Goal: Transaction & Acquisition: Purchase product/service

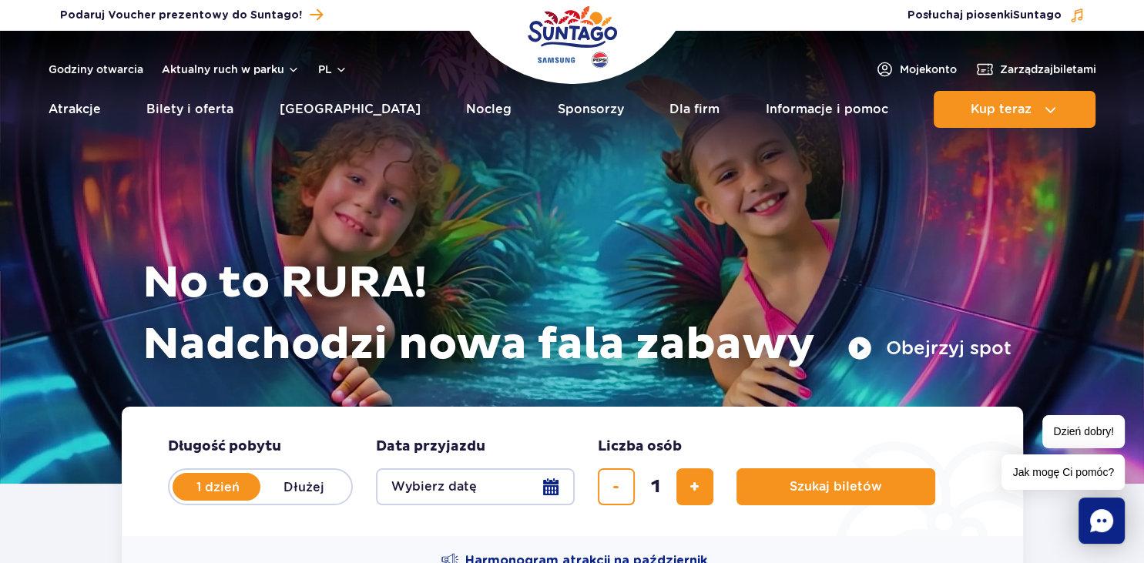
click at [547, 485] on button "Wybierz datę" at bounding box center [475, 486] width 199 height 37
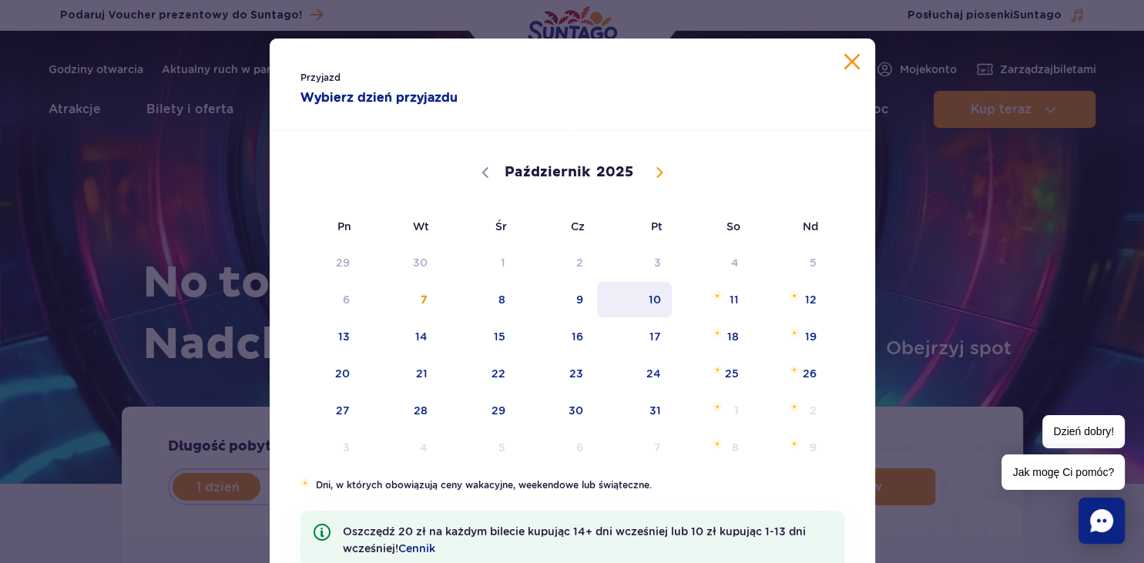
click at [654, 306] on span "10" at bounding box center [635, 299] width 78 height 35
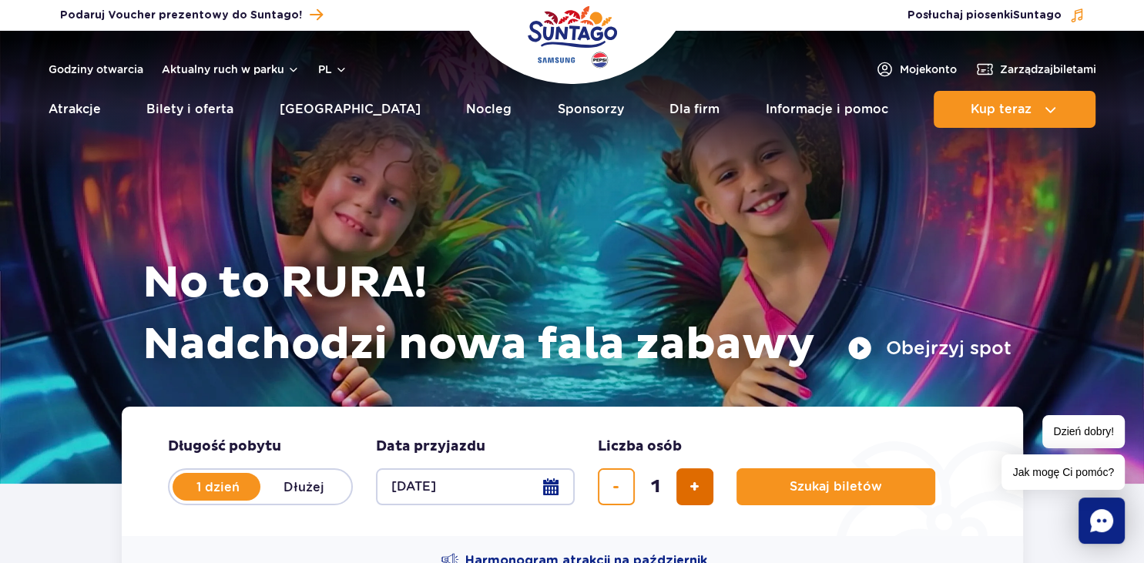
click at [704, 495] on button "dodaj bilet" at bounding box center [695, 486] width 37 height 37
type input "2"
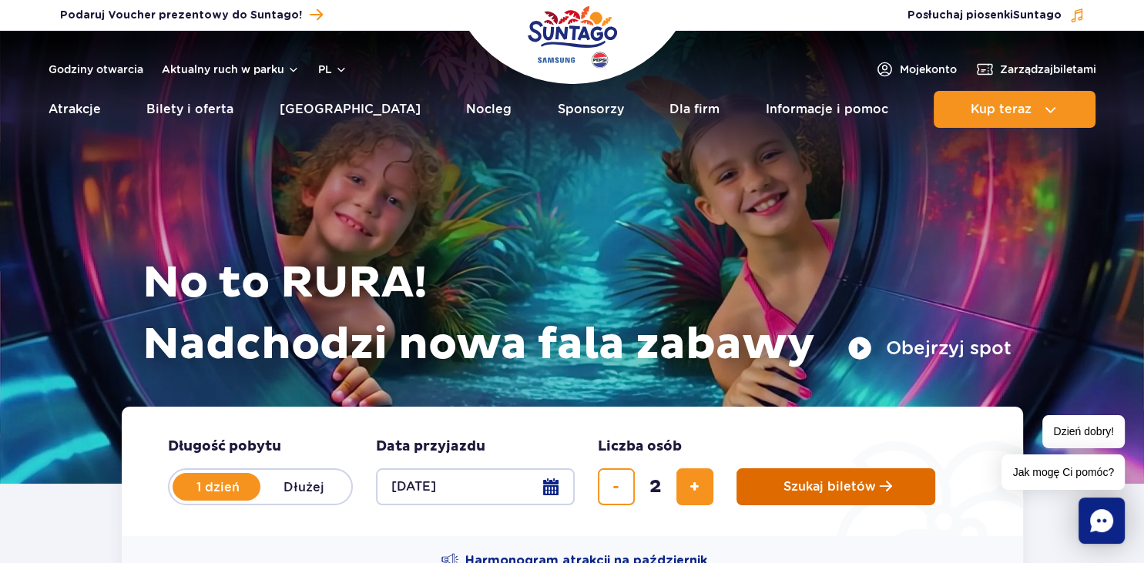
click at [860, 479] on button "Szukaj biletów" at bounding box center [836, 486] width 199 height 37
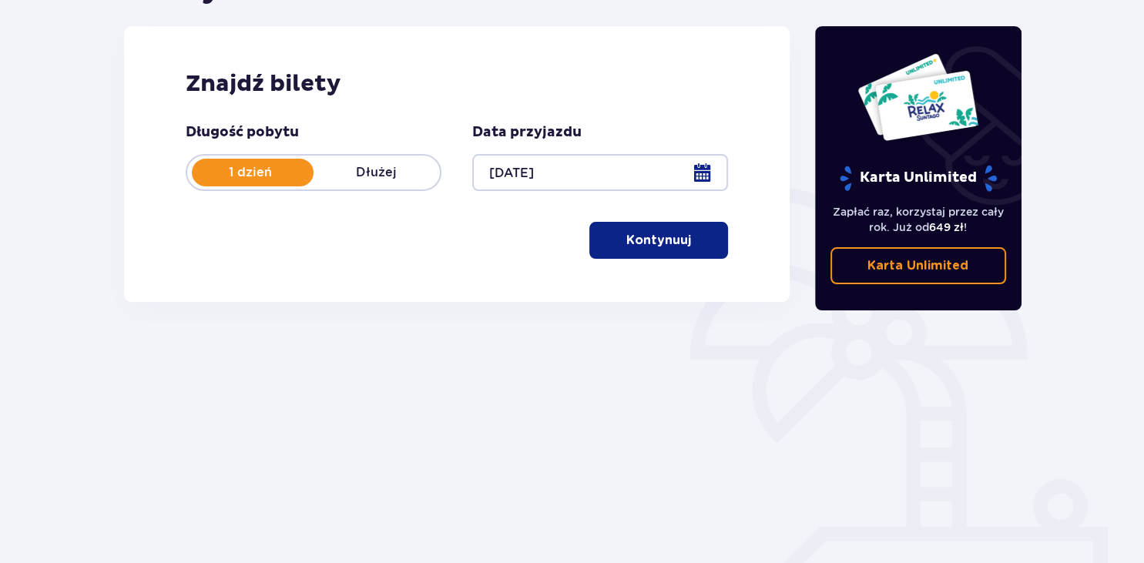
scroll to position [222, 0]
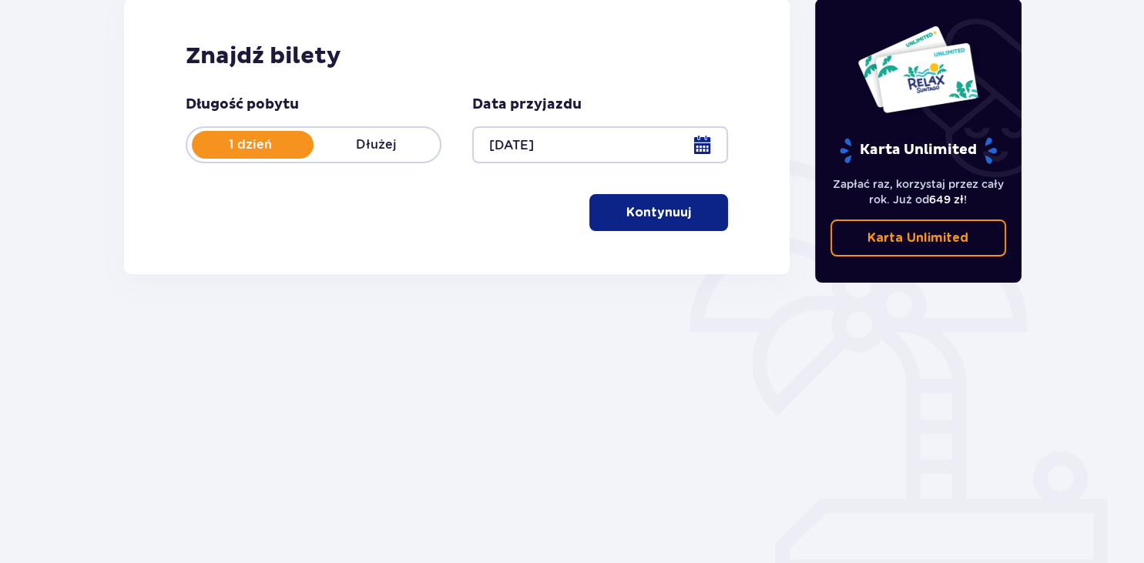
click at [626, 211] on p "Kontynuuj" at bounding box center [658, 212] width 65 height 17
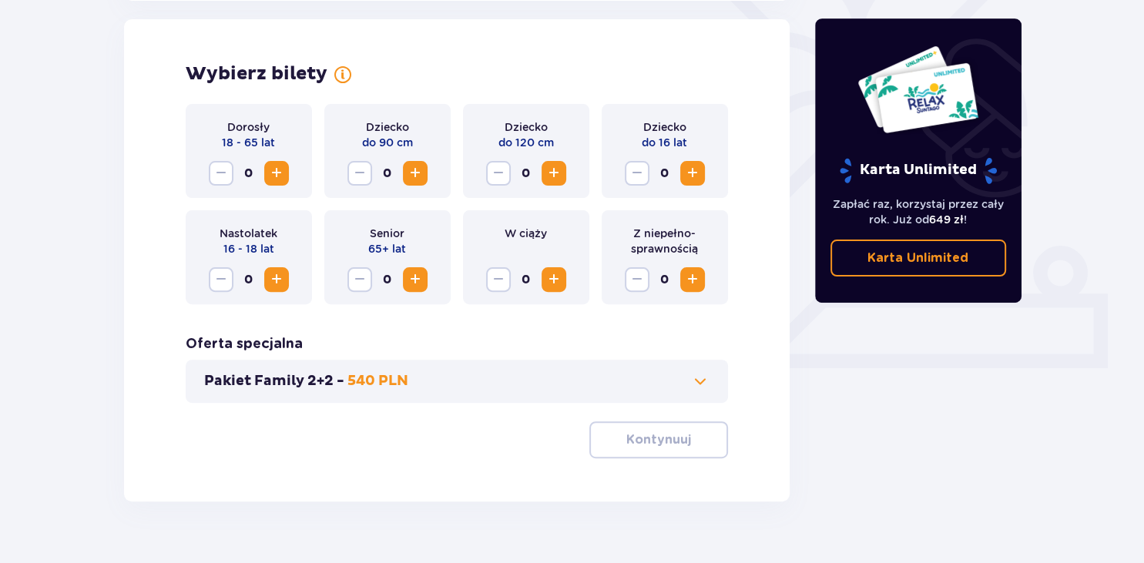
scroll to position [428, 0]
click at [272, 173] on span "Zwiększ" at bounding box center [276, 172] width 18 height 18
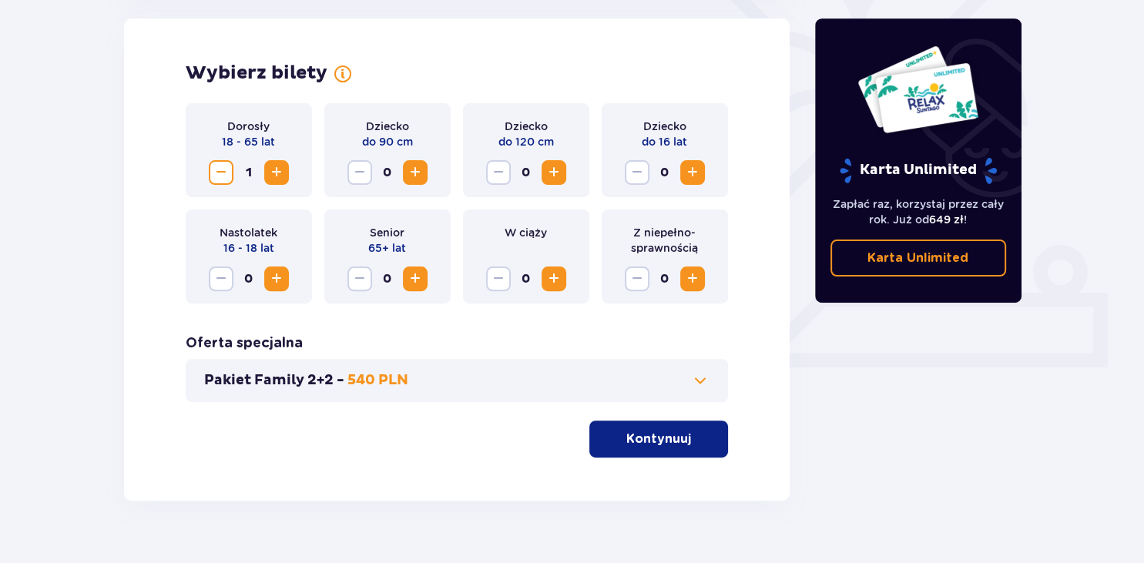
click at [272, 173] on span "Zwiększ" at bounding box center [276, 172] width 18 height 18
click at [660, 441] on p "Kontynuuj" at bounding box center [658, 439] width 65 height 17
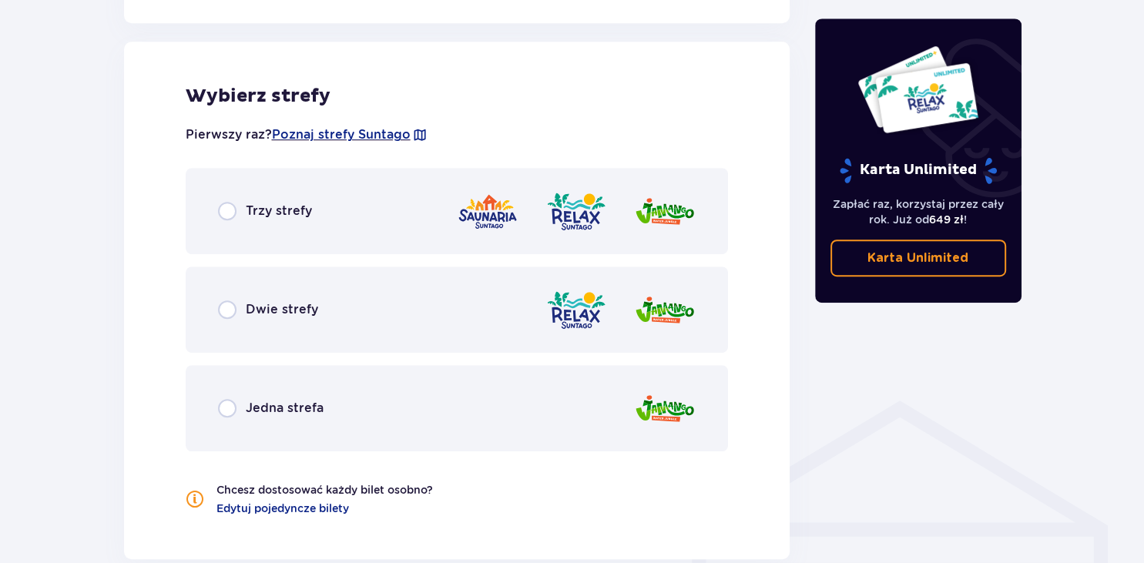
scroll to position [855, 0]
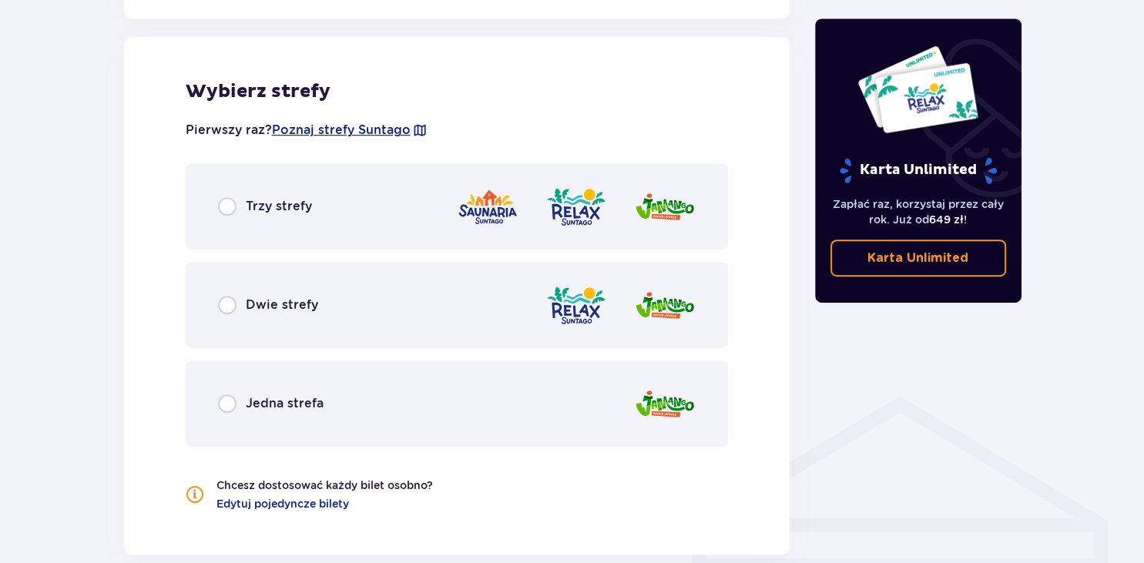
click at [264, 200] on span "Trzy strefy" at bounding box center [279, 206] width 66 height 17
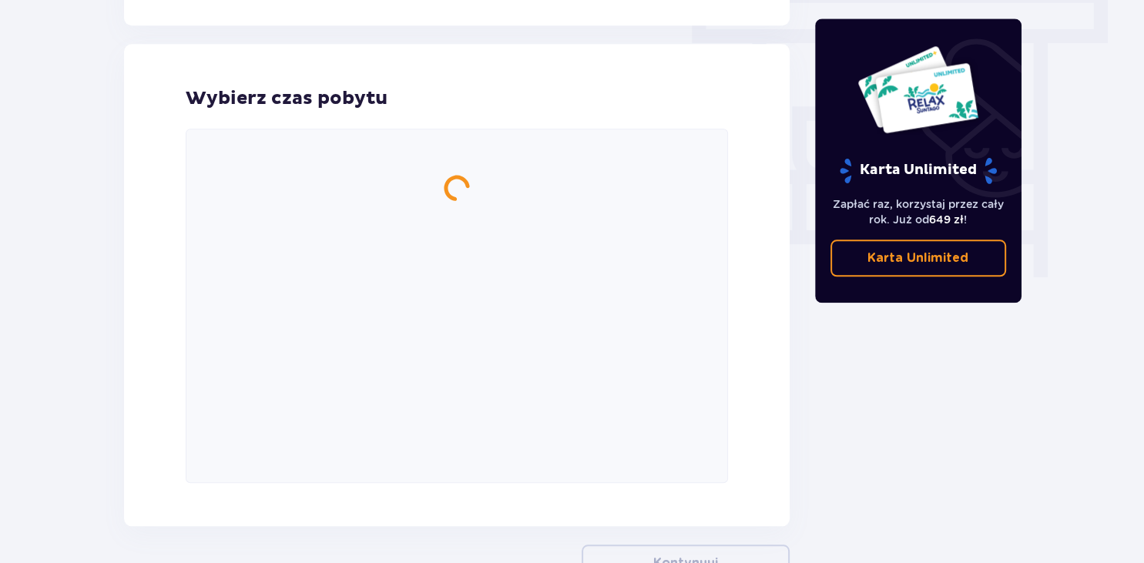
scroll to position [1392, 0]
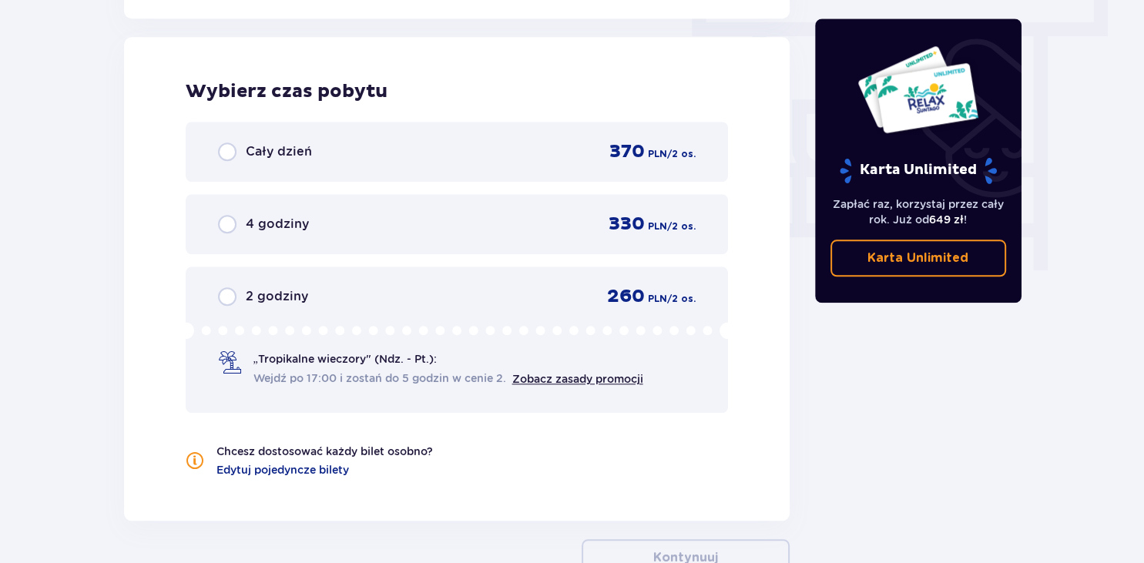
click at [297, 297] on span "2 godziny" at bounding box center [277, 296] width 62 height 17
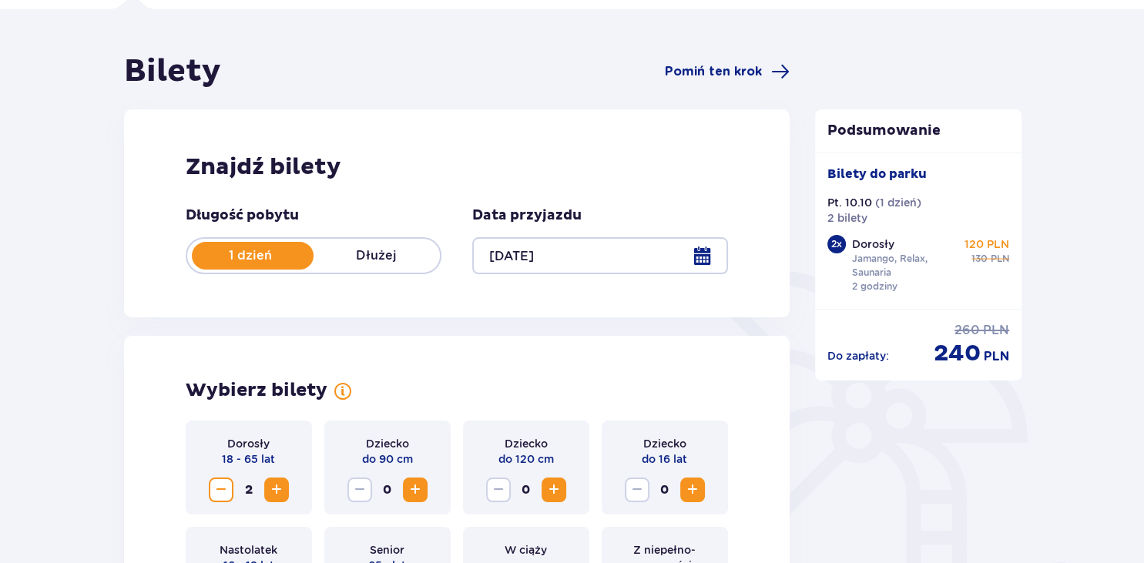
scroll to position [105, 0]
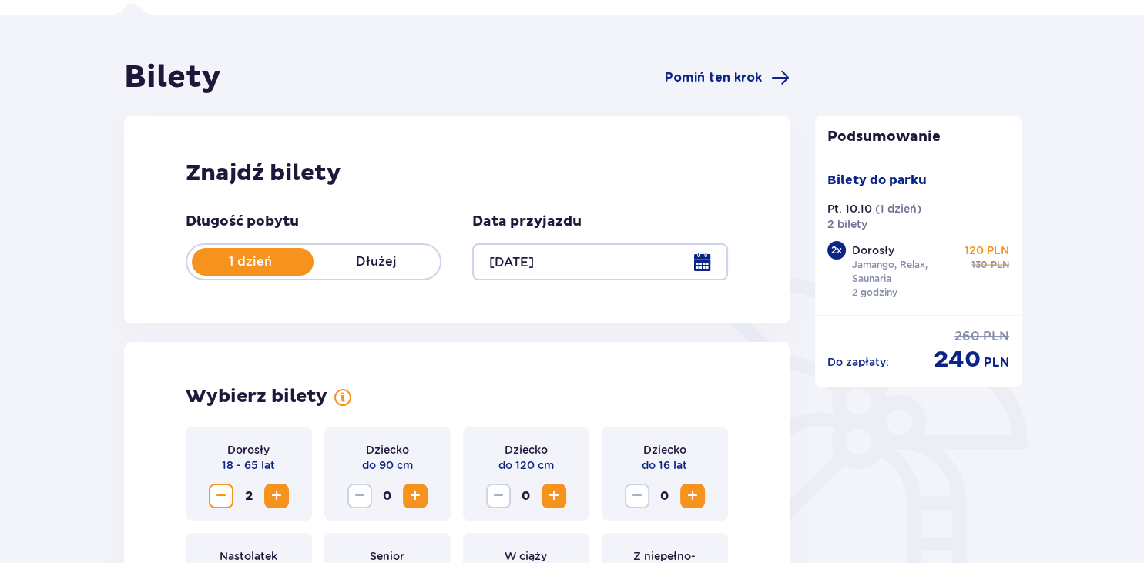
click at [700, 264] on div at bounding box center [600, 261] width 256 height 37
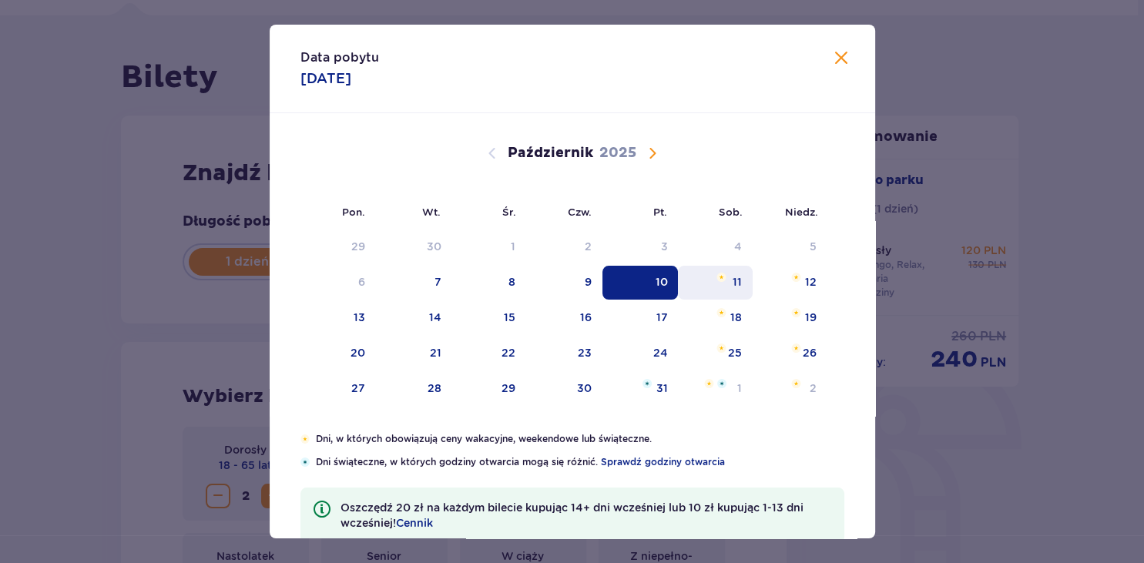
click at [743, 281] on div "11" at bounding box center [715, 283] width 75 height 34
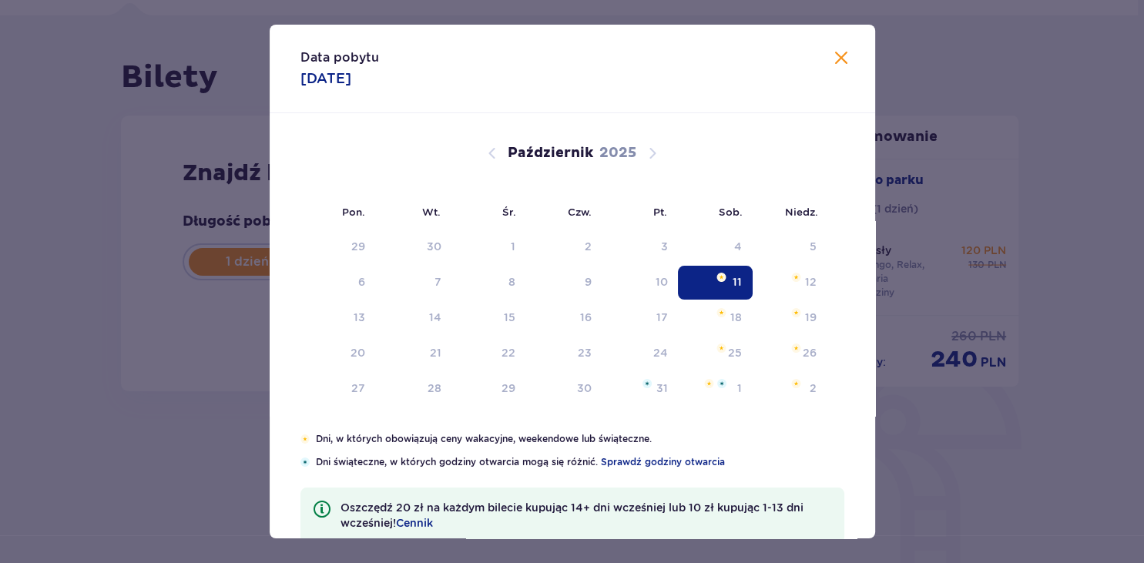
type input "[DATE]"
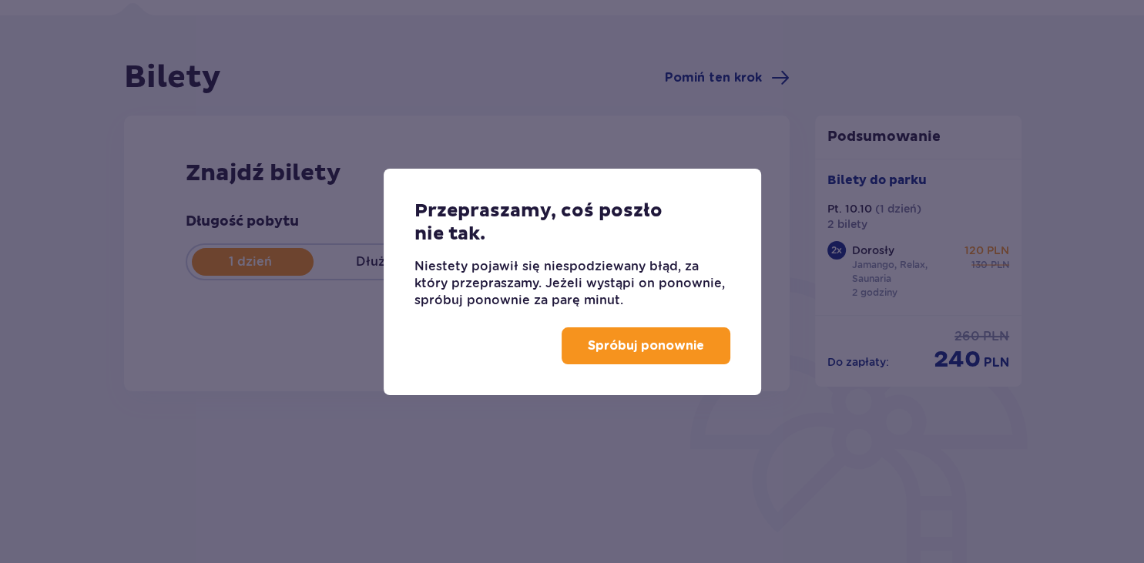
click at [732, 472] on div "Przepraszamy, coś poszło nie tak. Niestety pojawił się niespodziewany błąd, za …" at bounding box center [572, 281] width 1144 height 563
click at [673, 344] on p "Spróbuj ponownie" at bounding box center [646, 345] width 116 height 17
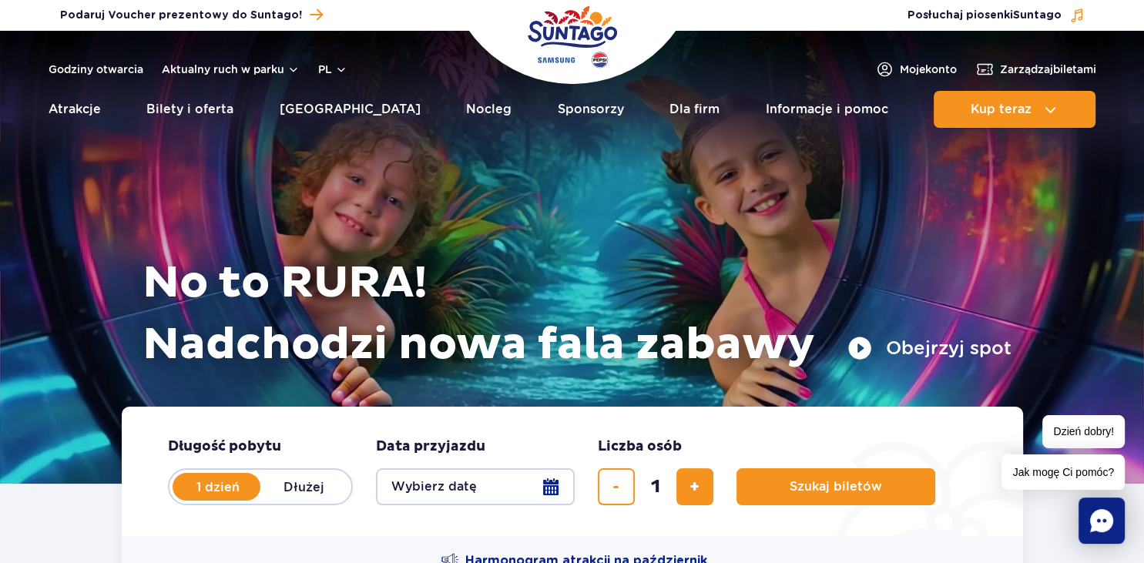
click at [549, 481] on button "Wybierz datę" at bounding box center [475, 486] width 199 height 37
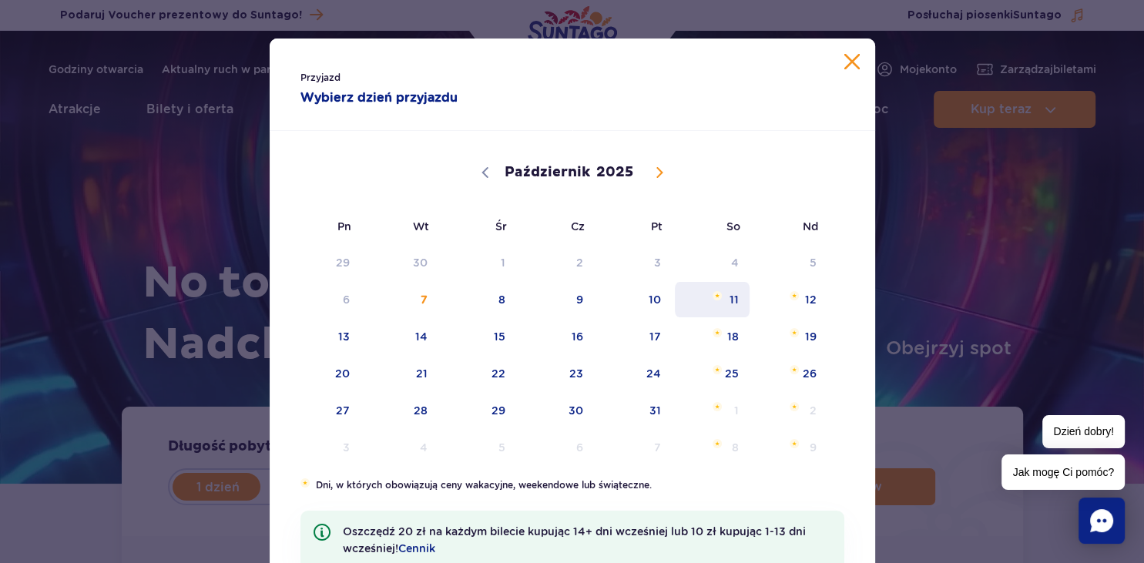
click at [729, 306] on span "11" at bounding box center [712, 299] width 78 height 35
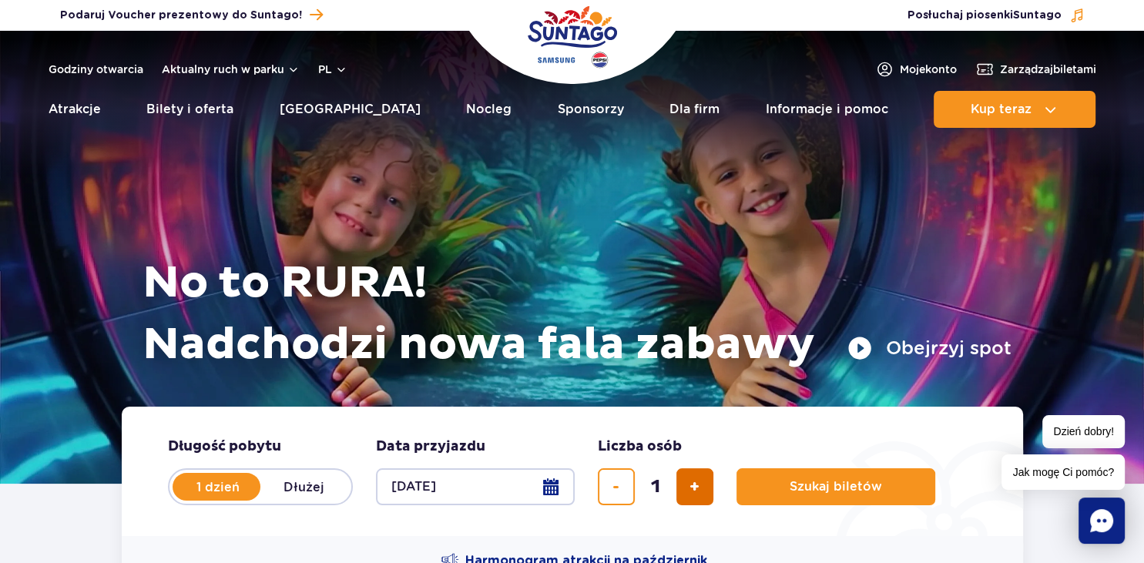
click at [690, 487] on span "dodaj bilet" at bounding box center [695, 487] width 10 height 0
type input "2"
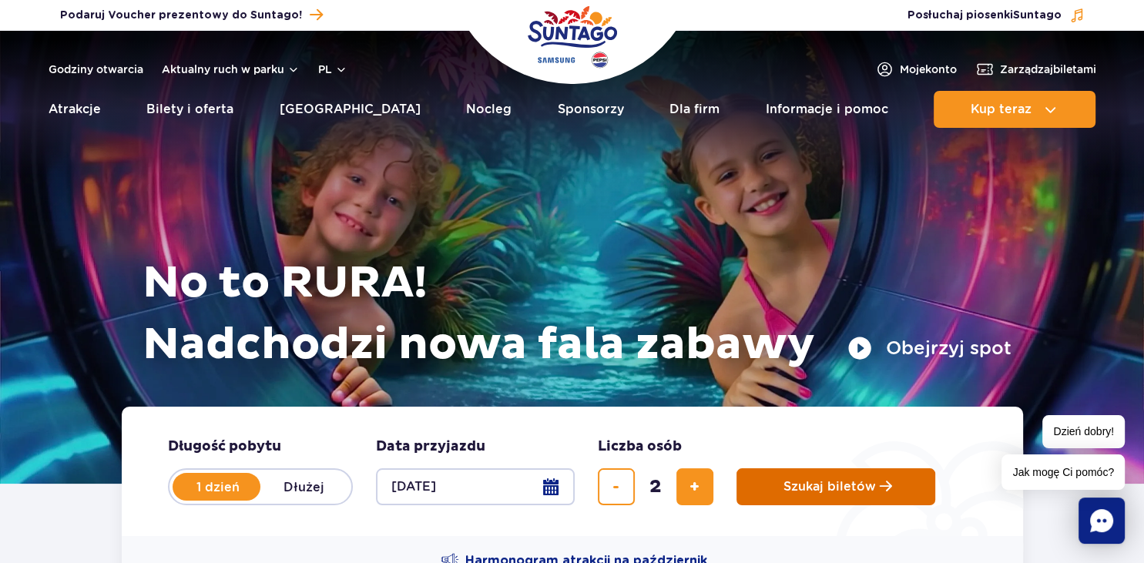
click at [797, 483] on span "Szukaj biletów" at bounding box center [830, 487] width 92 height 14
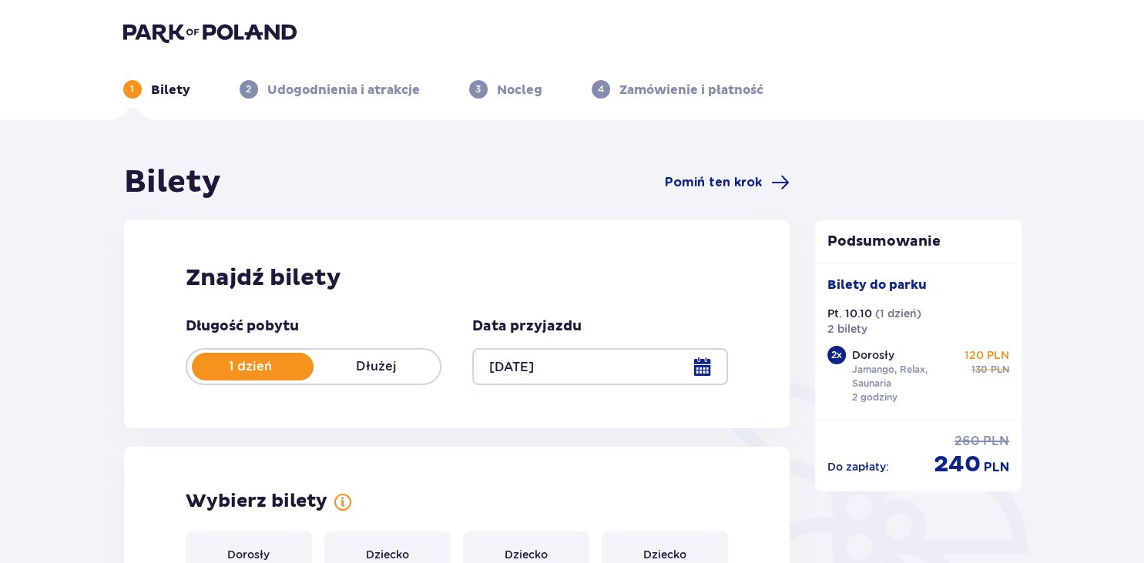
click at [698, 368] on div at bounding box center [600, 366] width 256 height 37
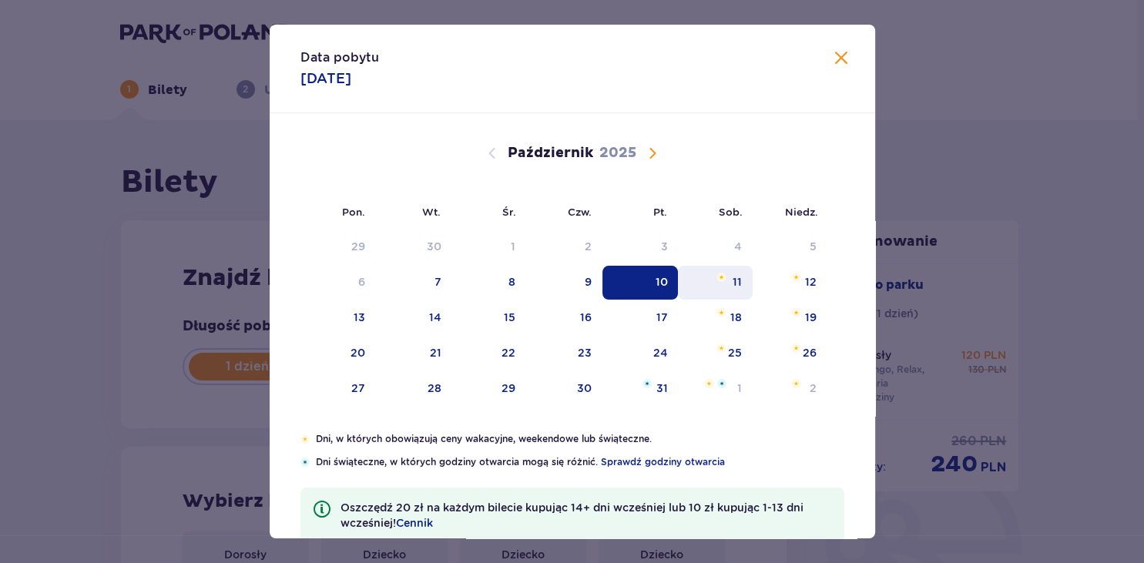
click at [734, 272] on div "11" at bounding box center [715, 283] width 75 height 34
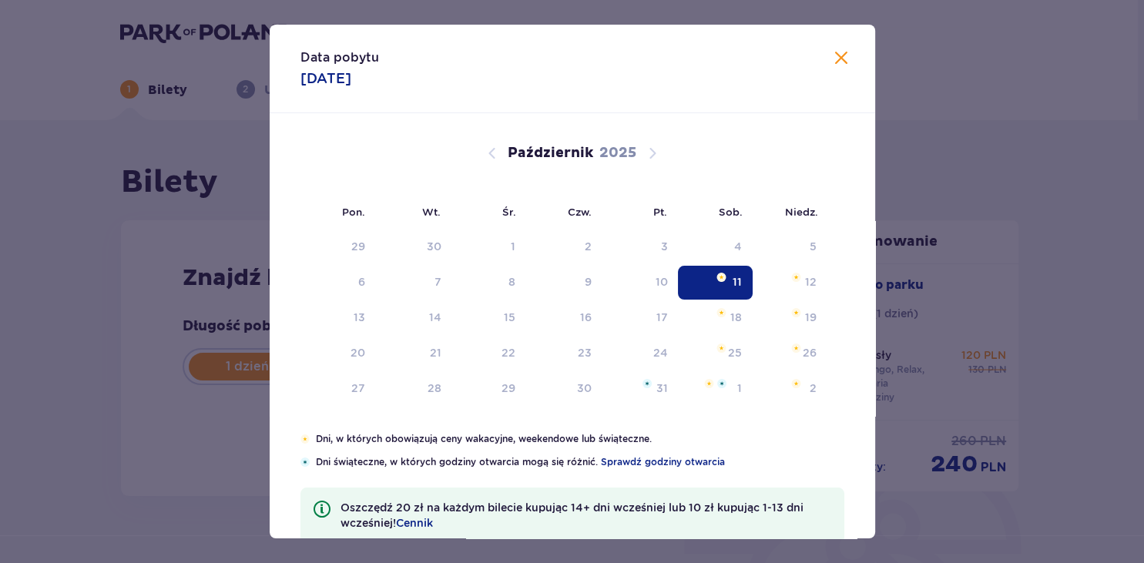
type input "[DATE]"
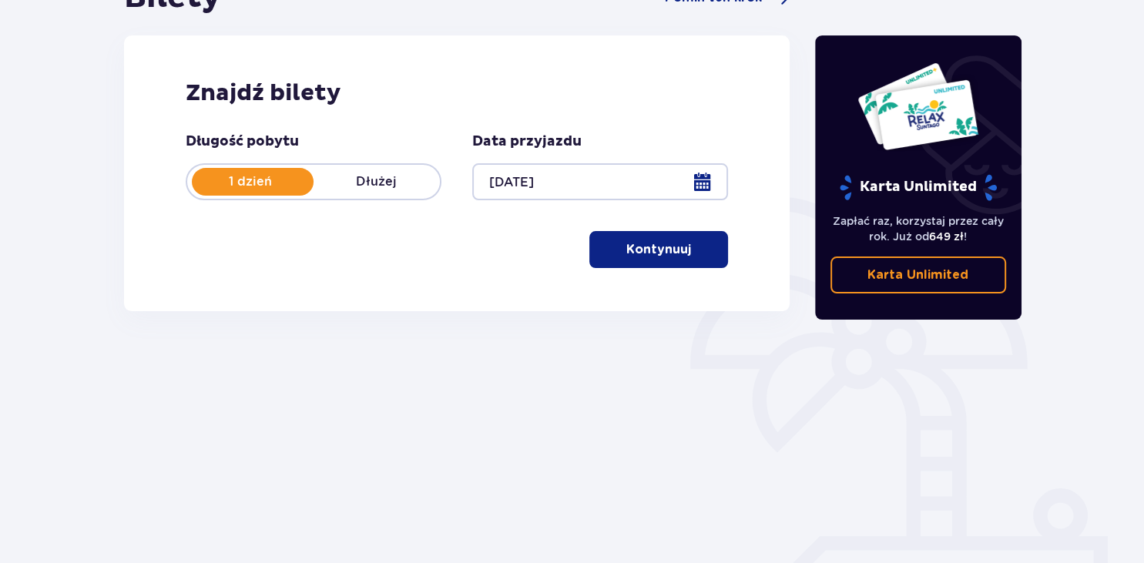
scroll to position [194, 0]
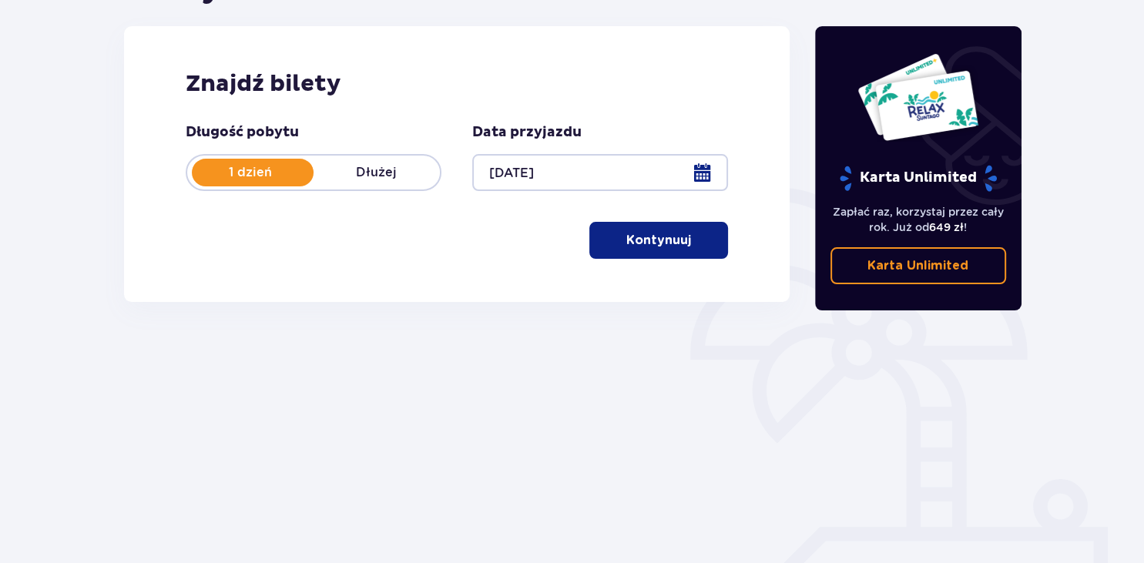
click at [630, 234] on p "Kontynuuj" at bounding box center [658, 240] width 65 height 17
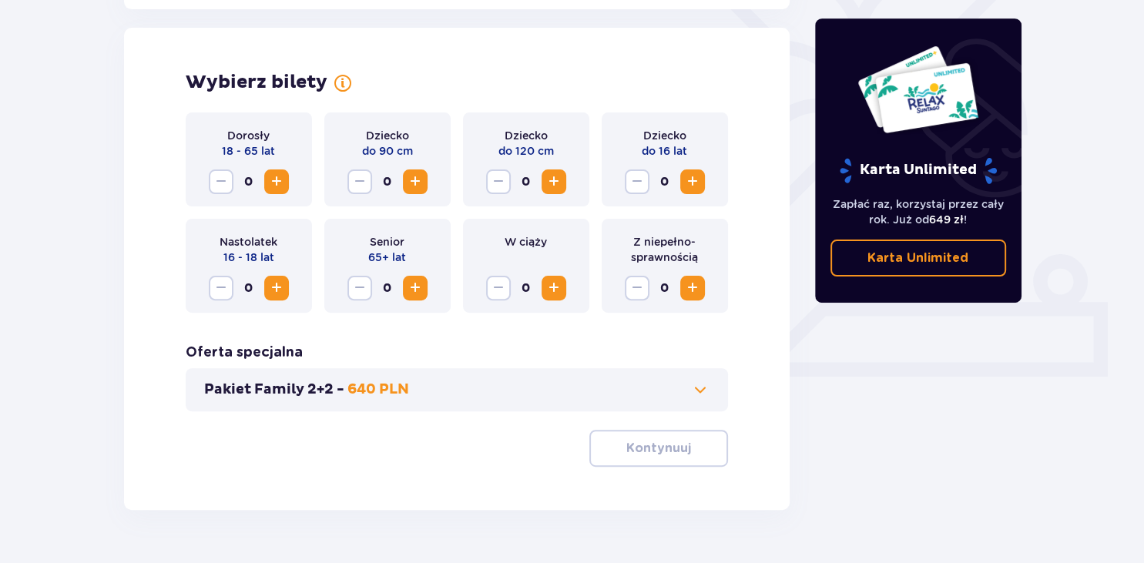
scroll to position [428, 0]
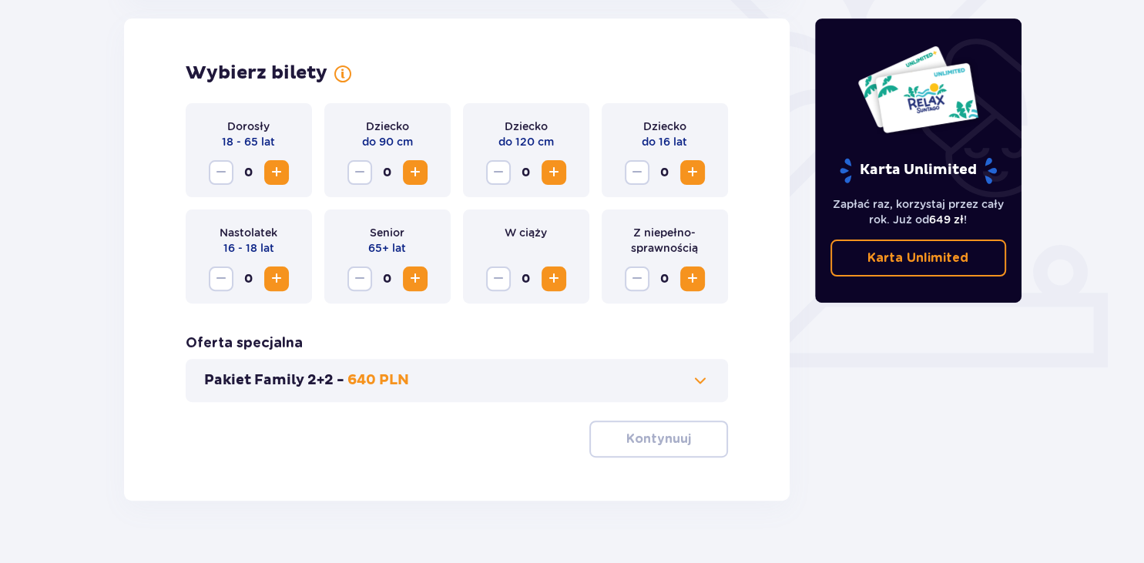
click at [273, 169] on span "Zwiększ" at bounding box center [276, 172] width 18 height 18
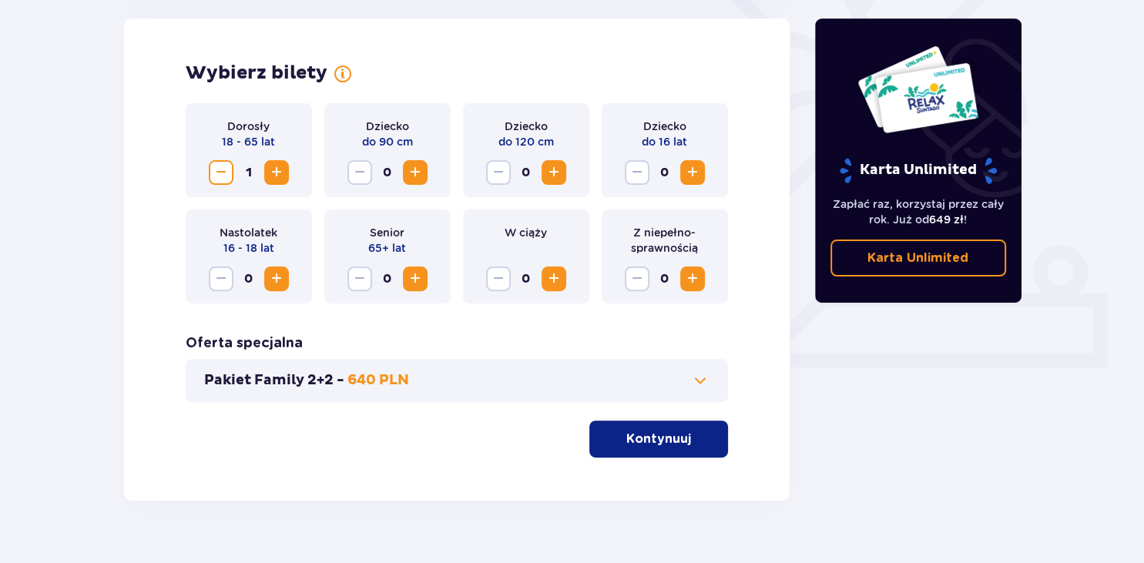
click at [273, 169] on span "Zwiększ" at bounding box center [276, 172] width 18 height 18
click at [632, 441] on p "Kontynuuj" at bounding box center [658, 439] width 65 height 17
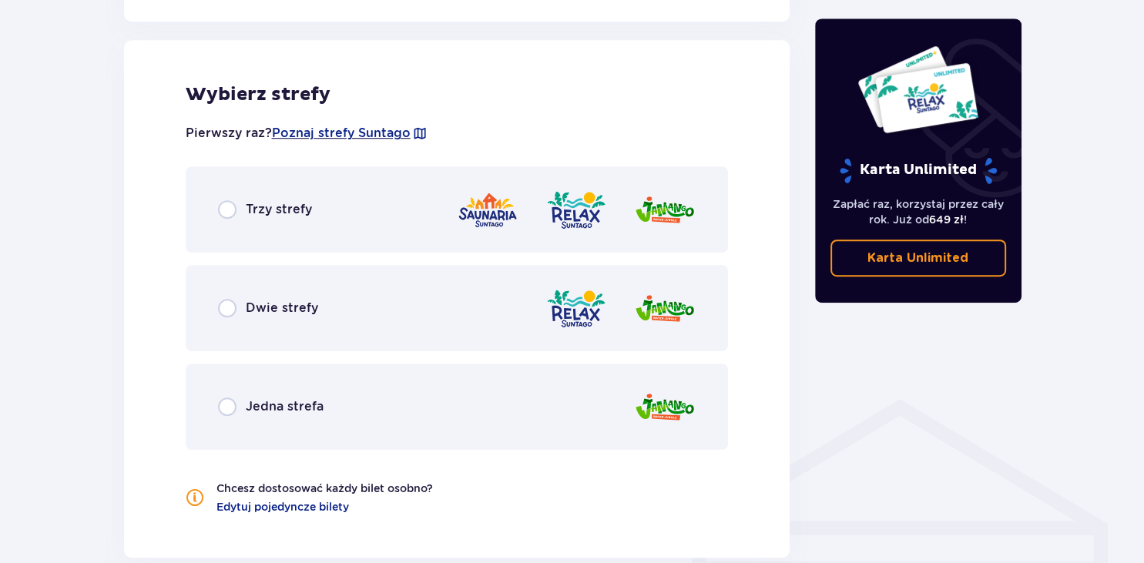
scroll to position [855, 0]
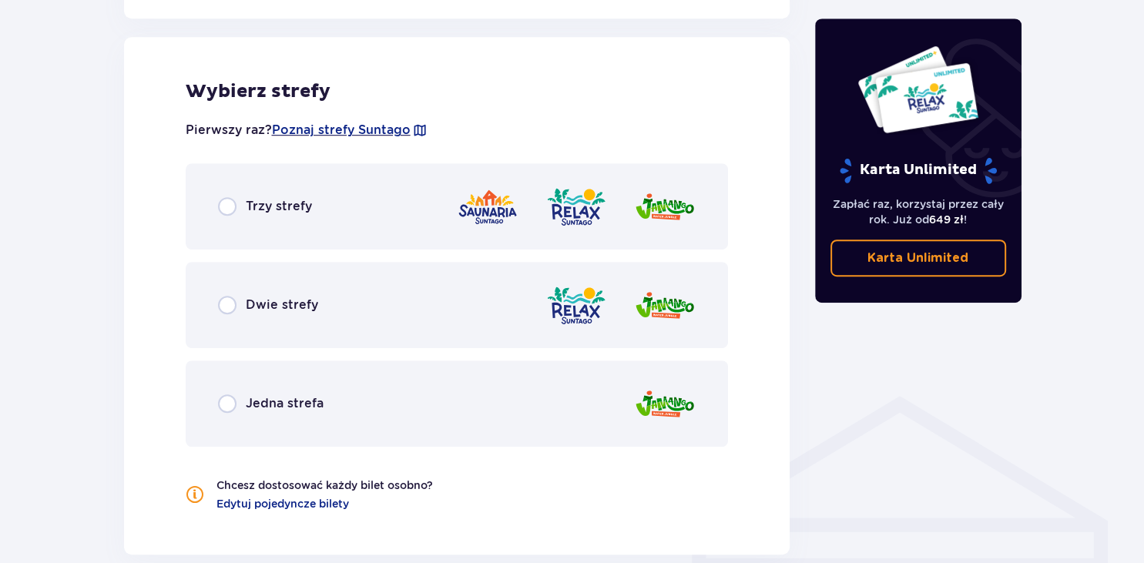
click at [274, 202] on span "Trzy strefy" at bounding box center [279, 206] width 66 height 17
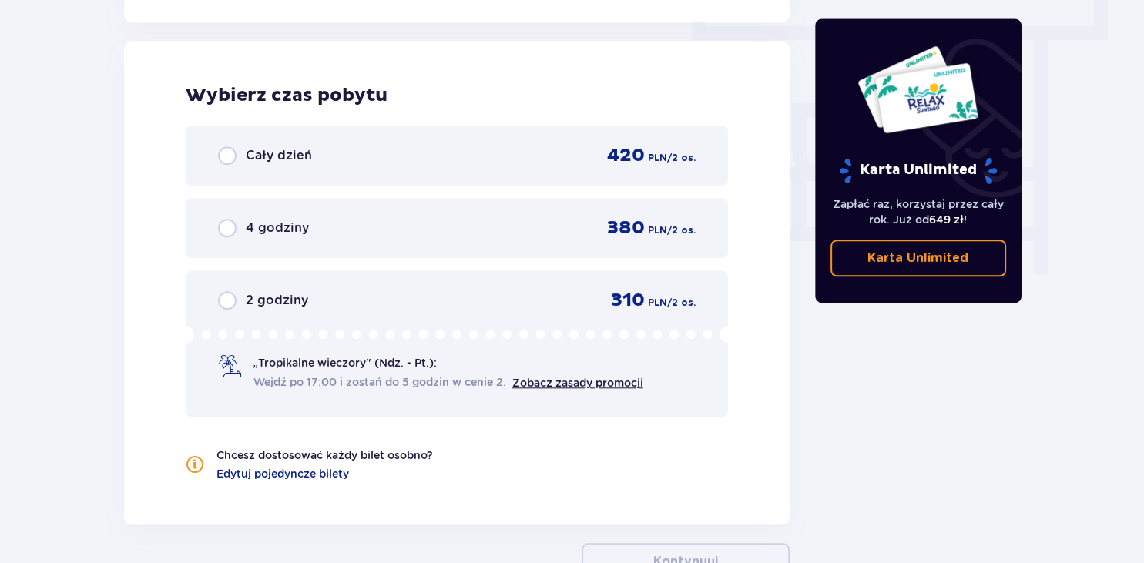
scroll to position [1392, 0]
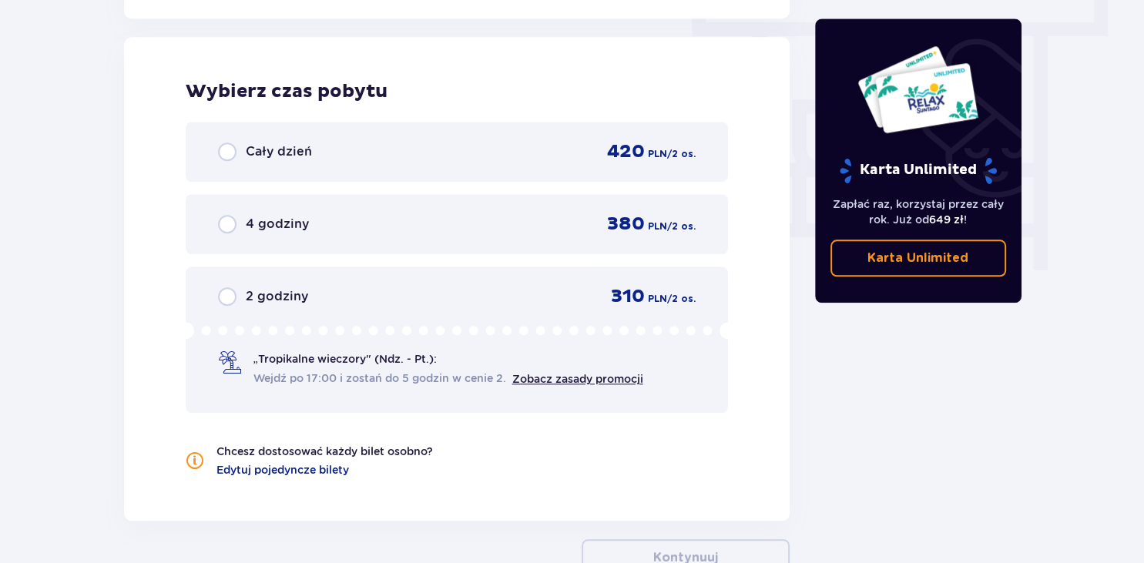
click at [250, 148] on span "Cały dzień" at bounding box center [279, 151] width 66 height 17
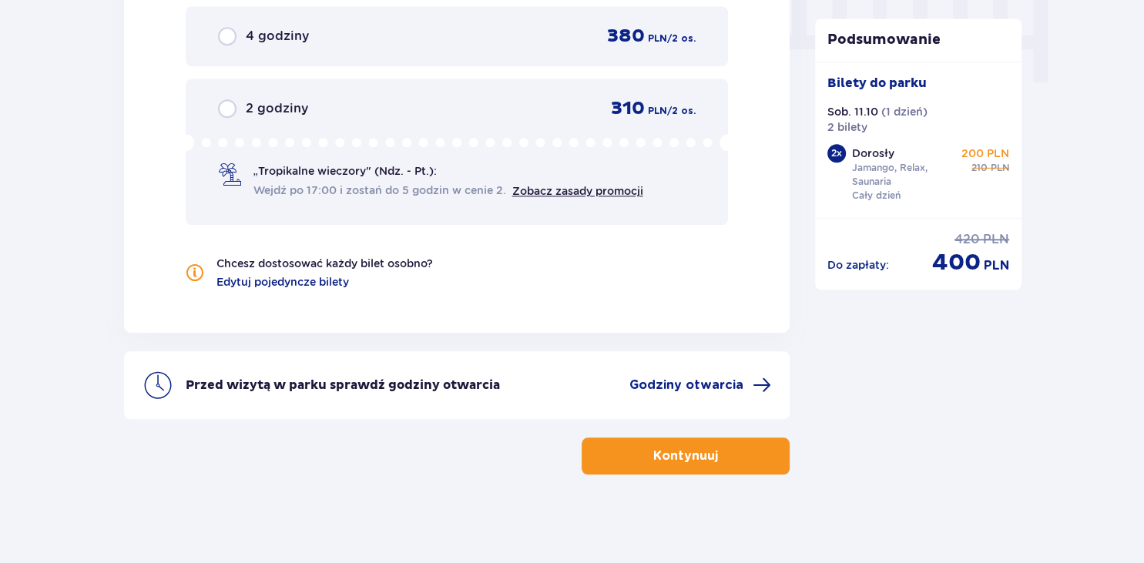
scroll to position [1581, 0]
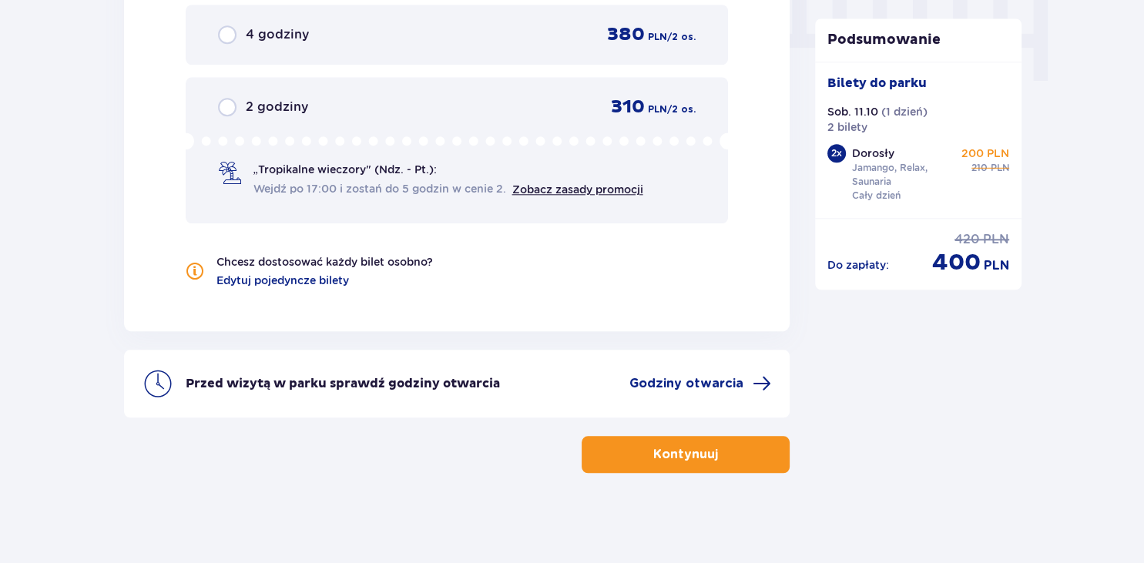
click at [680, 453] on p "Kontynuuj" at bounding box center [685, 454] width 65 height 17
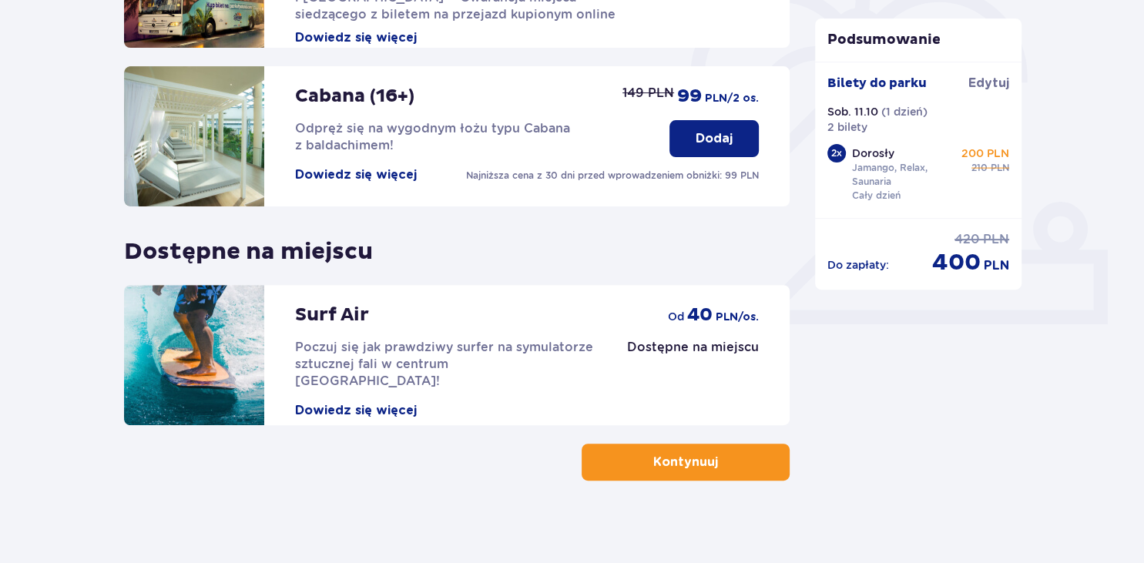
scroll to position [477, 0]
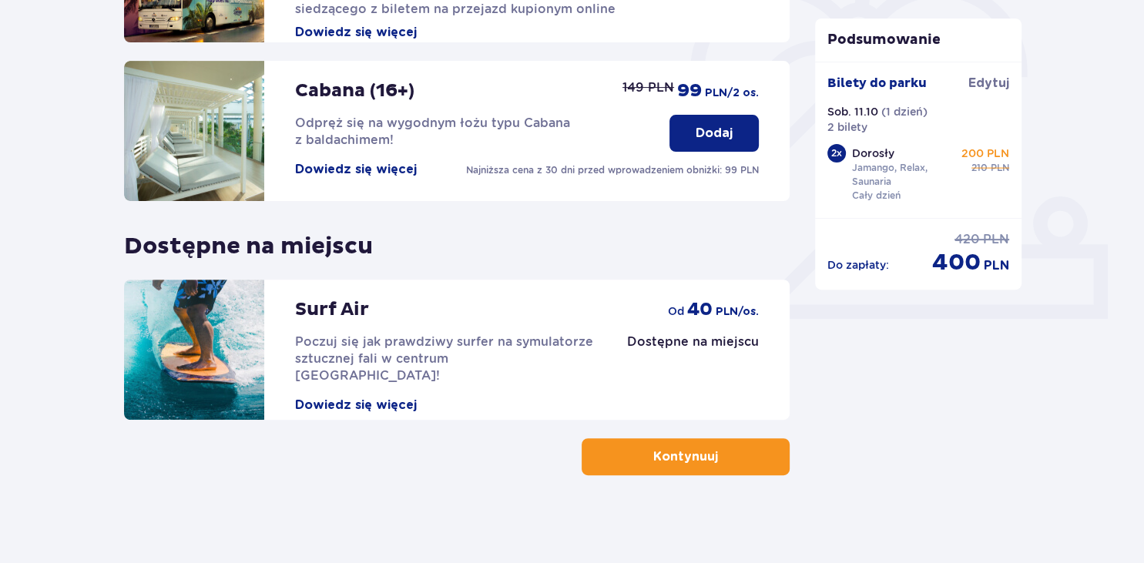
click at [700, 465] on button "Kontynuuj" at bounding box center [686, 456] width 208 height 37
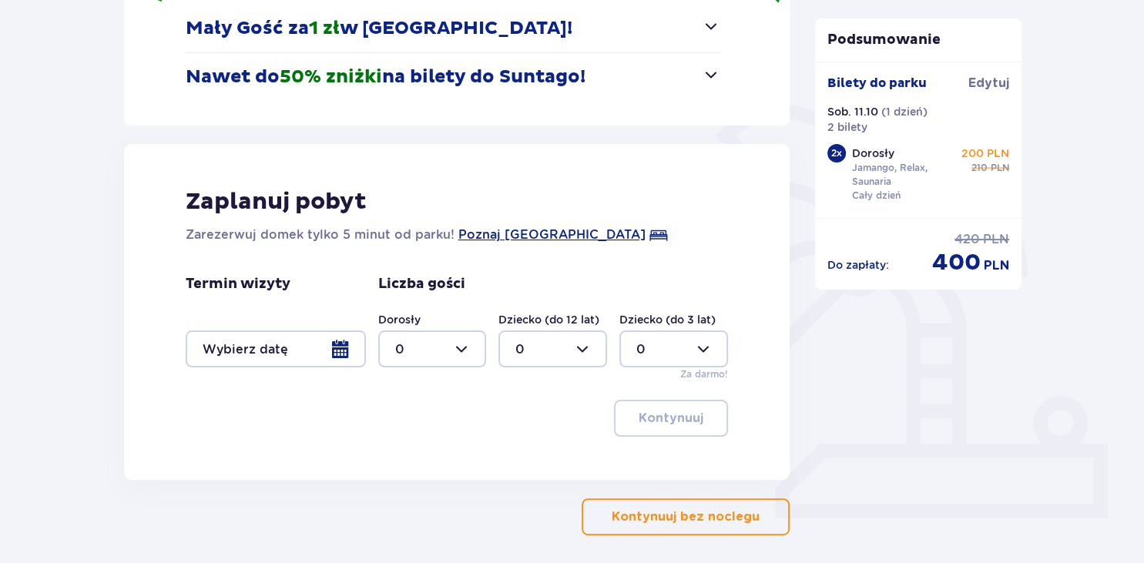
scroll to position [278, 0]
click at [344, 339] on div at bounding box center [276, 348] width 180 height 37
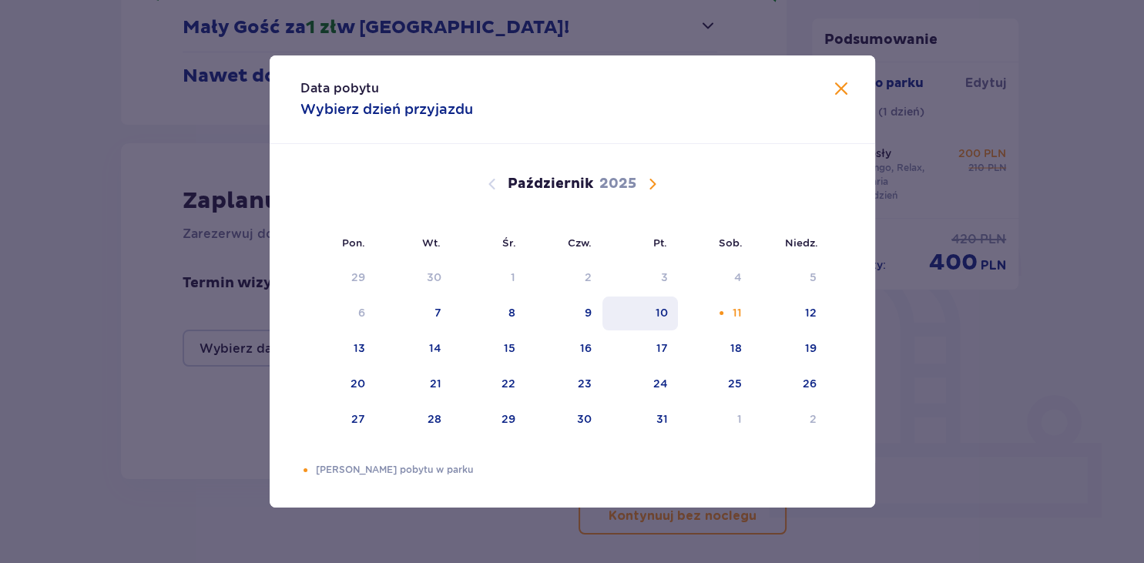
click at [665, 316] on div "10" at bounding box center [661, 312] width 12 height 15
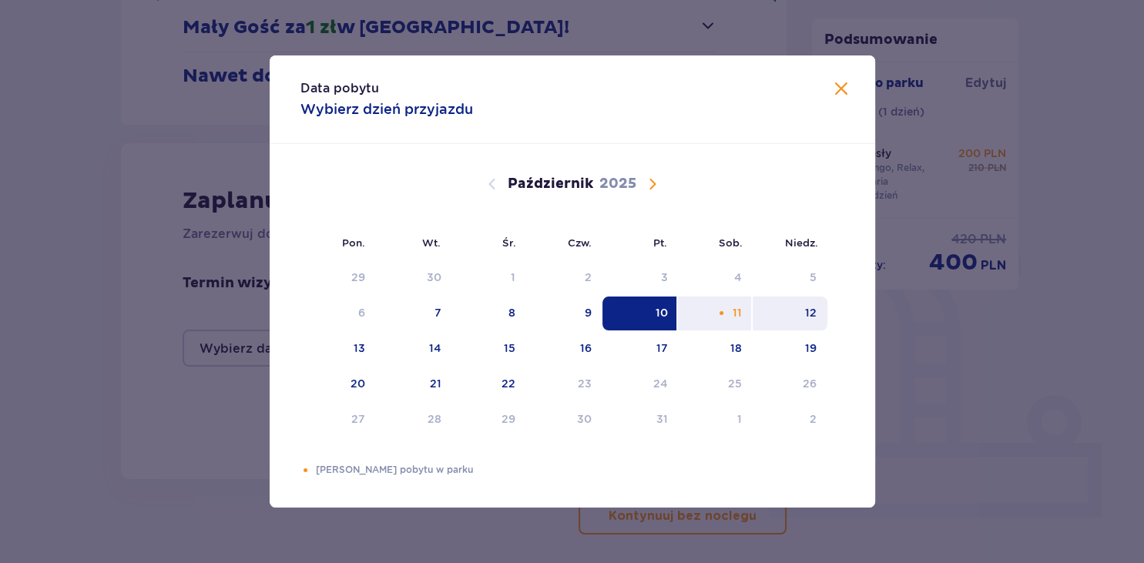
click at [819, 317] on div "12" at bounding box center [790, 314] width 75 height 34
type input "10.10.25 - 12.10.25"
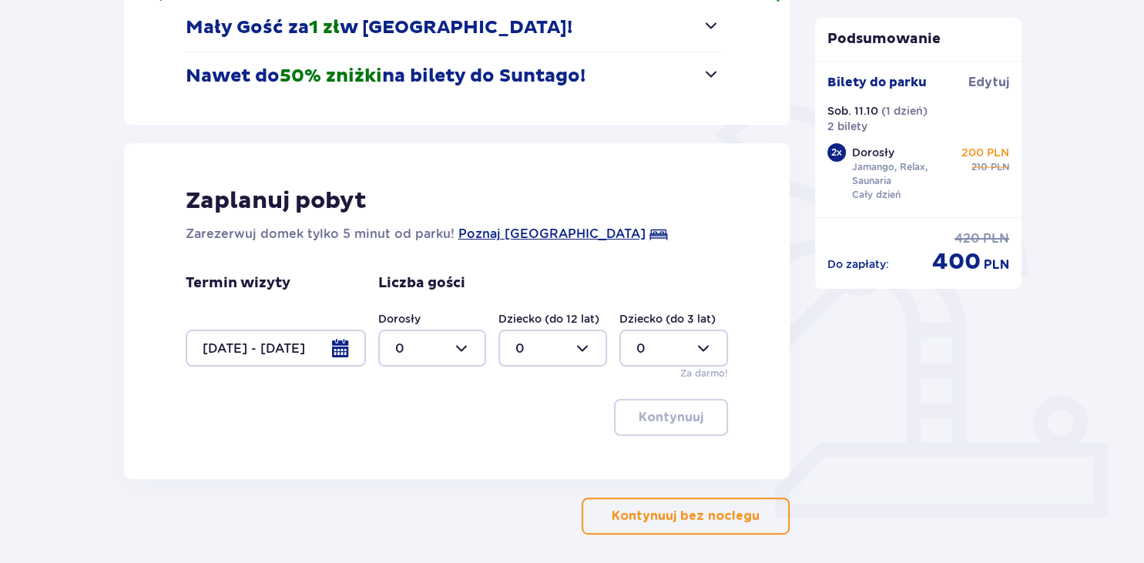
click at [464, 351] on div at bounding box center [432, 348] width 109 height 37
click at [398, 462] on p "2" at bounding box center [399, 460] width 8 height 17
type input "2"
click at [685, 415] on p "Kontynuuj" at bounding box center [671, 417] width 65 height 17
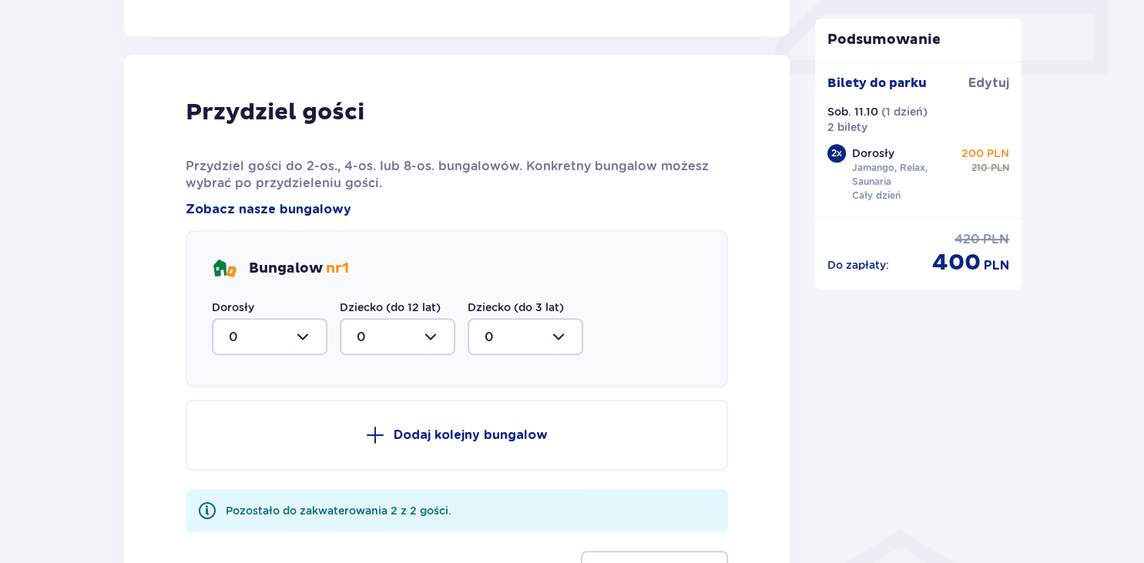
scroll to position [757, 0]
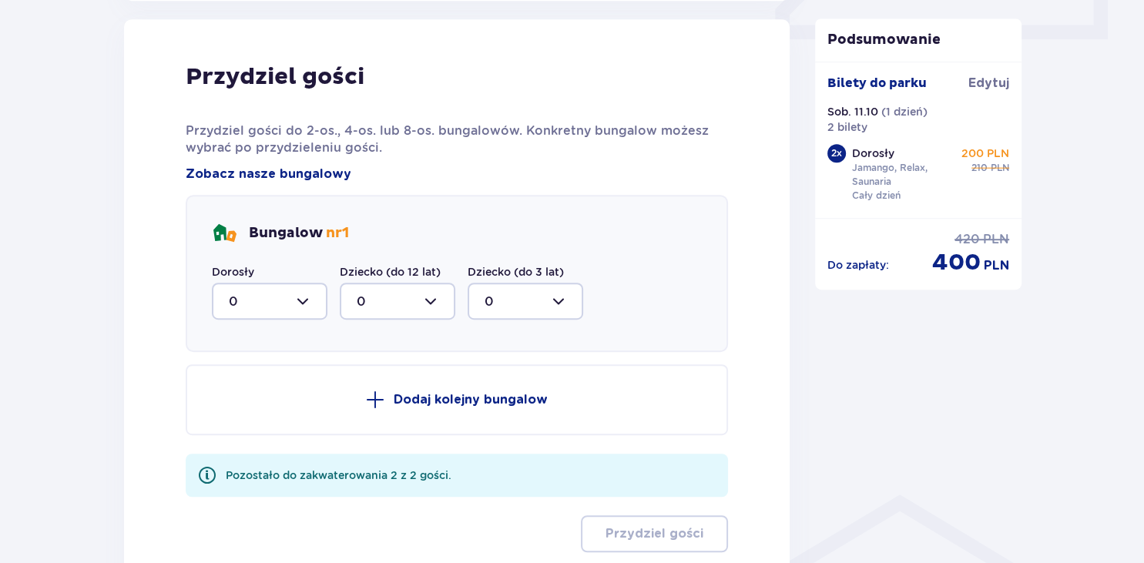
click at [304, 302] on div at bounding box center [270, 301] width 116 height 37
click at [224, 411] on span "2" at bounding box center [269, 413] width 112 height 32
type input "2"
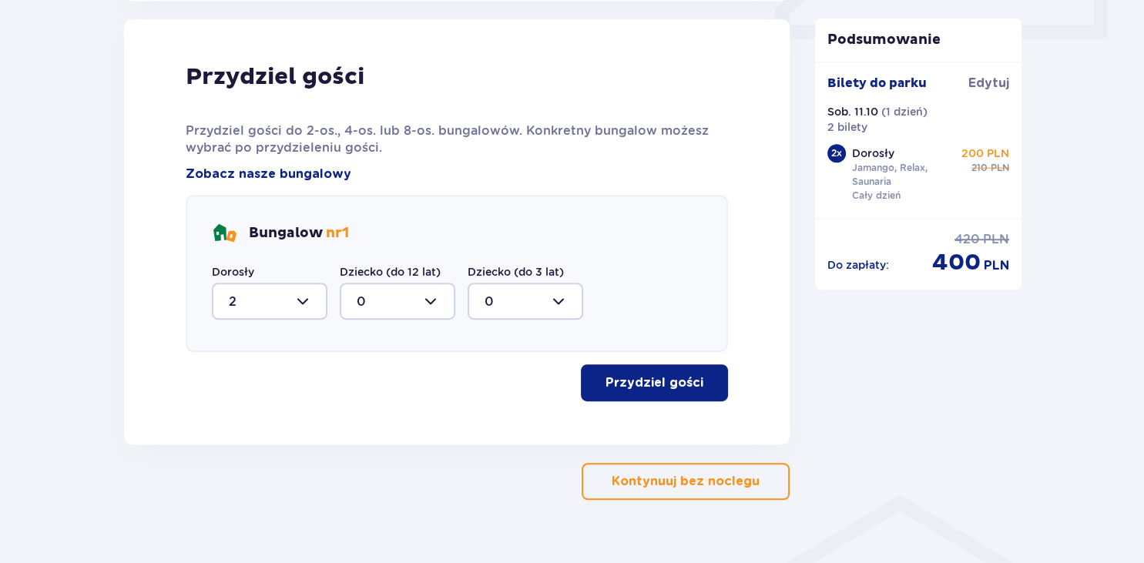
click at [646, 377] on p "Przydziel gości" at bounding box center [655, 382] width 98 height 17
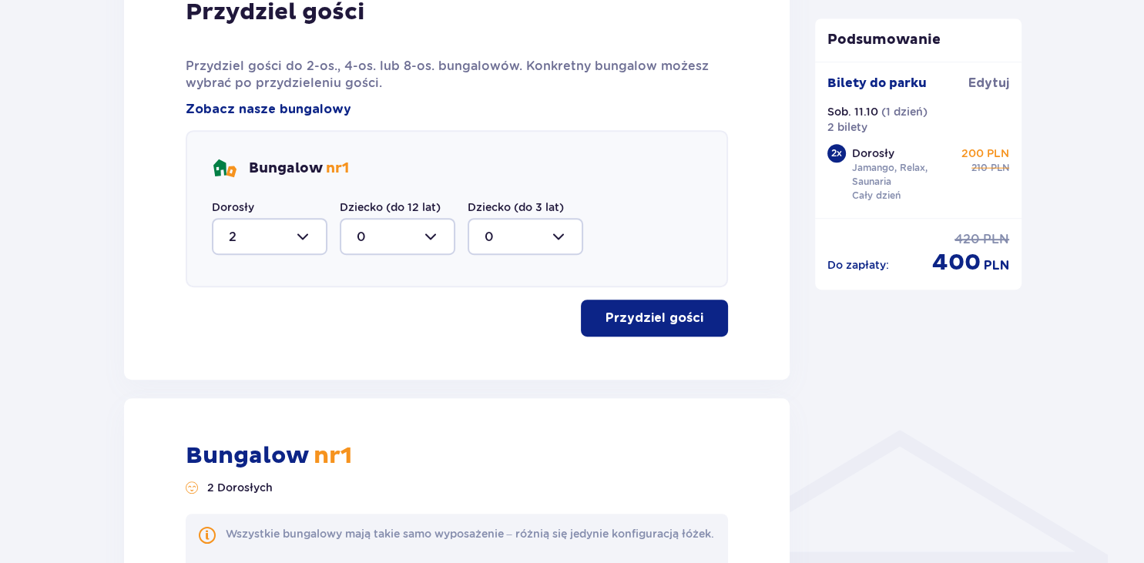
scroll to position [1322, 0]
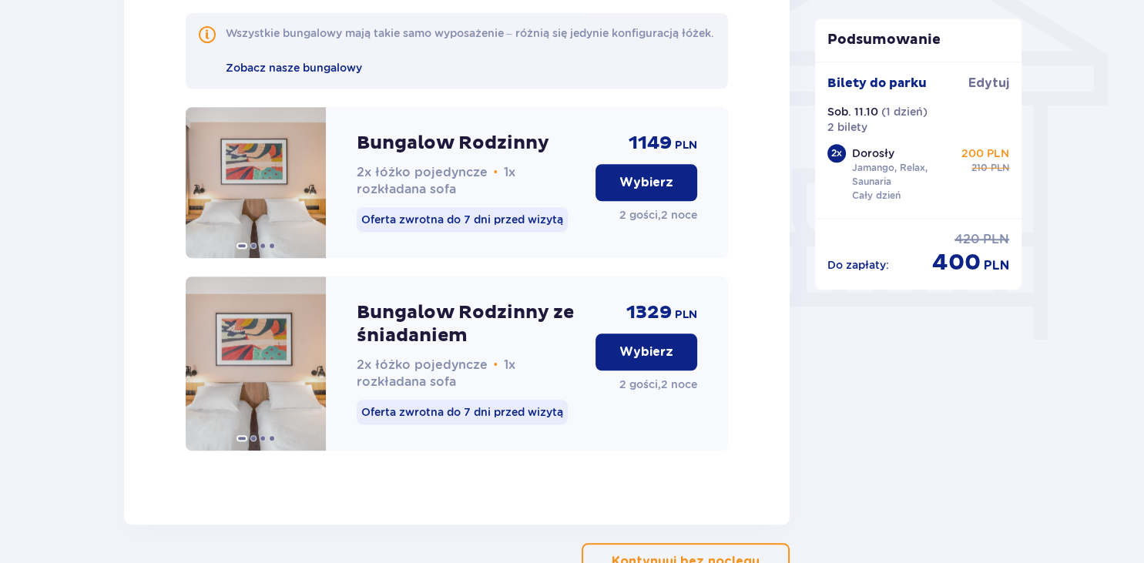
click at [648, 191] on p "Wybierz" at bounding box center [647, 182] width 54 height 17
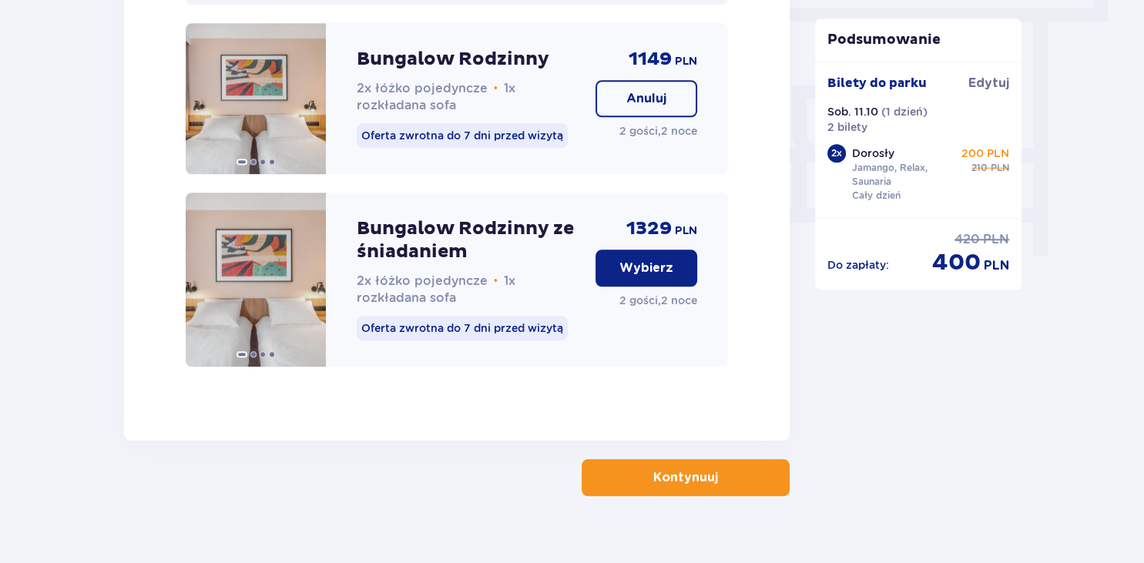
scroll to position [1447, 0]
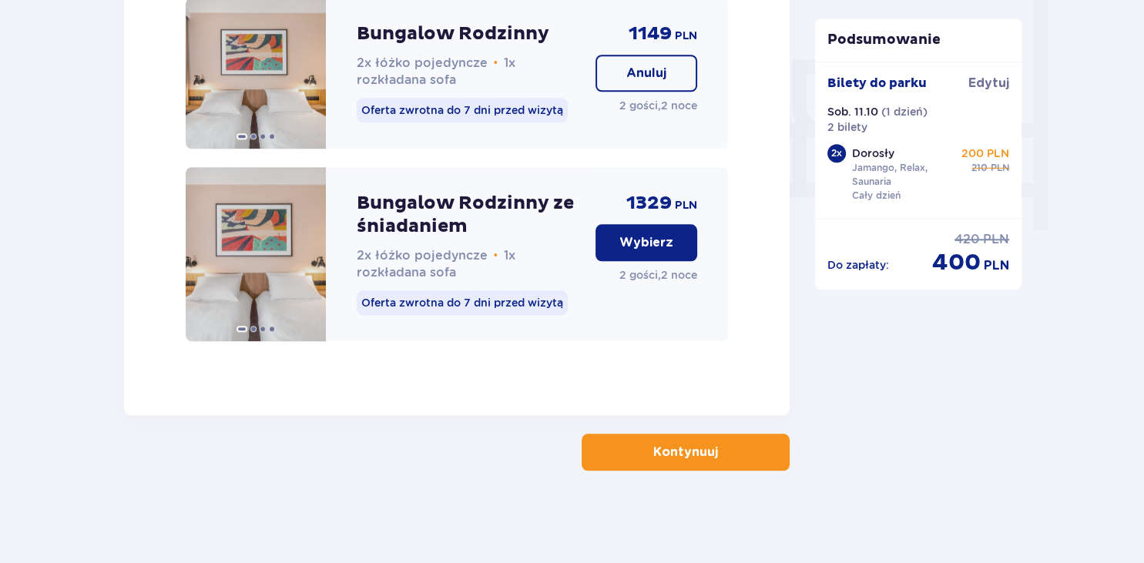
click at [683, 453] on p "Kontynuuj" at bounding box center [685, 452] width 65 height 17
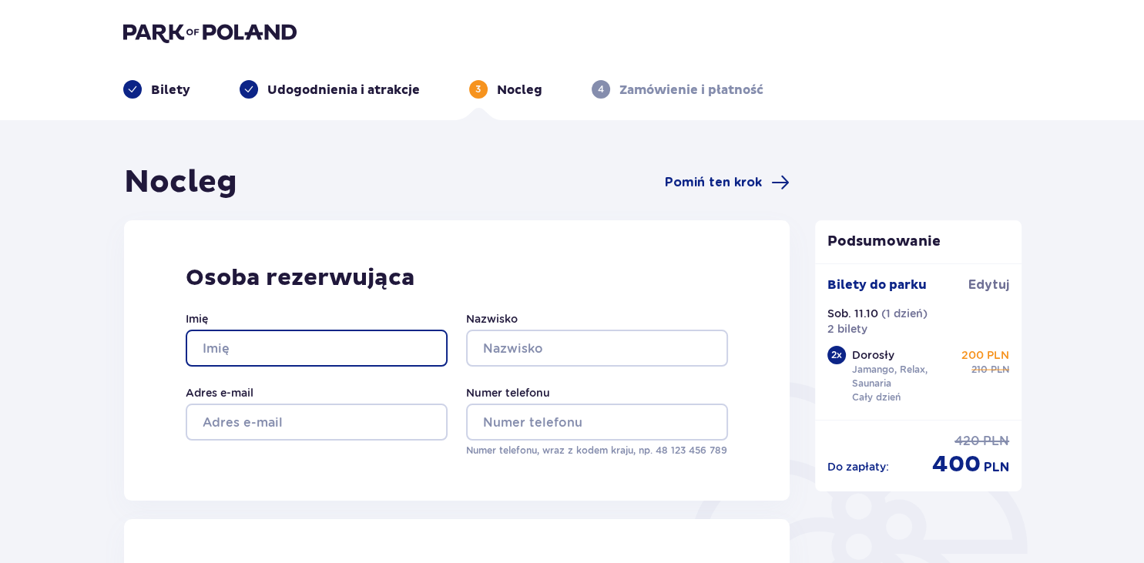
click at [314, 350] on input "Imię" at bounding box center [317, 348] width 262 height 37
type input "PAWEŁ"
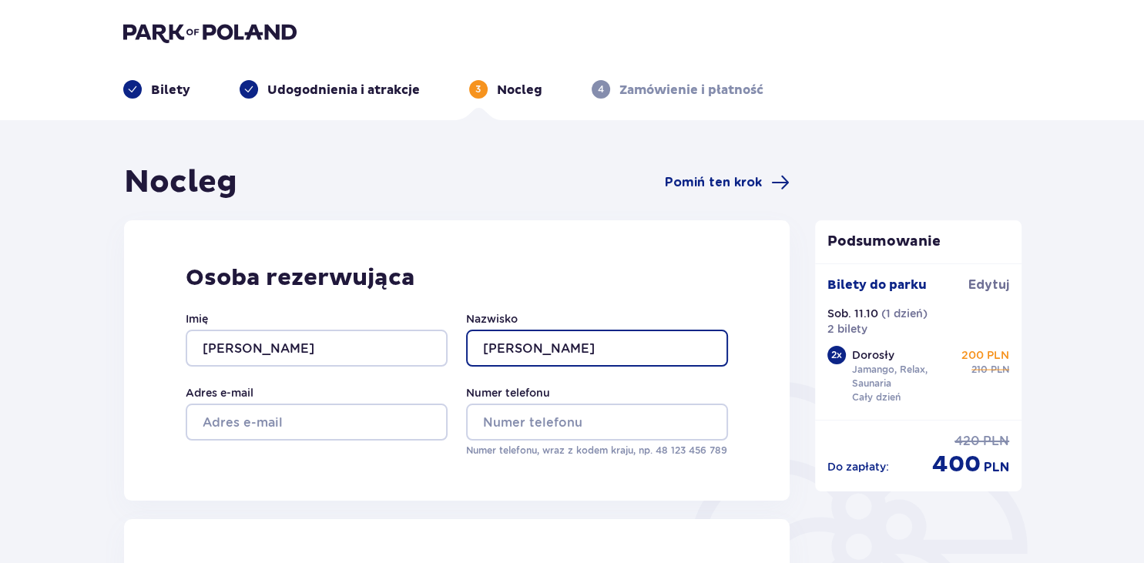
type input "GAJEWSKI"
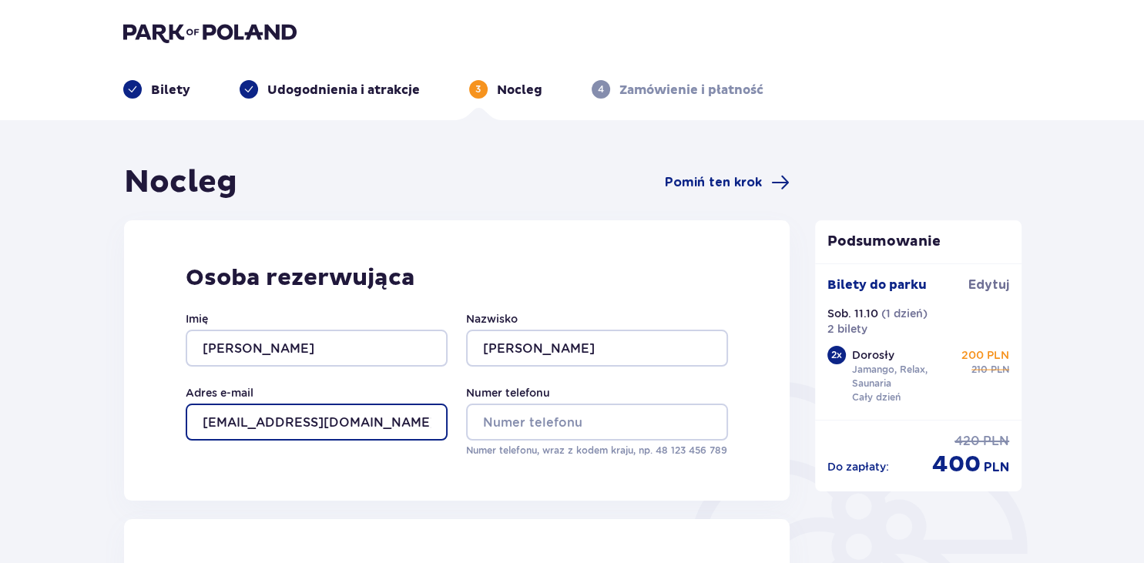
type input "misjonarz1@poczta.onet.pl"
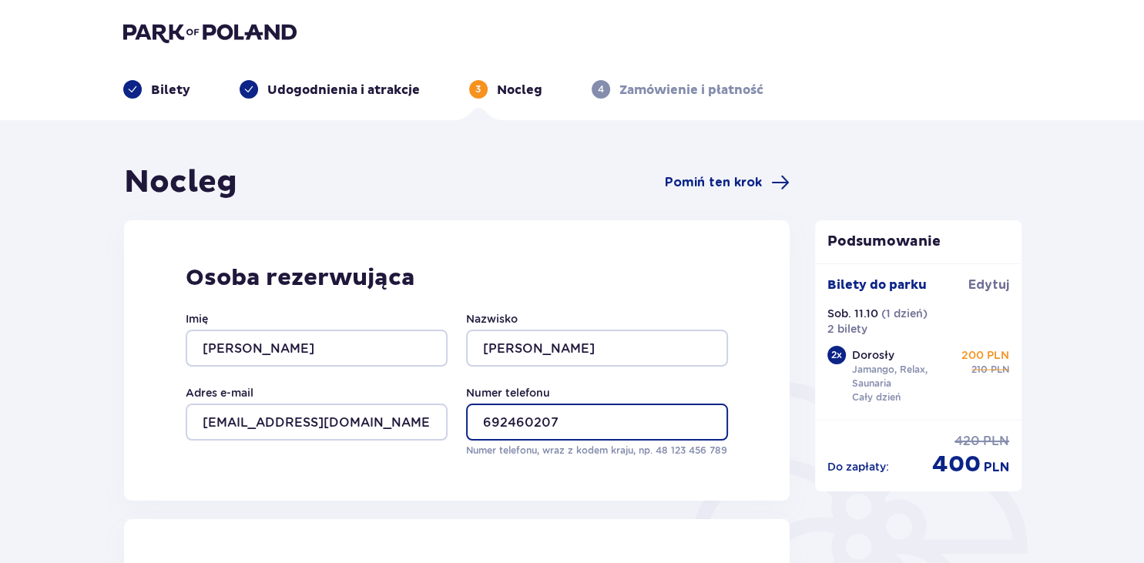
type input "692460207"
click at [502, 474] on div "Osoba rezerwująca Imię PAWEŁ Nazwisko GAJEWSKI Adres e-mail misjonarz1@poczta.o…" at bounding box center [457, 360] width 667 height 280
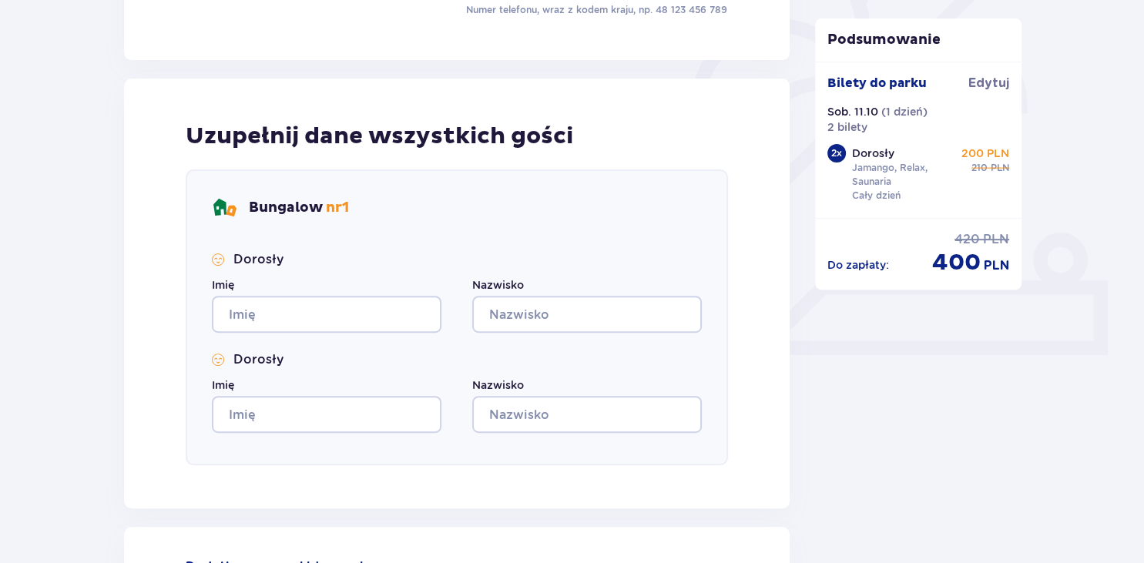
scroll to position [444, 0]
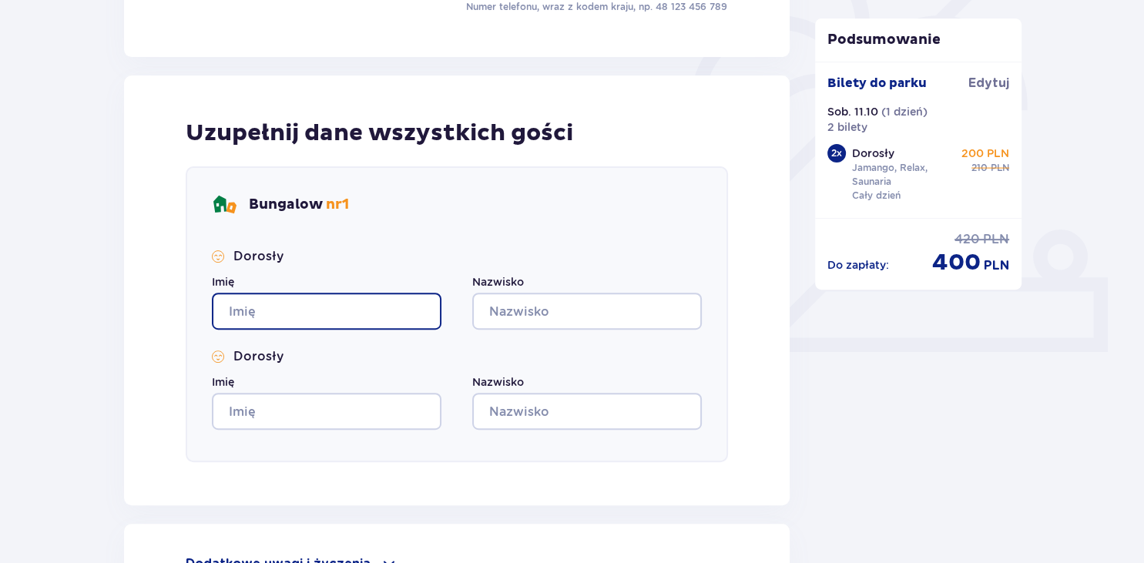
click at [304, 317] on input "Imię" at bounding box center [327, 311] width 230 height 37
type input "p"
type input "PAWEŁ"
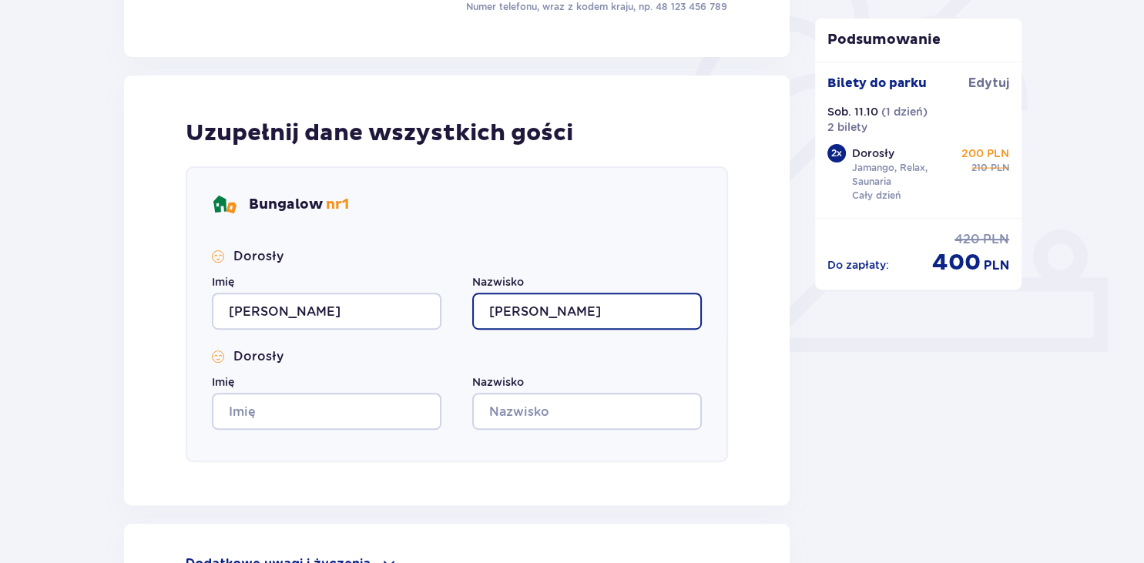
type input "GAJEWSKI"
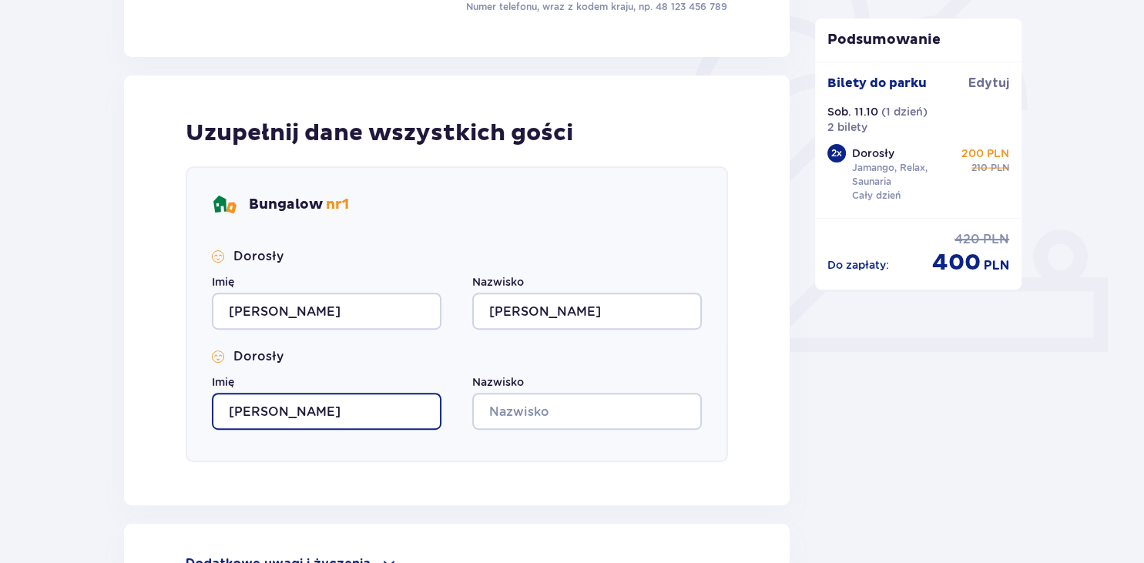
type input "KATARZYNA"
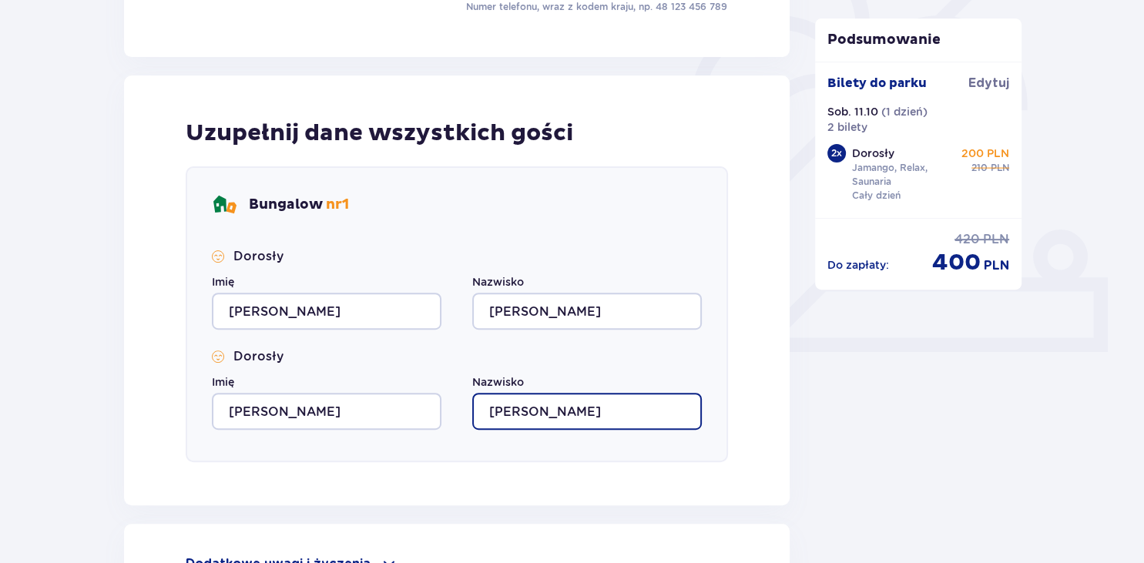
scroll to position [632, 0]
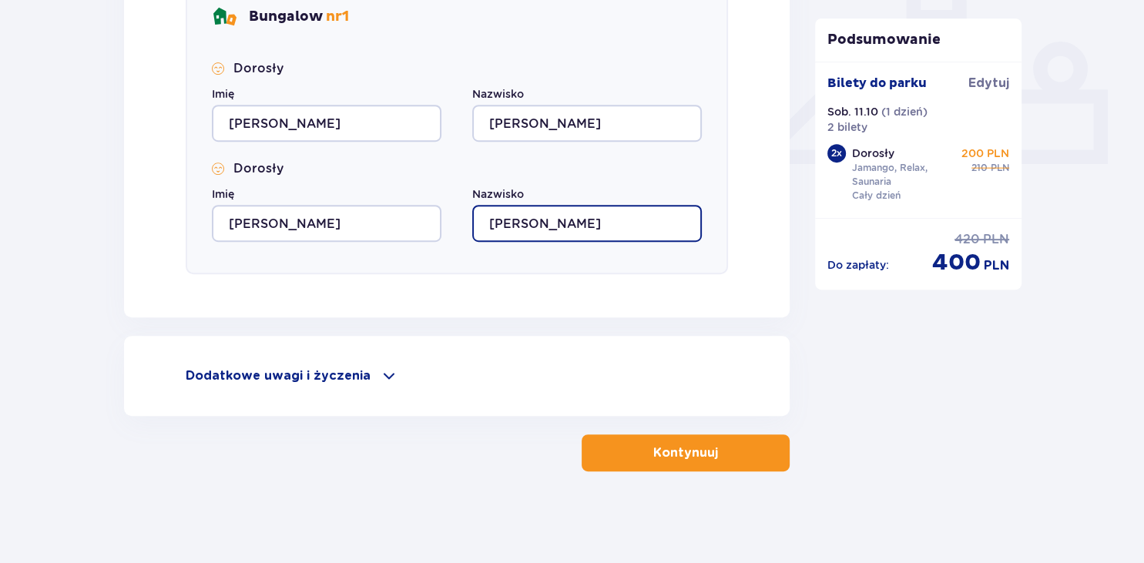
type input "GAJEWSKA"
click at [701, 457] on p "Kontynuuj" at bounding box center [685, 453] width 65 height 17
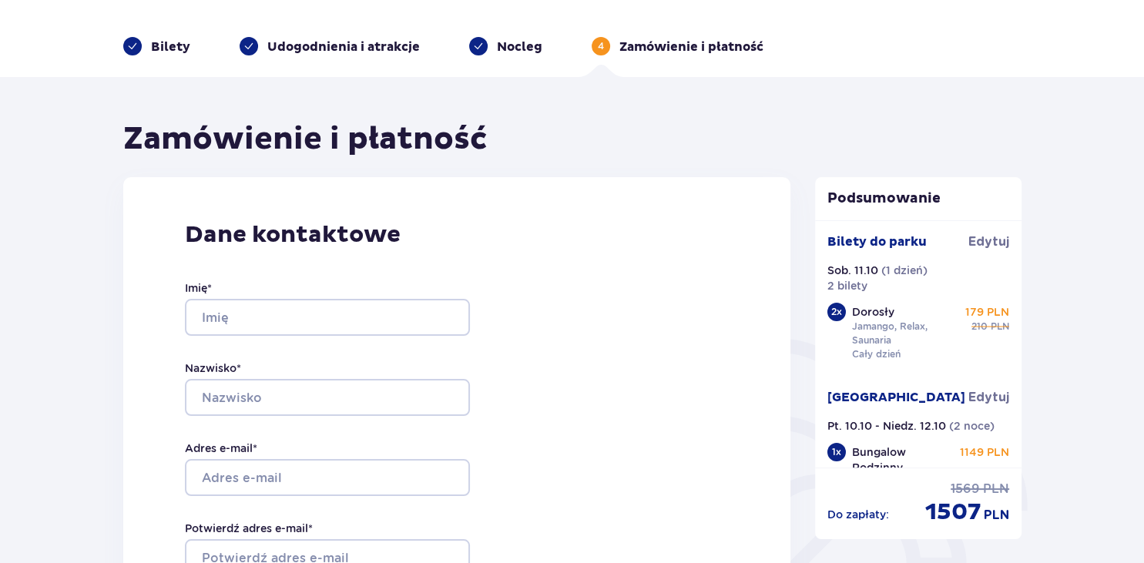
scroll to position [18, 0]
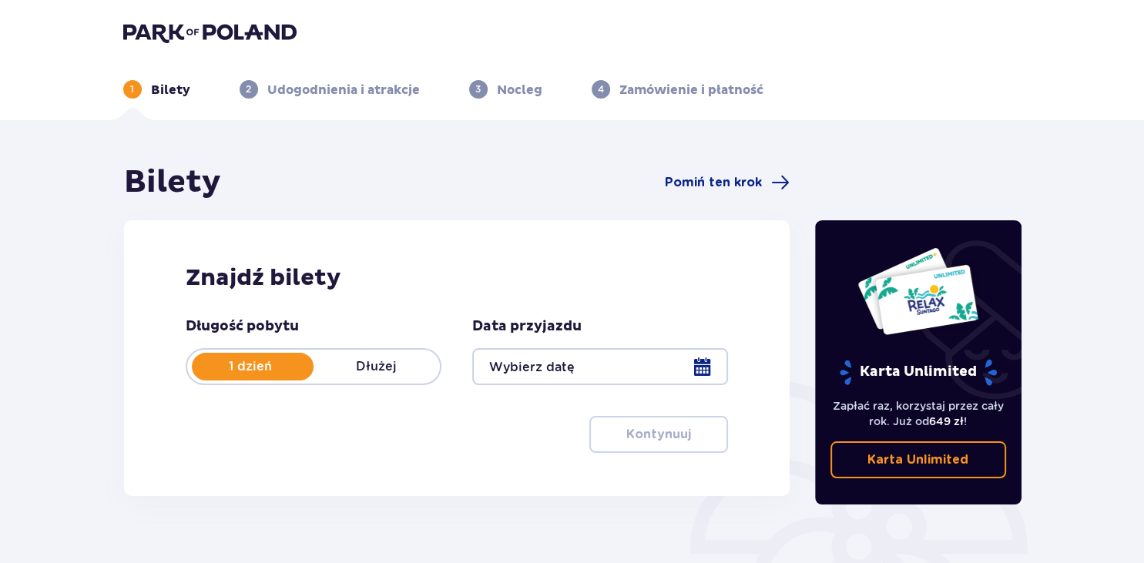
click at [381, 371] on p "Dłużej" at bounding box center [377, 366] width 126 height 17
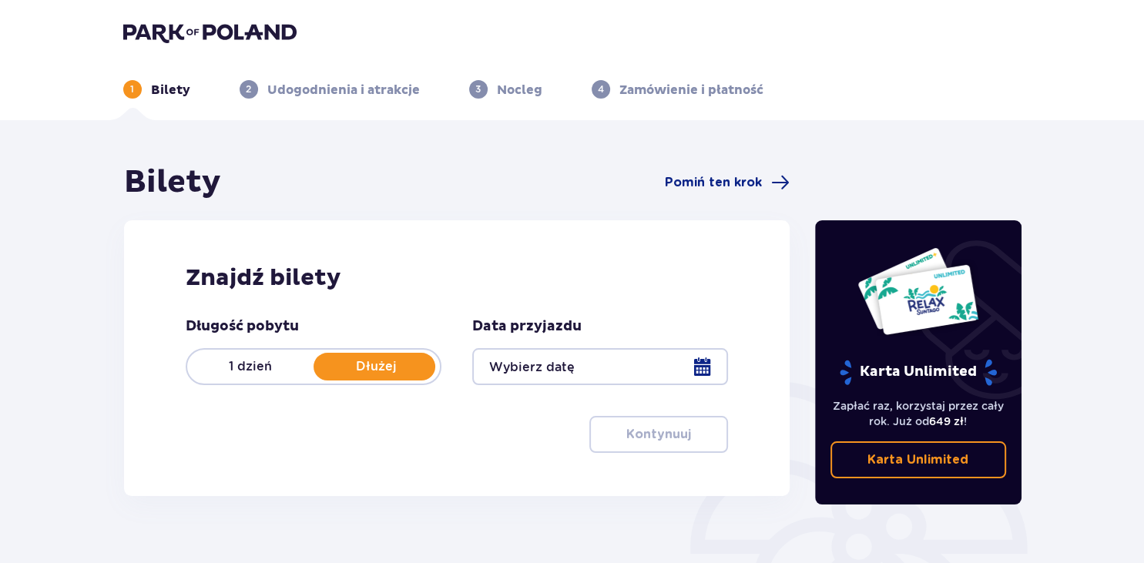
click at [698, 371] on div at bounding box center [600, 366] width 256 height 37
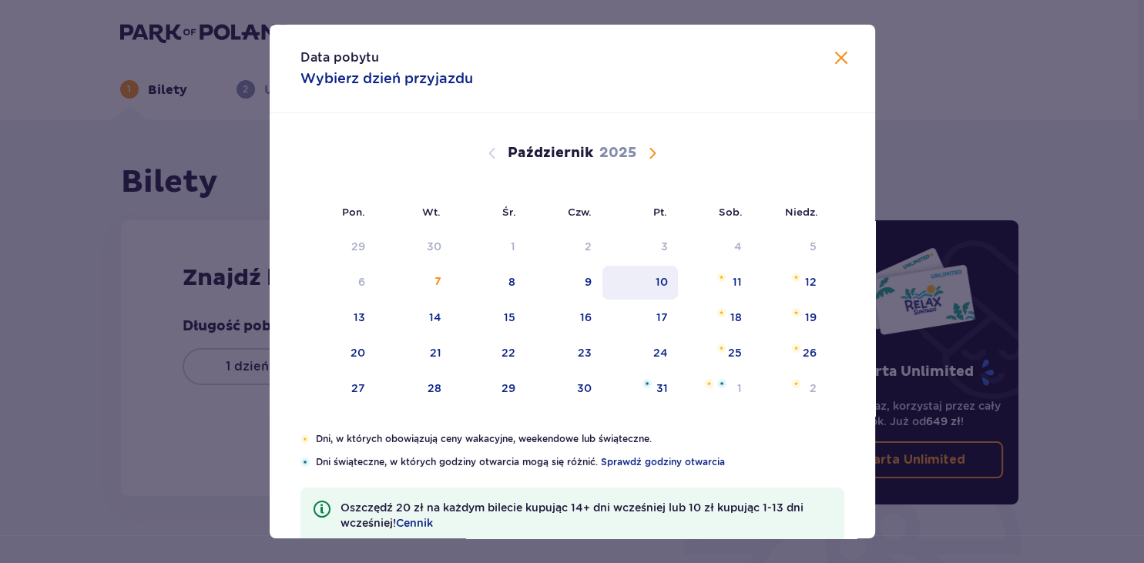
click at [660, 290] on div "10" at bounding box center [641, 283] width 76 height 34
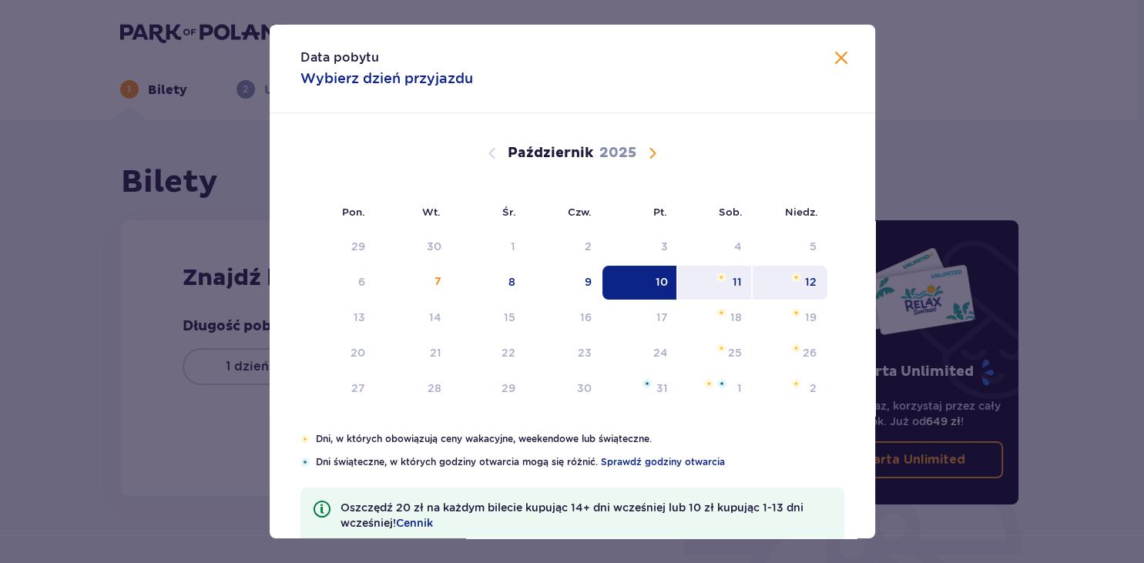
click at [811, 287] on div "12" at bounding box center [811, 281] width 12 height 15
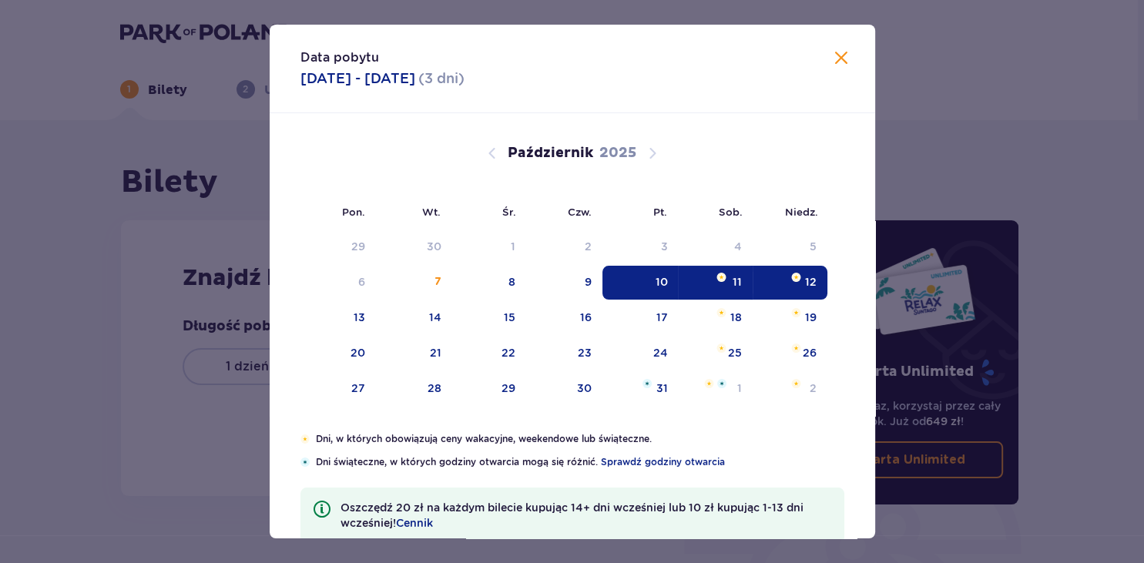
type input "[DATE] - [DATE]"
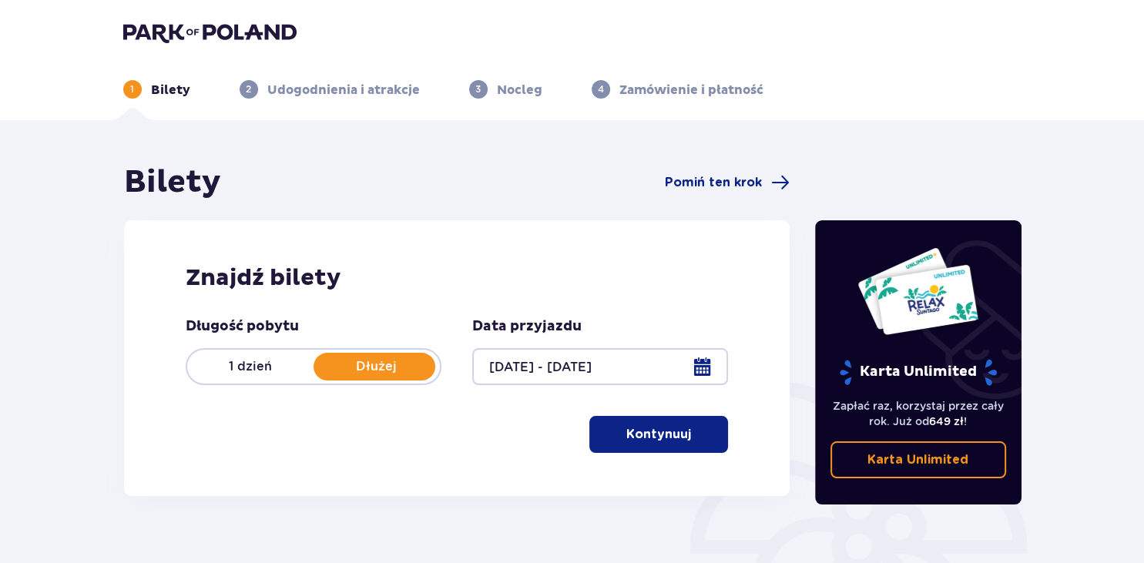
click at [645, 432] on p "Kontynuuj" at bounding box center [658, 434] width 65 height 17
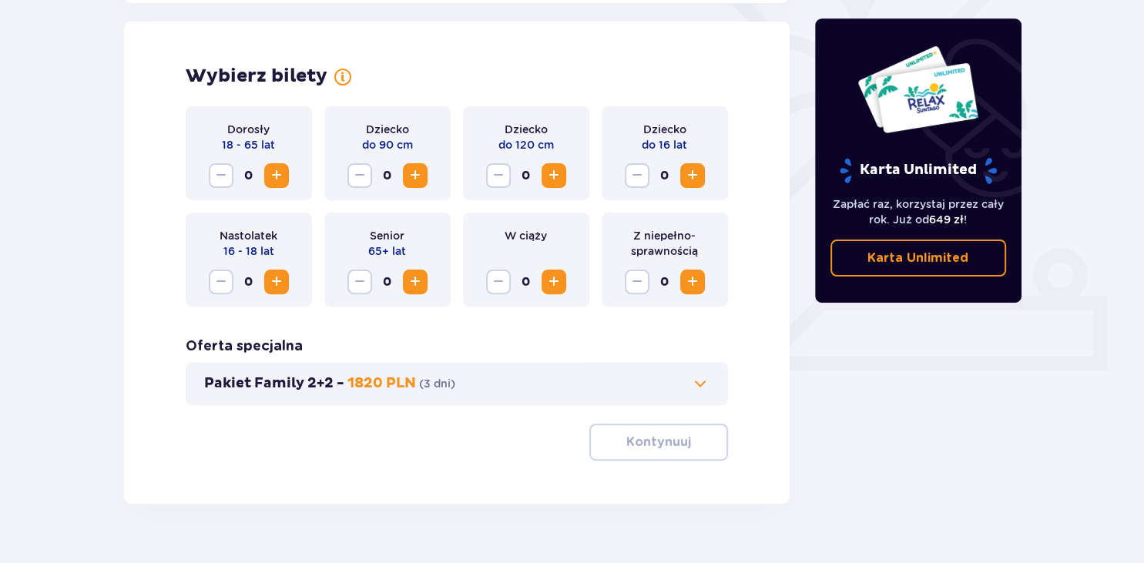
scroll to position [428, 0]
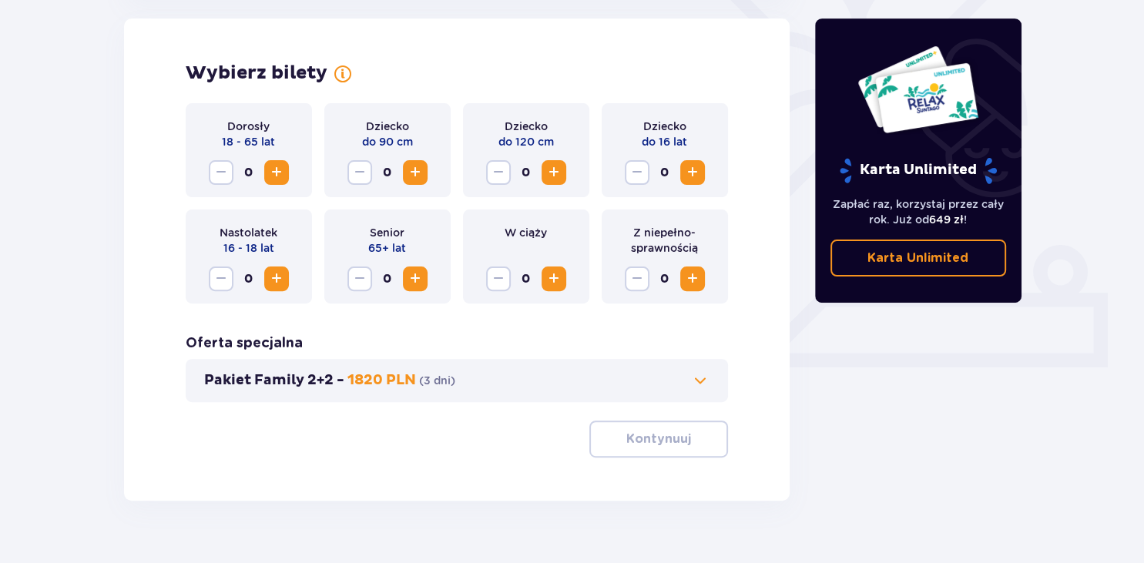
click at [271, 170] on span "Zwiększ" at bounding box center [276, 172] width 18 height 18
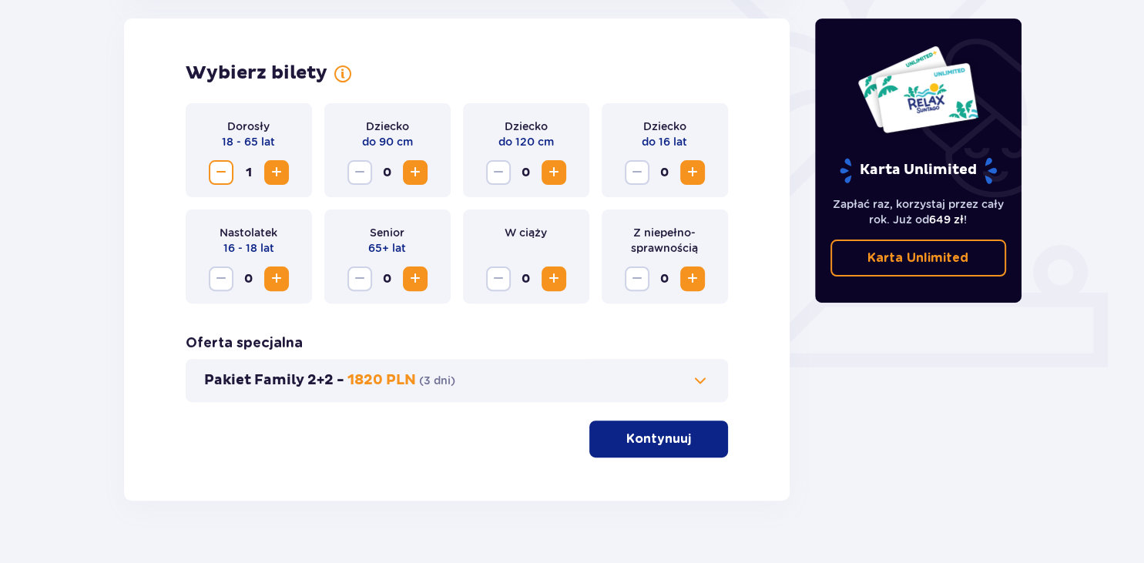
click at [271, 170] on span "Zwiększ" at bounding box center [276, 172] width 18 height 18
click at [678, 449] on button "Kontynuuj" at bounding box center [658, 439] width 139 height 37
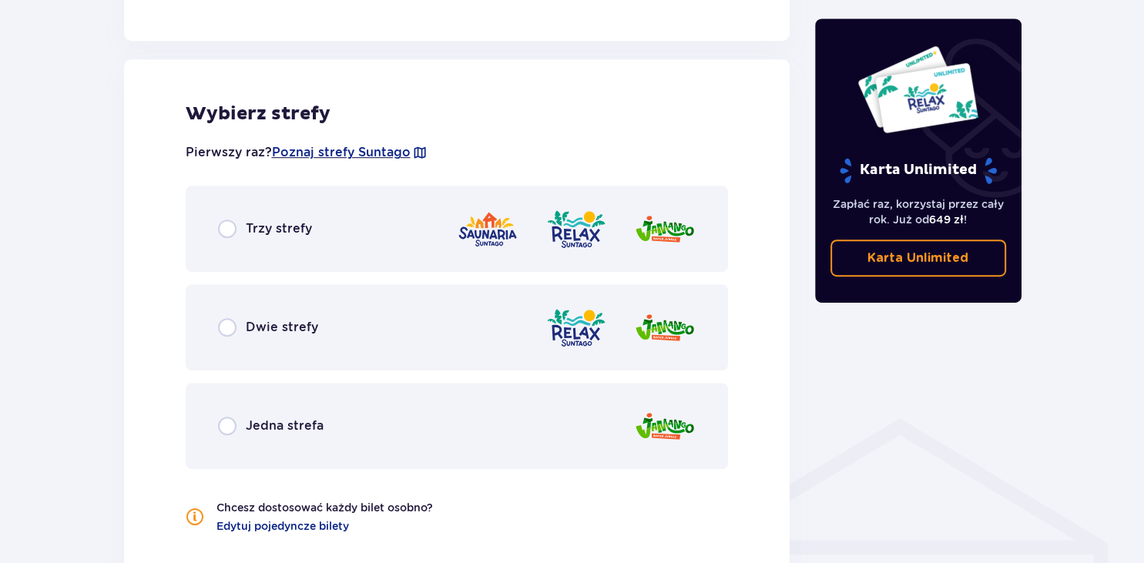
scroll to position [855, 0]
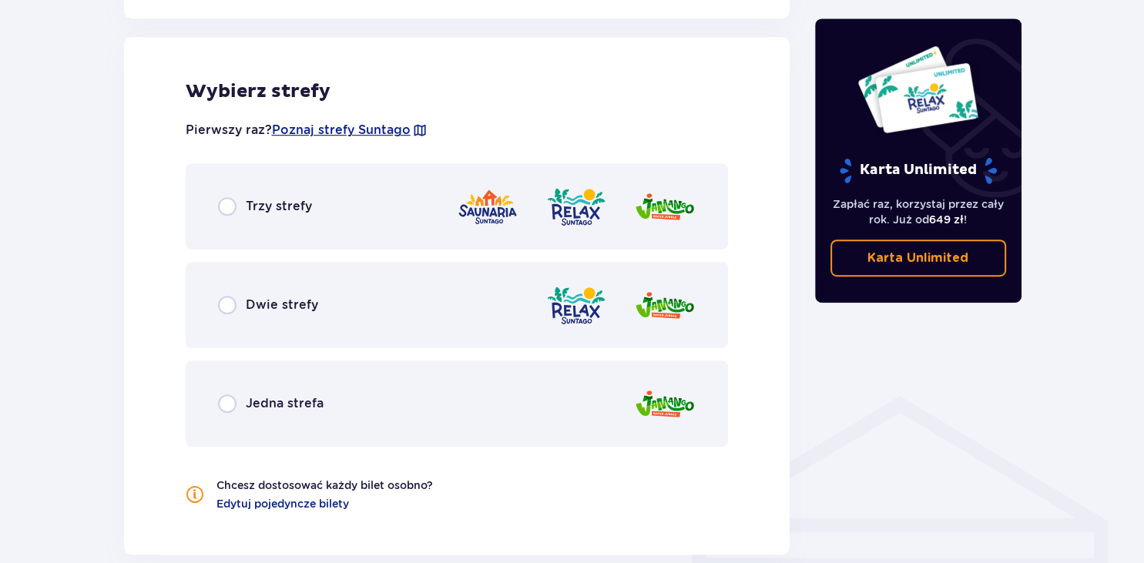
click at [223, 207] on input "radio" at bounding box center [227, 206] width 18 height 18
radio input "true"
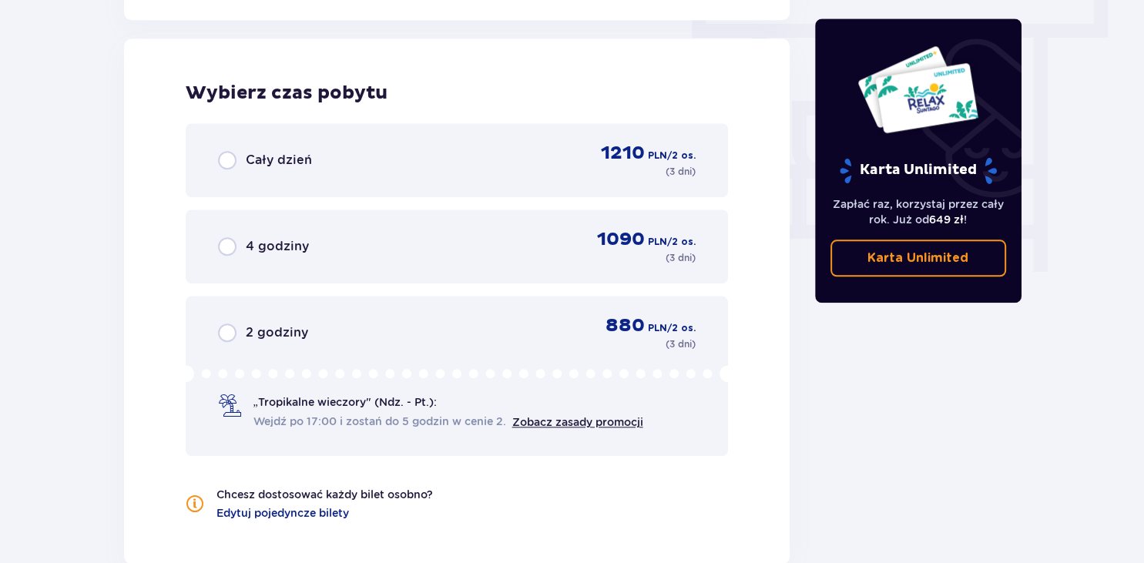
scroll to position [1392, 0]
click at [285, 163] on span "Cały dzień" at bounding box center [279, 158] width 66 height 17
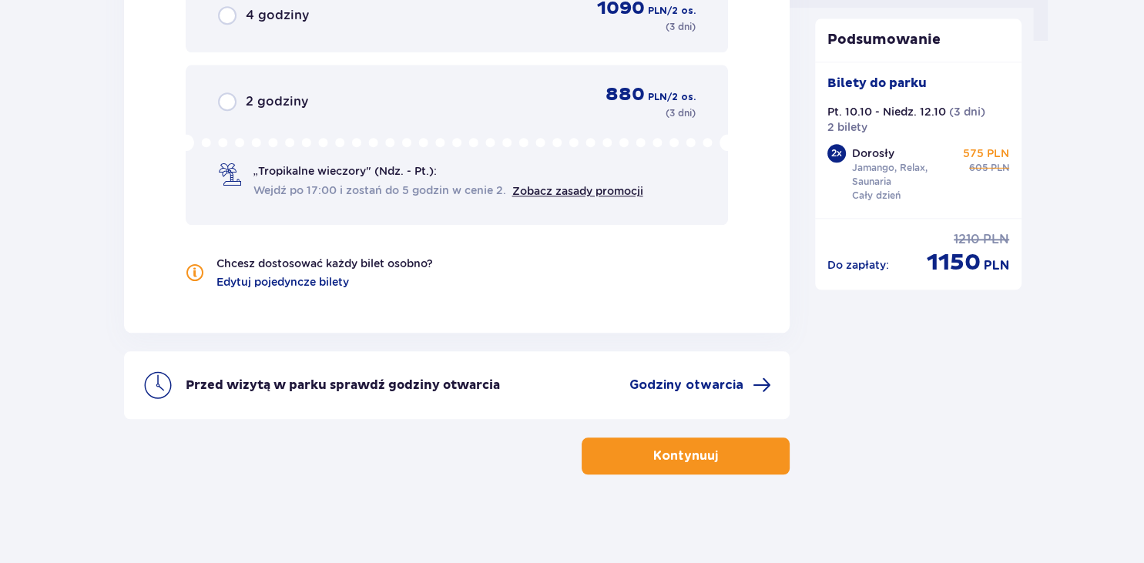
scroll to position [1623, 0]
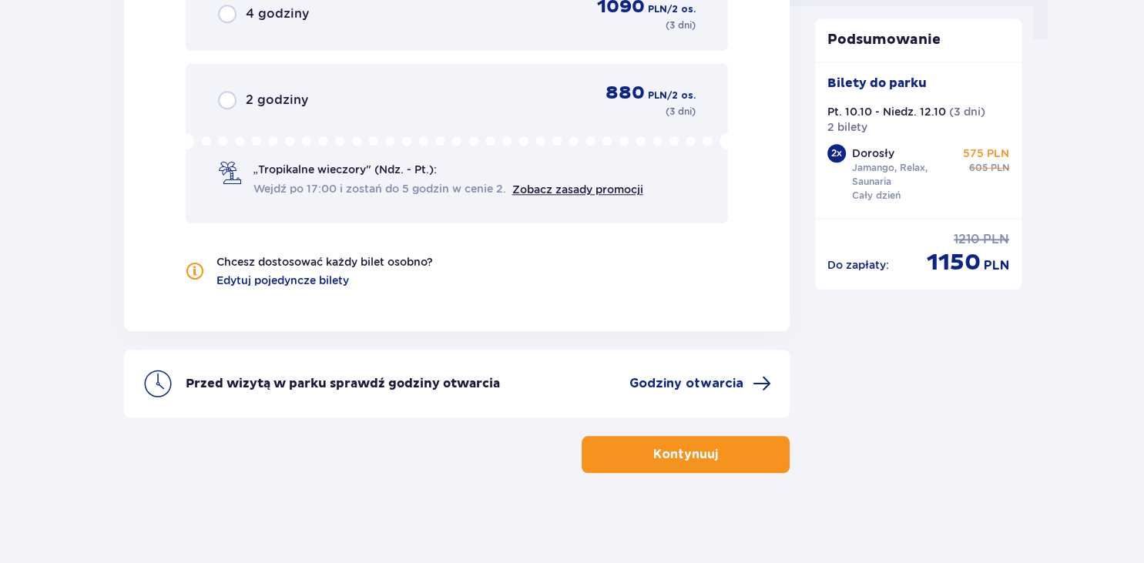
click at [692, 451] on p "Kontynuuj" at bounding box center [685, 454] width 65 height 17
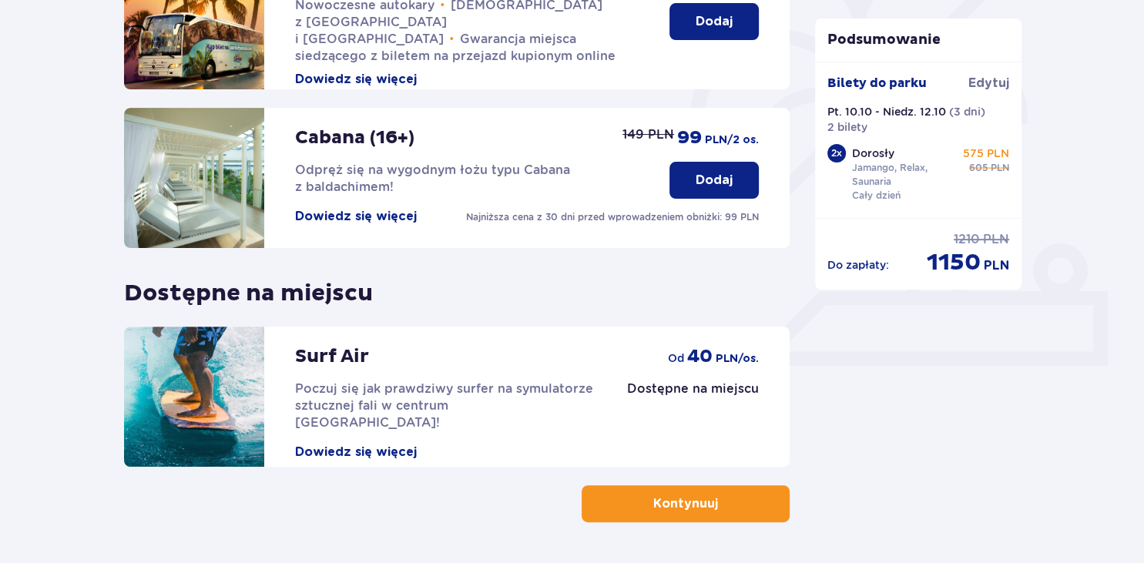
scroll to position [481, 0]
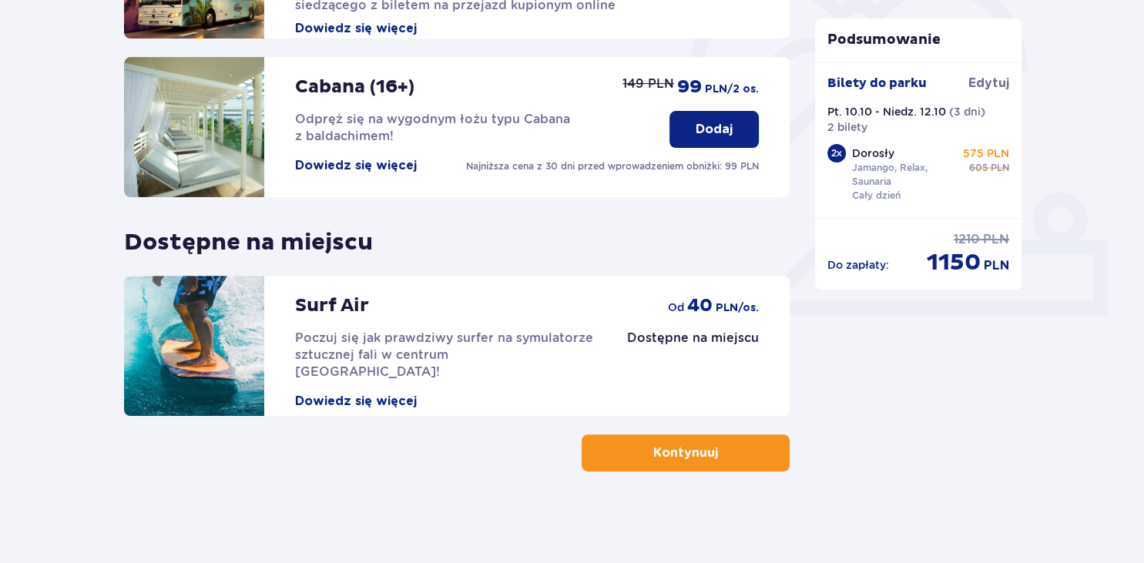
click at [665, 455] on p "Kontynuuj" at bounding box center [685, 453] width 65 height 17
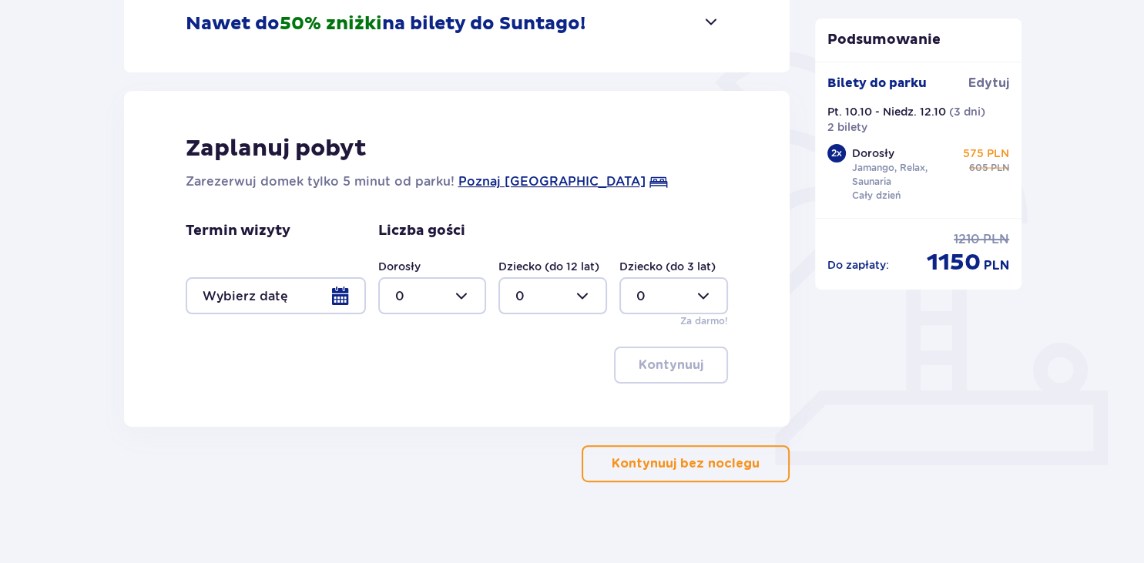
scroll to position [341, 0]
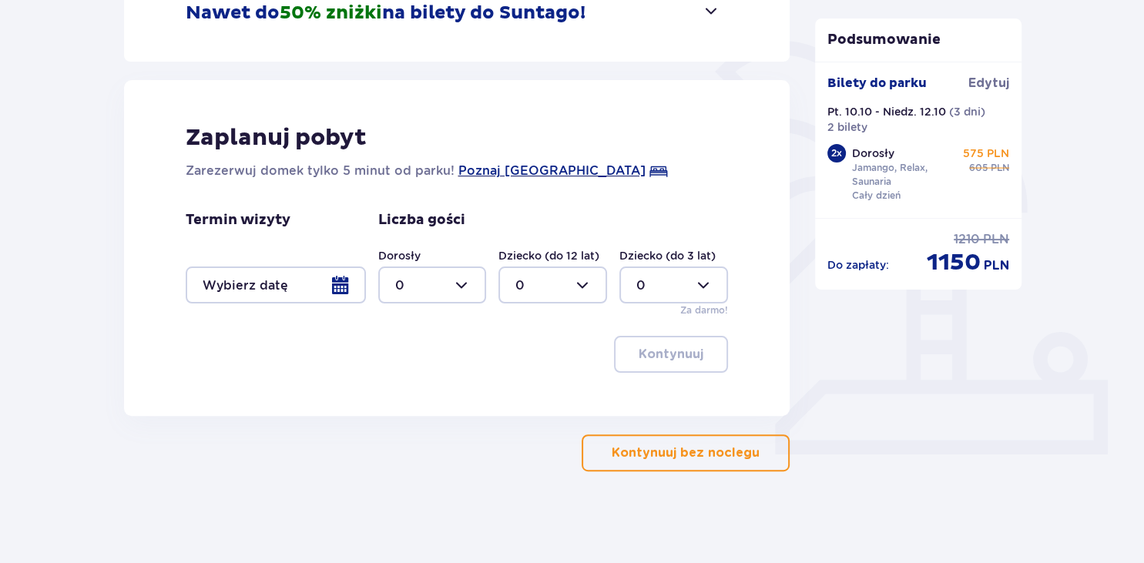
click at [342, 284] on div at bounding box center [276, 285] width 180 height 37
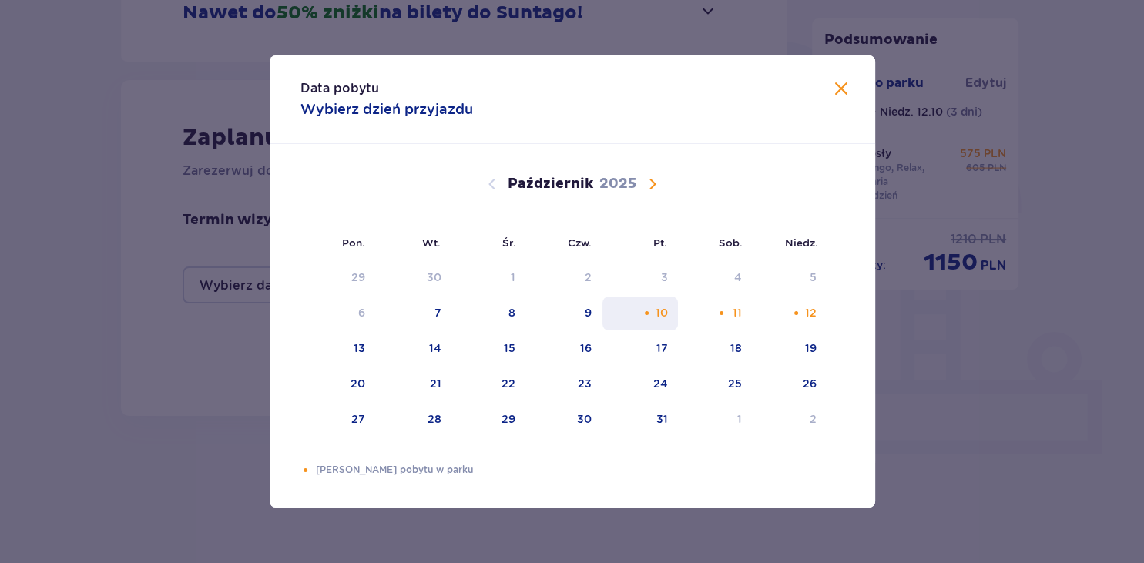
click at [666, 327] on div "10" at bounding box center [641, 314] width 76 height 34
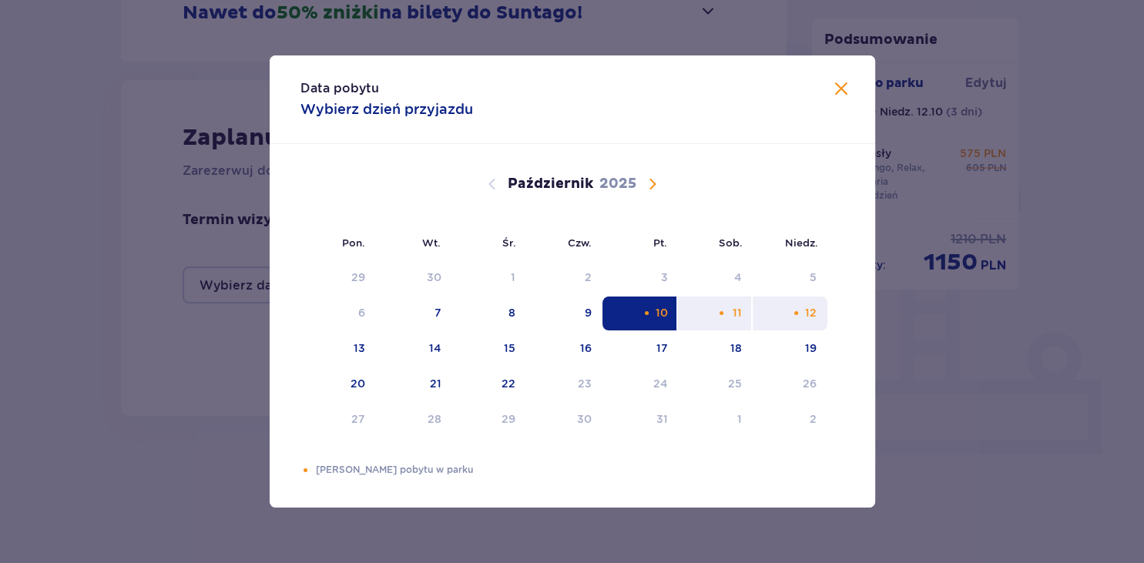
click at [812, 313] on div "12" at bounding box center [811, 312] width 12 height 15
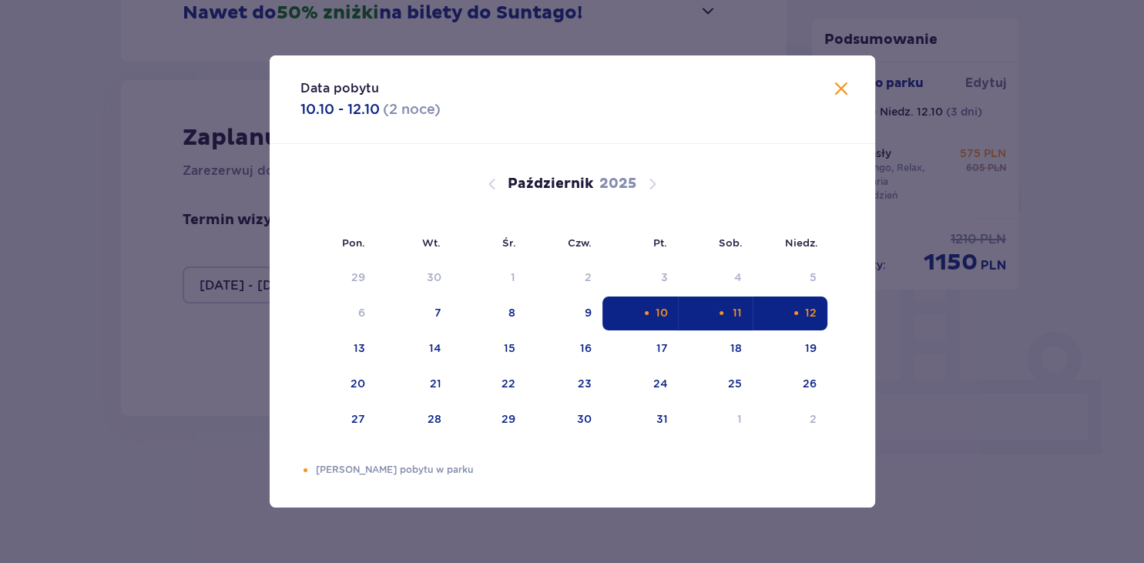
type input "10.10.25 - 12.10.25"
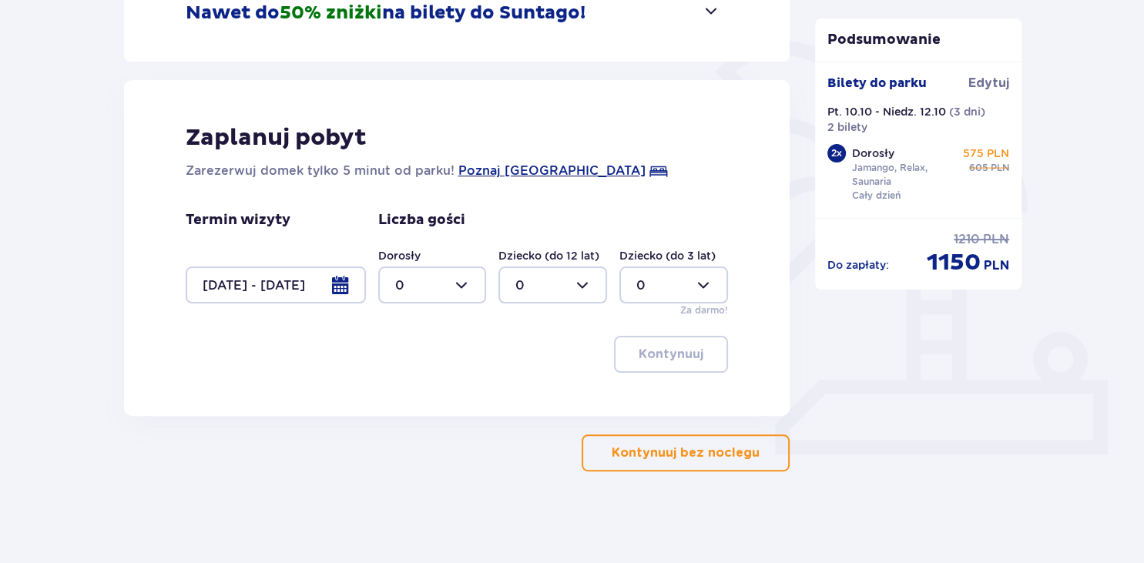
click at [461, 282] on div at bounding box center [432, 285] width 109 height 37
click at [399, 399] on p "2" at bounding box center [399, 396] width 8 height 17
type input "2"
click at [647, 351] on p "Kontynuuj" at bounding box center [671, 354] width 65 height 17
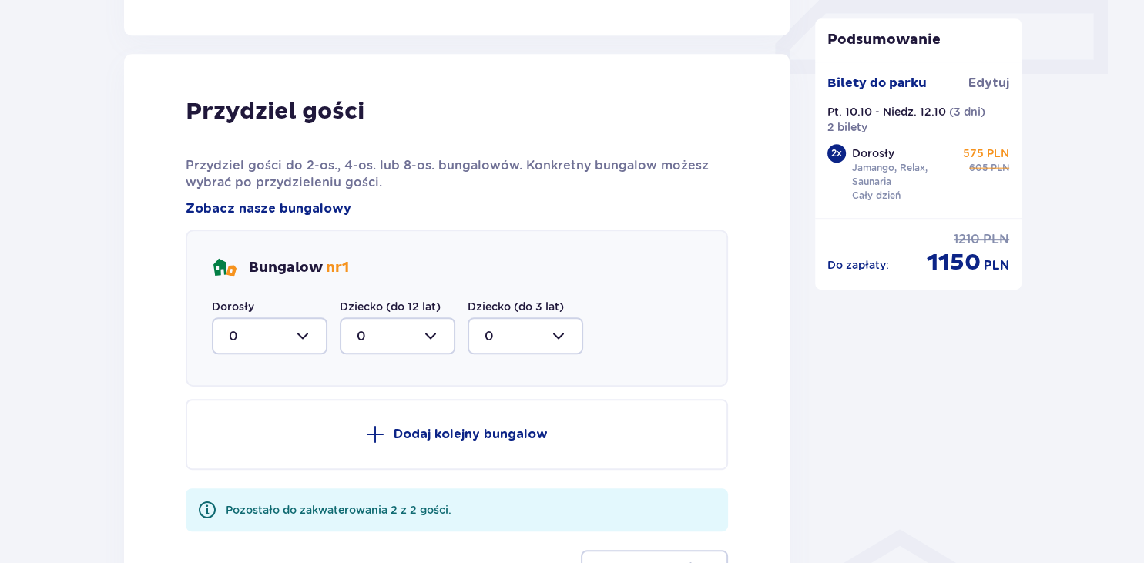
scroll to position [757, 0]
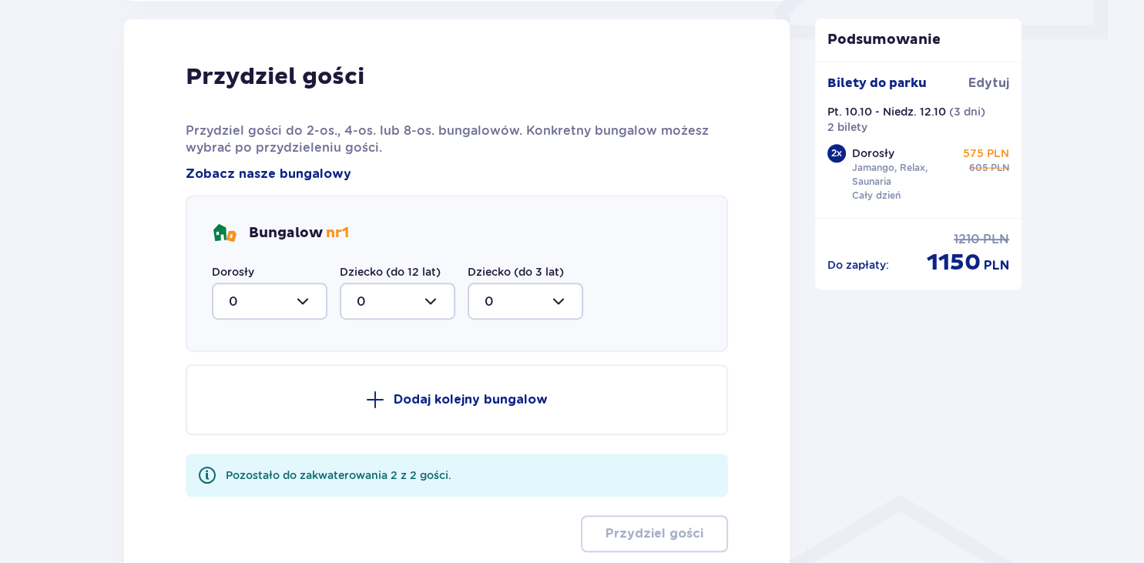
click at [304, 295] on div at bounding box center [270, 301] width 116 height 37
click at [227, 411] on span "2" at bounding box center [269, 413] width 112 height 32
type input "2"
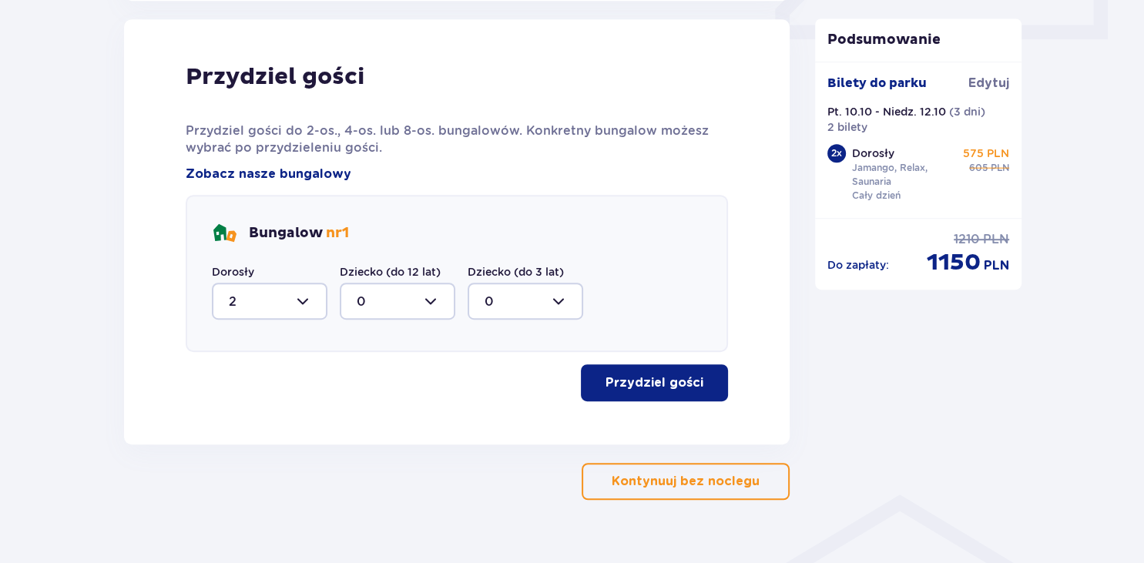
click at [640, 381] on p "Przydziel gości" at bounding box center [655, 382] width 98 height 17
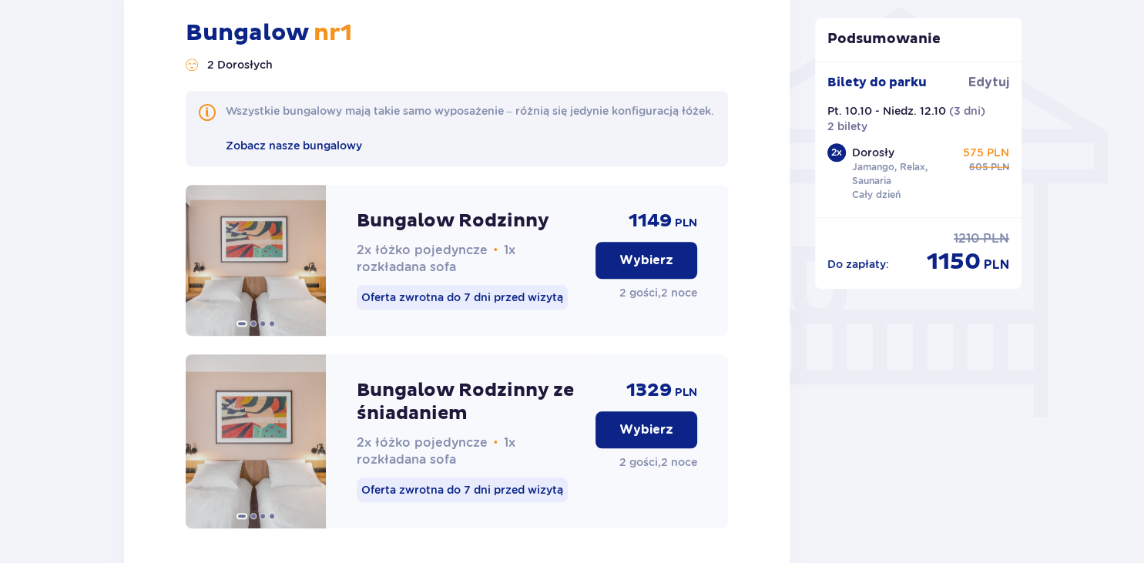
scroll to position [1240, 0]
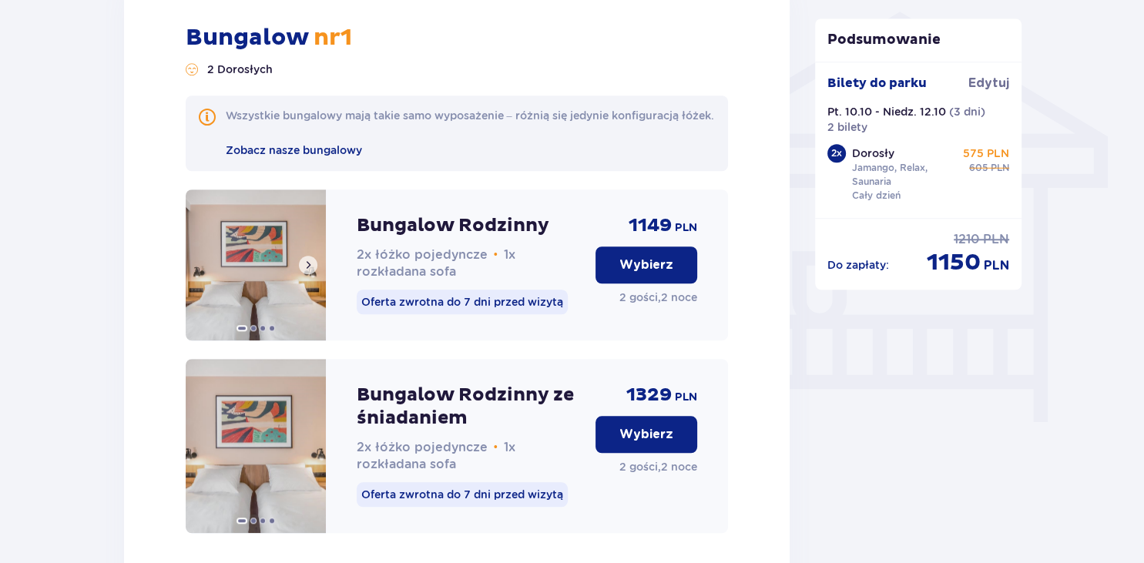
click at [304, 271] on span at bounding box center [308, 265] width 12 height 12
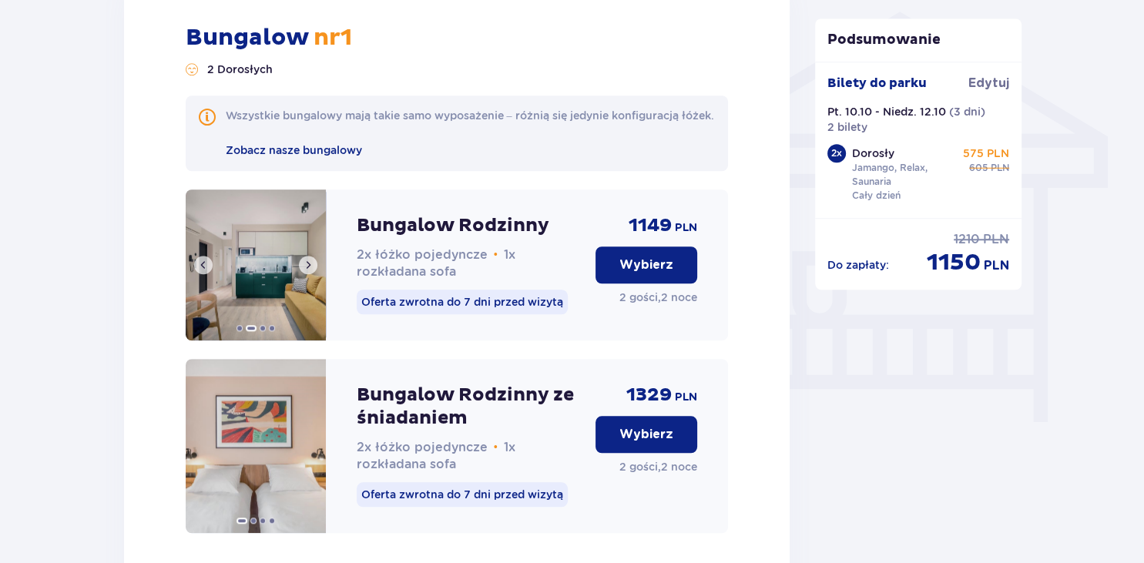
click at [304, 271] on span at bounding box center [308, 265] width 12 height 12
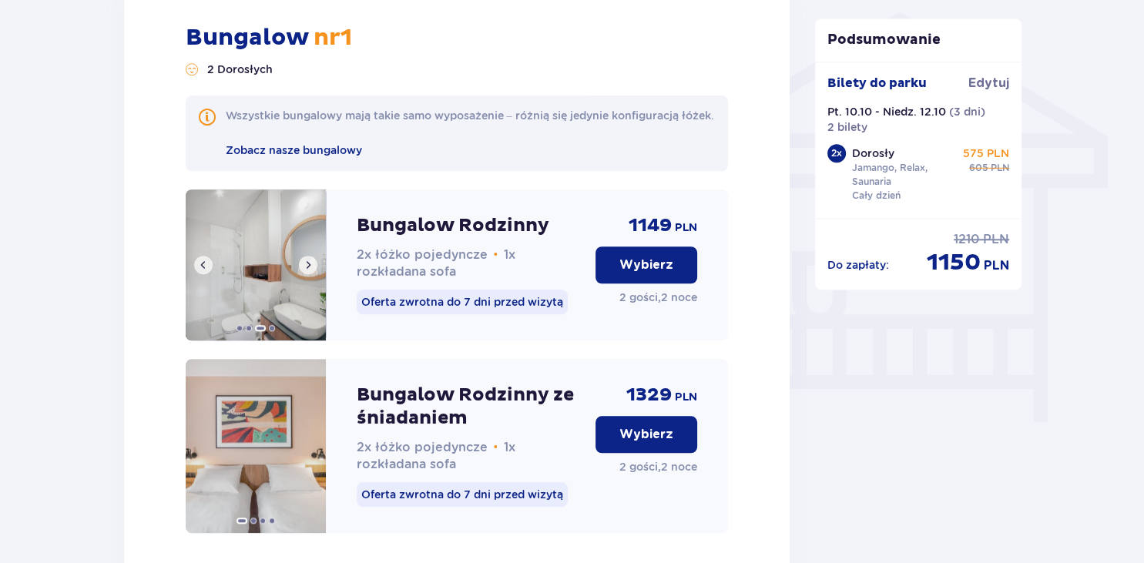
click at [304, 271] on span at bounding box center [308, 265] width 12 height 12
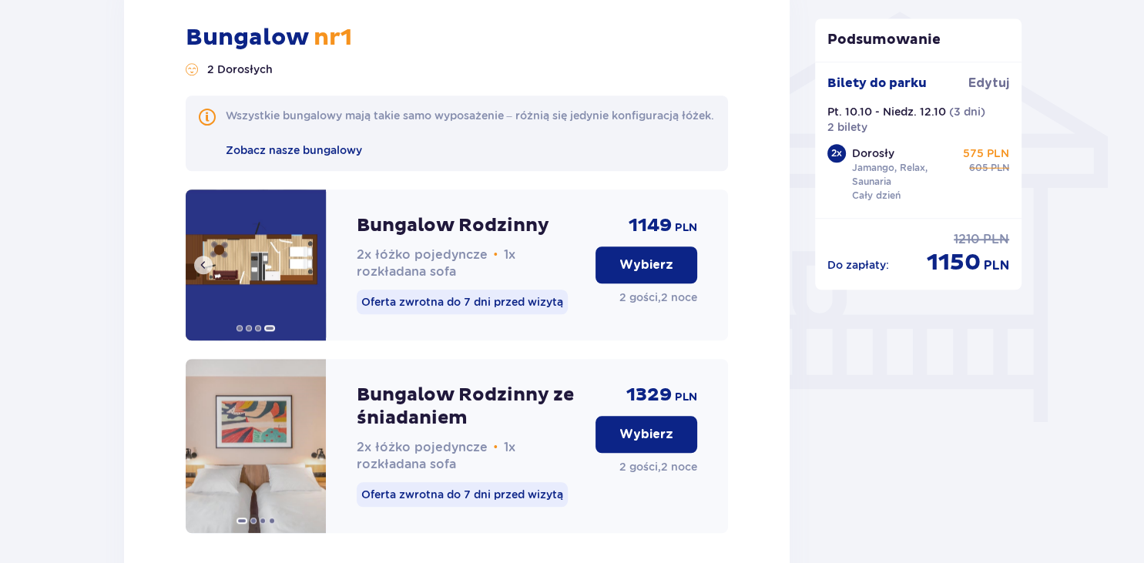
click at [304, 284] on img at bounding box center [256, 265] width 140 height 151
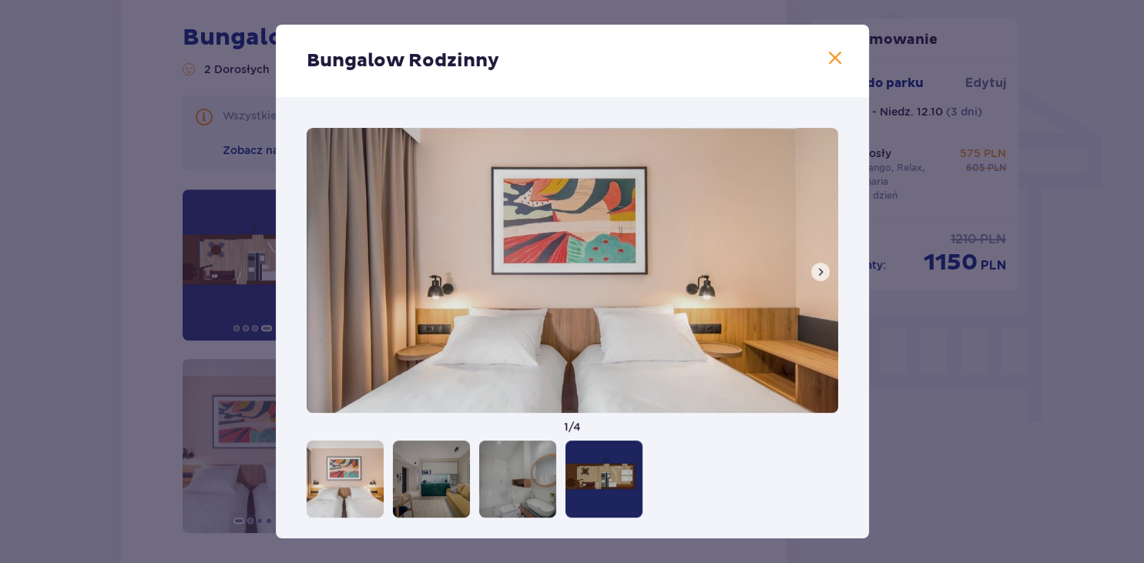
click at [822, 58] on div "Bungalow Rodzinny" at bounding box center [572, 61] width 593 height 72
click at [841, 63] on span at bounding box center [835, 58] width 18 height 18
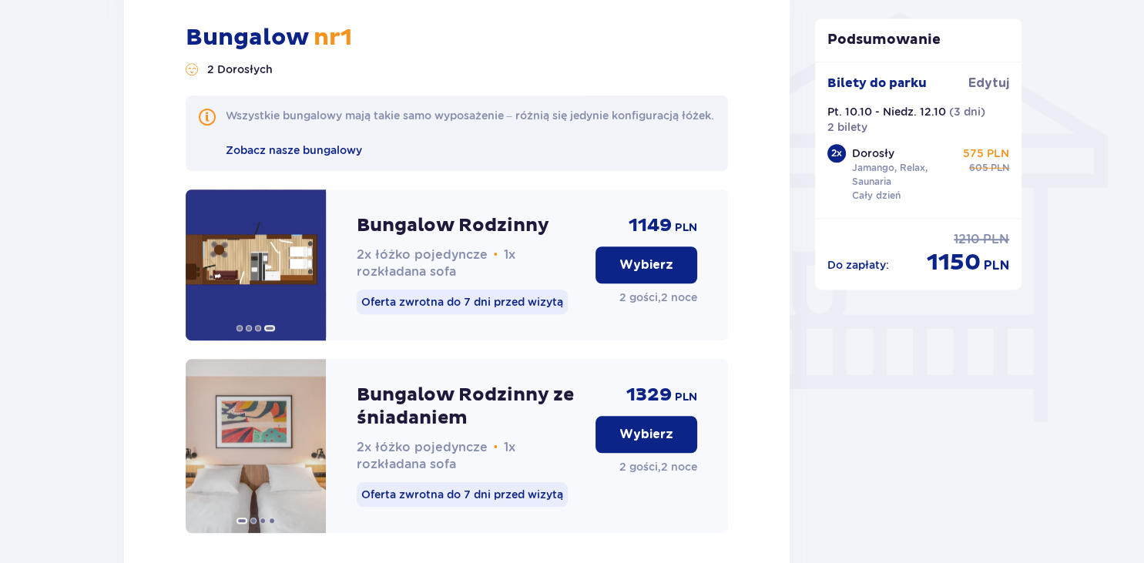
click at [660, 268] on button "Wybierz" at bounding box center [647, 265] width 102 height 37
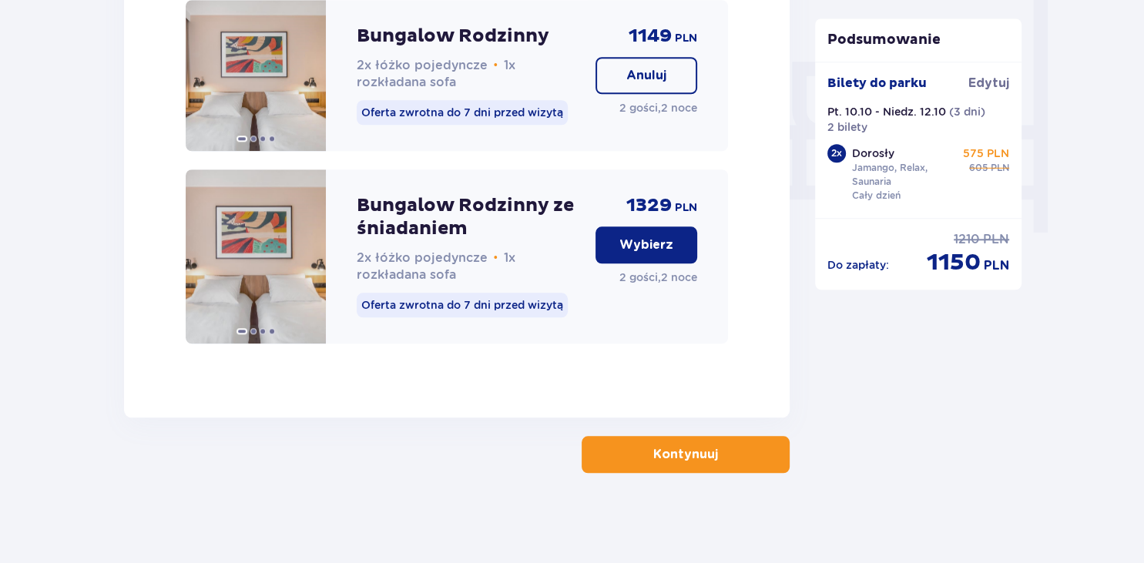
scroll to position [1447, 0]
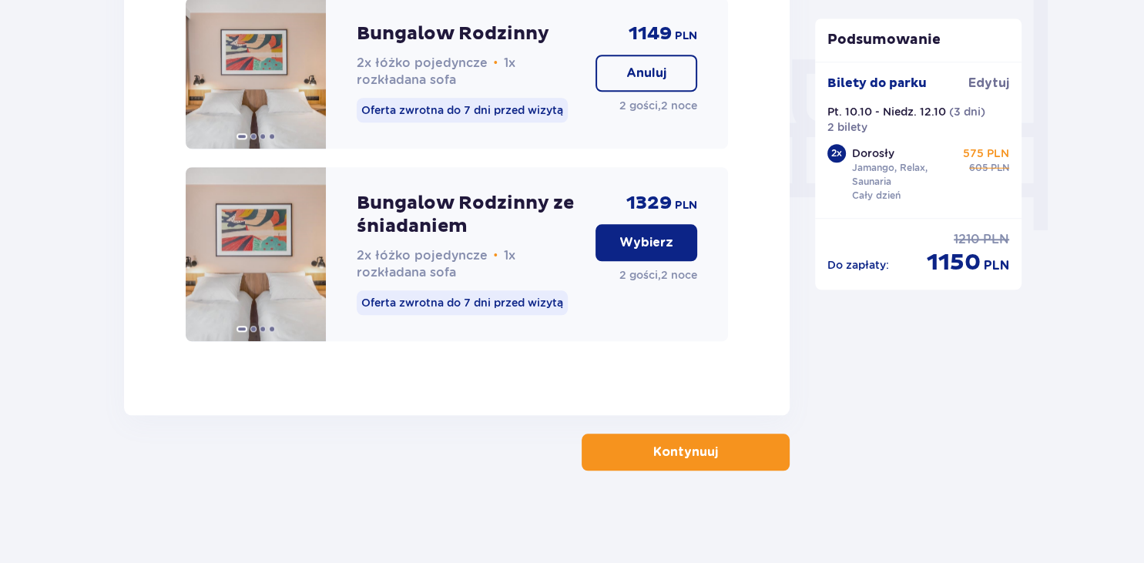
click at [660, 462] on button "Kontynuuj" at bounding box center [686, 452] width 208 height 37
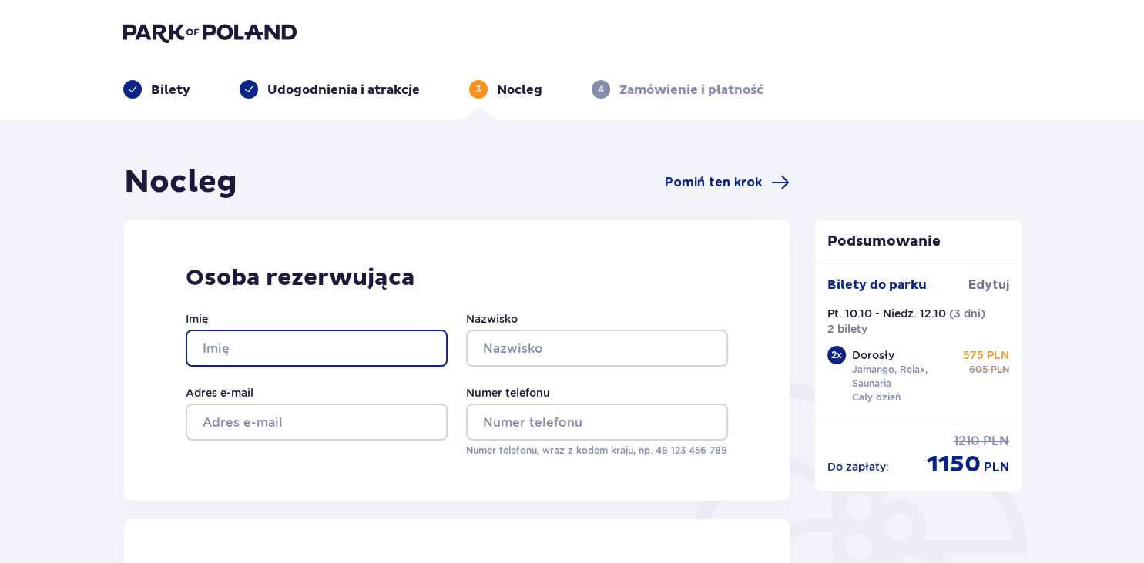
click at [328, 341] on input "Imię" at bounding box center [317, 348] width 262 height 37
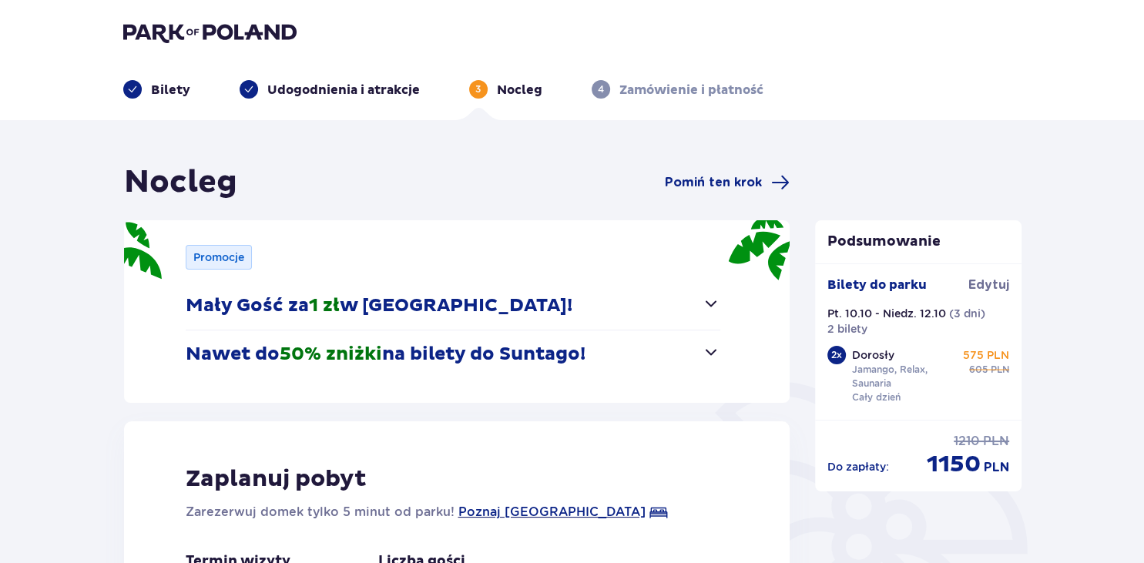
type input "0"
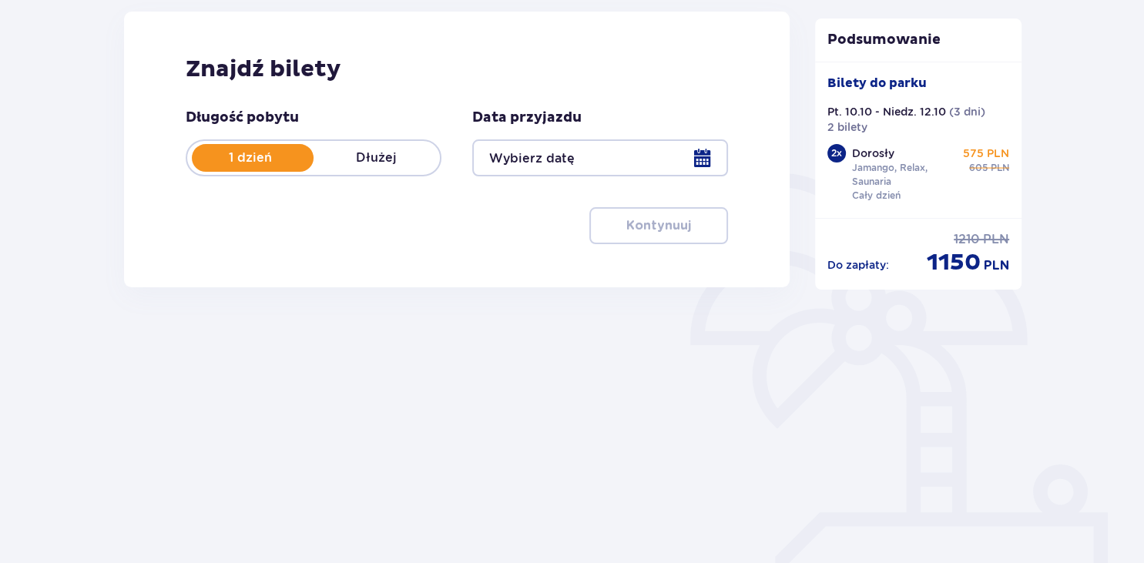
type input "10.10.25 - 12.10.25"
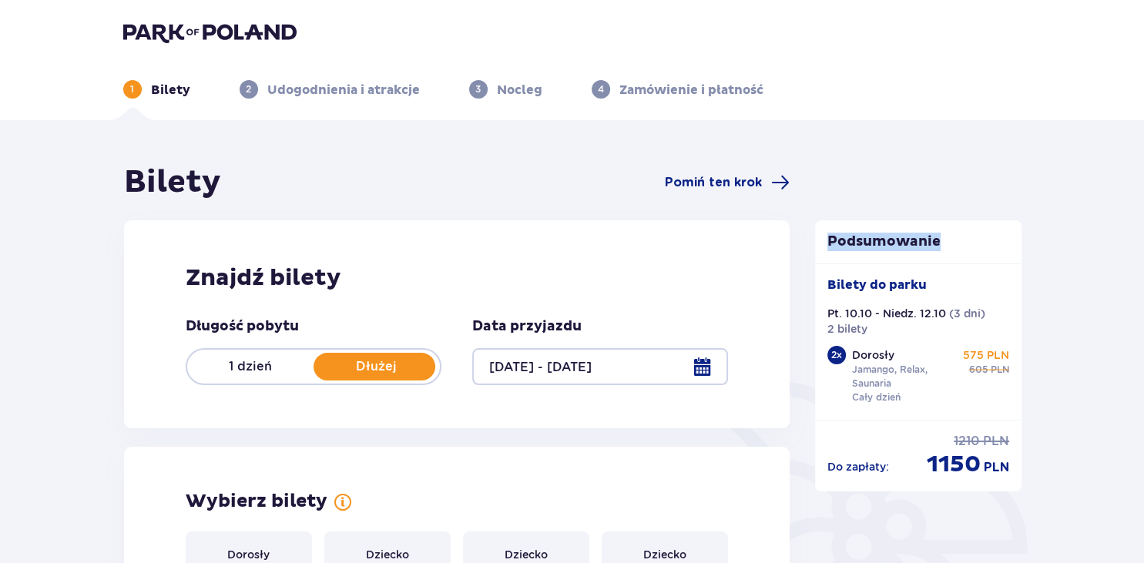
drag, startPoint x: 1134, startPoint y: 112, endPoint x: 1122, endPoint y: 174, distance: 62.9
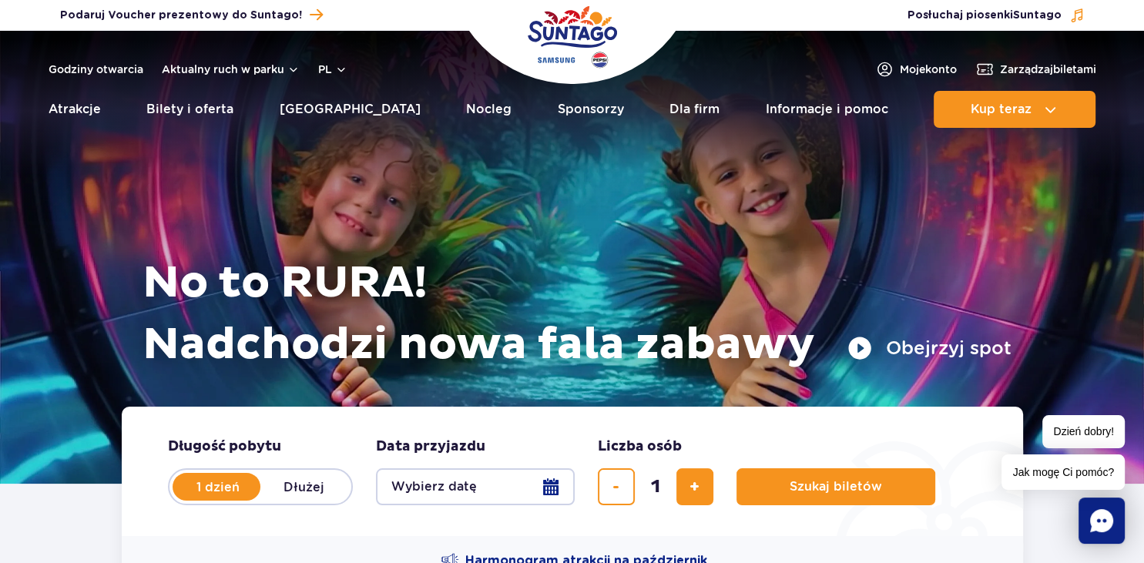
click at [310, 490] on label "Dłużej" at bounding box center [304, 487] width 88 height 32
click at [277, 500] on input "Dłużej" at bounding box center [268, 501] width 17 height 3
radio input "false"
radio input "true"
click at [550, 488] on button "Wybierz datę" at bounding box center [475, 486] width 199 height 37
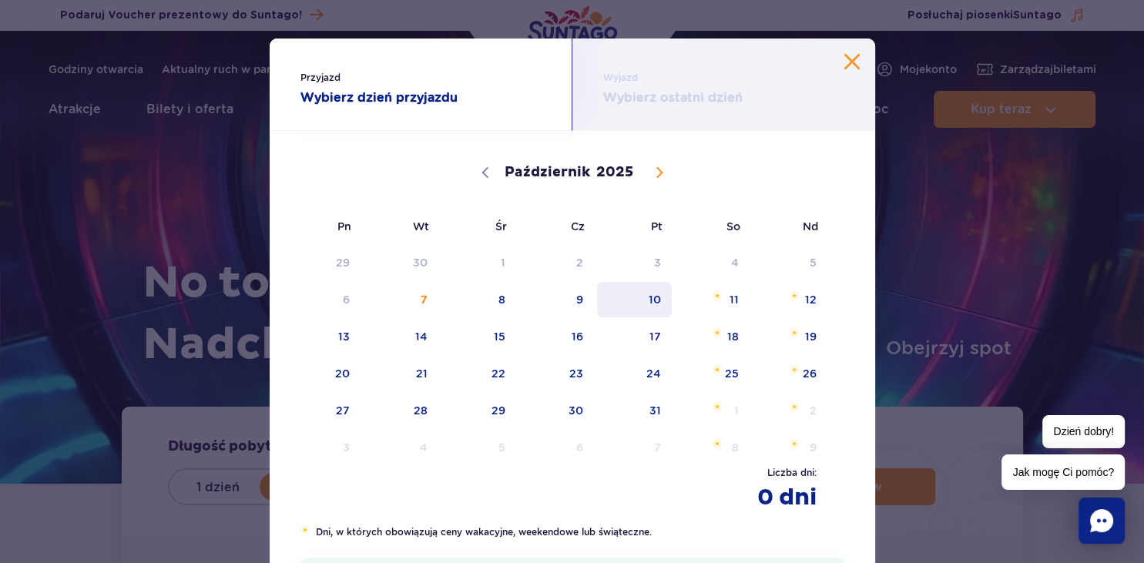
click at [653, 303] on span "10" at bounding box center [635, 299] width 78 height 35
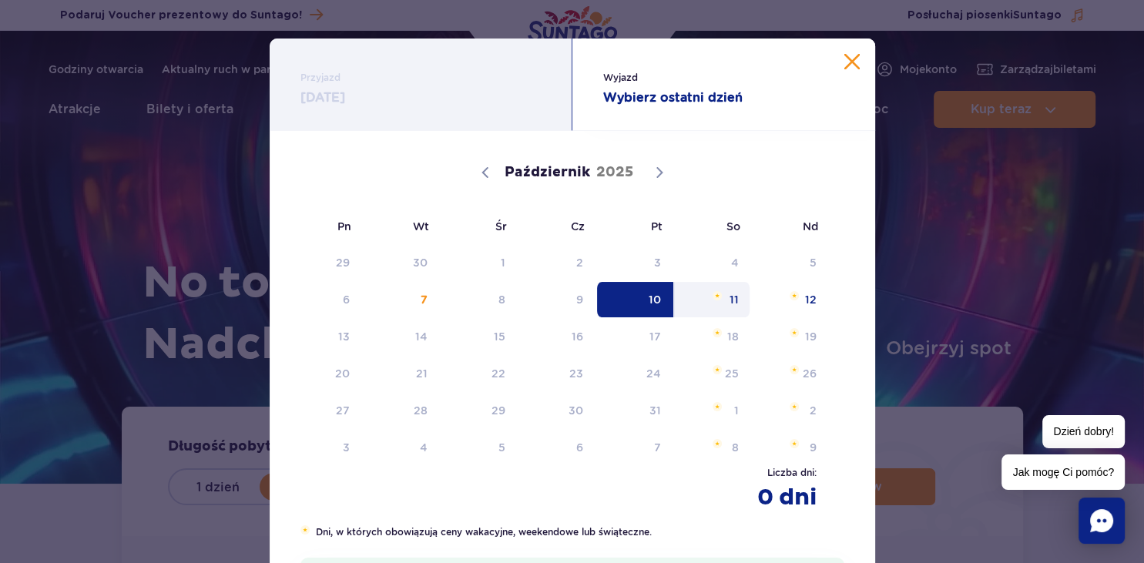
click at [737, 298] on span "11" at bounding box center [712, 299] width 78 height 35
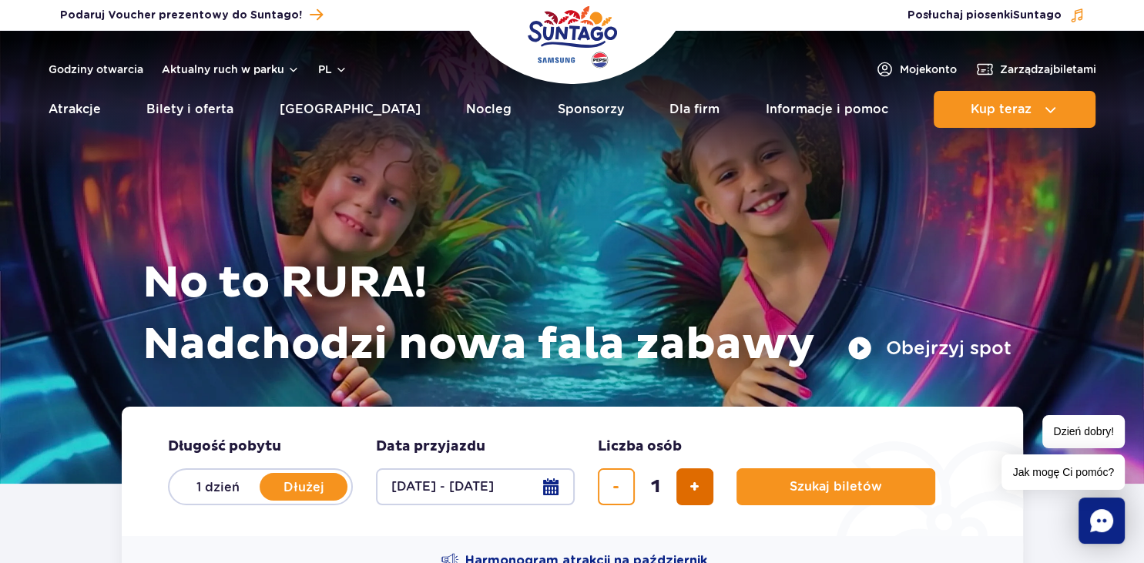
click at [695, 487] on span "dodaj bilet" at bounding box center [695, 487] width 10 height 0
type input "2"
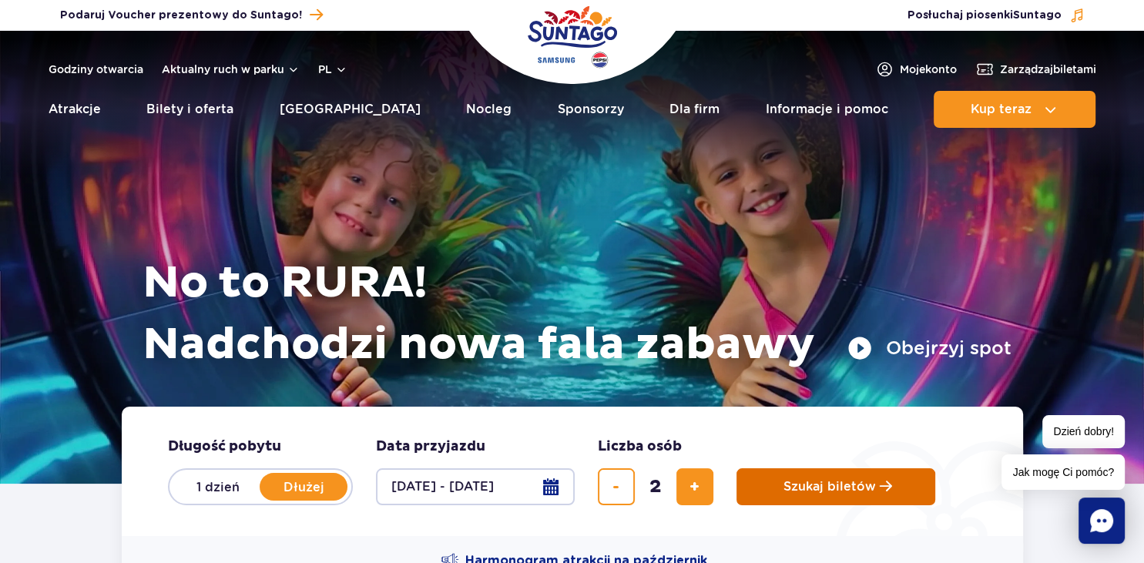
click at [828, 482] on span "Szukaj biletów" at bounding box center [830, 487] width 92 height 14
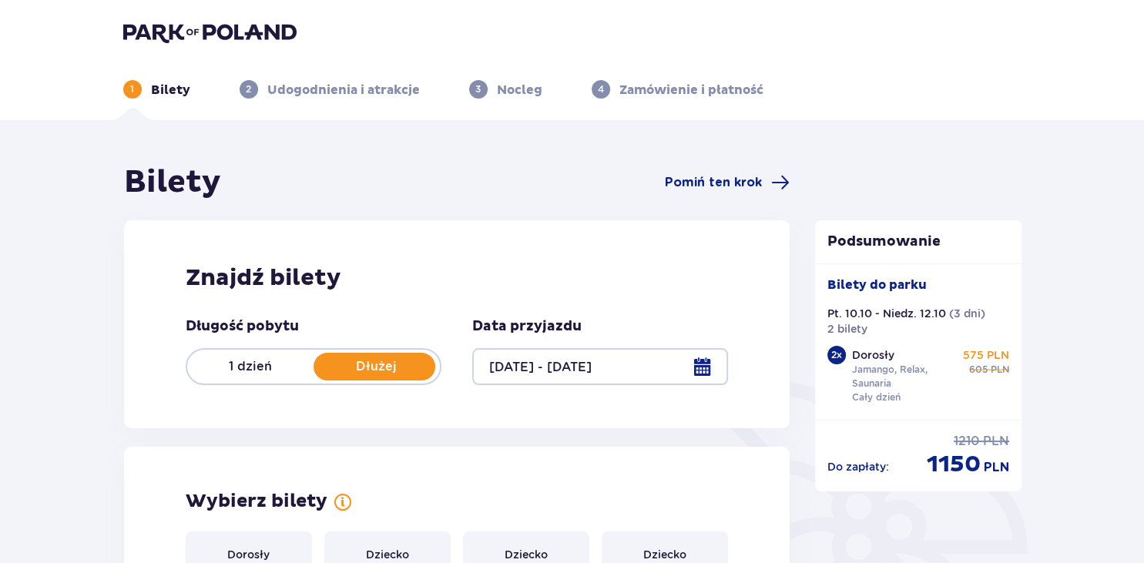
click at [700, 368] on div at bounding box center [600, 366] width 256 height 37
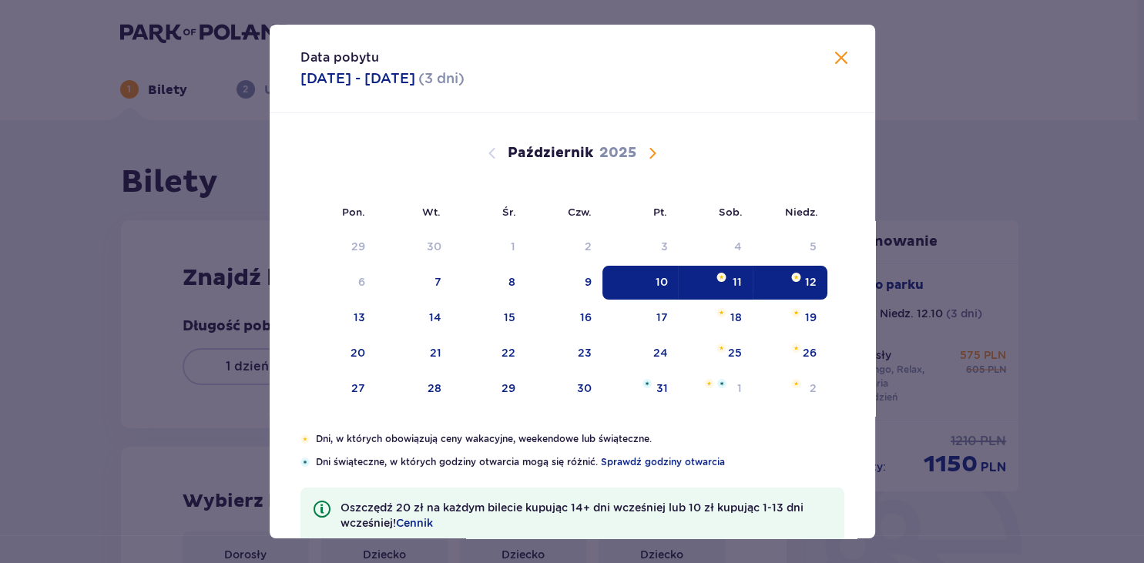
click at [664, 276] on div "10" at bounding box center [661, 281] width 12 height 15
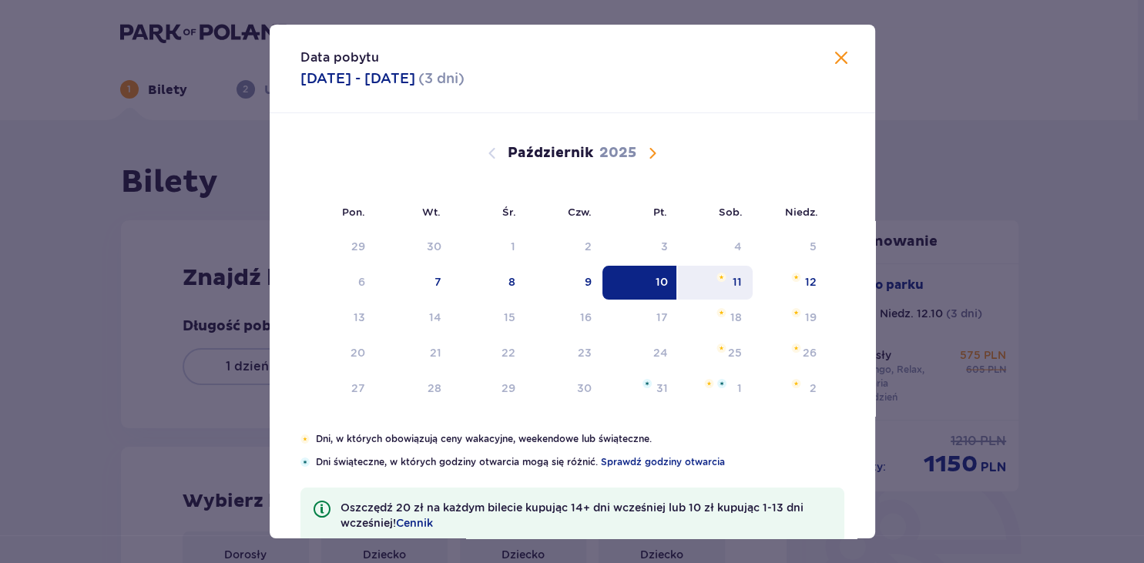
click at [739, 273] on div "11" at bounding box center [715, 283] width 75 height 34
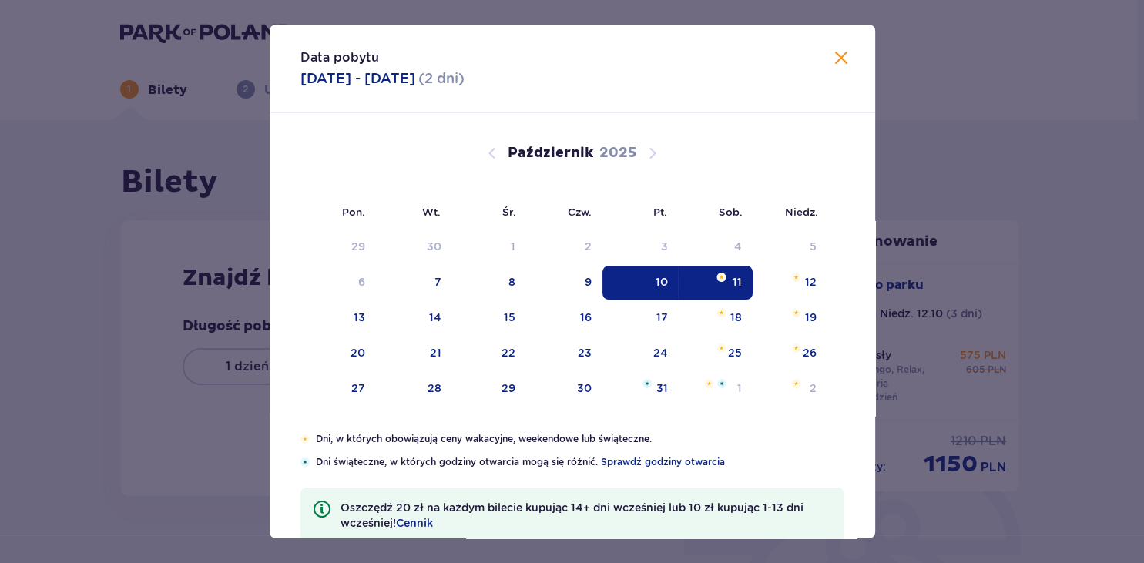
type input "[DATE] - [DATE]"
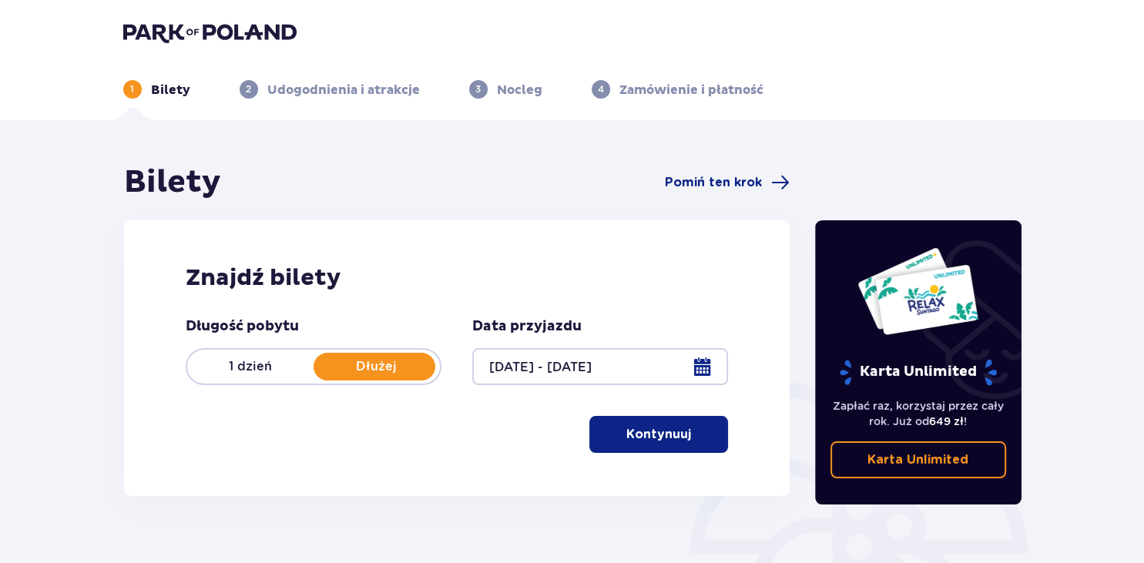
click at [646, 431] on p "Kontynuuj" at bounding box center [658, 434] width 65 height 17
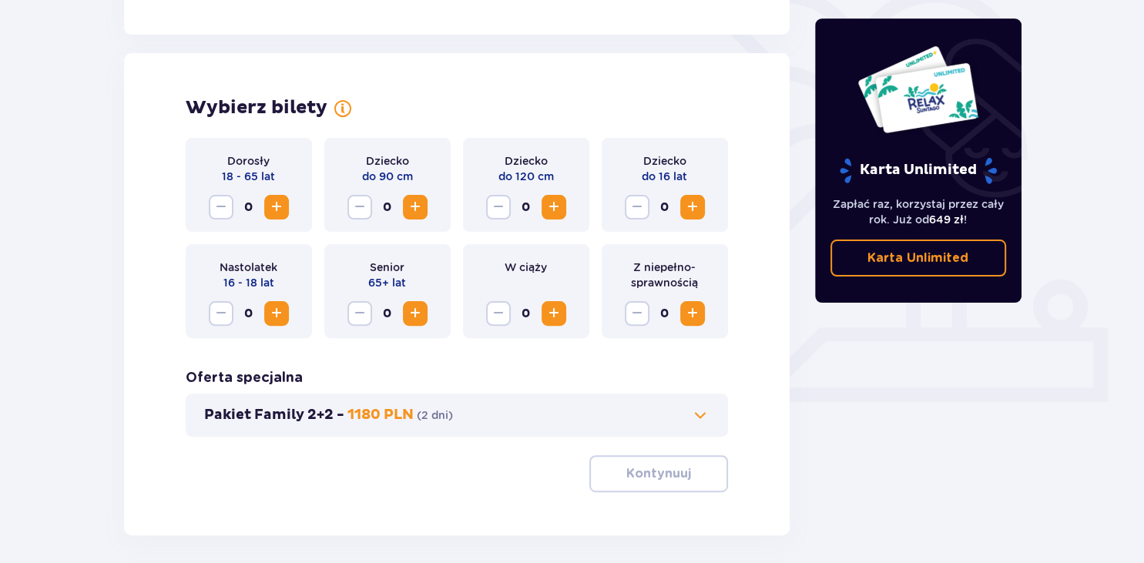
scroll to position [428, 0]
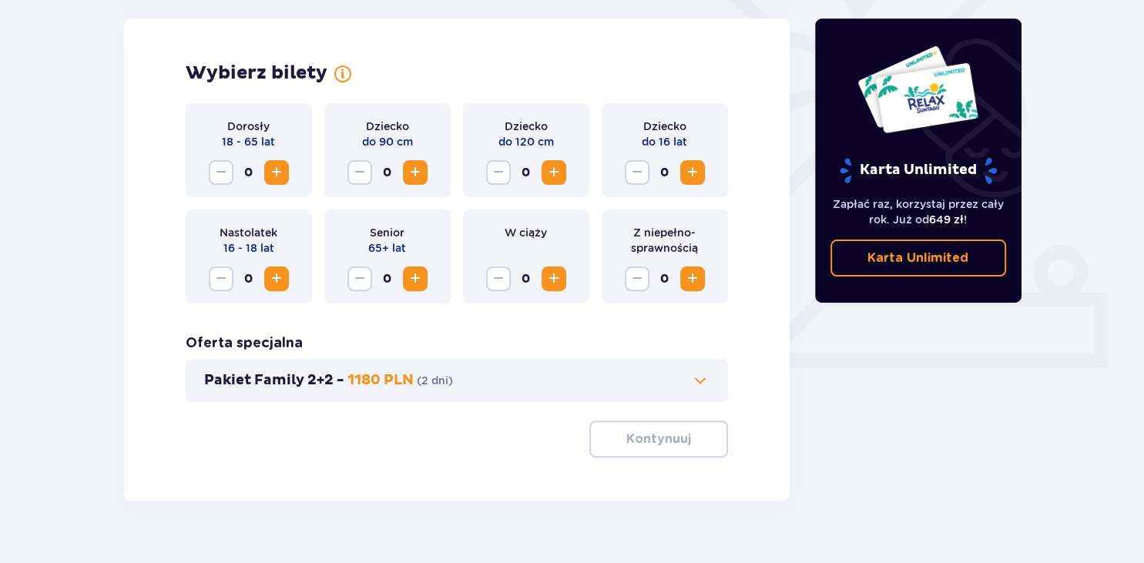
click at [277, 176] on span "Zwiększ" at bounding box center [276, 172] width 18 height 18
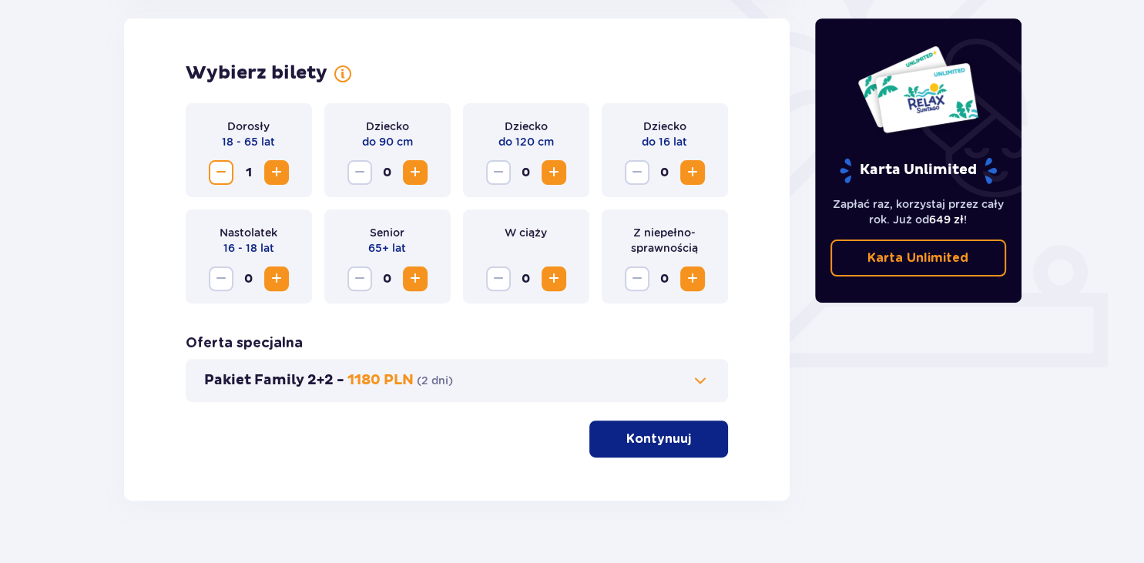
click at [277, 176] on span "Zwiększ" at bounding box center [276, 172] width 18 height 18
click at [667, 445] on p "Kontynuuj" at bounding box center [658, 439] width 65 height 17
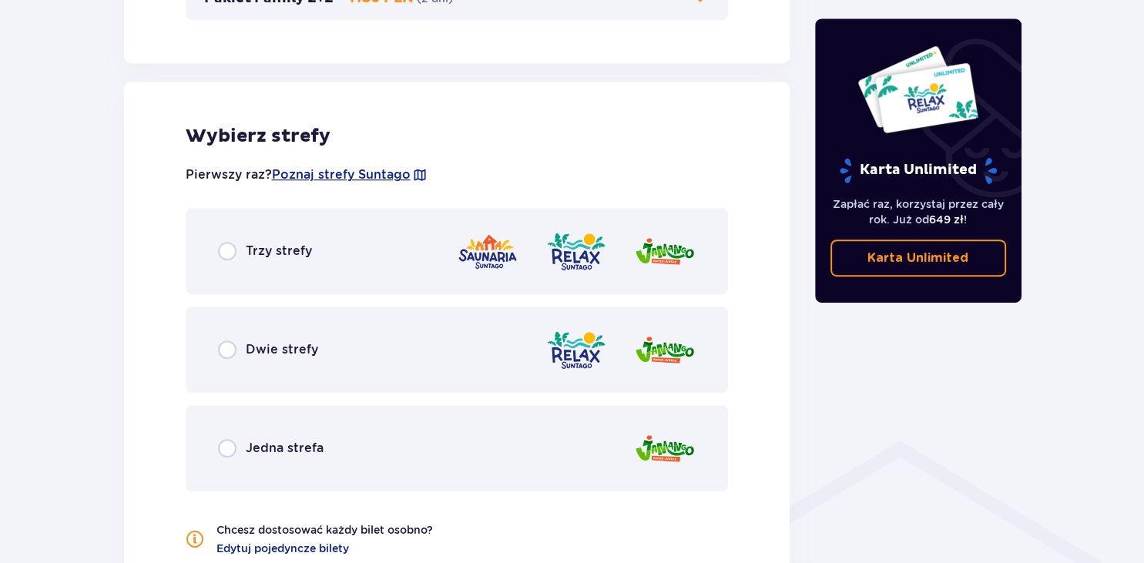
scroll to position [855, 0]
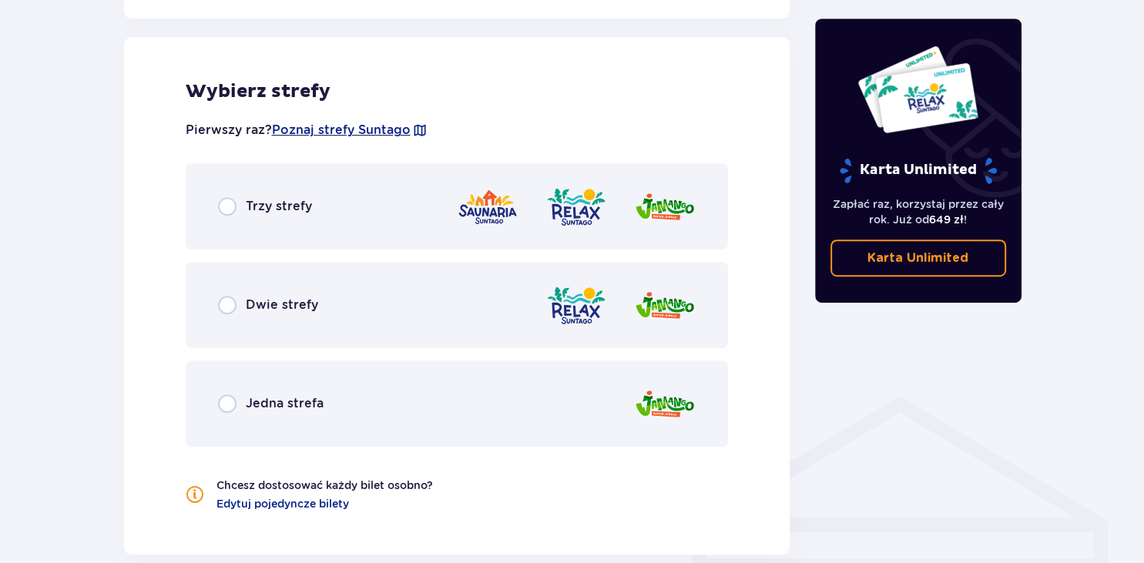
click at [269, 203] on span "Trzy strefy" at bounding box center [279, 206] width 66 height 17
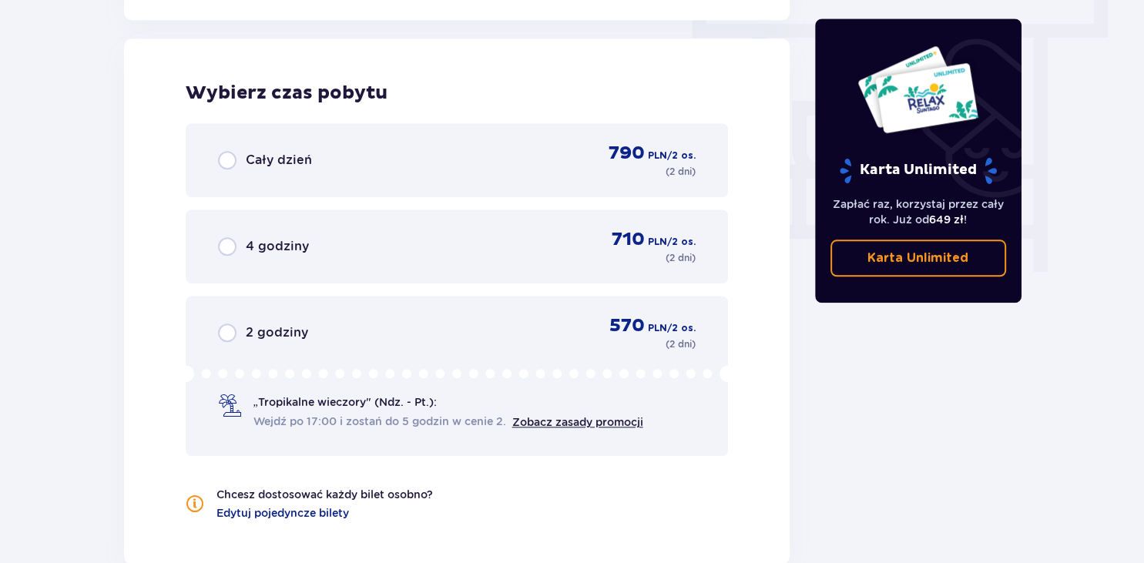
scroll to position [1392, 0]
click at [270, 166] on span "Cały dzień" at bounding box center [279, 158] width 66 height 17
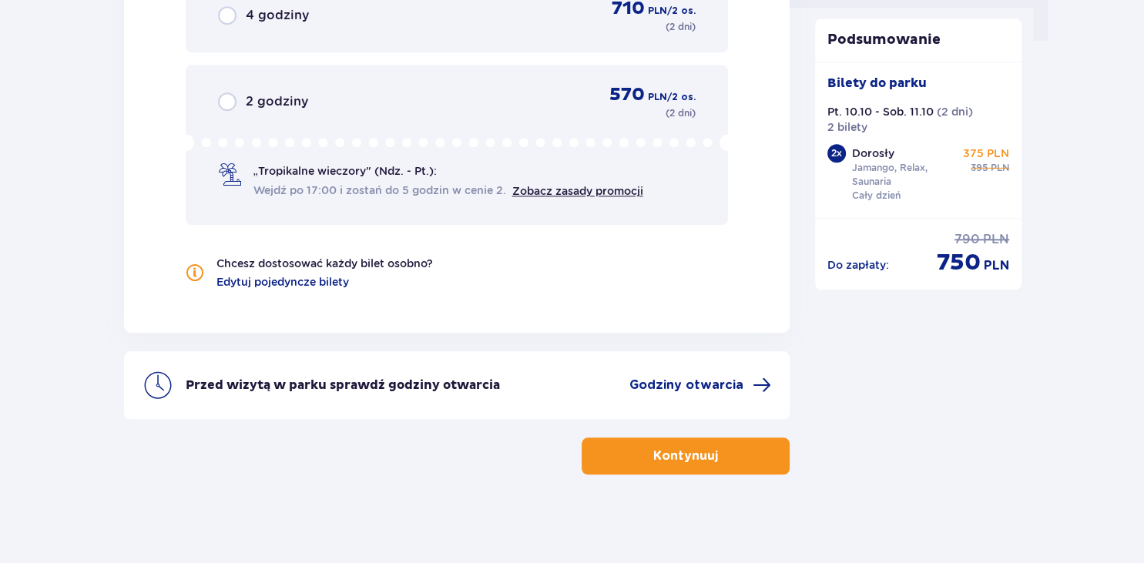
scroll to position [1623, 0]
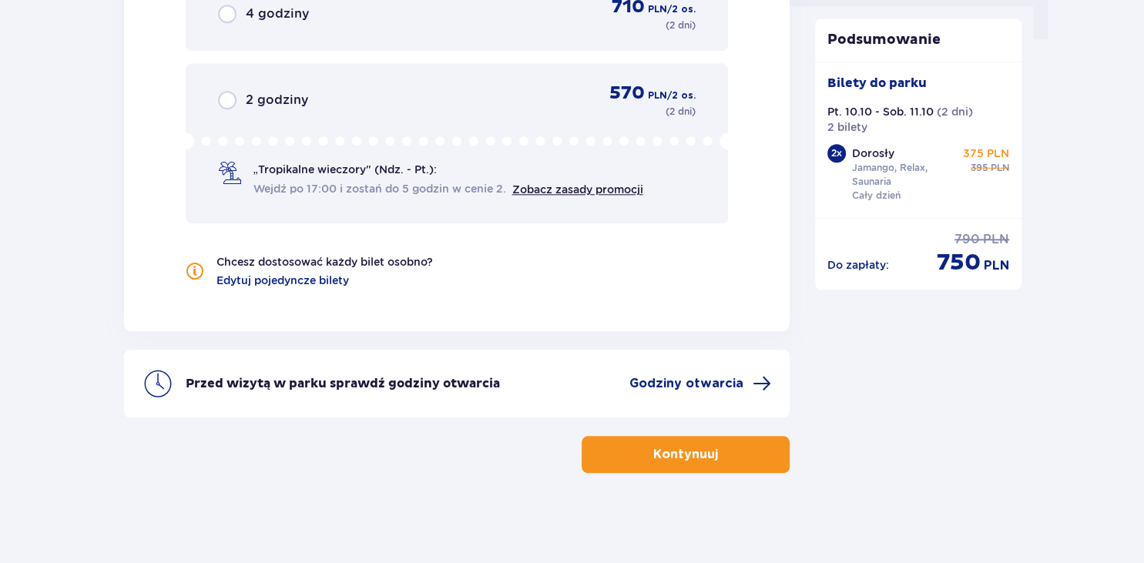
click at [700, 460] on p "Kontynuuj" at bounding box center [685, 454] width 65 height 17
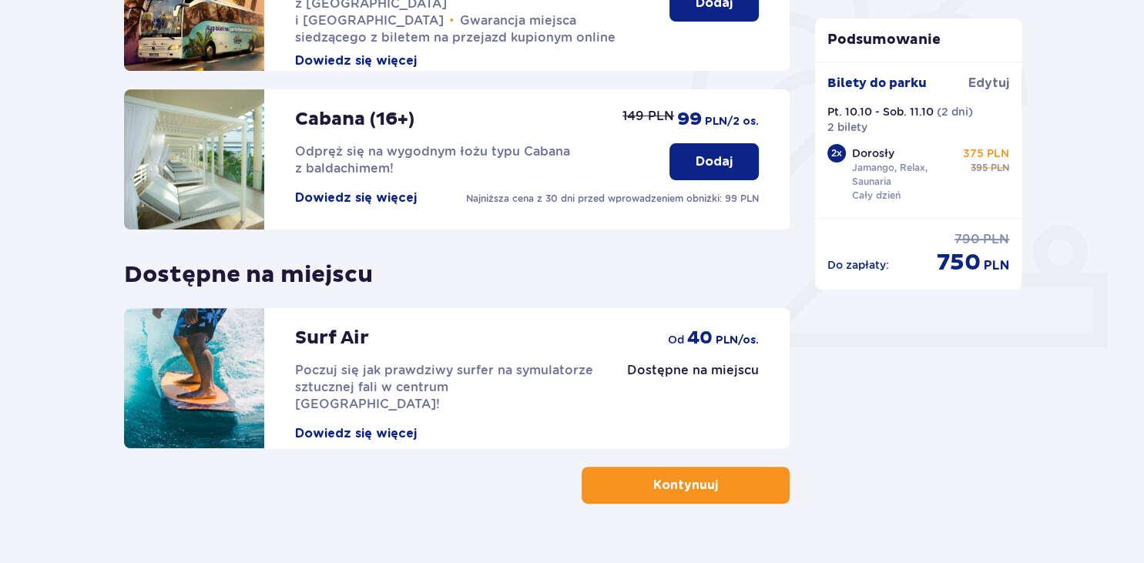
scroll to position [481, 0]
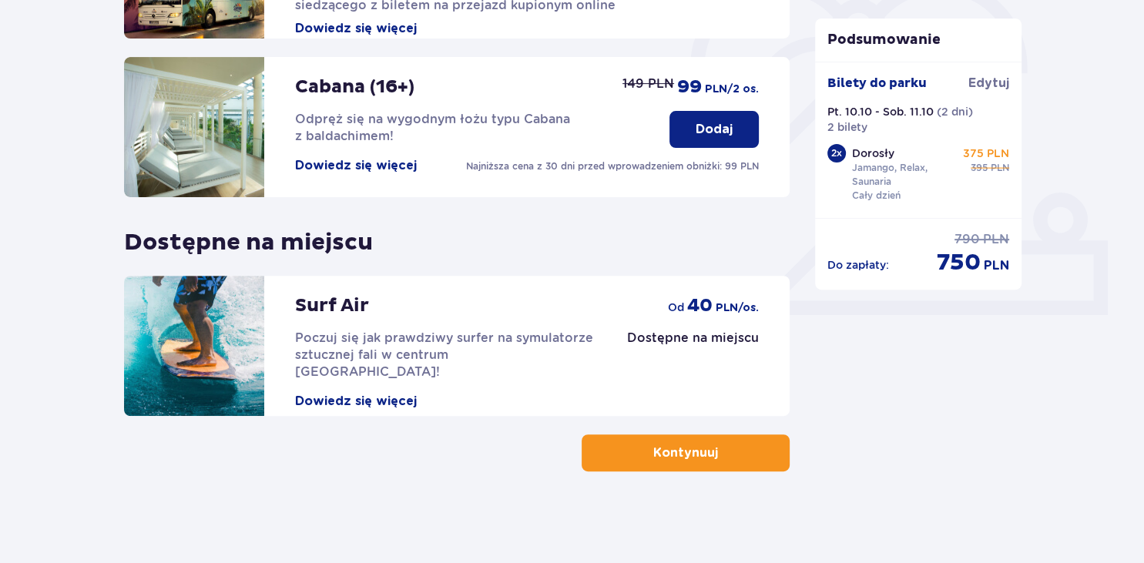
click at [698, 452] on p "Kontynuuj" at bounding box center [685, 453] width 65 height 17
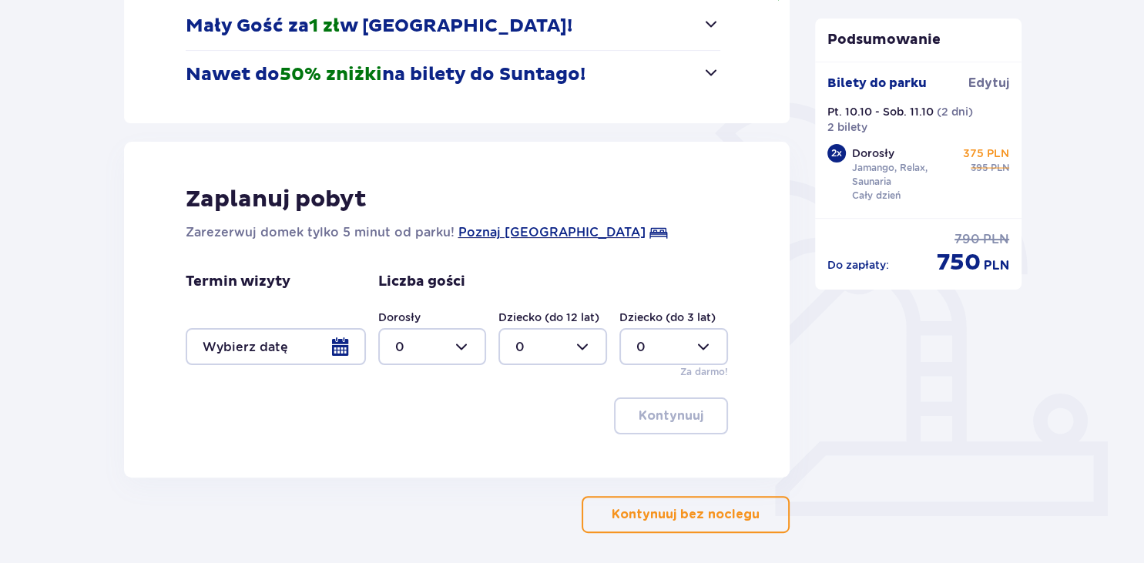
scroll to position [283, 0]
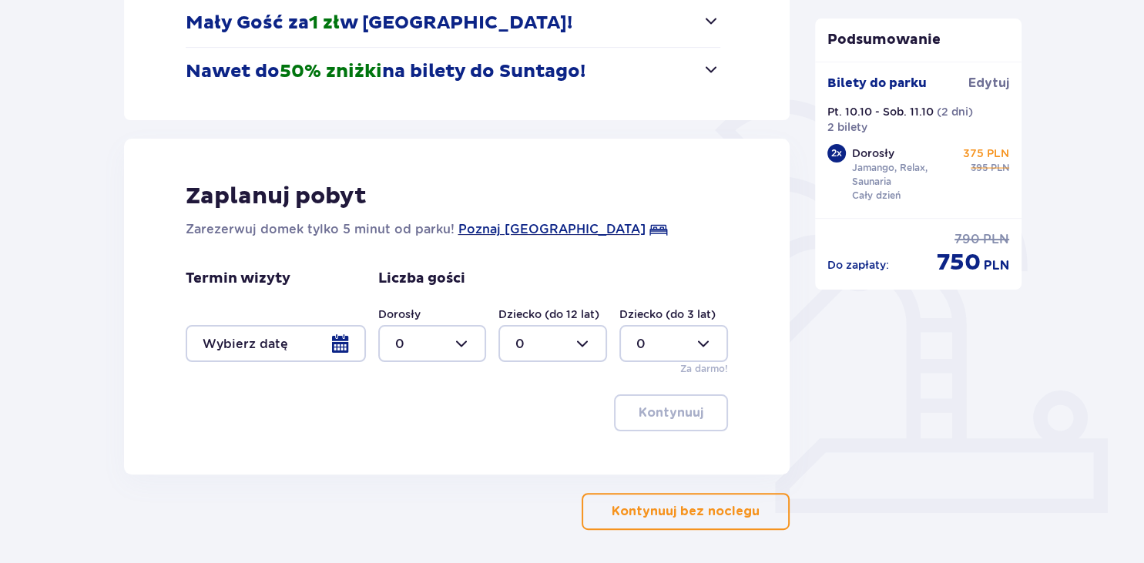
click at [337, 349] on div at bounding box center [276, 343] width 180 height 37
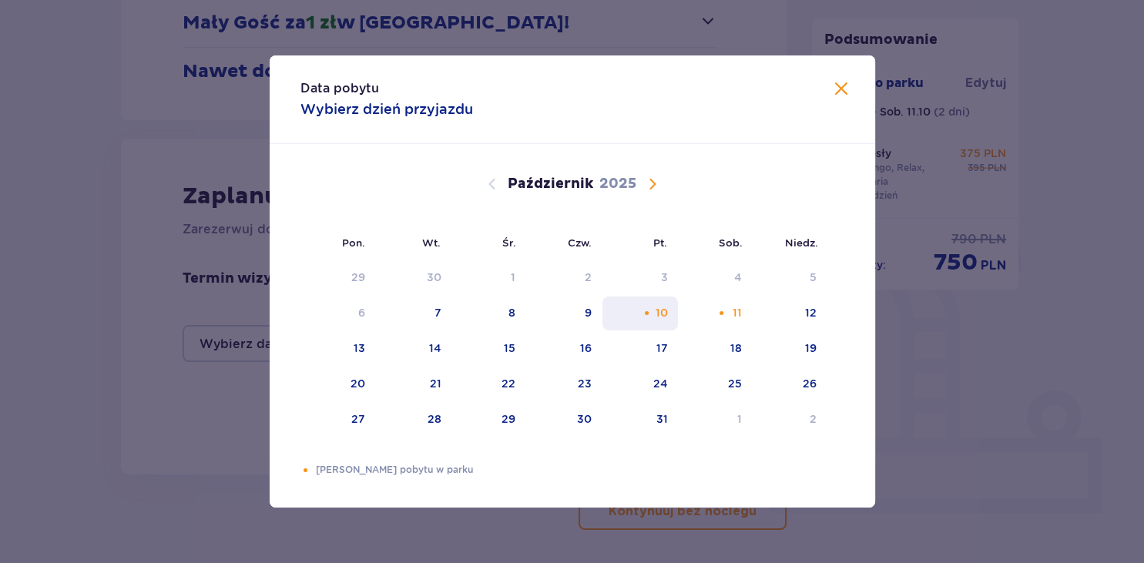
click at [656, 319] on div "10" at bounding box center [661, 312] width 12 height 15
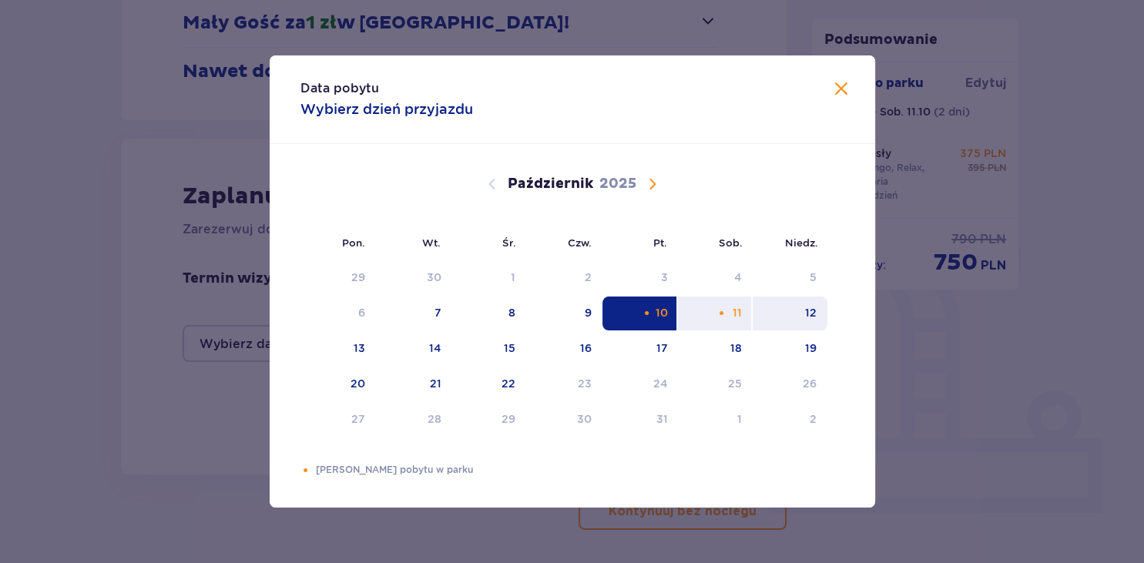
click at [817, 317] on div "12" at bounding box center [790, 314] width 75 height 34
type input "10.10.25 - 12.10.25"
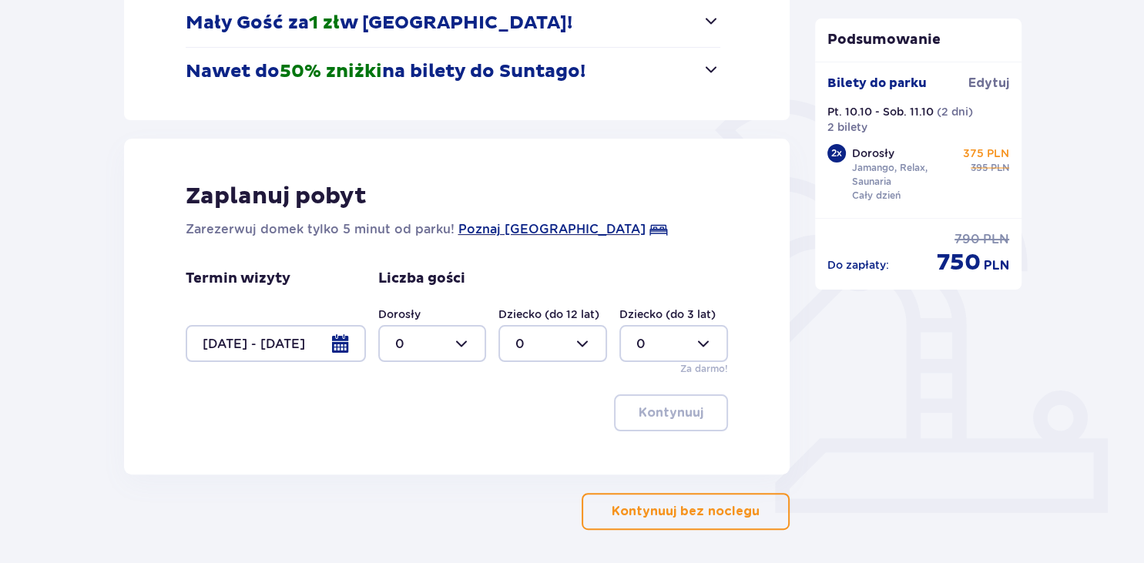
click at [465, 349] on div at bounding box center [432, 343] width 109 height 37
click at [406, 458] on div "2" at bounding box center [432, 455] width 75 height 17
type input "2"
click at [662, 410] on p "Kontynuuj" at bounding box center [671, 413] width 65 height 17
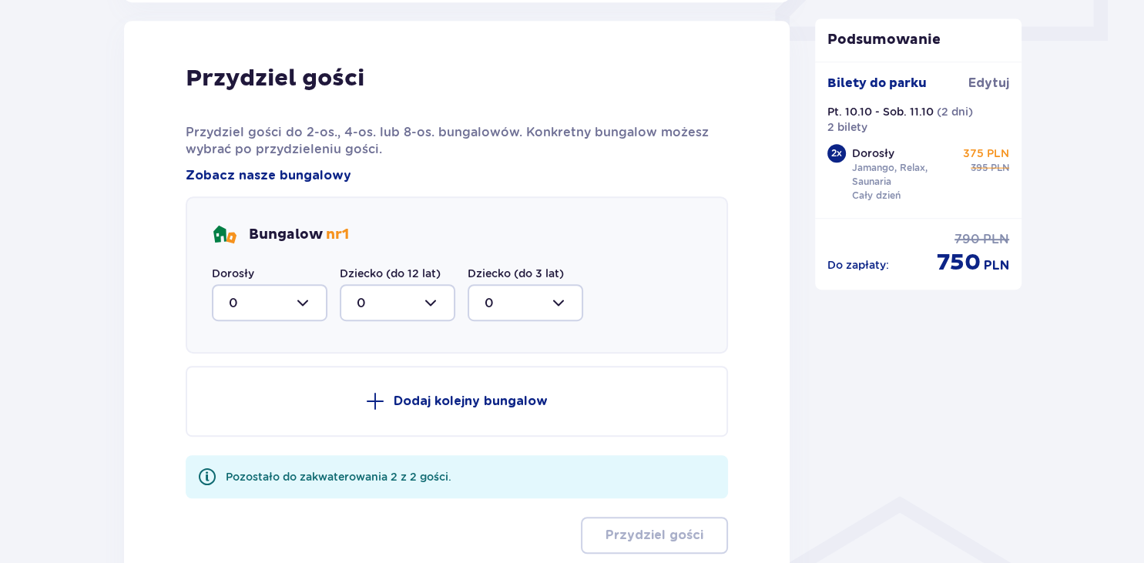
scroll to position [757, 0]
click at [311, 293] on div at bounding box center [270, 301] width 116 height 37
click at [230, 408] on p "2" at bounding box center [233, 413] width 8 height 17
type input "2"
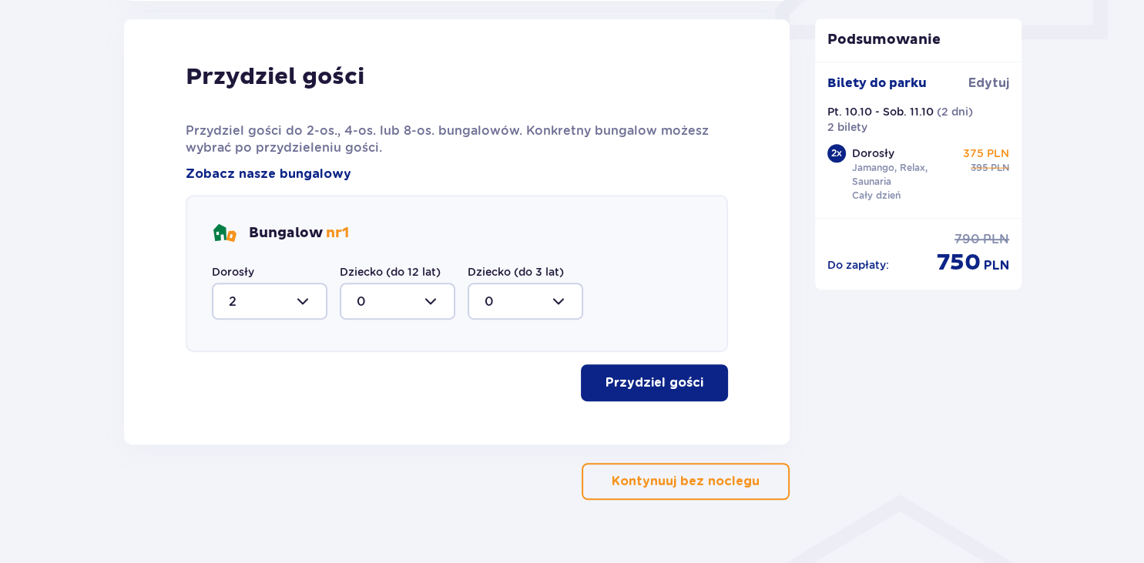
click at [662, 377] on p "Przydziel gości" at bounding box center [655, 382] width 98 height 17
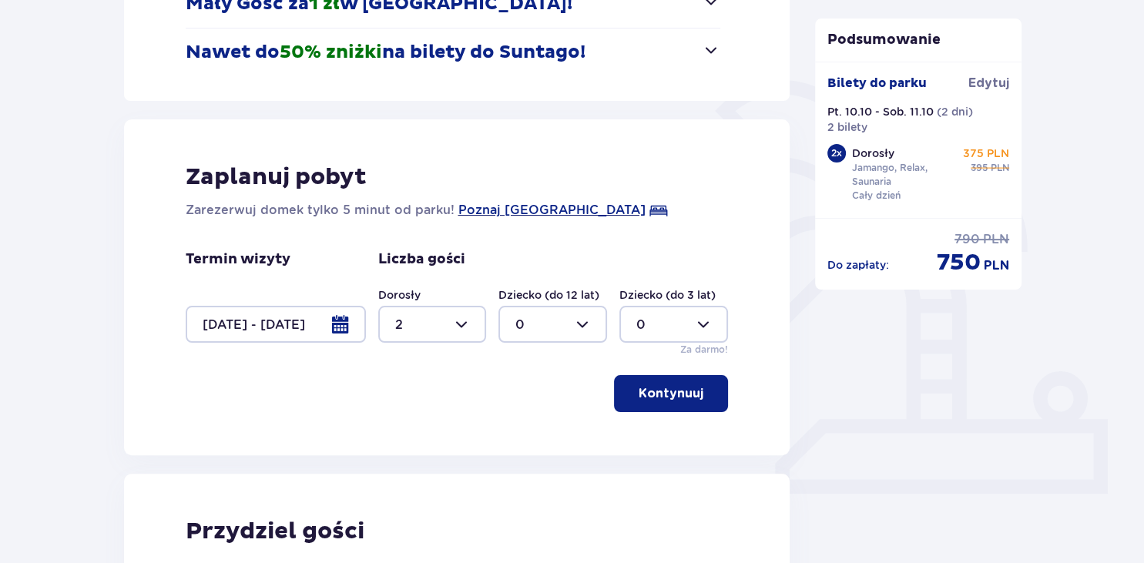
scroll to position [1289, 0]
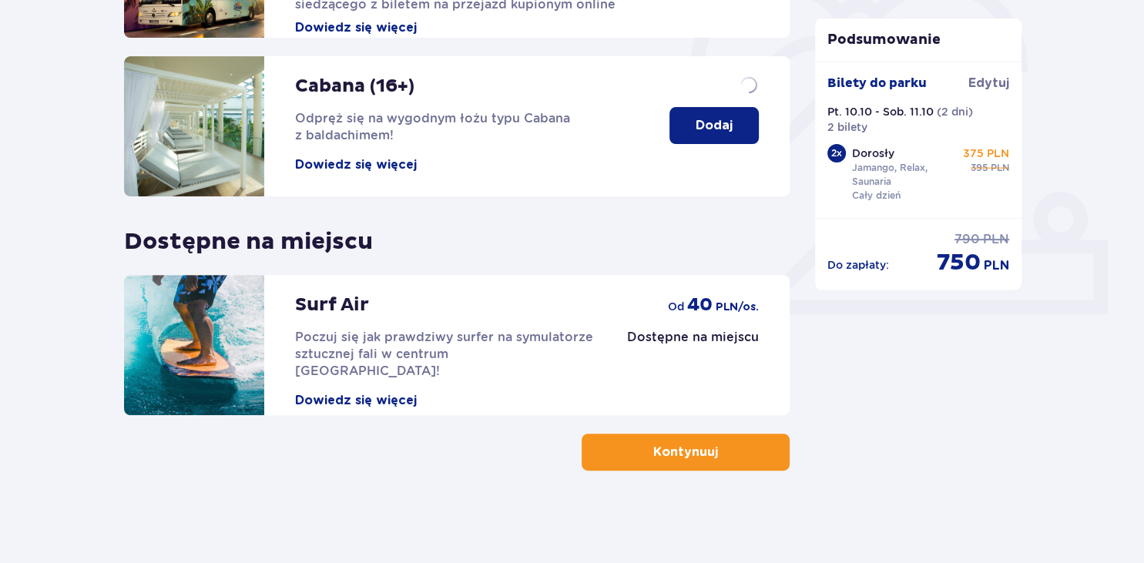
scroll to position [481, 0]
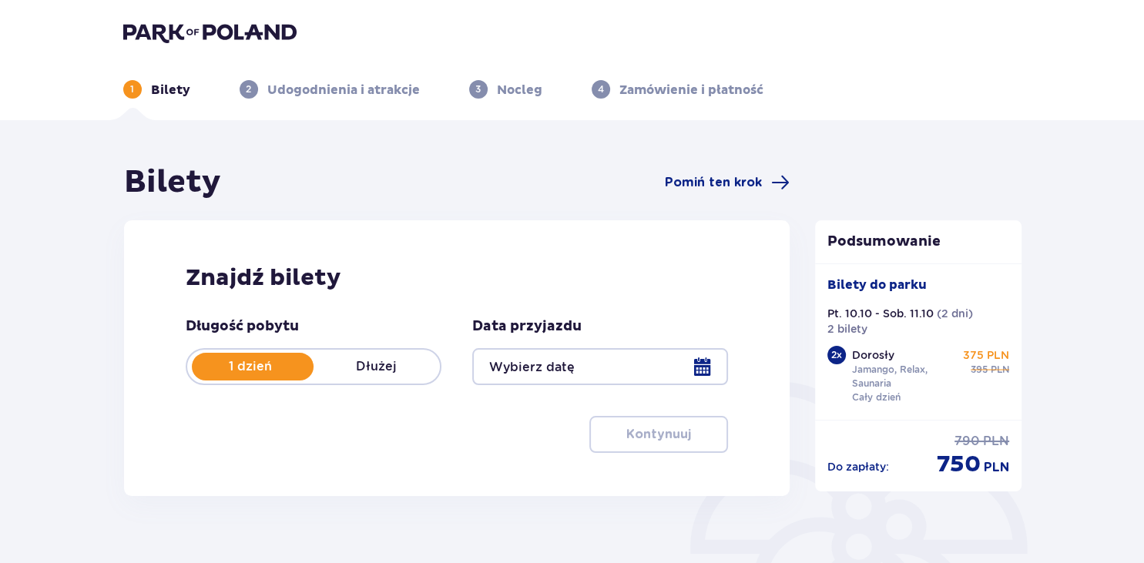
type input "[DATE] - [DATE]"
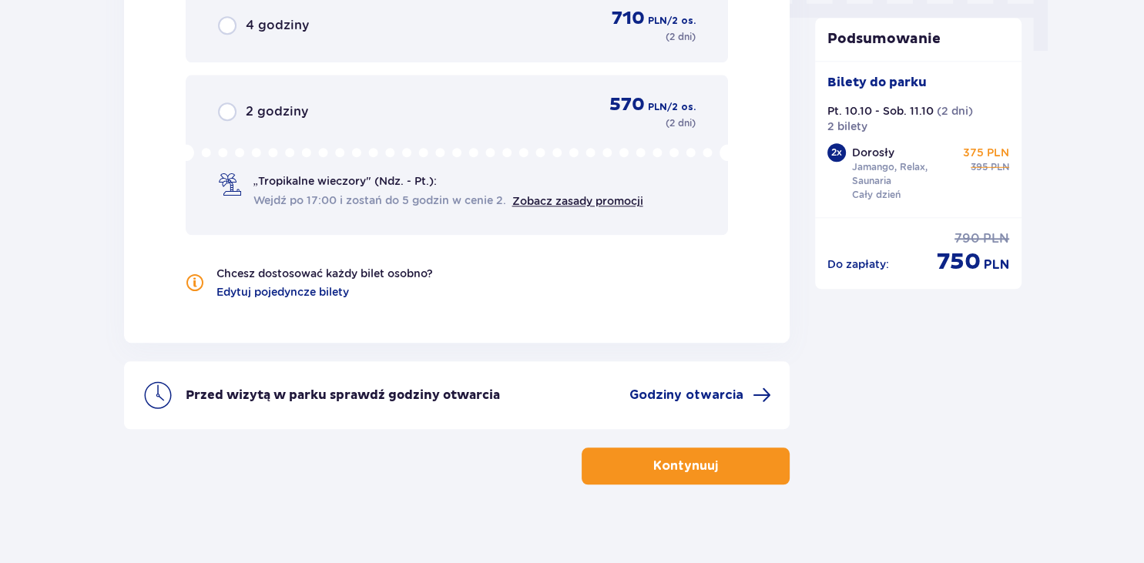
scroll to position [1623, 0]
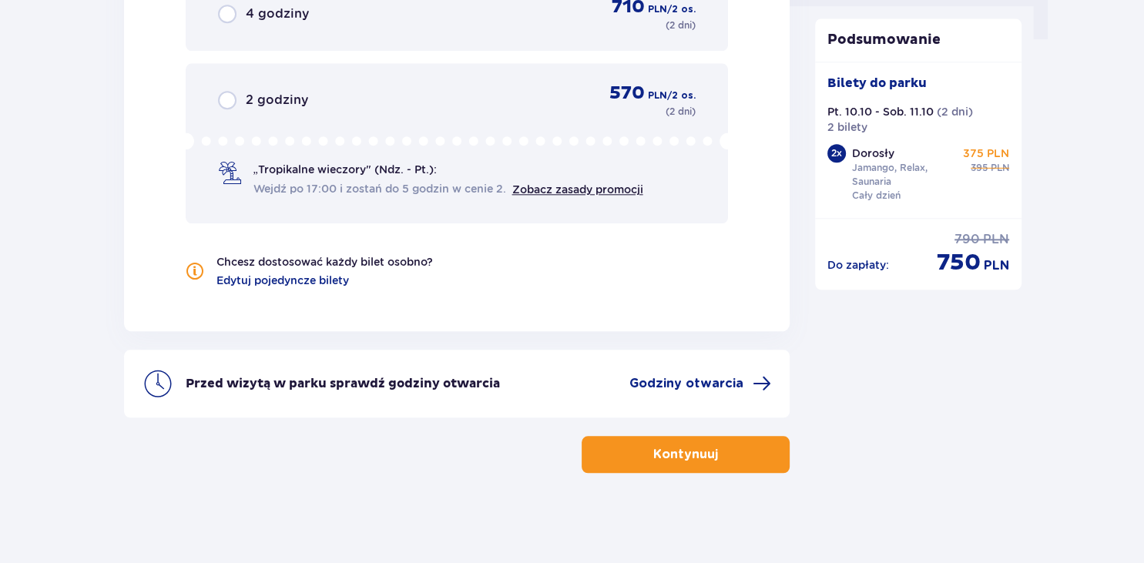
click at [686, 459] on p "Kontynuuj" at bounding box center [685, 454] width 65 height 17
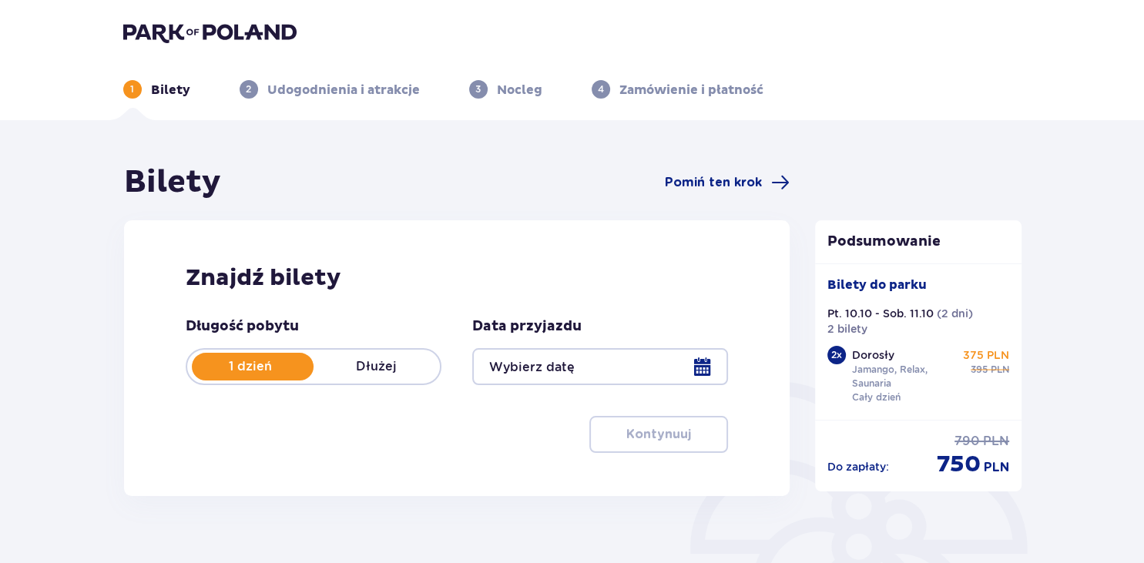
type input "[DATE] - [DATE]"
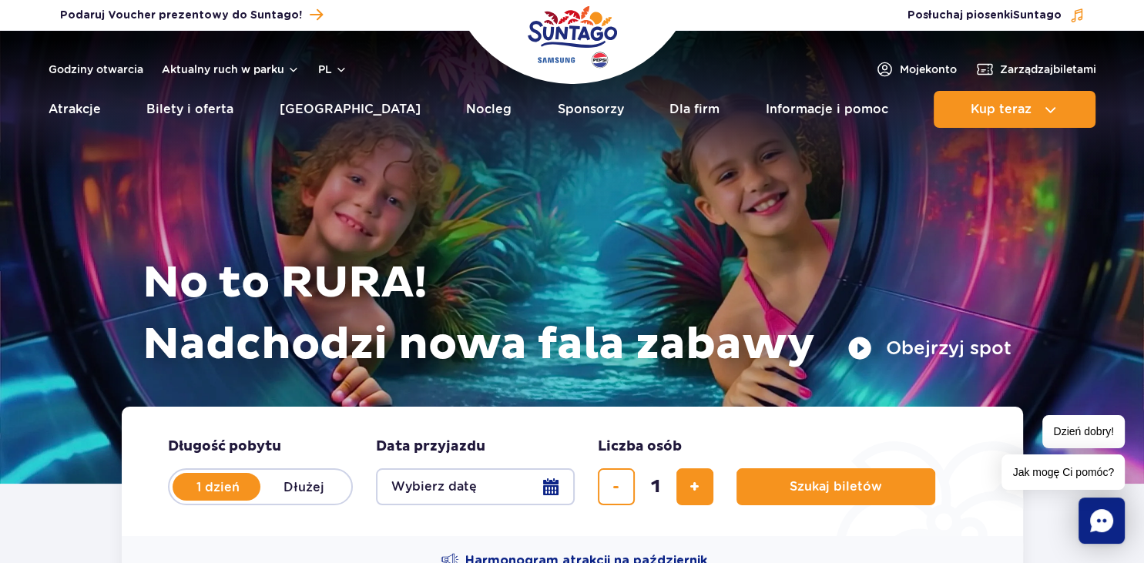
click at [300, 489] on label "Dłużej" at bounding box center [304, 487] width 88 height 32
click at [277, 500] on input "Dłużej" at bounding box center [268, 501] width 17 height 3
radio input "false"
radio input "true"
click at [559, 489] on button "Wybierz datę" at bounding box center [475, 486] width 199 height 37
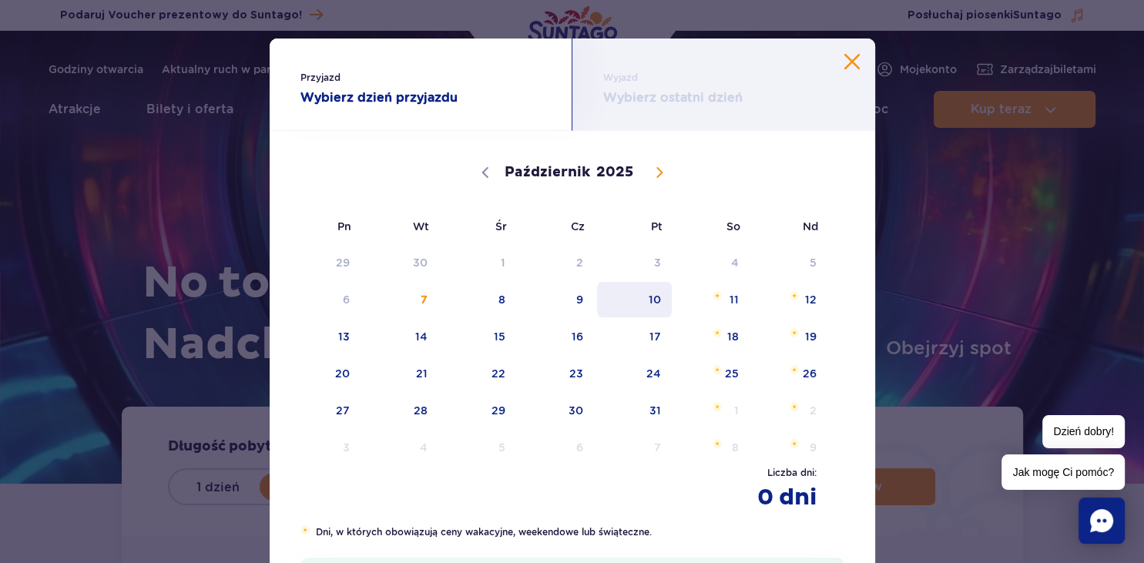
click at [655, 307] on span "10" at bounding box center [635, 299] width 78 height 35
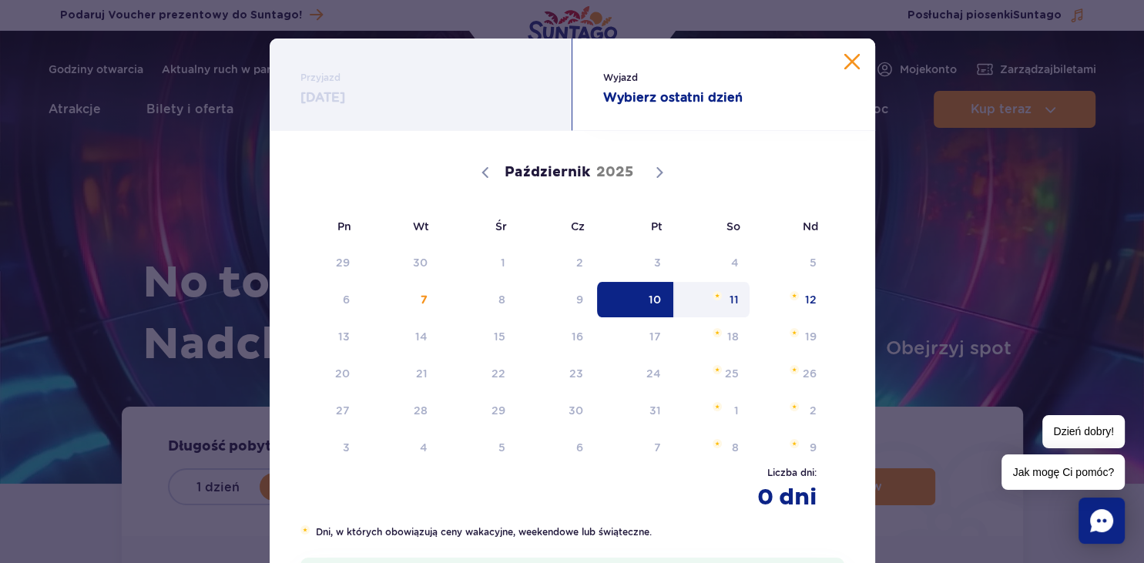
click at [731, 304] on span "11" at bounding box center [712, 299] width 78 height 35
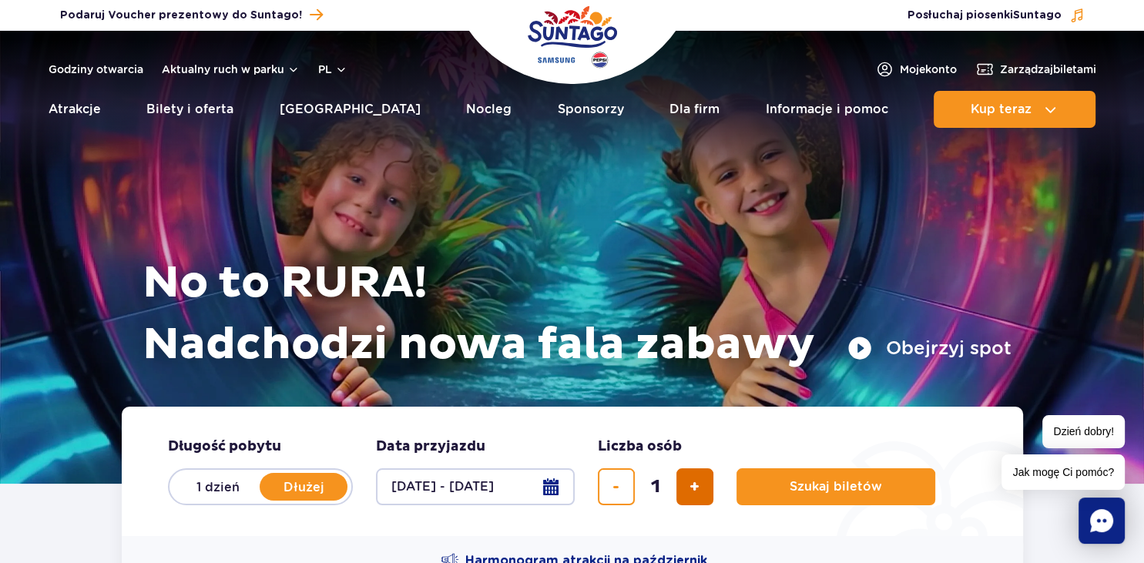
click at [693, 487] on span "dodaj bilet" at bounding box center [695, 487] width 10 height 0
type input "2"
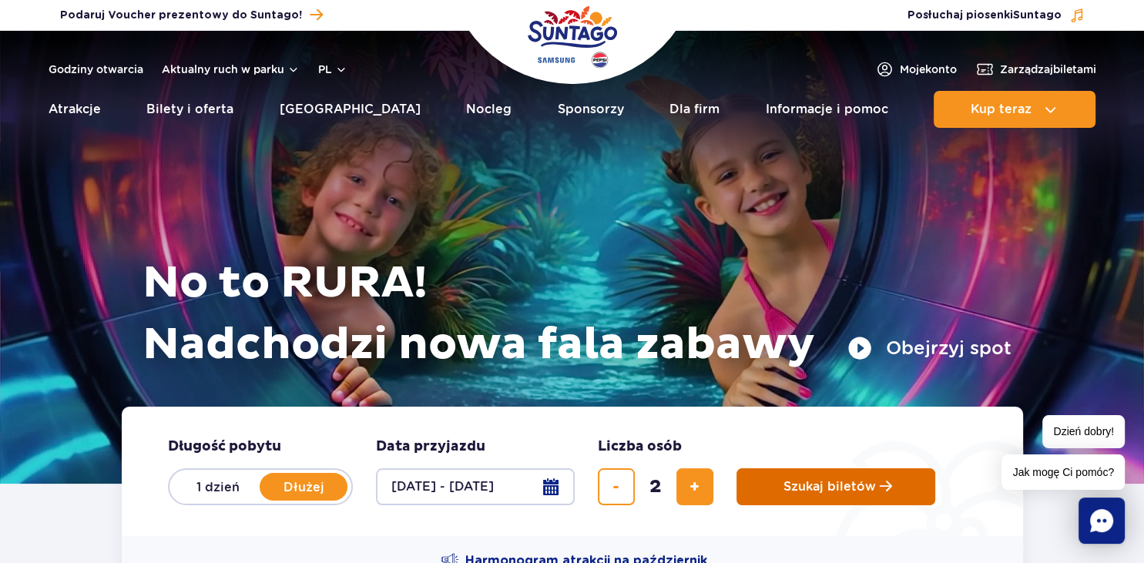
click at [831, 491] on span "Szukaj biletów" at bounding box center [830, 487] width 92 height 14
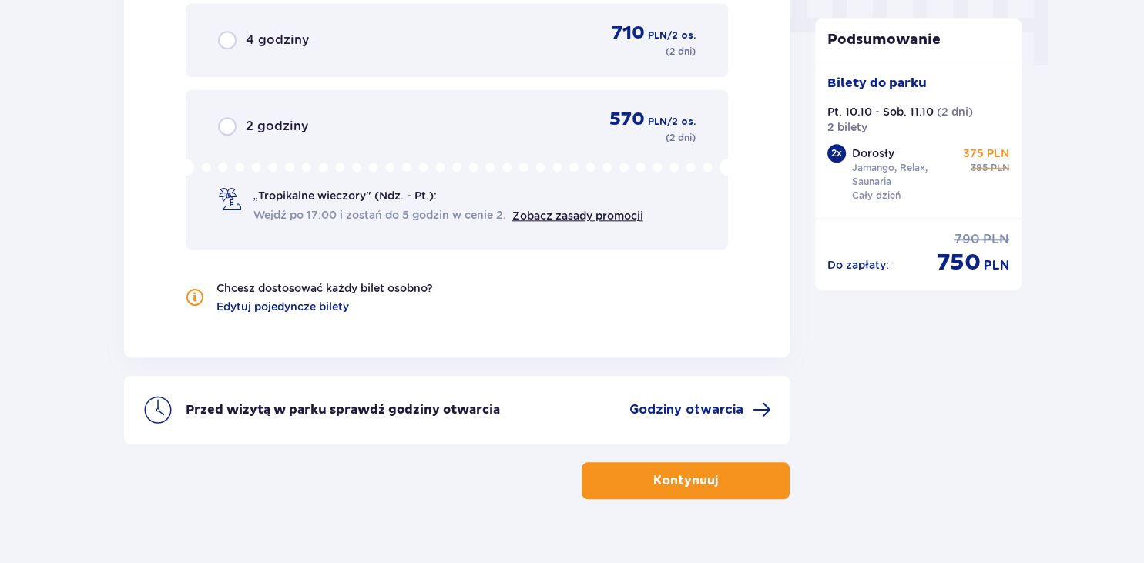
scroll to position [1618, 0]
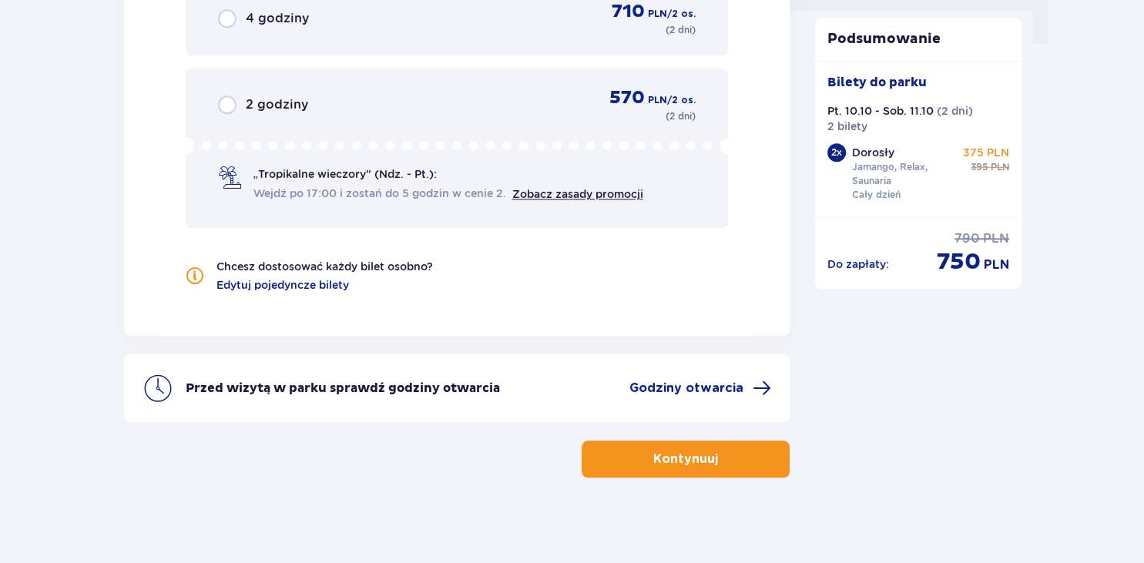
click at [717, 447] on button "Kontynuuj" at bounding box center [686, 459] width 208 height 37
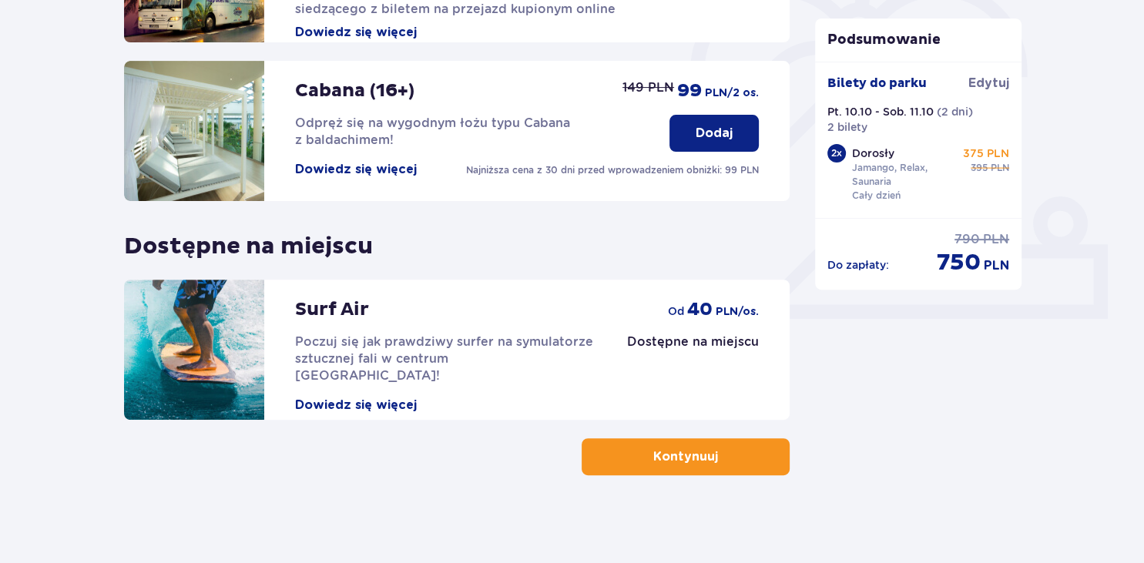
scroll to position [480, 0]
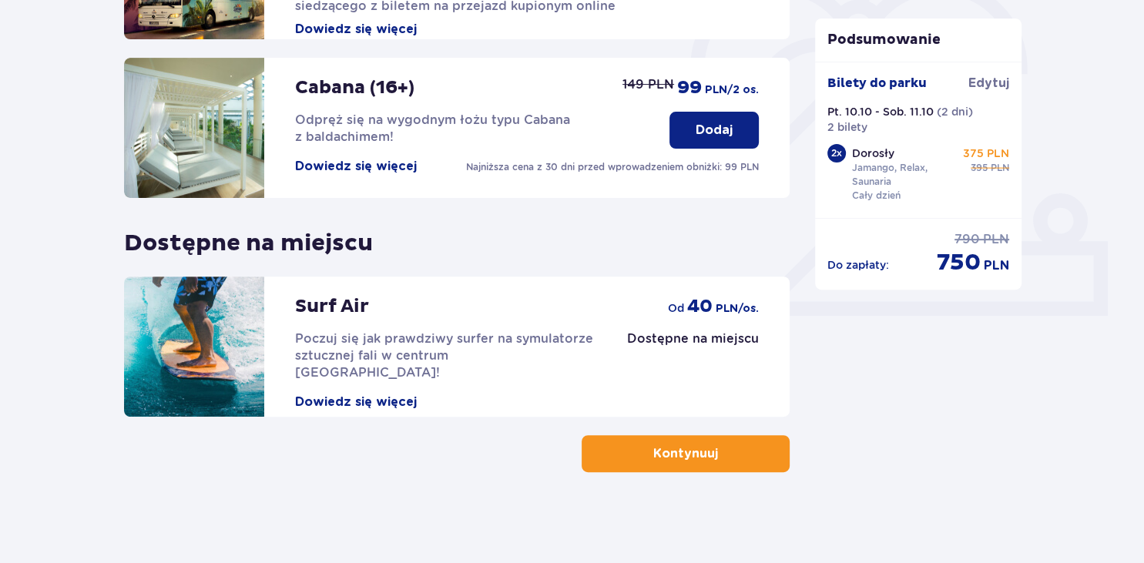
click at [686, 450] on p "Kontynuuj" at bounding box center [685, 453] width 65 height 17
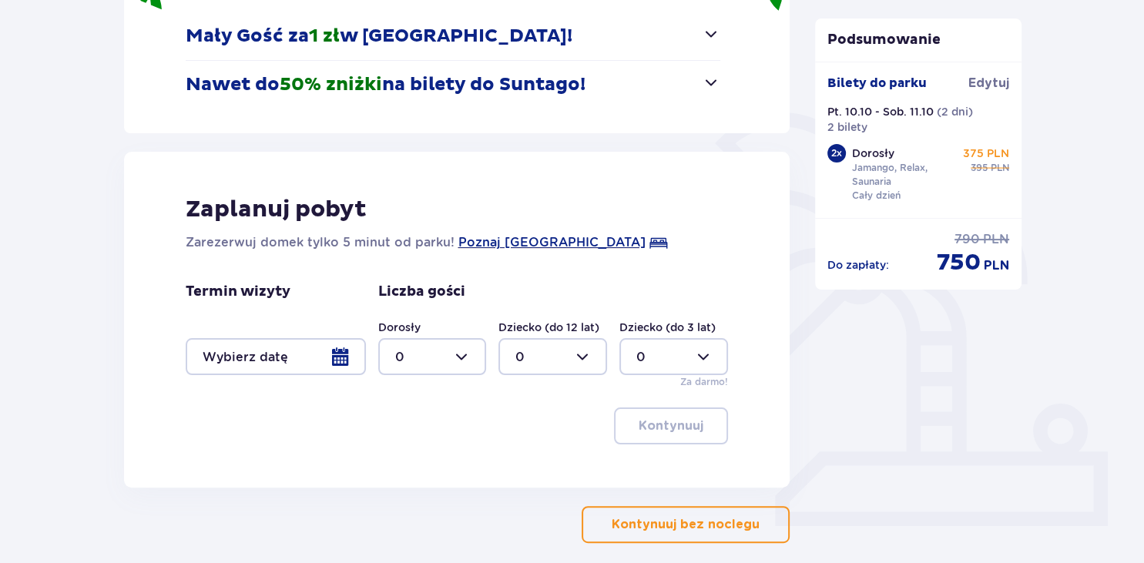
scroll to position [278, 0]
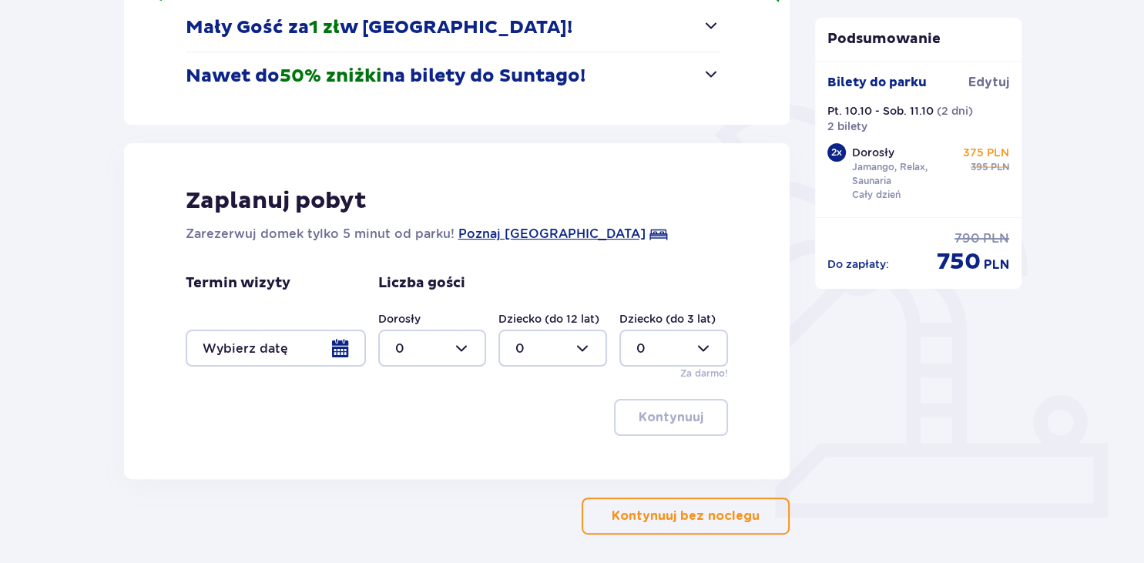
click at [339, 348] on div at bounding box center [276, 348] width 180 height 37
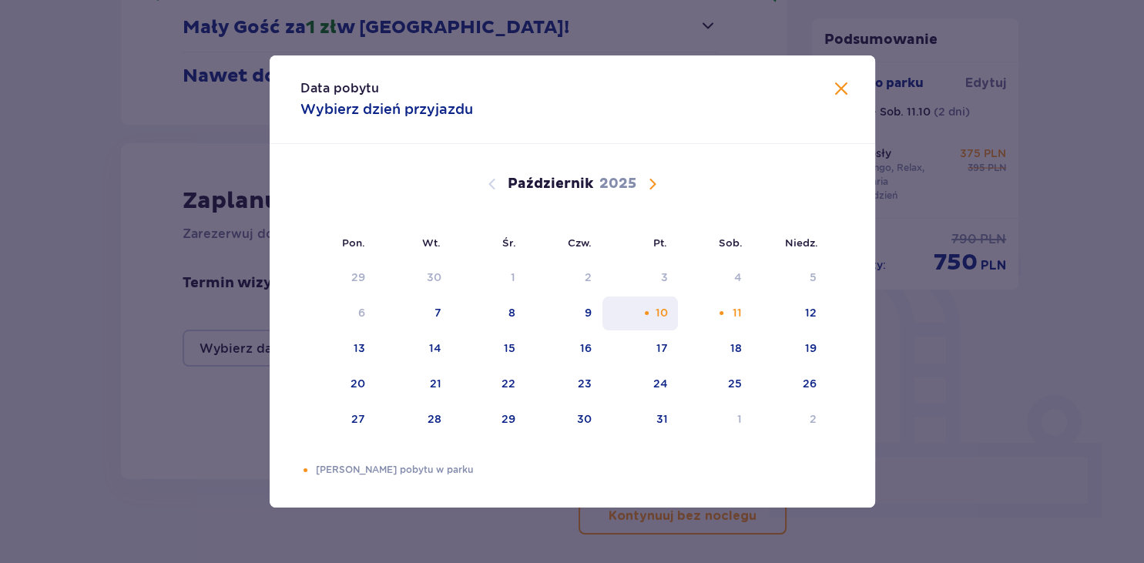
click at [653, 315] on div "10" at bounding box center [641, 314] width 76 height 34
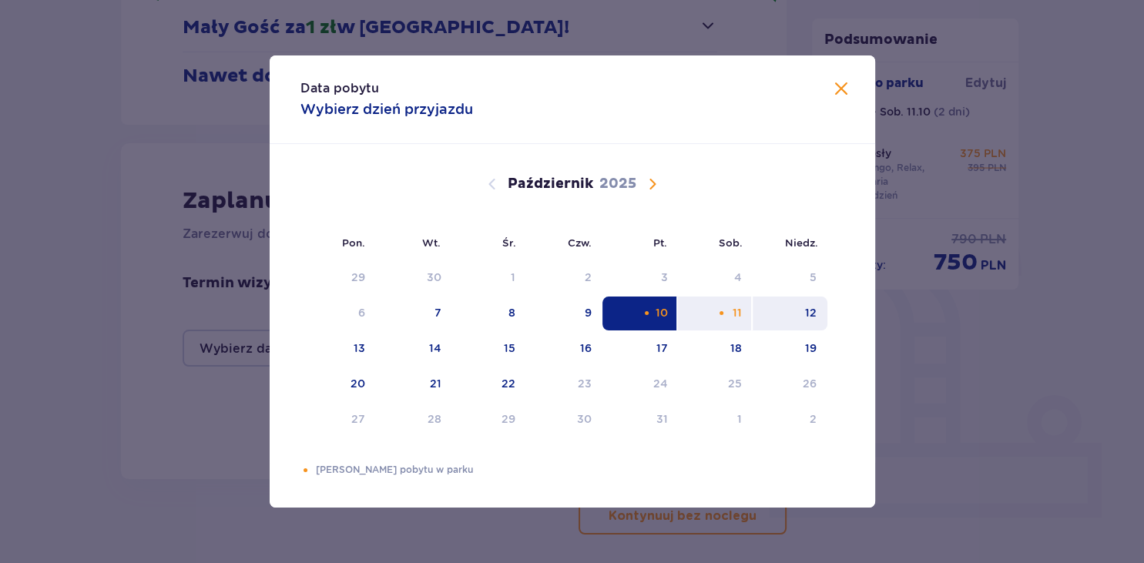
click at [811, 316] on div "12" at bounding box center [811, 312] width 12 height 15
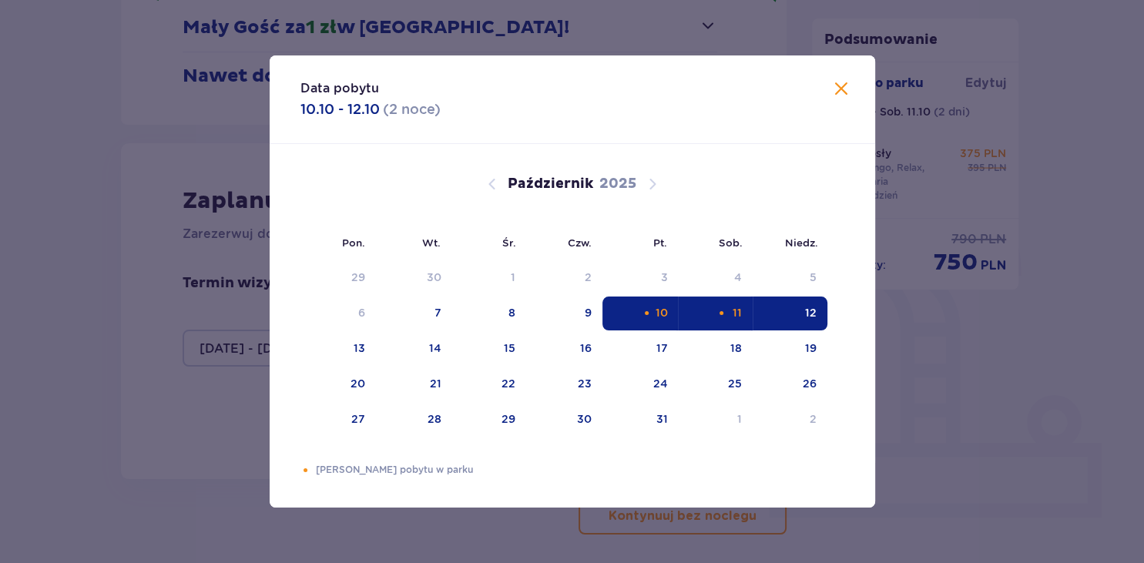
type input "10.10.25 - 12.10.25"
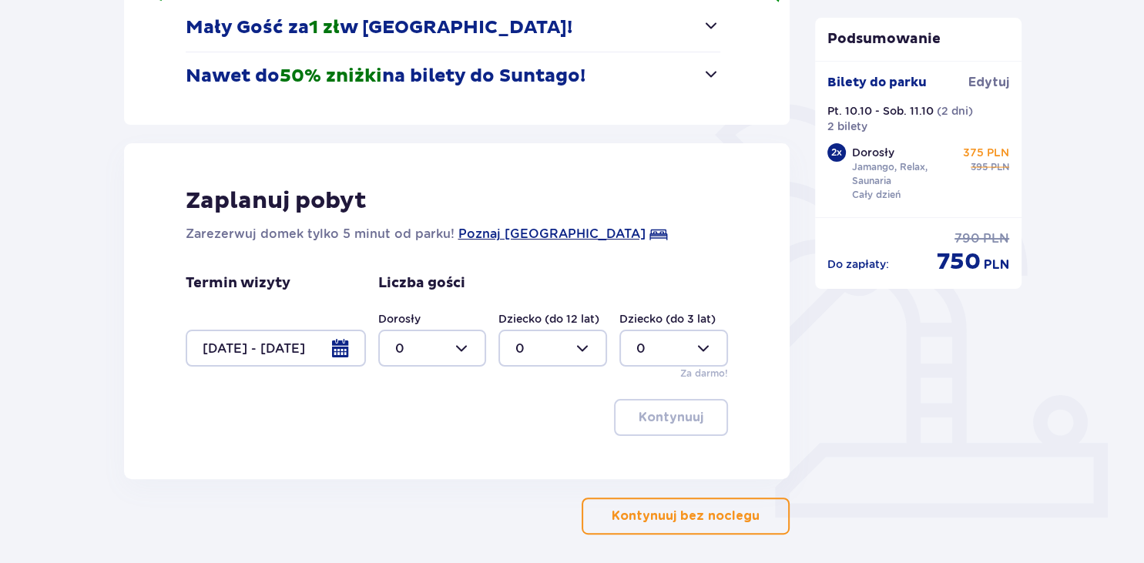
click at [458, 348] on div at bounding box center [432, 348] width 109 height 37
click at [401, 460] on p "2" at bounding box center [399, 460] width 8 height 17
type input "2"
click at [678, 420] on p "Kontynuuj" at bounding box center [671, 417] width 65 height 17
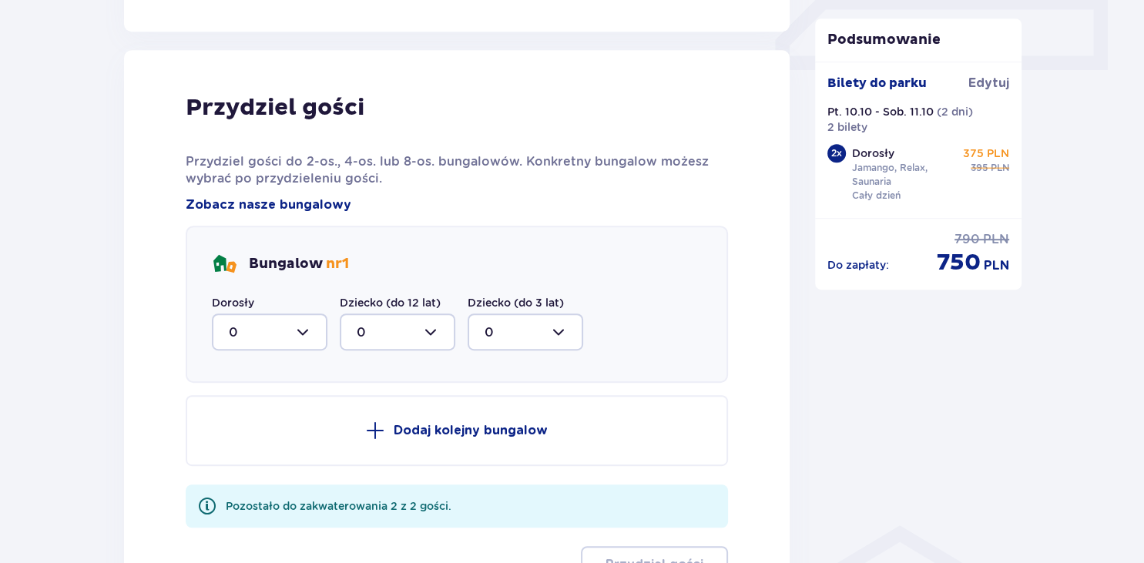
scroll to position [757, 0]
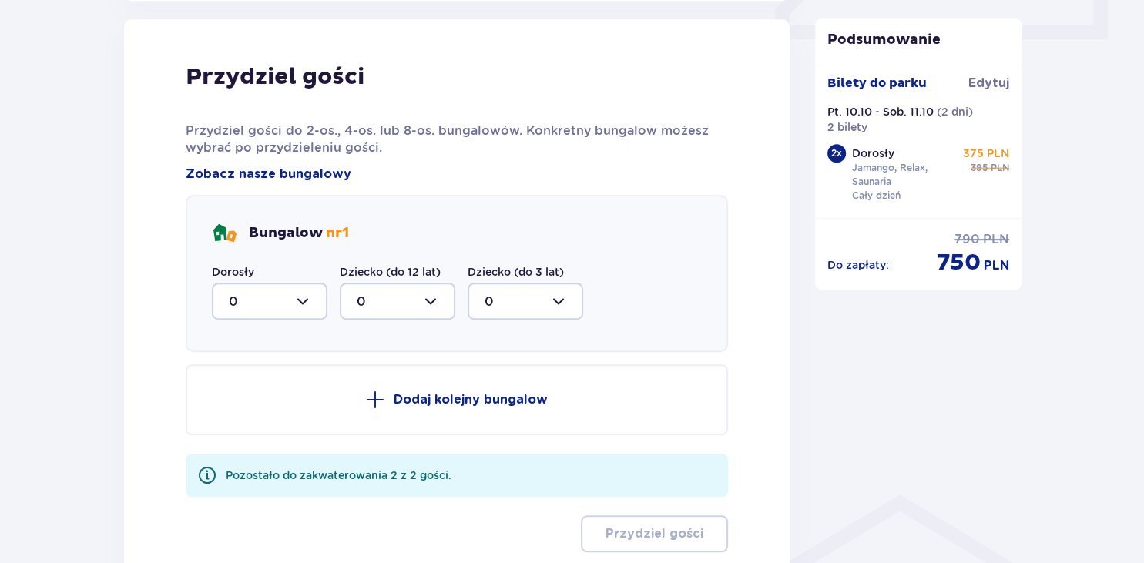
click at [300, 298] on div at bounding box center [270, 301] width 116 height 37
click at [235, 413] on p "2" at bounding box center [233, 413] width 8 height 17
type input "2"
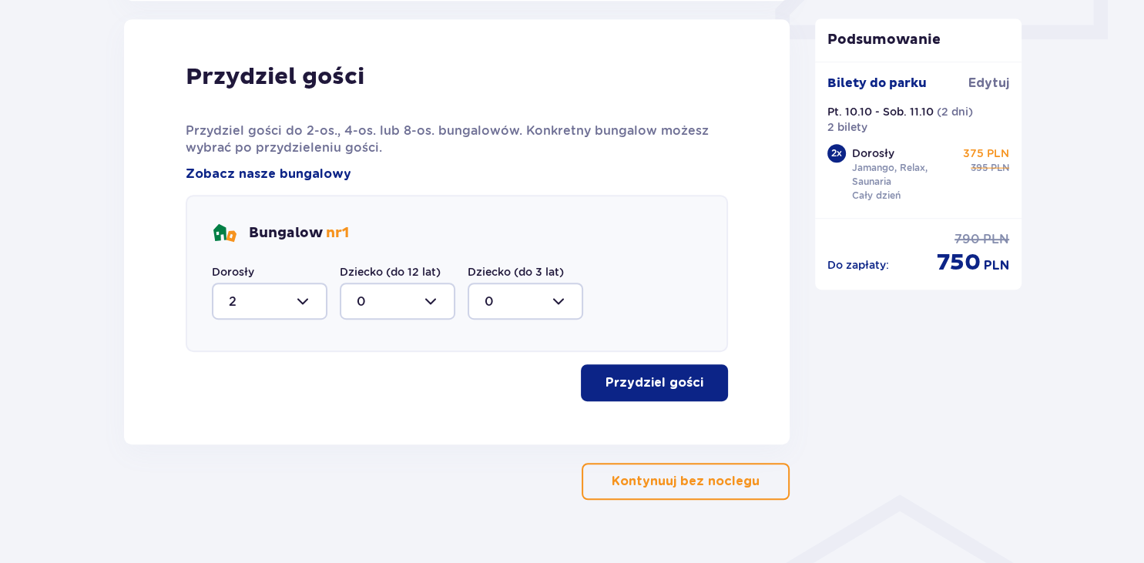
click at [623, 380] on p "Przydziel gości" at bounding box center [655, 382] width 98 height 17
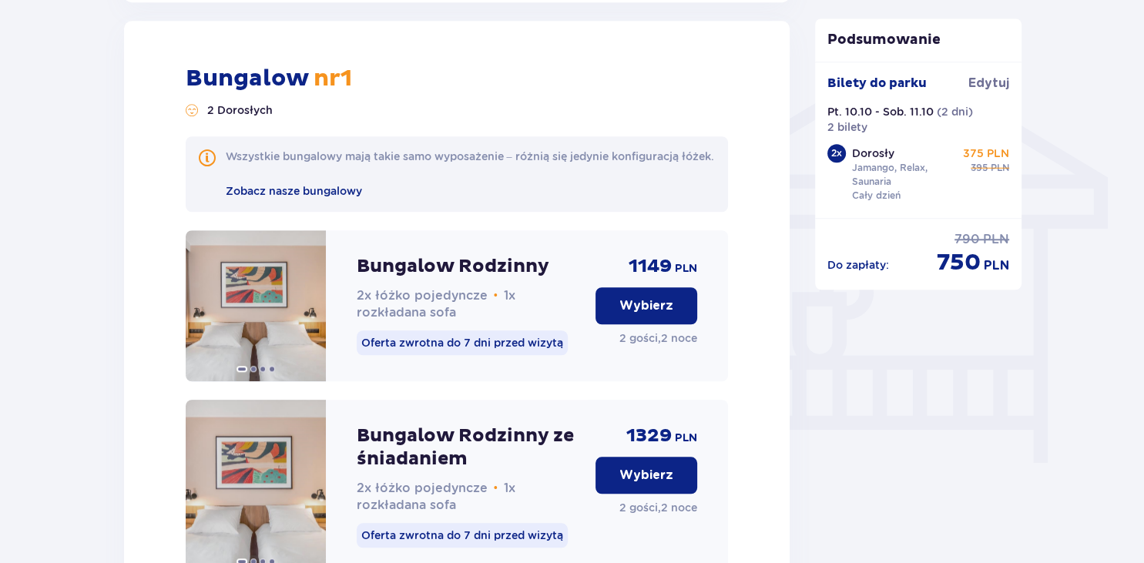
scroll to position [1200, 0]
click at [660, 324] on button "Wybierz" at bounding box center [647, 305] width 102 height 37
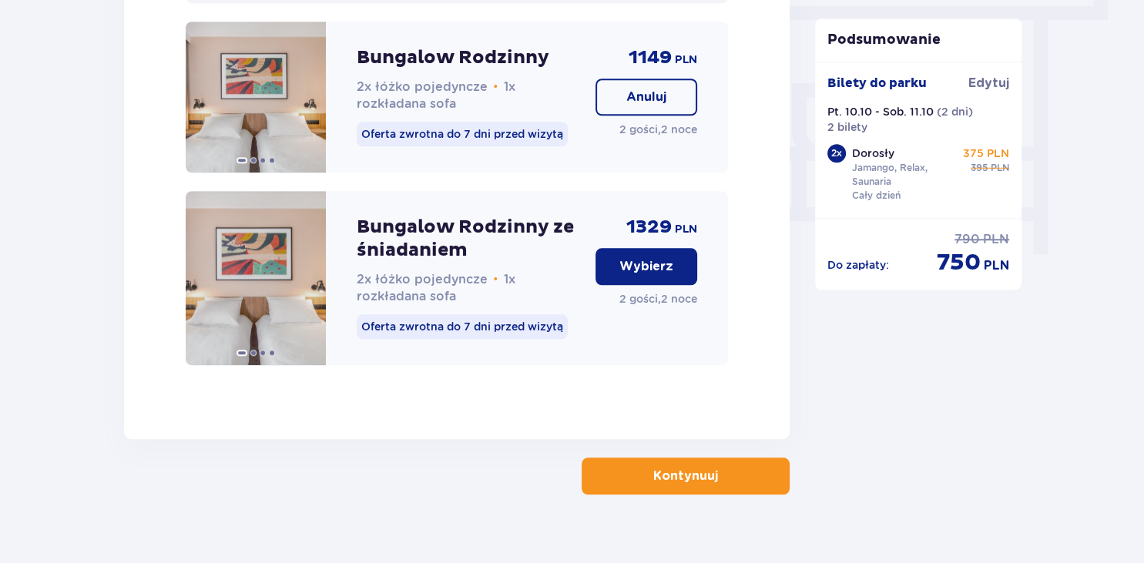
scroll to position [1447, 0]
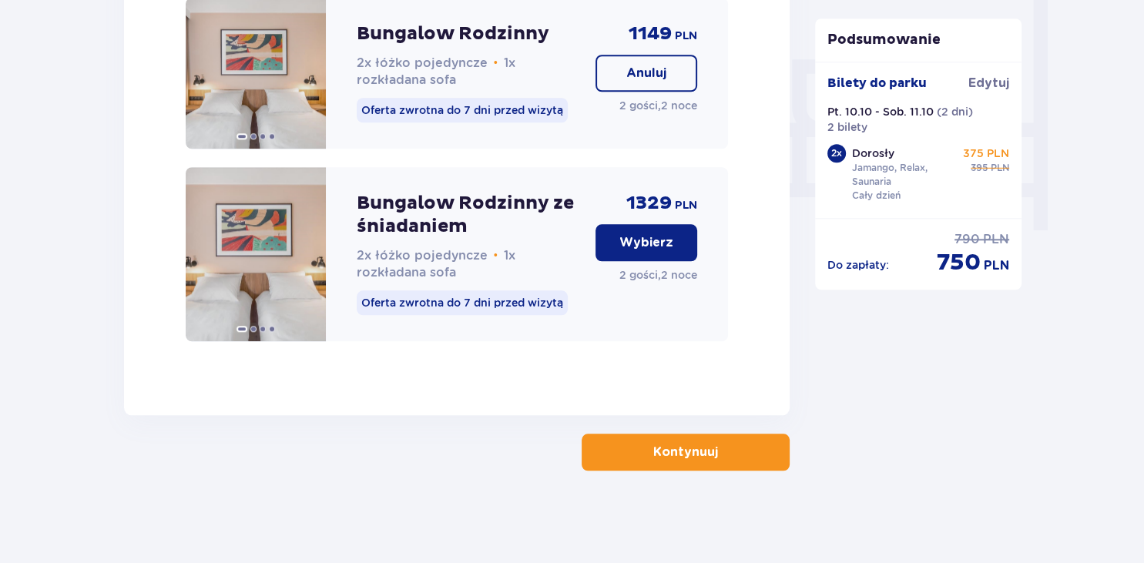
click at [667, 447] on p "Kontynuuj" at bounding box center [685, 452] width 65 height 17
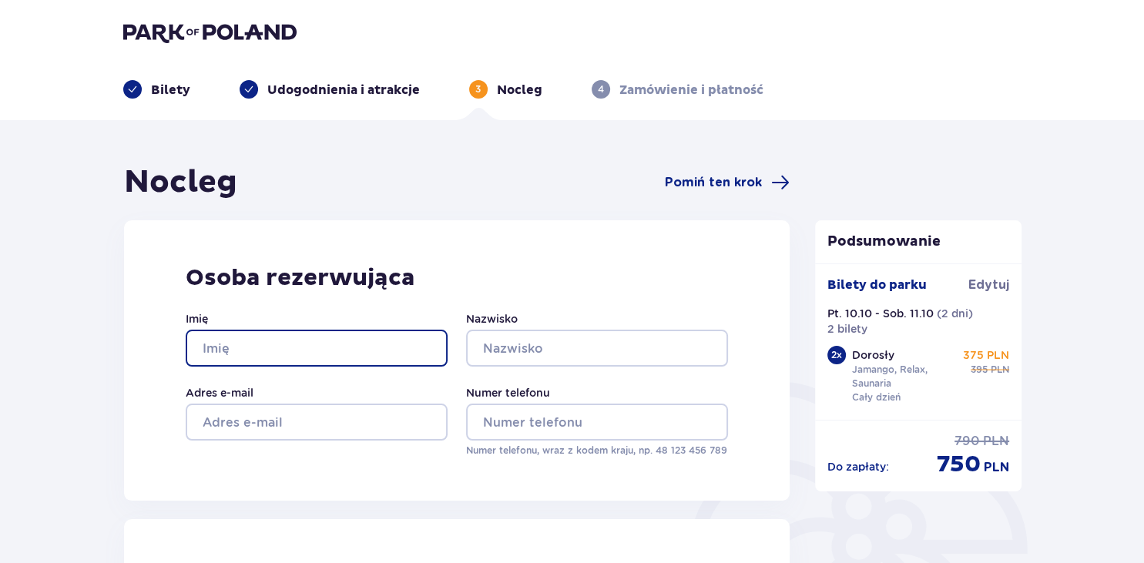
click at [383, 341] on input "Imię" at bounding box center [317, 348] width 262 height 37
type input "PAWEŁ"
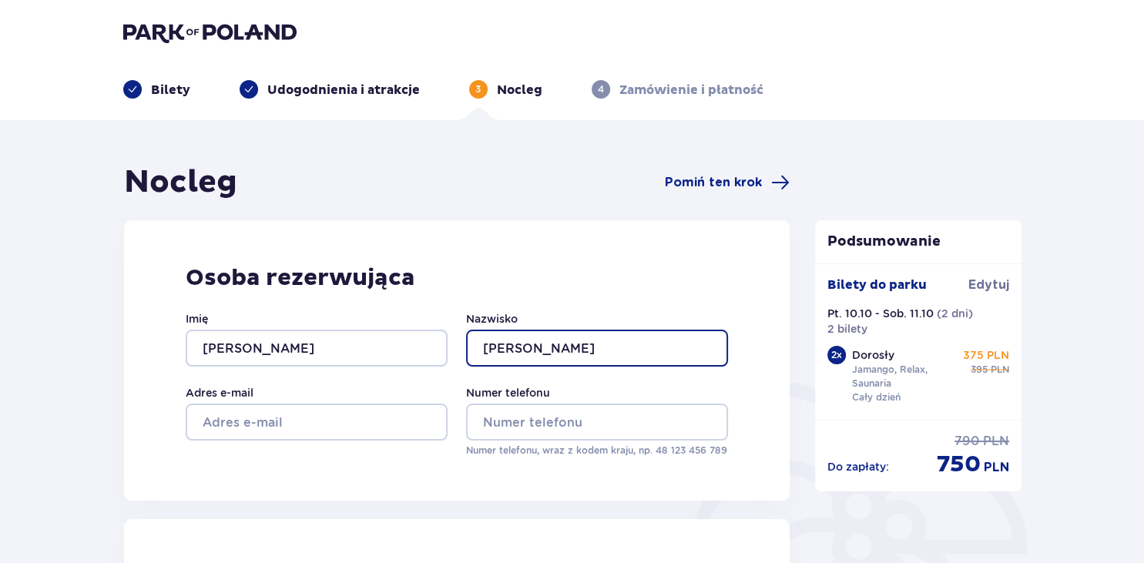
type input "GAJEWSKI"
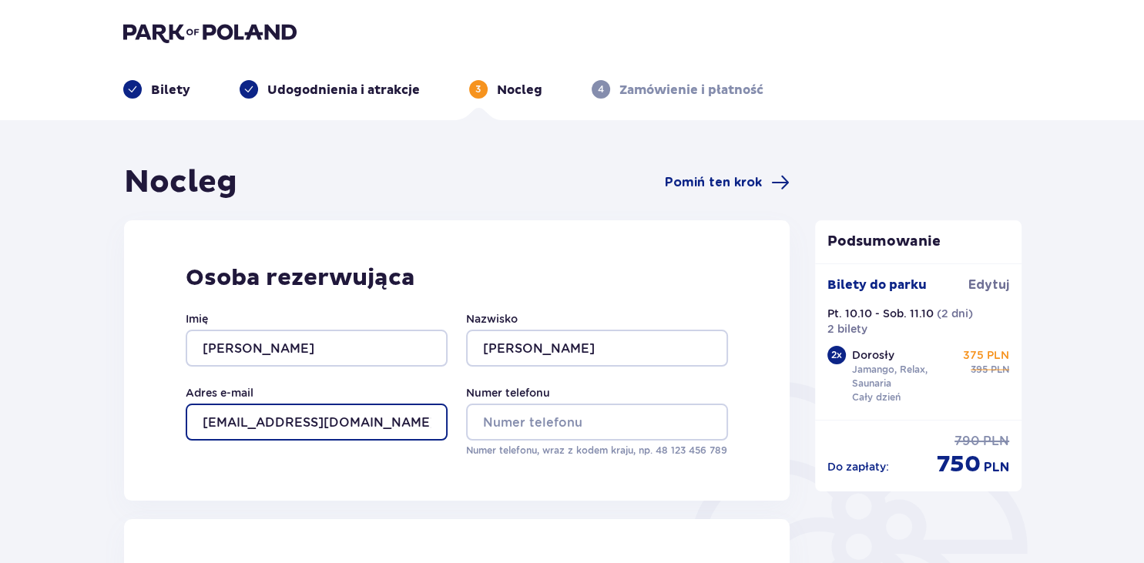
type input "misjonarz1@poczta.onet.pl"
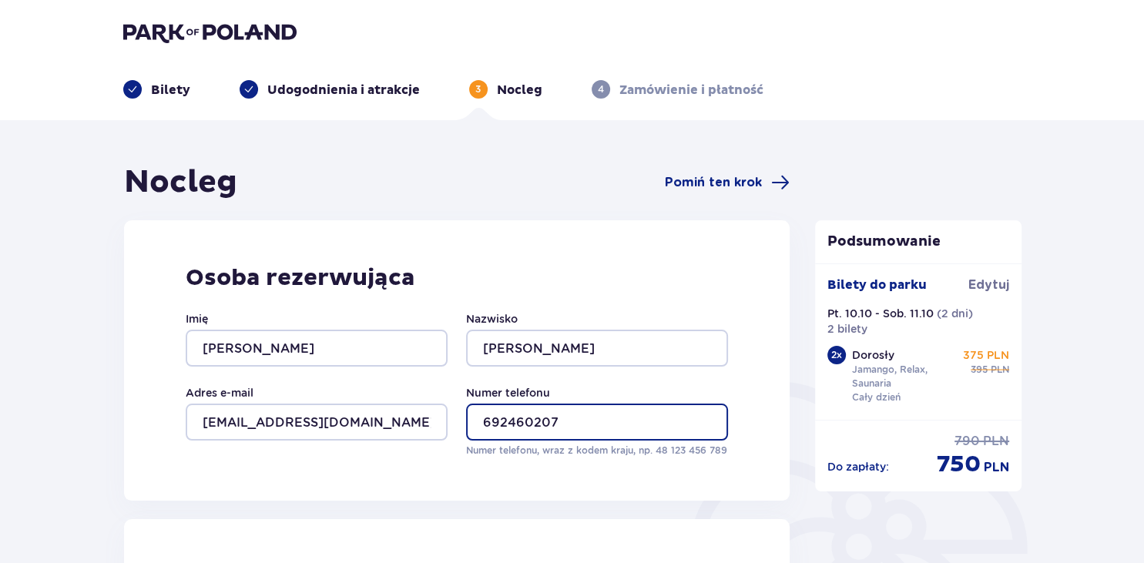
type input "692460207"
click at [772, 461] on div "Osoba rezerwująca Imię PAWEŁ Nazwisko GAJEWSKI Adres e-mail misjonarz1@poczta.o…" at bounding box center [457, 360] width 667 height 280
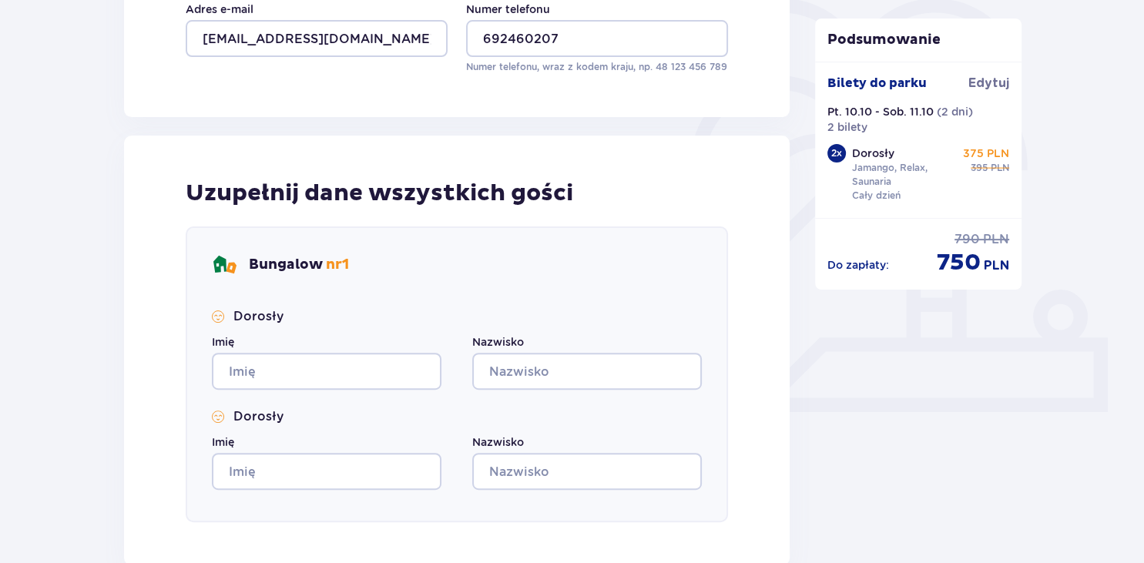
scroll to position [433, 0]
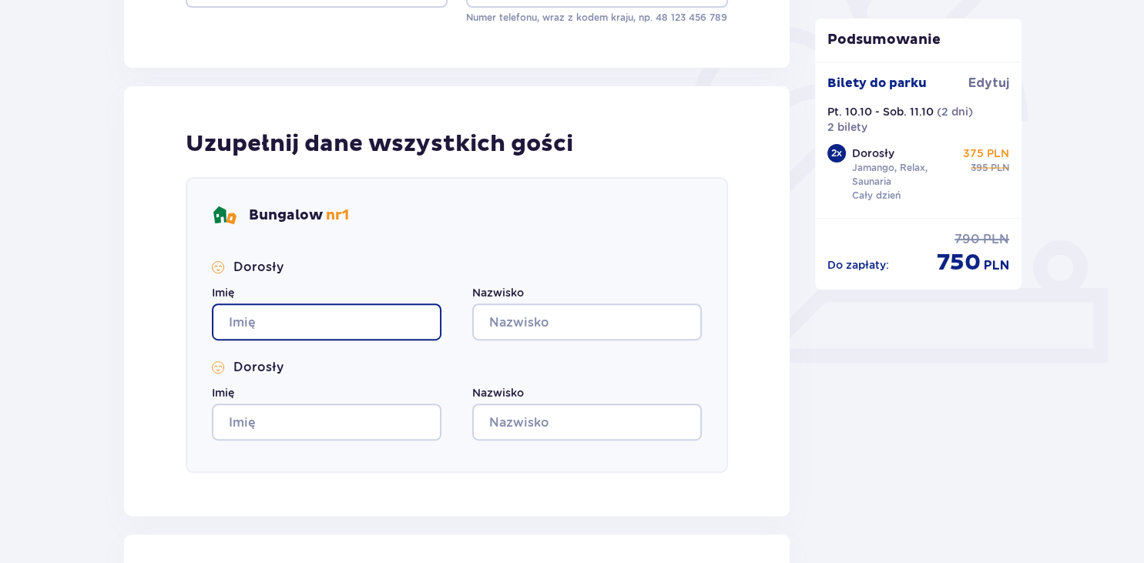
click at [375, 320] on input "Imię" at bounding box center [327, 322] width 230 height 37
type input "PAWEŁ"
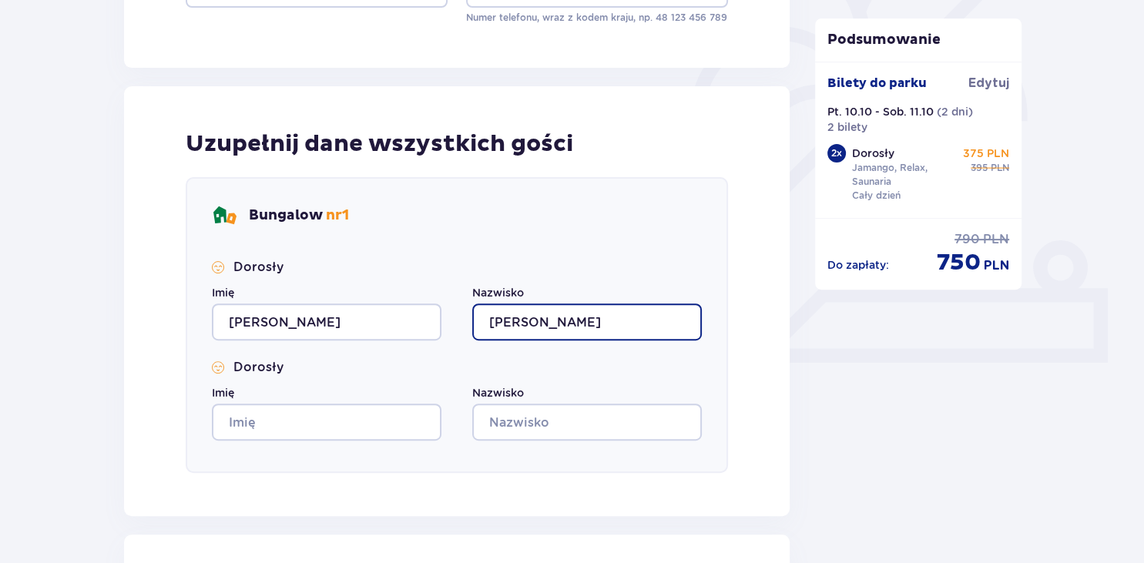
type input "GAJEWSKI"
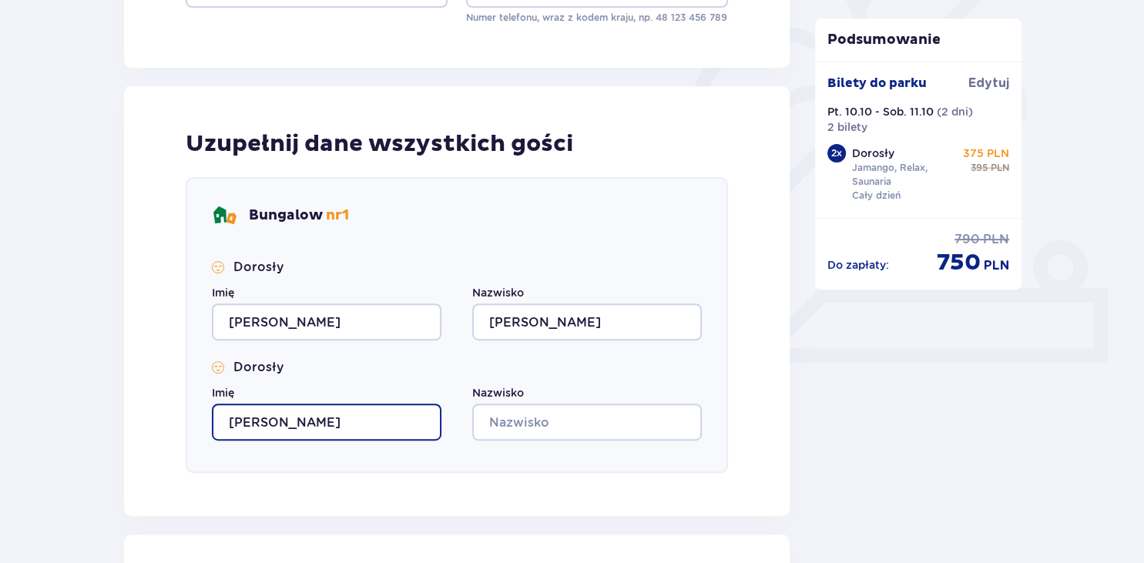
type input "KATARZYNA"
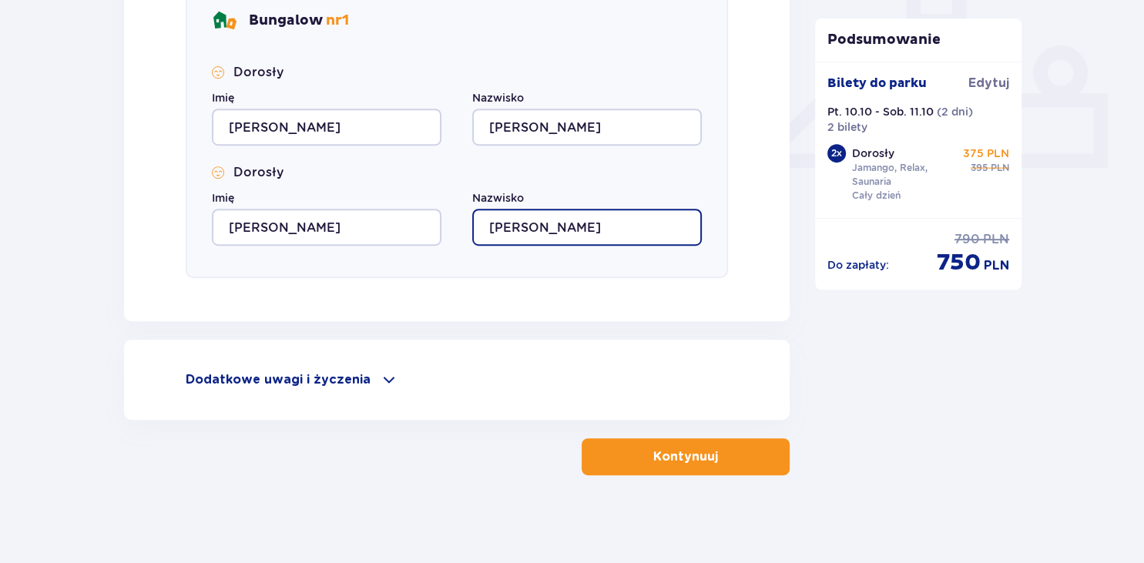
scroll to position [632, 0]
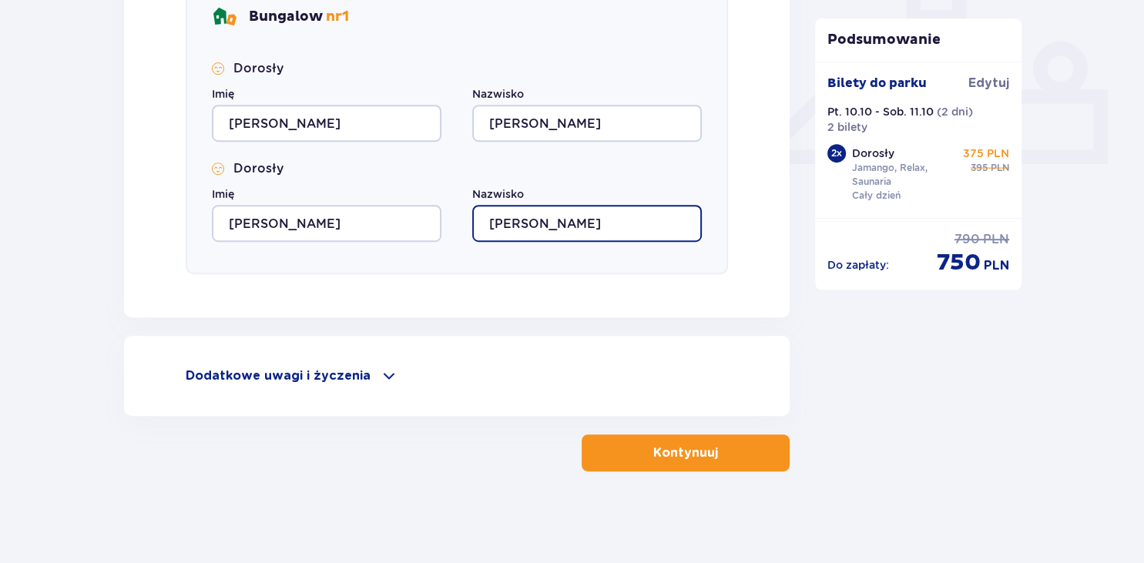
type input "GAJEWSKA"
click at [664, 457] on p "Kontynuuj" at bounding box center [685, 453] width 65 height 17
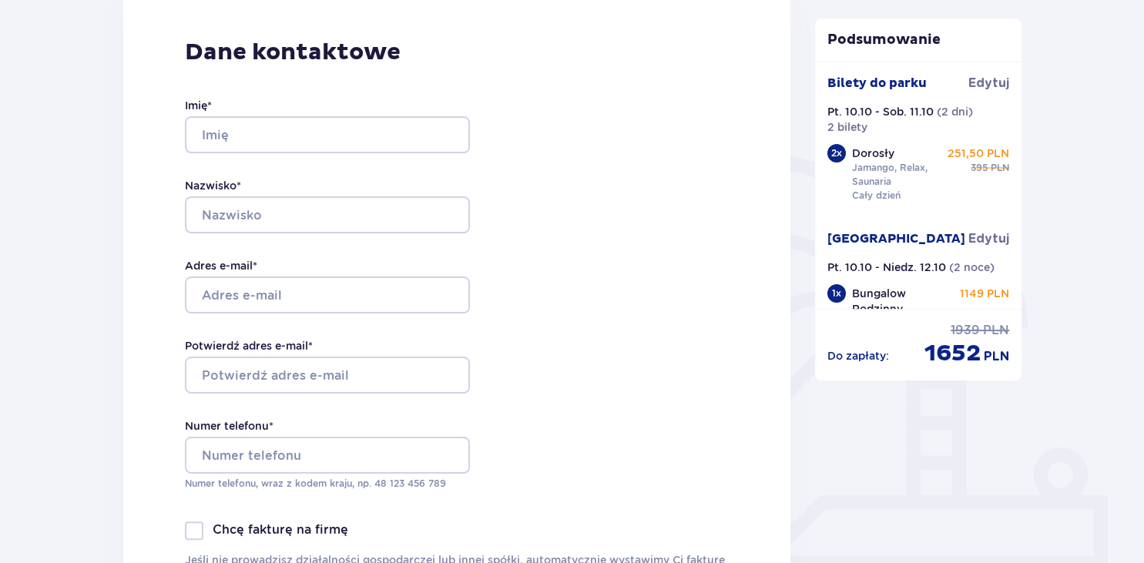
scroll to position [230, 0]
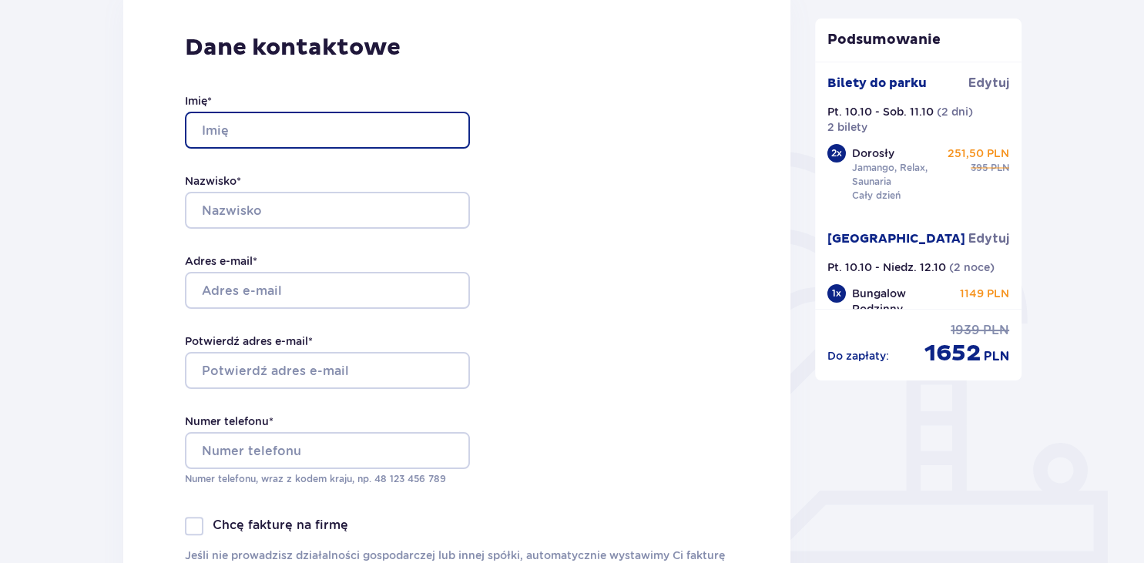
click at [439, 126] on input "Imię *" at bounding box center [327, 130] width 285 height 37
type input "PAWEŁ"
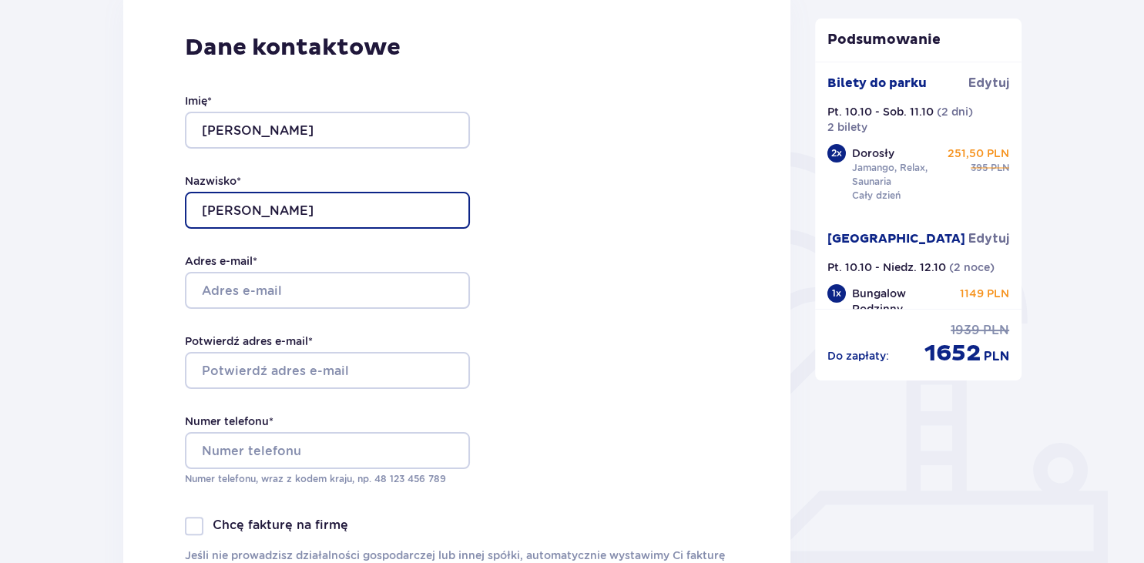
type input "GAJEWSKI"
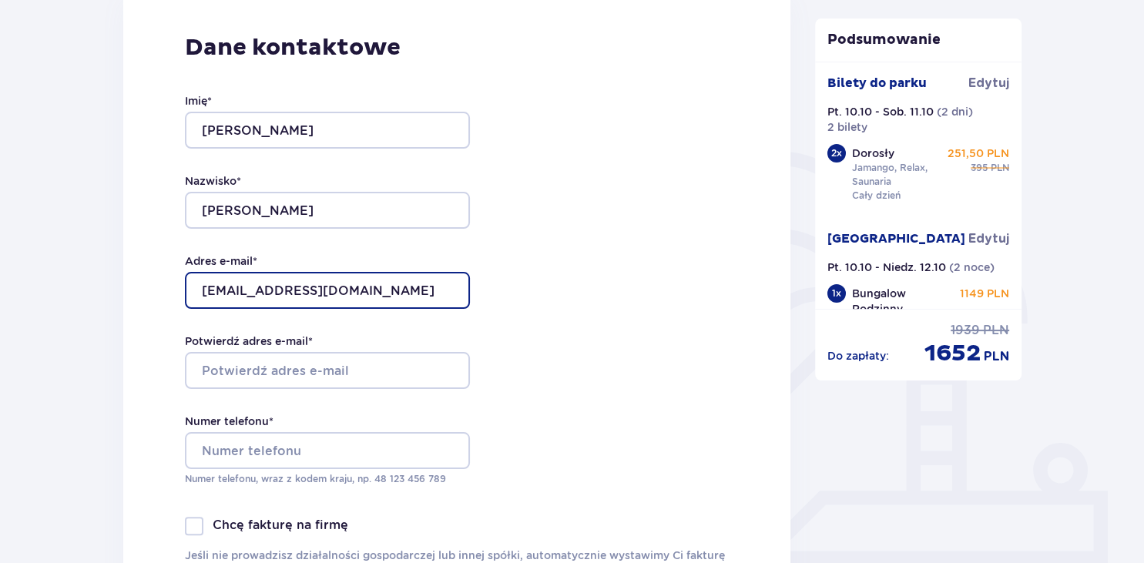
type input "[EMAIL_ADDRESS][DOMAIN_NAME]"
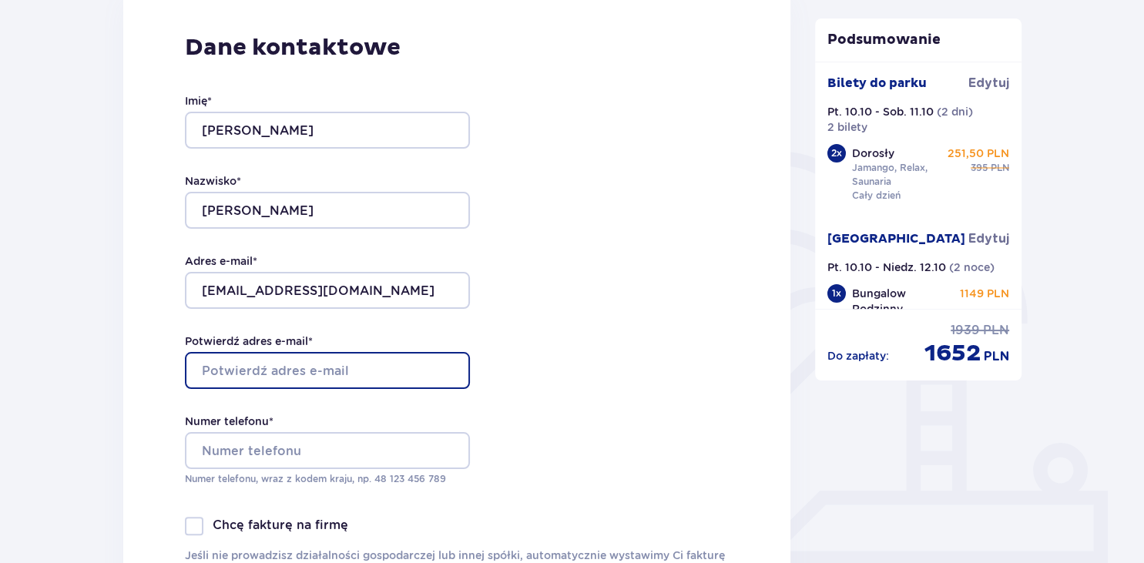
click at [307, 380] on input "Potwierdź adres e-mail *" at bounding box center [327, 370] width 285 height 37
type input "misjonarz1@poczta.onet.pl"
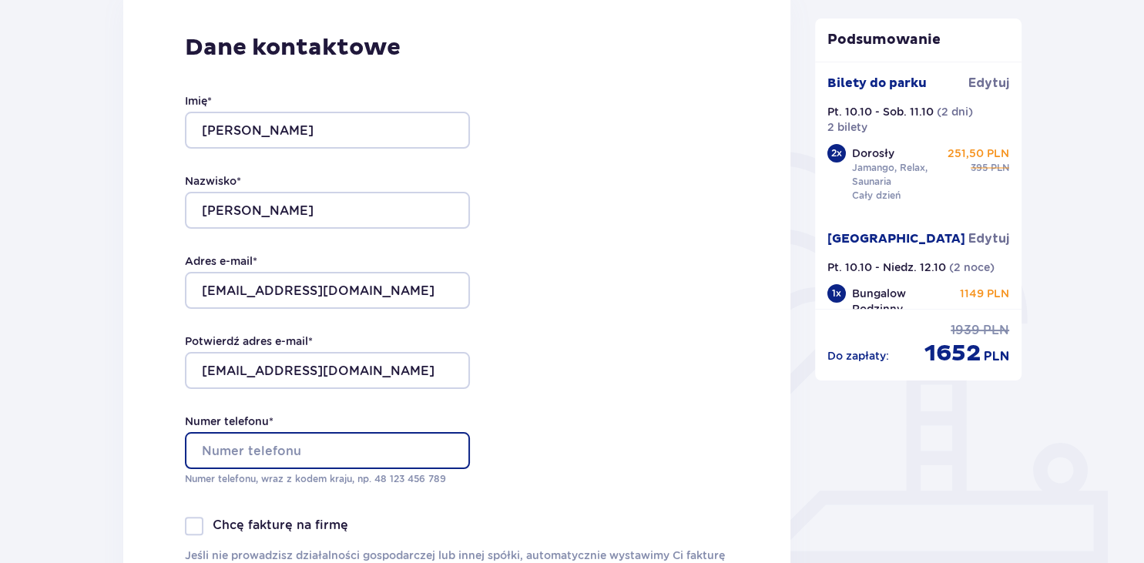
click at [253, 455] on input "Numer telefonu *" at bounding box center [327, 450] width 285 height 37
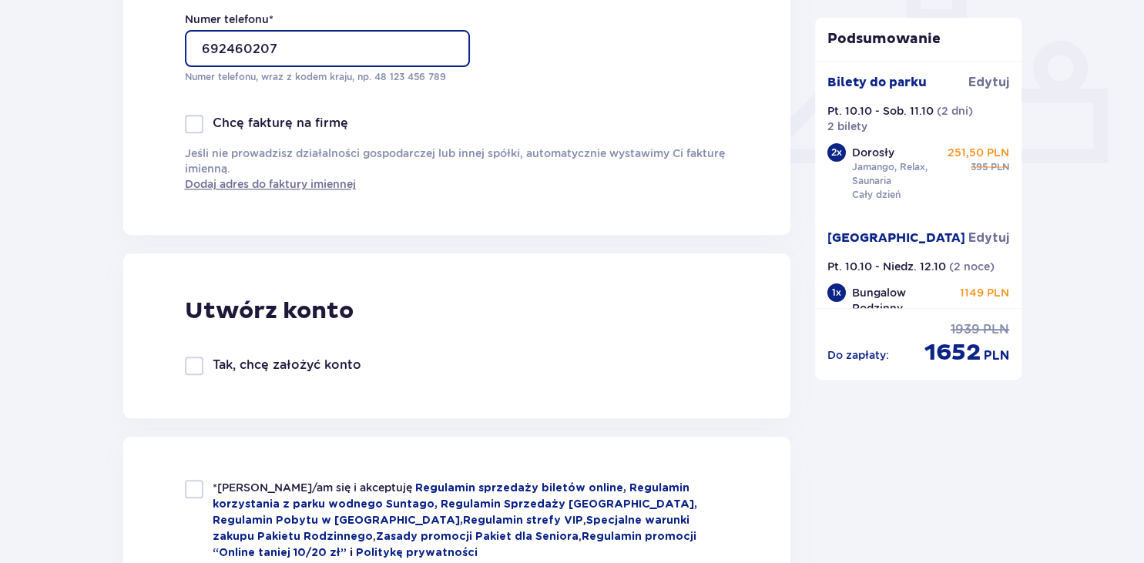
scroll to position [642, 0]
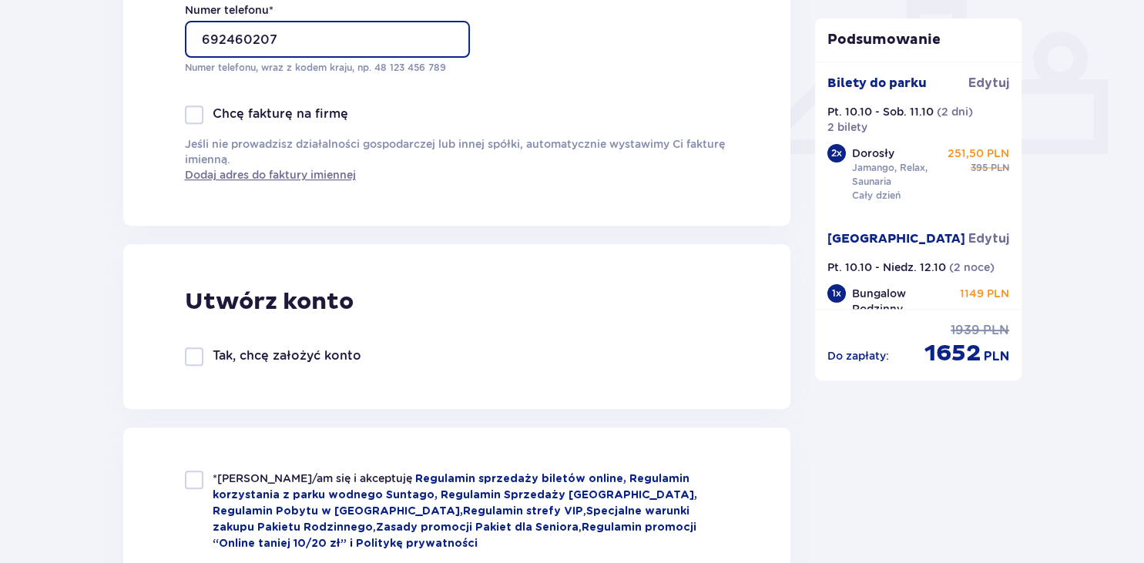
type input "692460207"
click at [311, 356] on p "Tak, chcę założyć konto" at bounding box center [287, 356] width 149 height 17
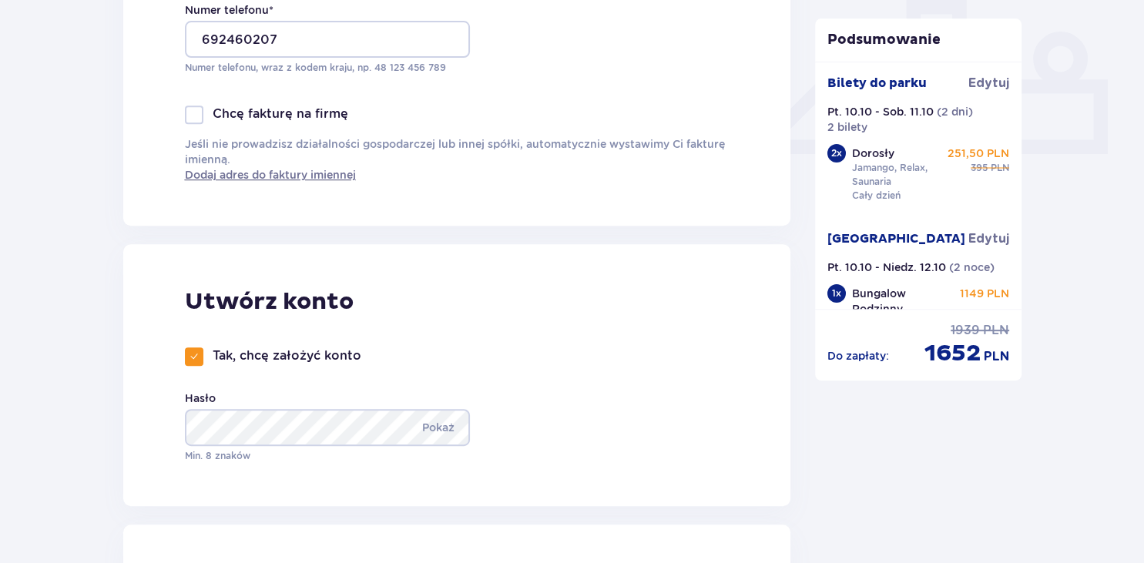
click at [193, 361] on span at bounding box center [194, 356] width 9 height 9
checkbox input "false"
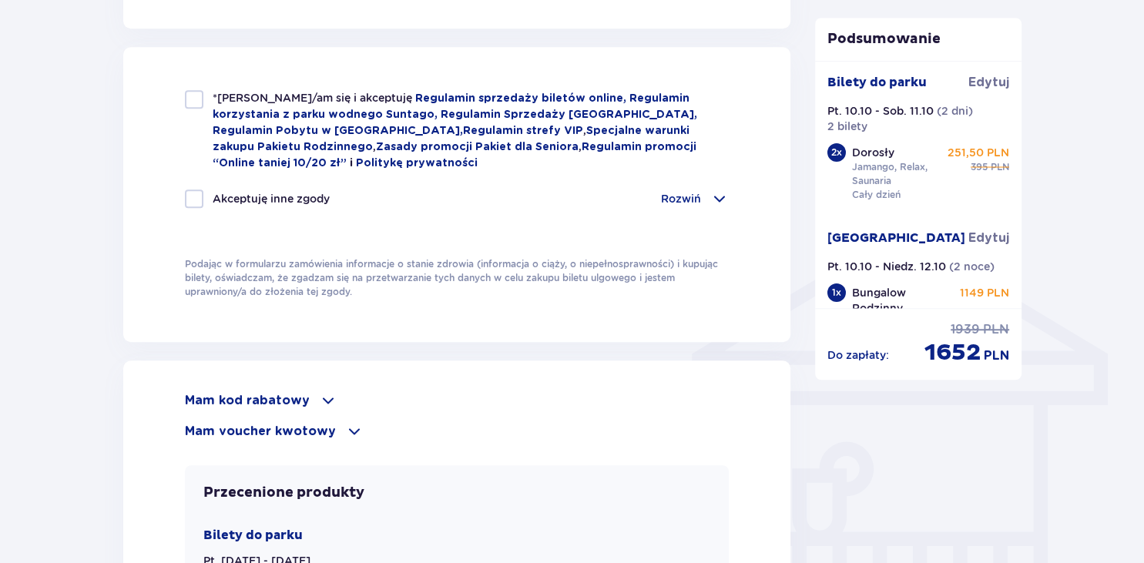
scroll to position [1004, 0]
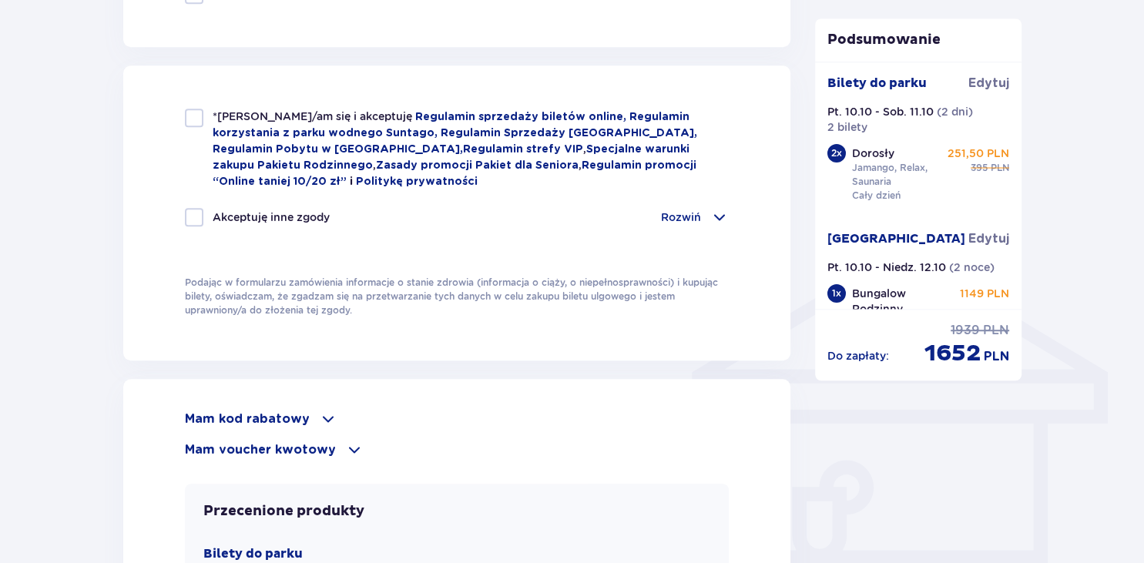
click at [195, 114] on div at bounding box center [194, 118] width 18 height 18
checkbox input "true"
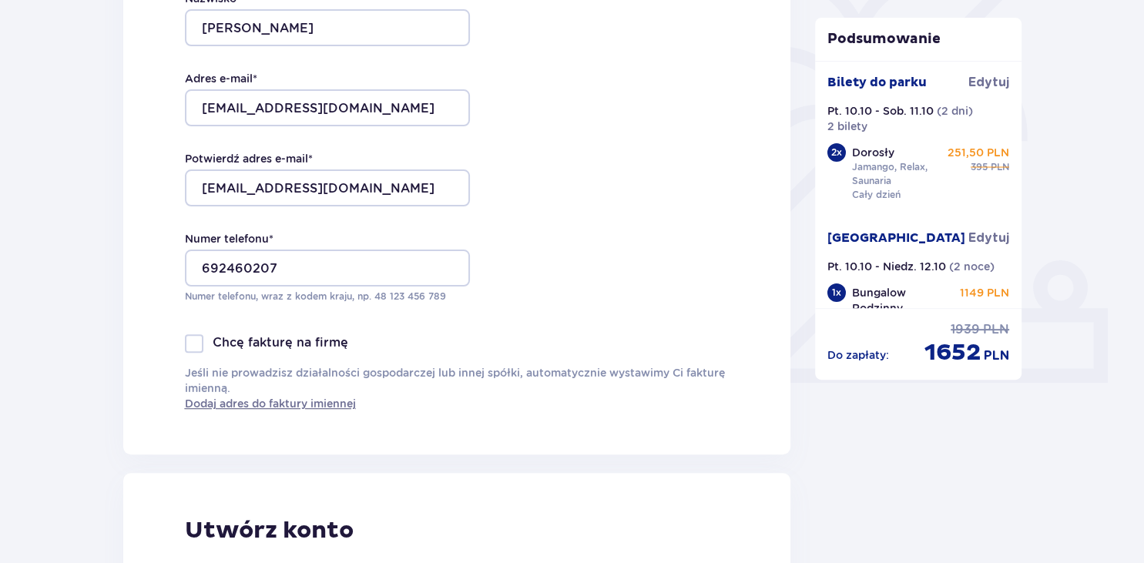
scroll to position [416, 0]
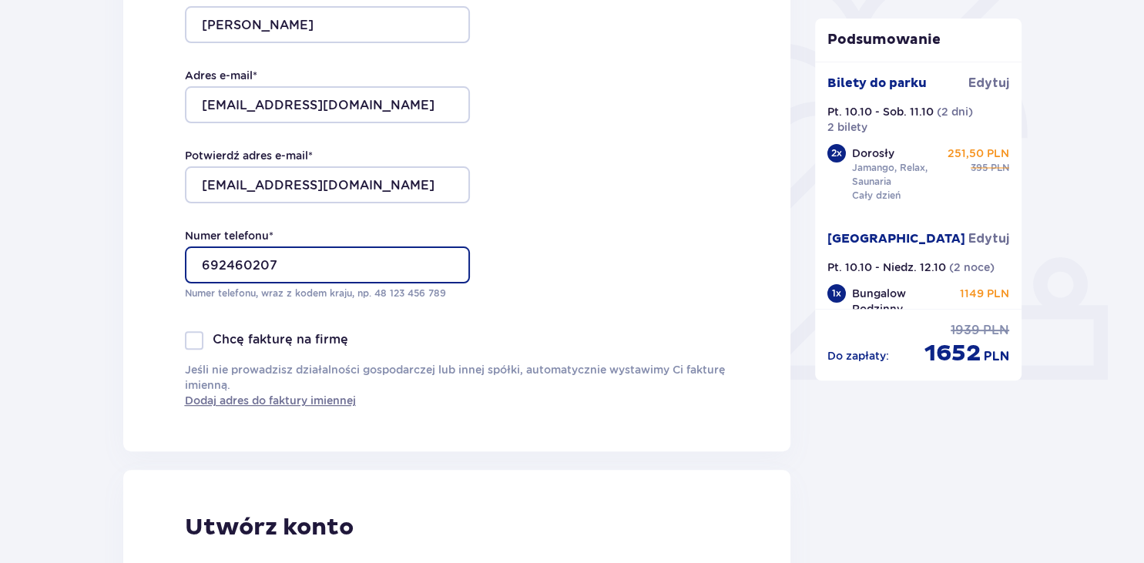
click at [194, 269] on input "692460207" at bounding box center [327, 265] width 285 height 37
type input "48 692 460 207"
click at [670, 249] on div "Dane kontaktowe Imię * PAWEŁ Nazwisko * GAJEWSKI Adres e-mail * misjonarz1@pocz…" at bounding box center [457, 127] width 668 height 647
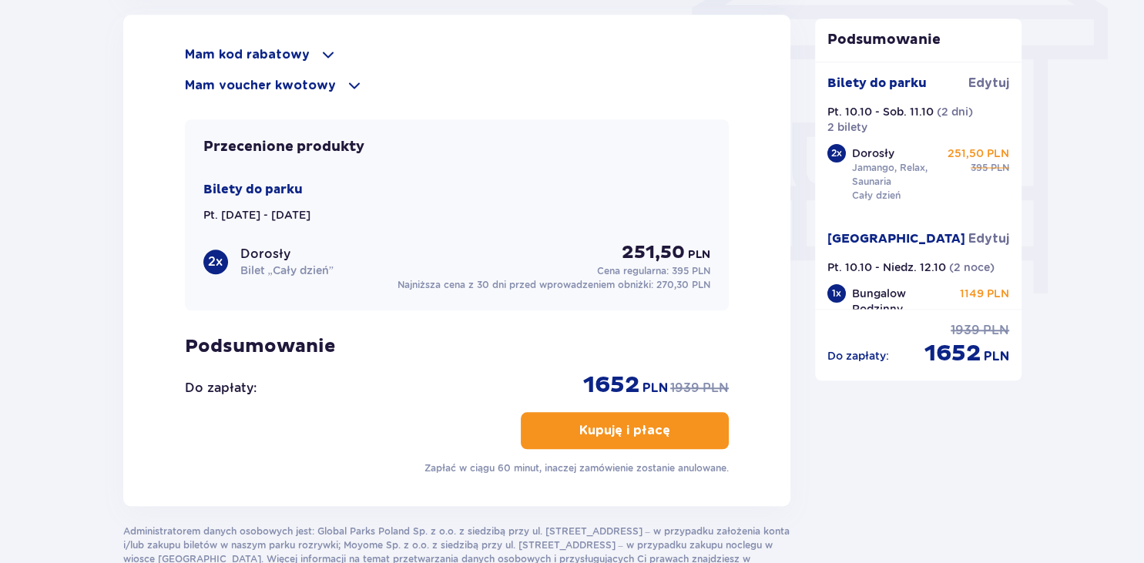
scroll to position [37, 0]
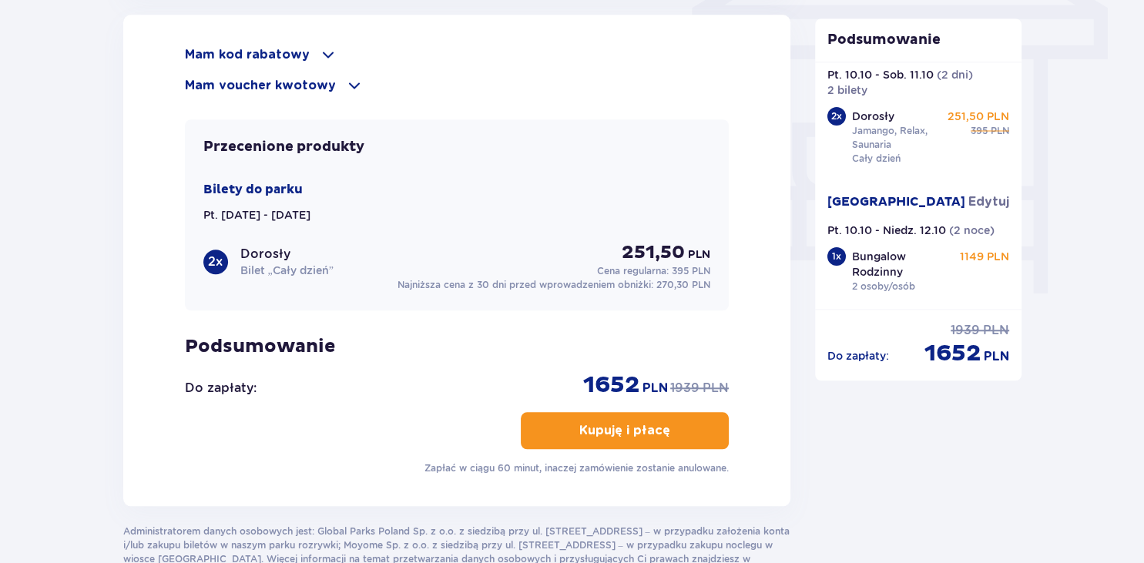
click at [640, 426] on p "Kupuję i płacę" at bounding box center [624, 430] width 91 height 17
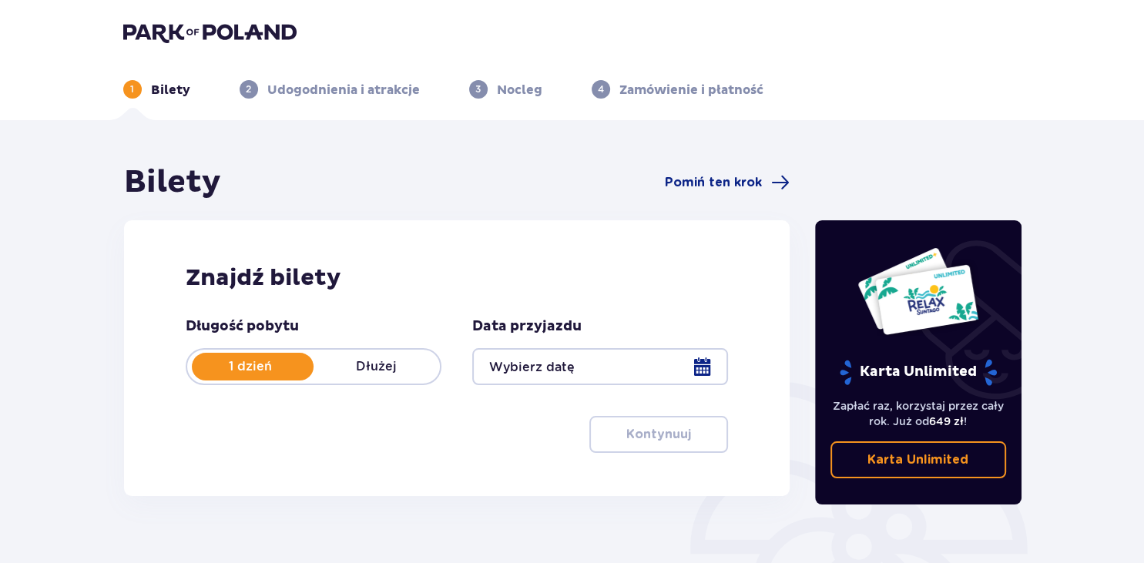
click at [190, 32] on img at bounding box center [209, 33] width 173 height 22
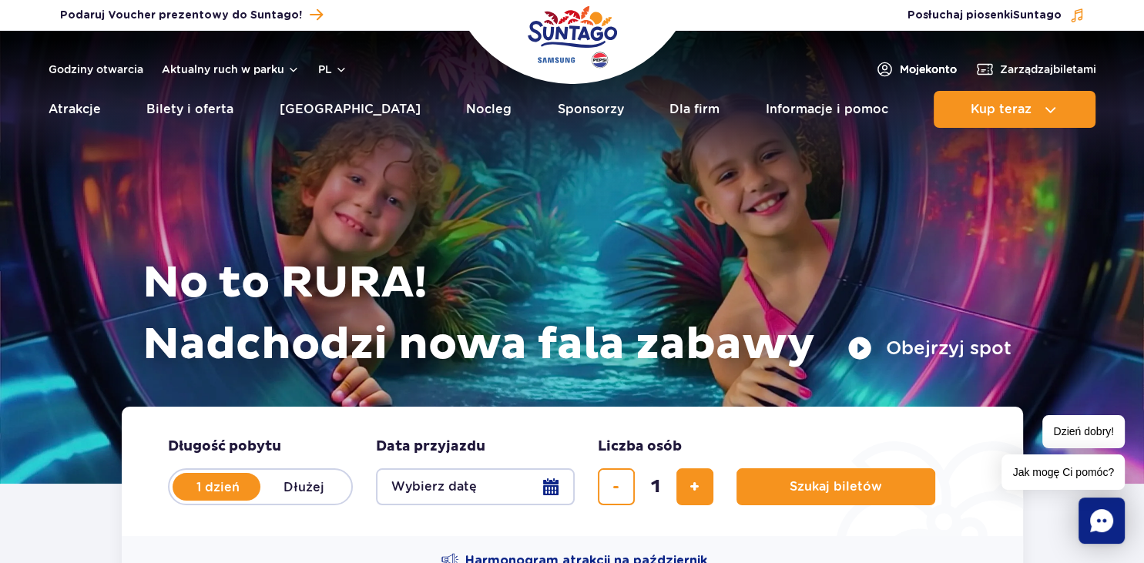
click at [923, 70] on span "Moje konto" at bounding box center [928, 69] width 57 height 15
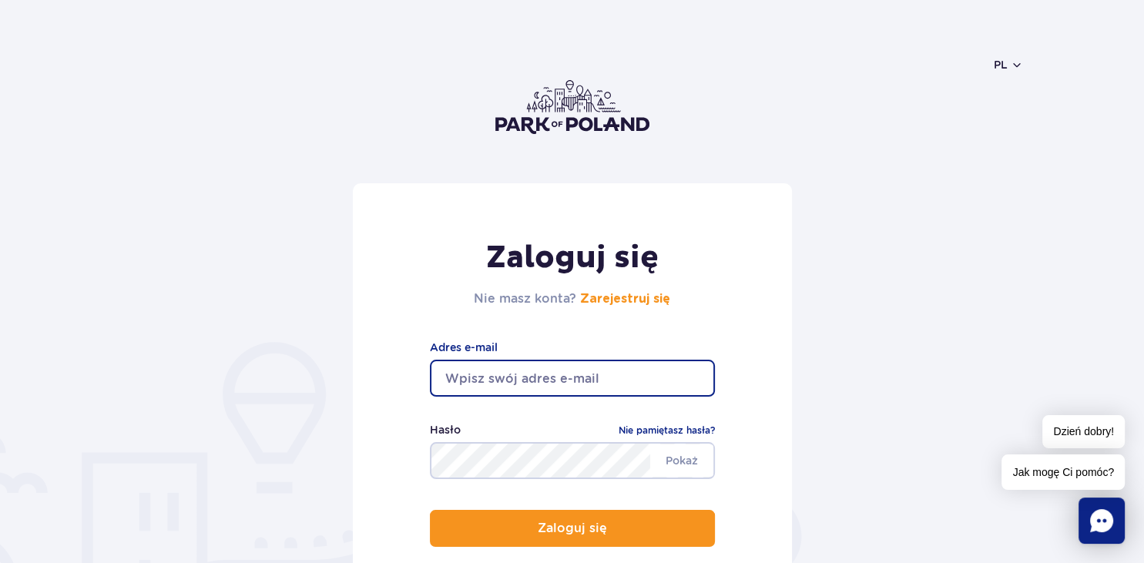
click at [597, 379] on input "email" at bounding box center [572, 378] width 285 height 37
type input "kgajewska72@gmail.com"
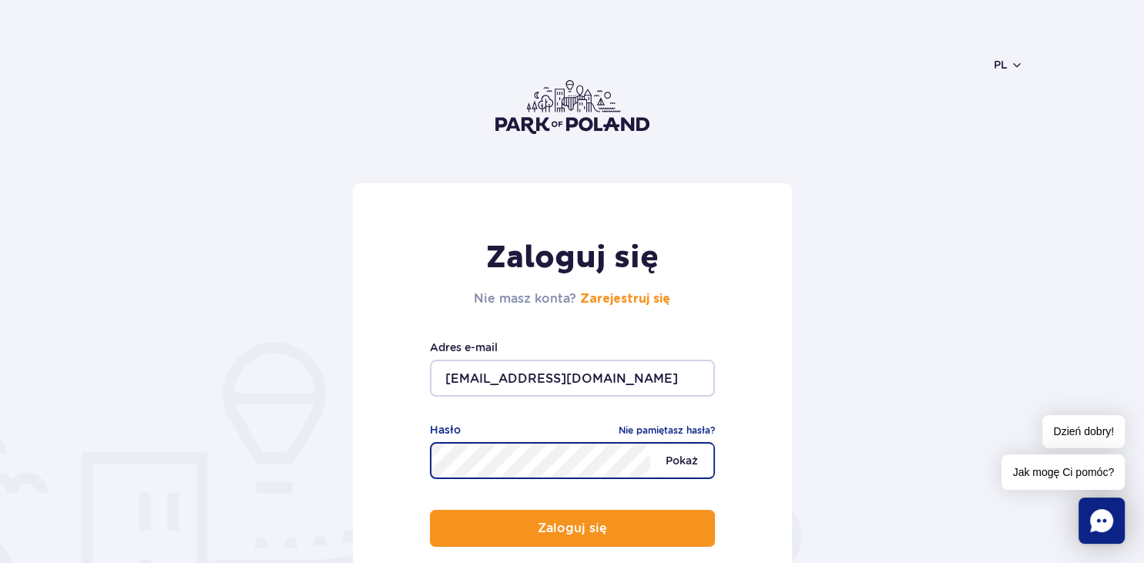
click at [673, 462] on span "Pokaż" at bounding box center [681, 461] width 63 height 32
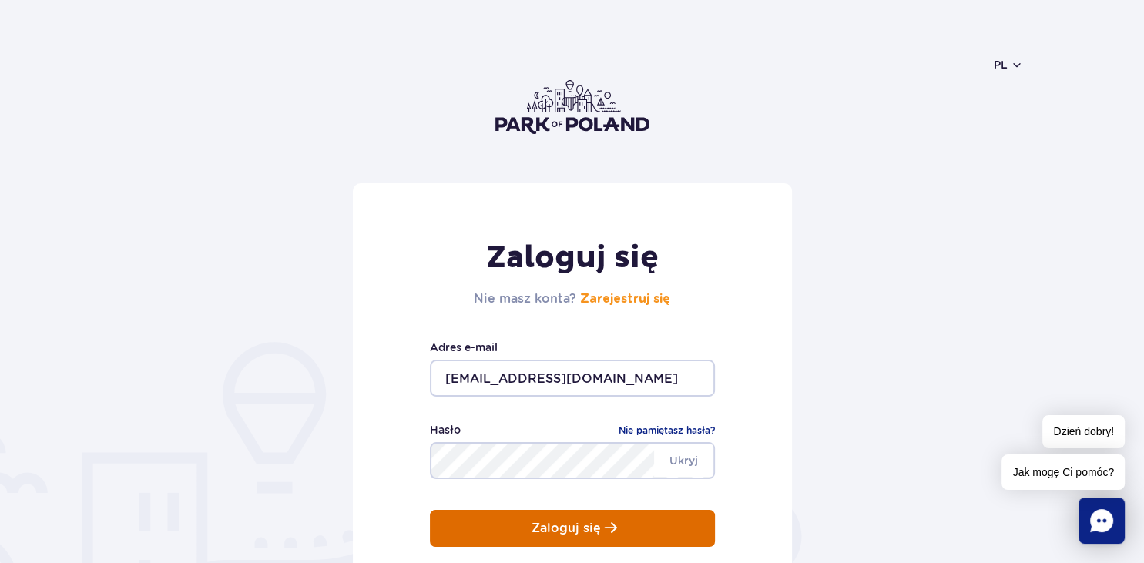
click at [582, 529] on p "Zaloguj się" at bounding box center [566, 529] width 69 height 14
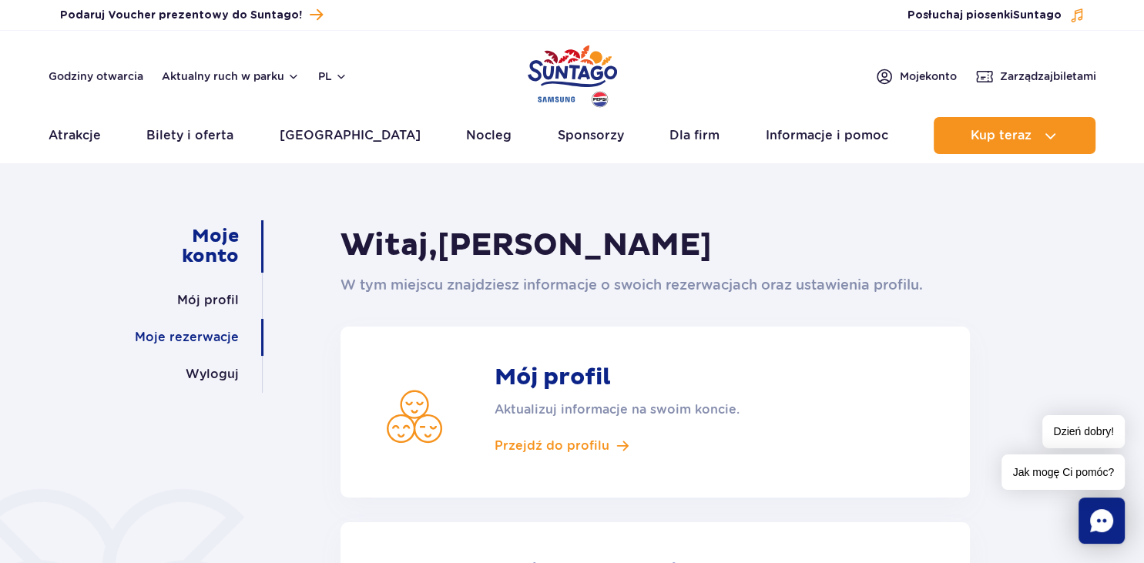
click at [197, 340] on link "Moje rezerwacje" at bounding box center [187, 337] width 104 height 37
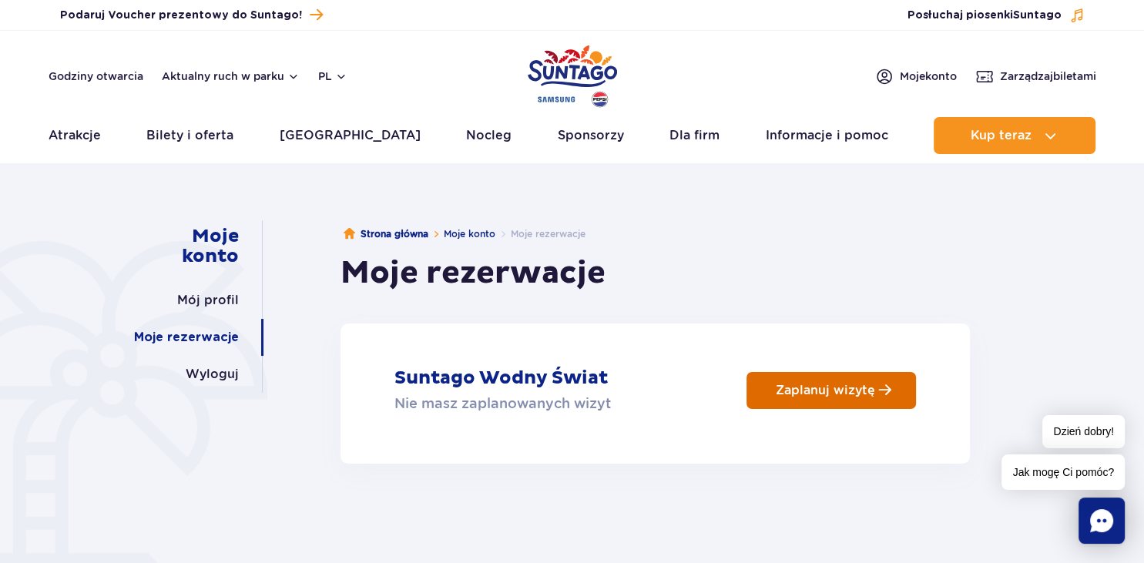
click at [808, 388] on p "Zaplanuj wizytę" at bounding box center [825, 390] width 99 height 15
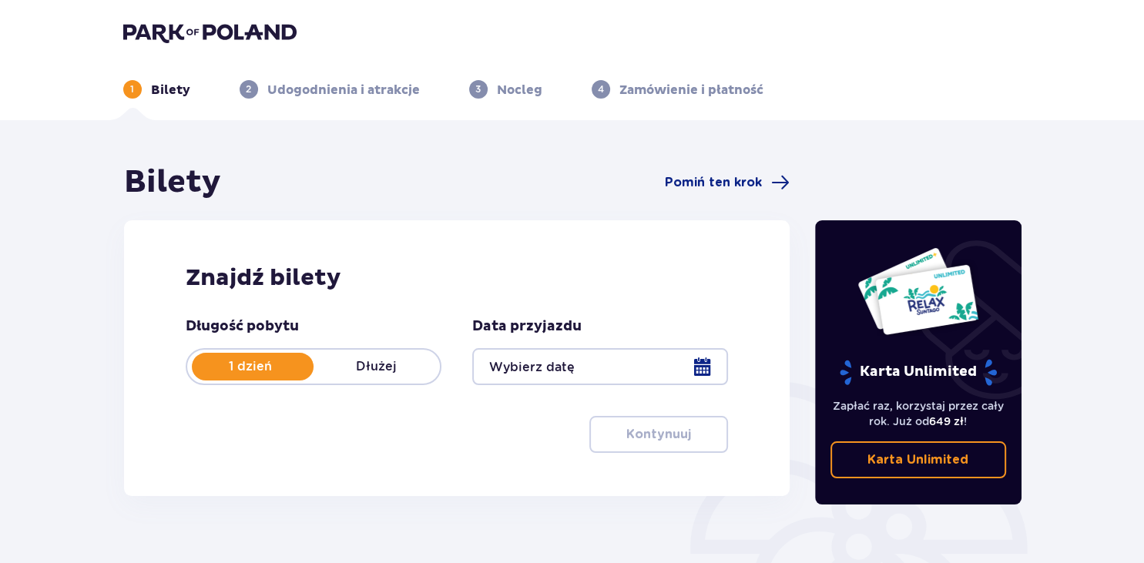
click at [371, 365] on p "Dłużej" at bounding box center [377, 366] width 126 height 17
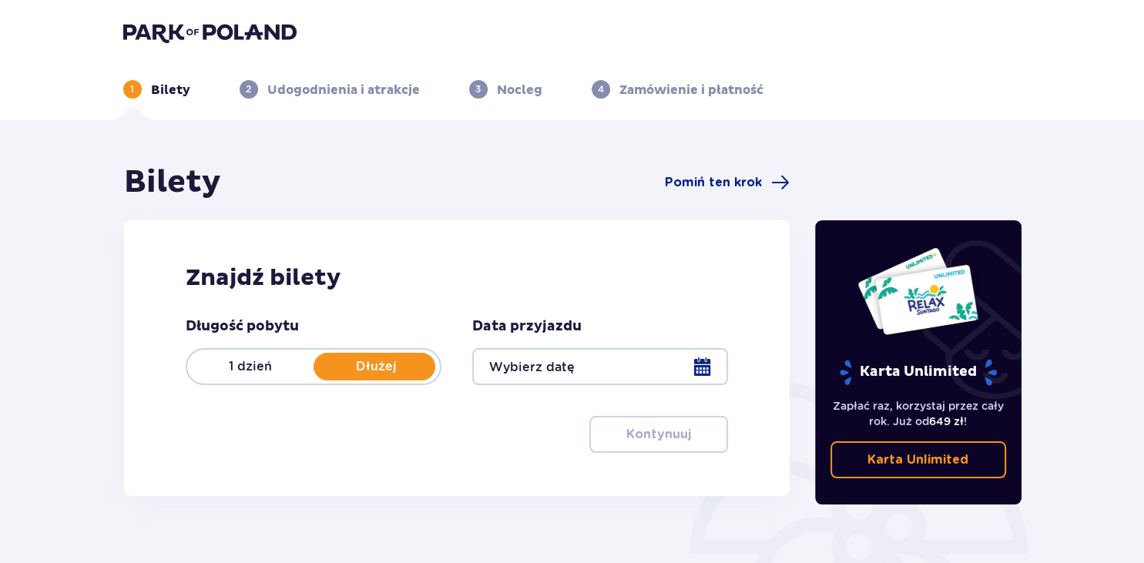
click at [701, 358] on div at bounding box center [600, 366] width 256 height 37
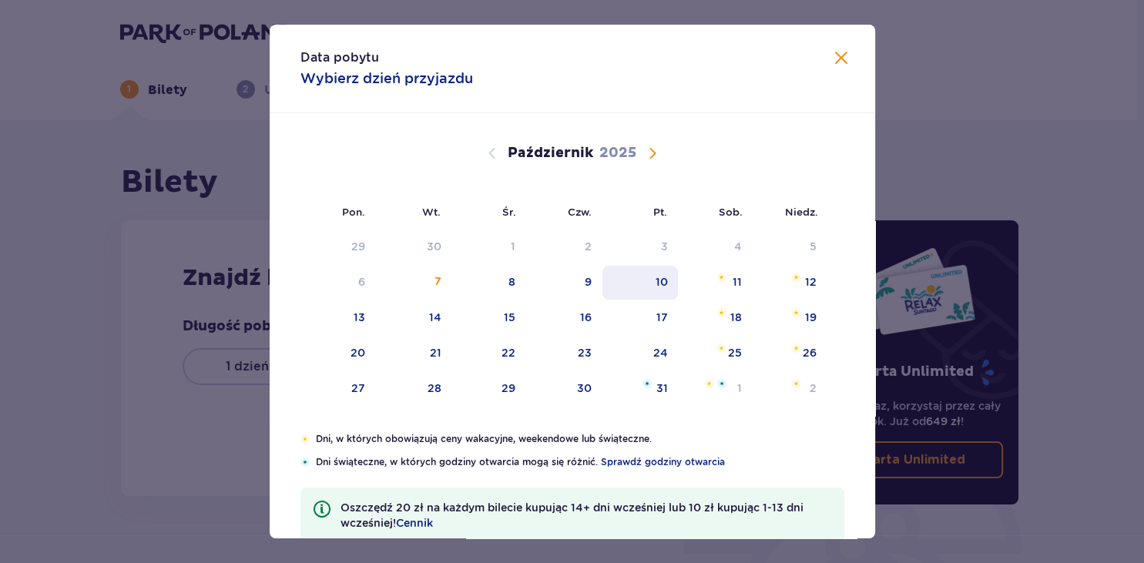
click at [658, 290] on div "10" at bounding box center [641, 283] width 76 height 34
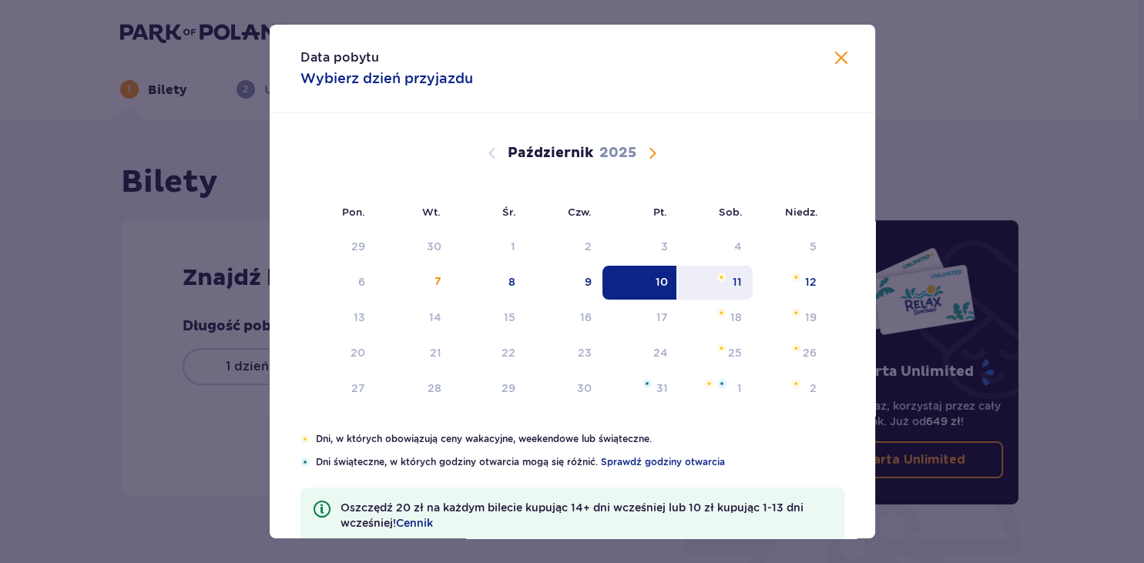
click at [740, 288] on div "11" at bounding box center [737, 281] width 9 height 15
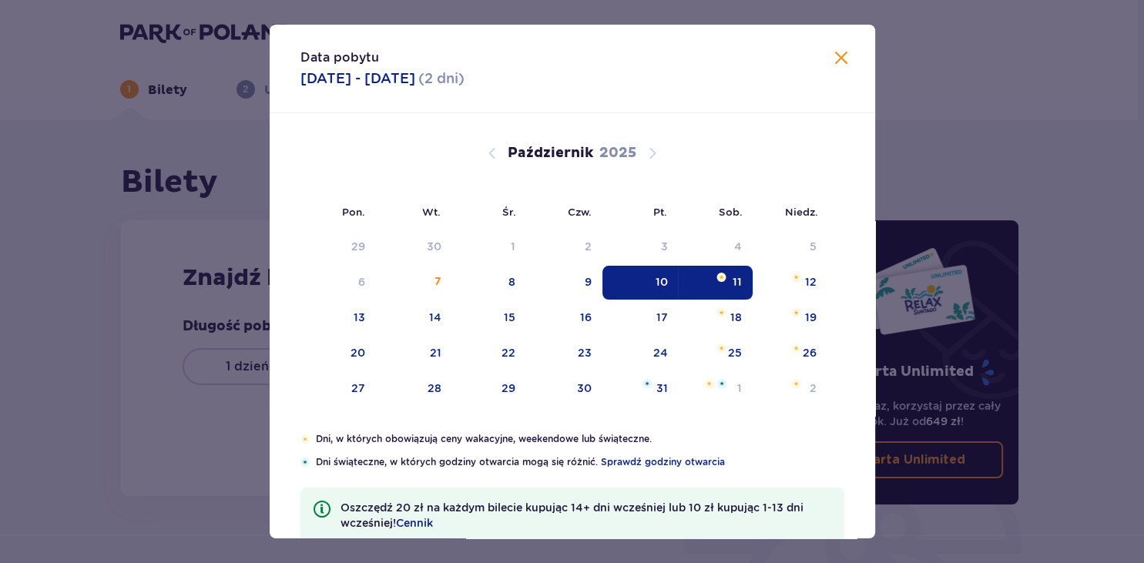
type input "10.10.25 - 11.10.25"
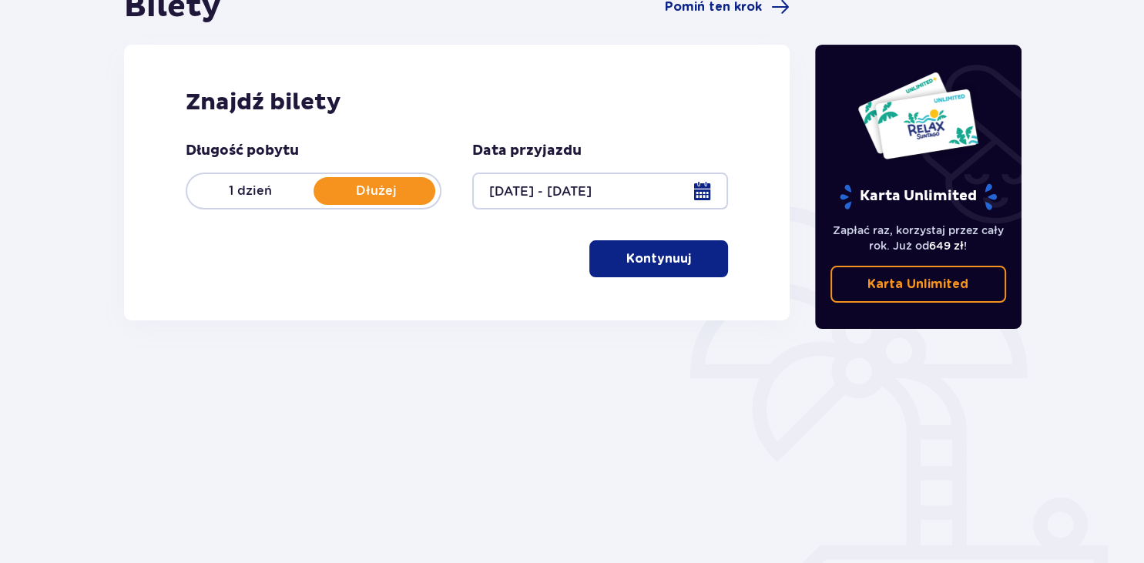
scroll to position [176, 0]
click at [698, 260] on span "button" at bounding box center [694, 259] width 18 height 18
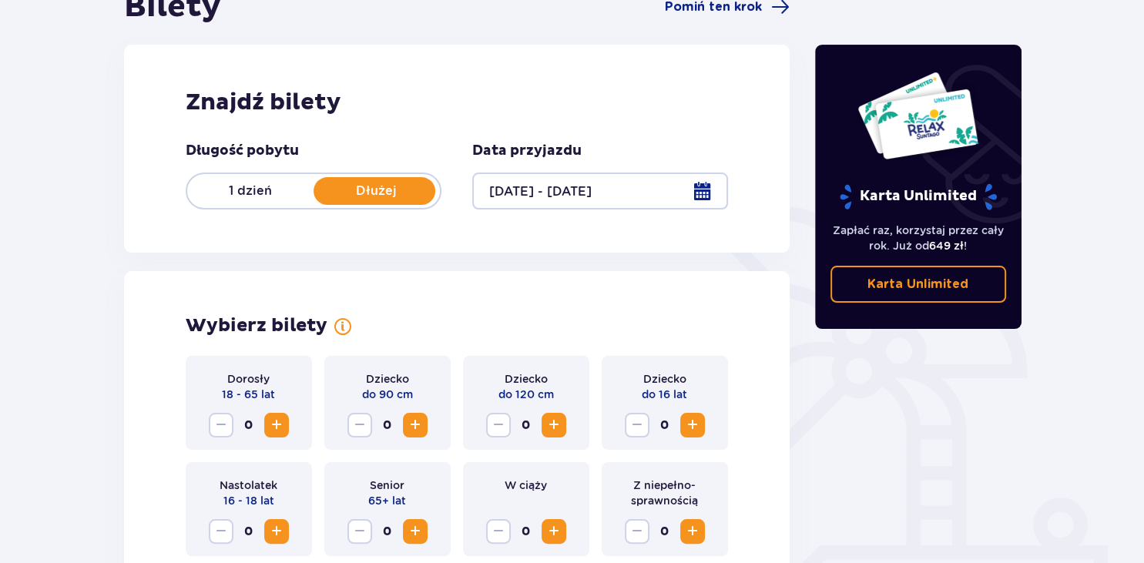
scroll to position [428, 0]
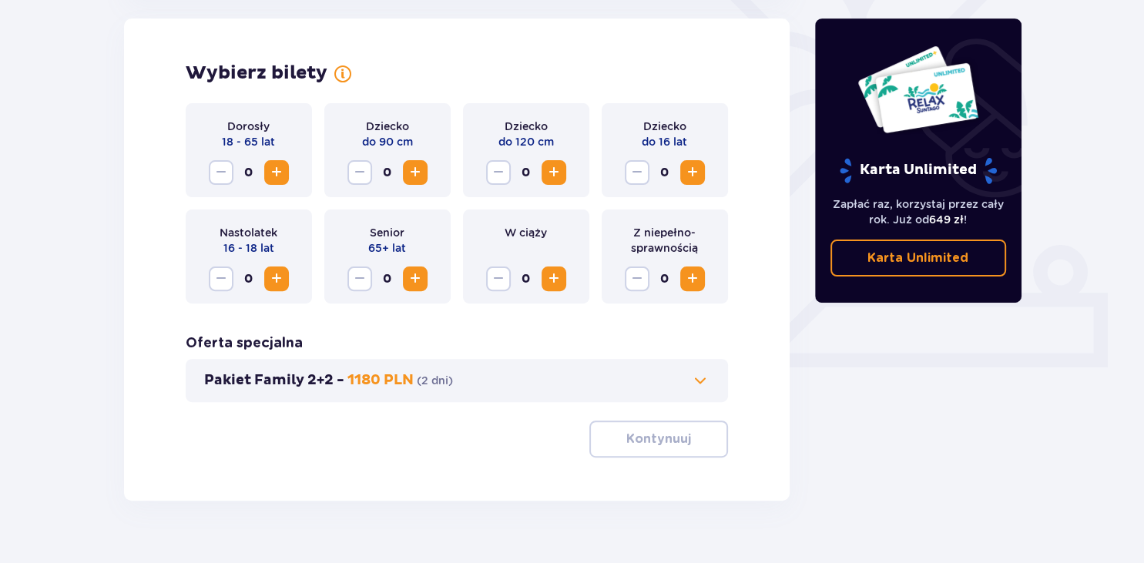
click at [275, 177] on span "Zwiększ" at bounding box center [276, 172] width 18 height 18
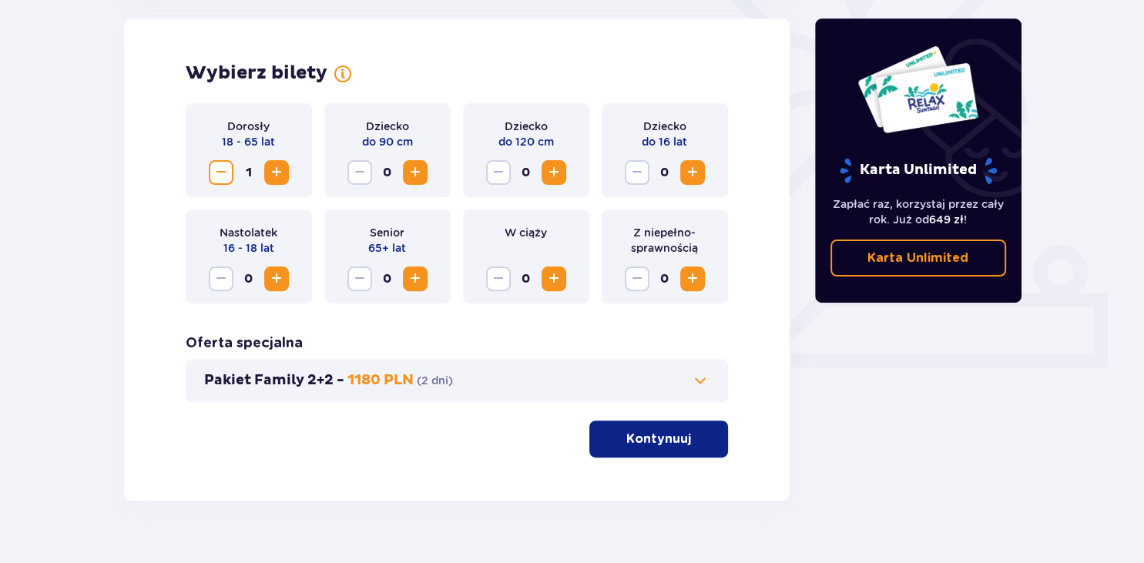
click at [275, 177] on span "Zwiększ" at bounding box center [276, 172] width 18 height 18
click at [629, 435] on p "Kontynuuj" at bounding box center [658, 439] width 65 height 17
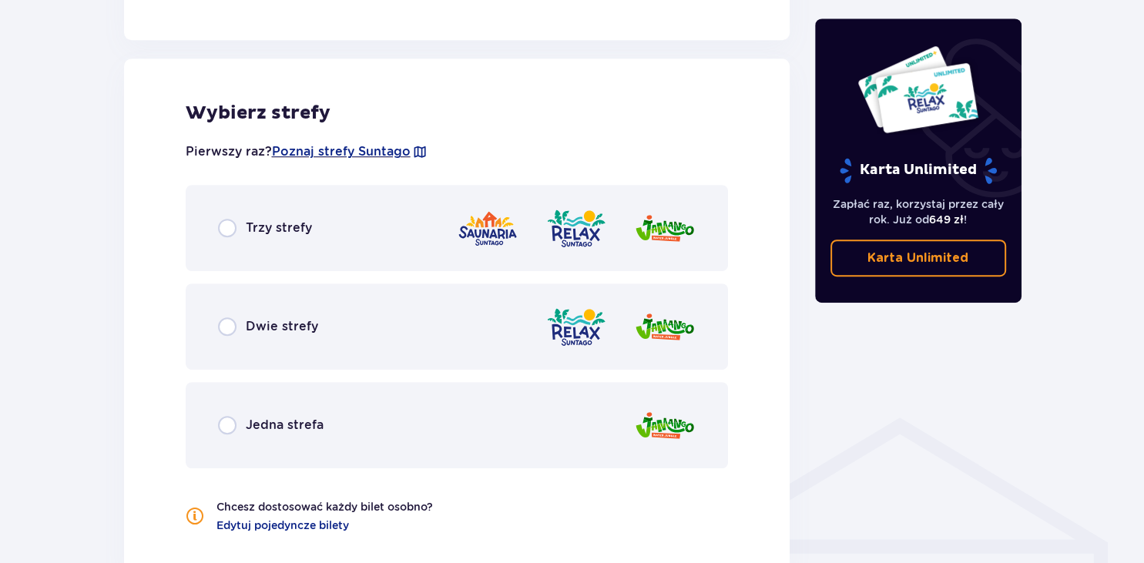
scroll to position [855, 0]
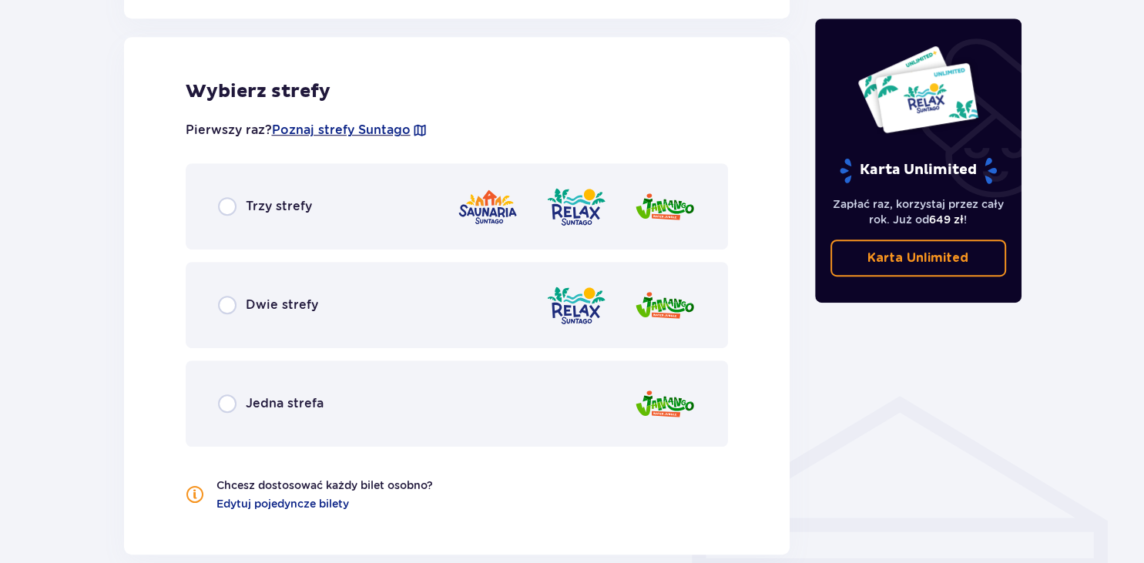
click at [285, 210] on span "Trzy strefy" at bounding box center [279, 206] width 66 height 17
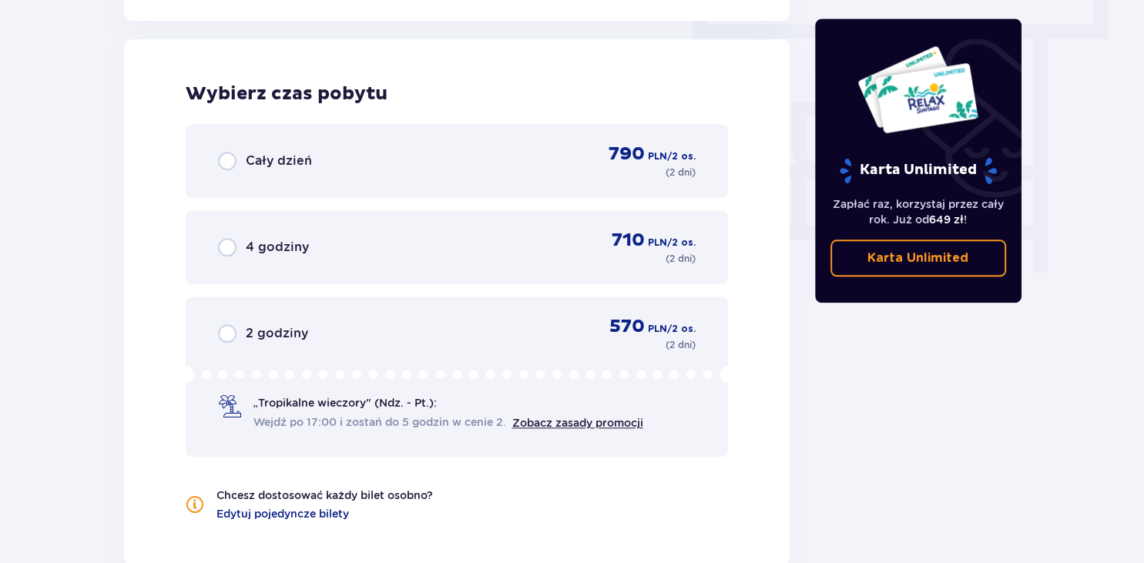
scroll to position [1392, 0]
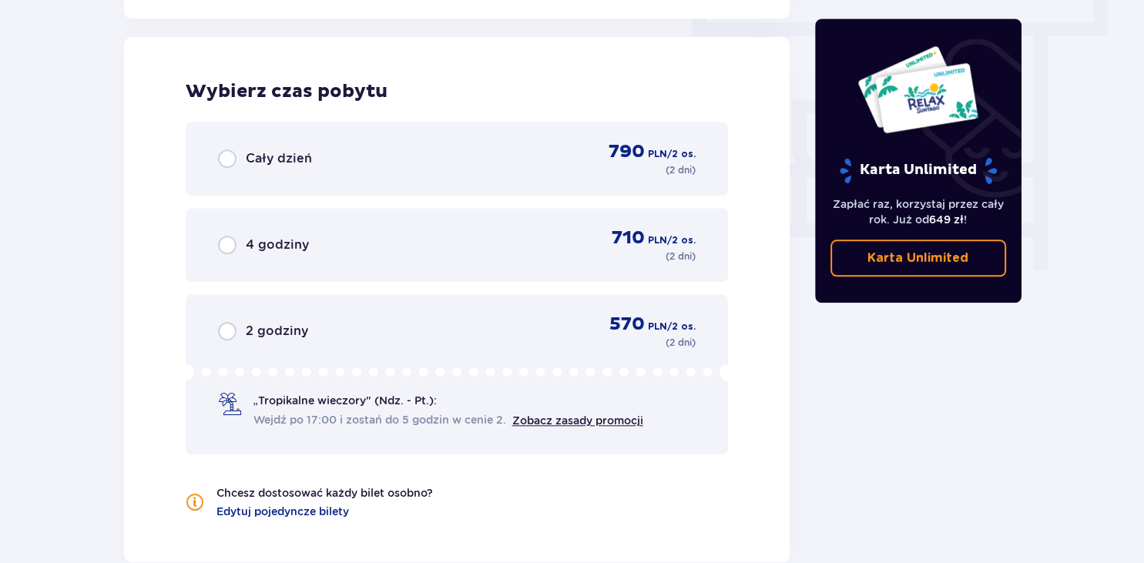
click at [226, 160] on input "radio" at bounding box center [227, 158] width 18 height 18
radio input "true"
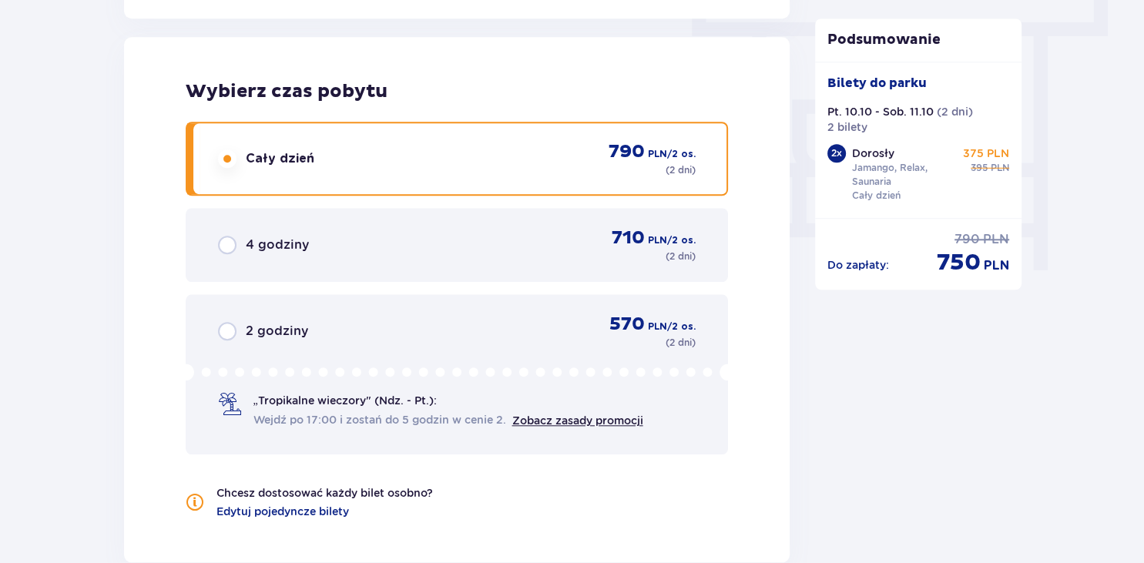
scroll to position [1623, 0]
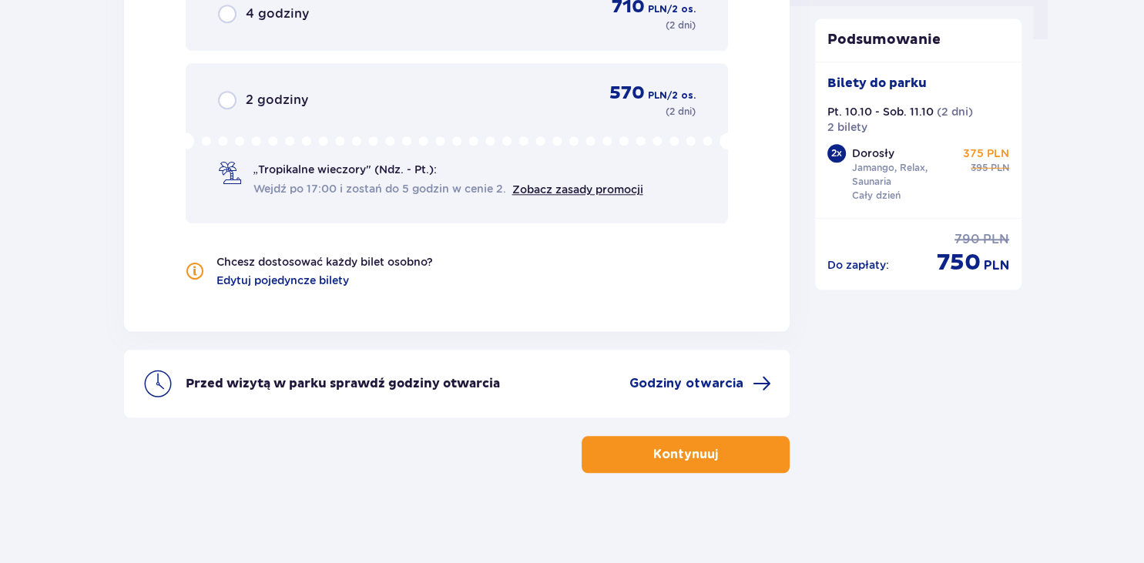
click at [683, 460] on p "Kontynuuj" at bounding box center [685, 454] width 65 height 17
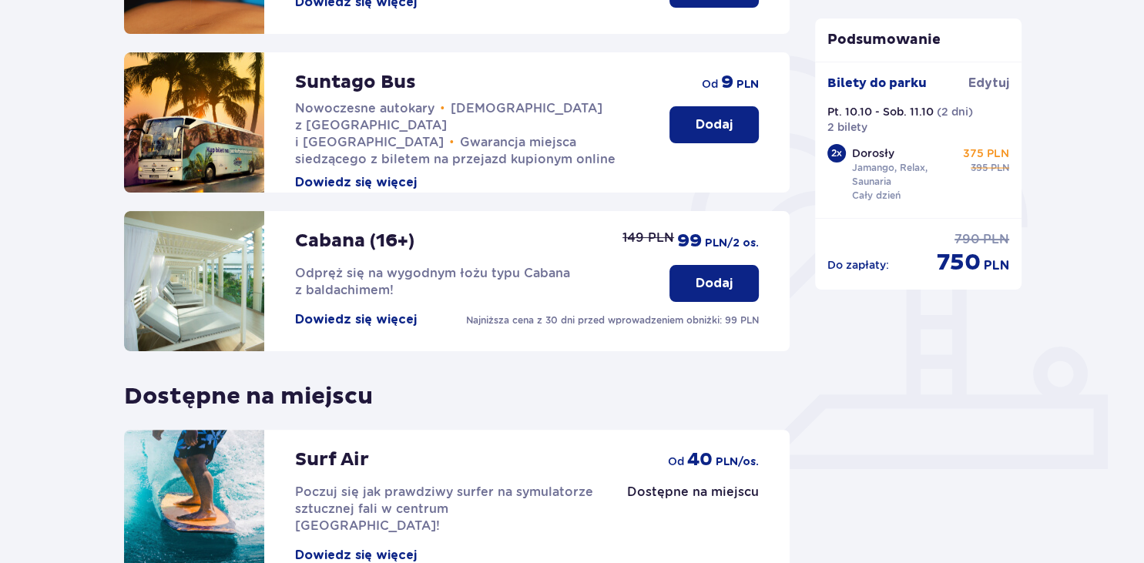
scroll to position [348, 0]
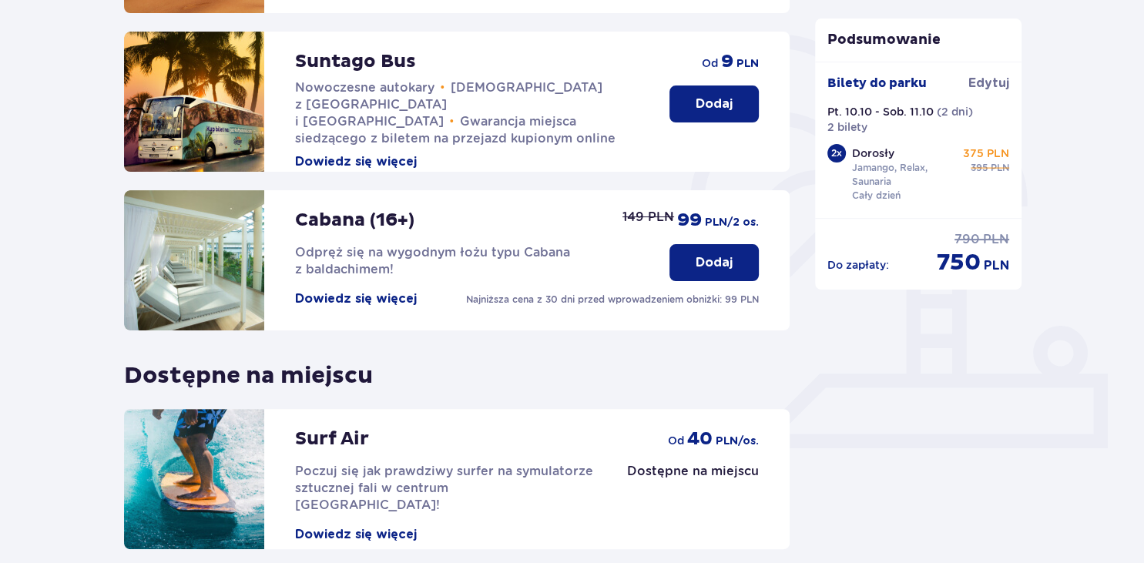
click at [399, 299] on button "Dowiedz się więcej" at bounding box center [356, 298] width 122 height 17
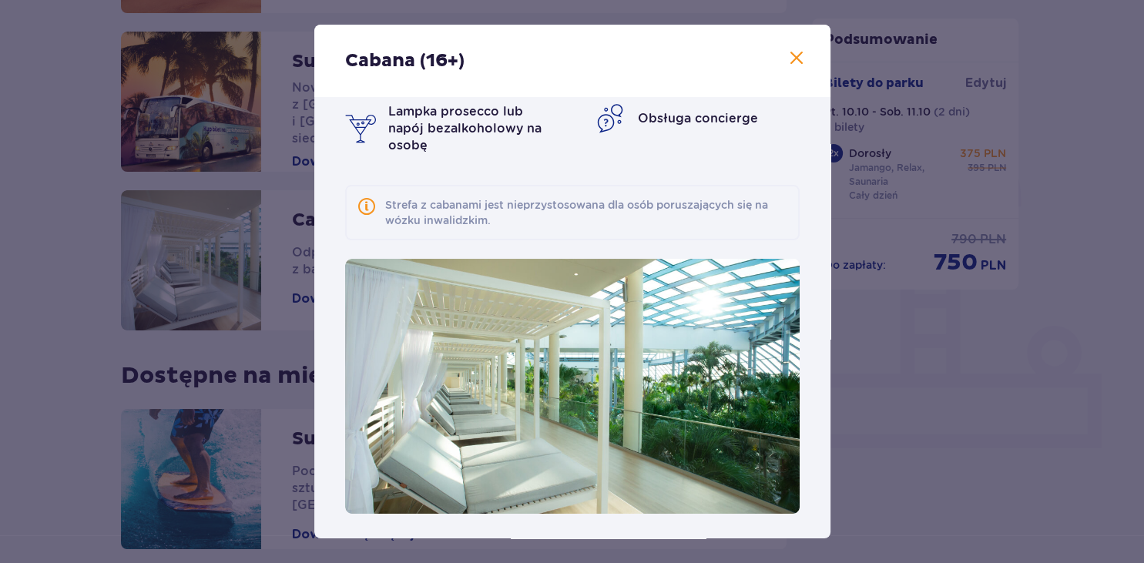
scroll to position [82, 0]
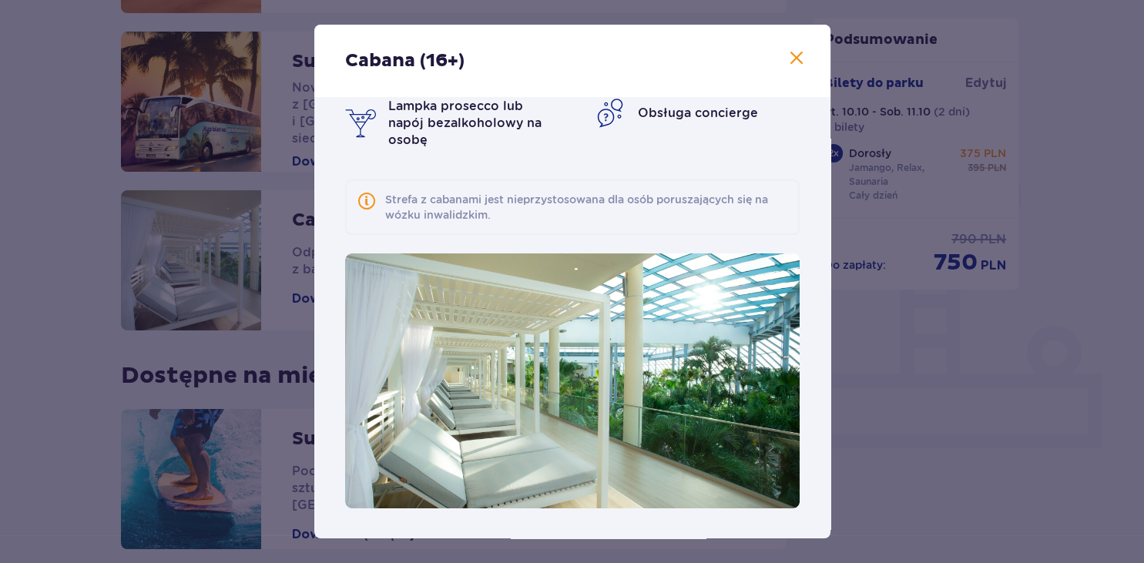
click at [796, 56] on span at bounding box center [796, 58] width 18 height 18
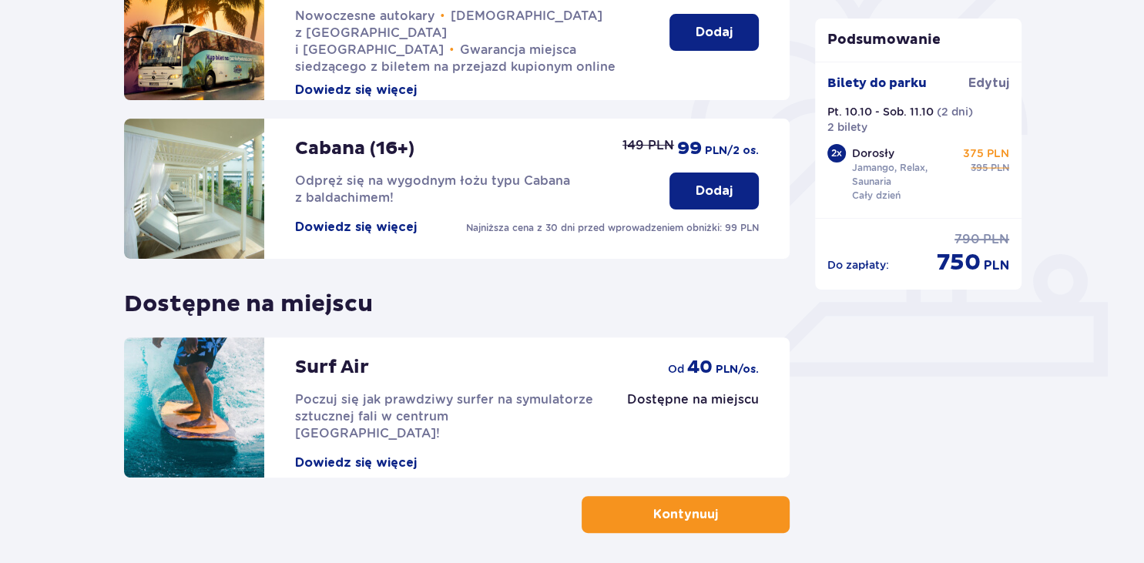
scroll to position [481, 0]
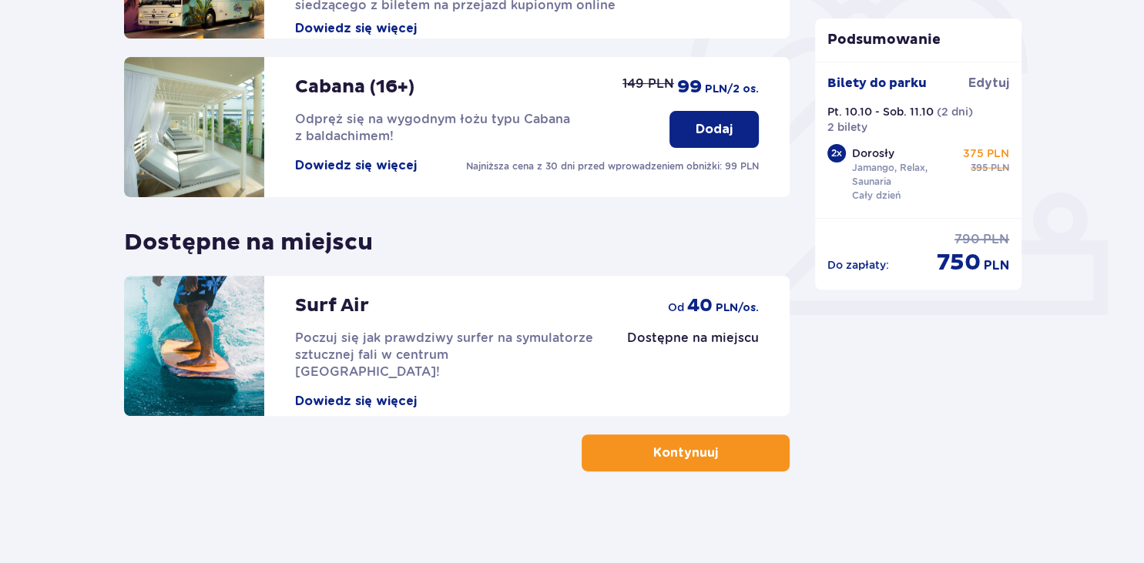
click at [692, 448] on p "Kontynuuj" at bounding box center [685, 453] width 65 height 17
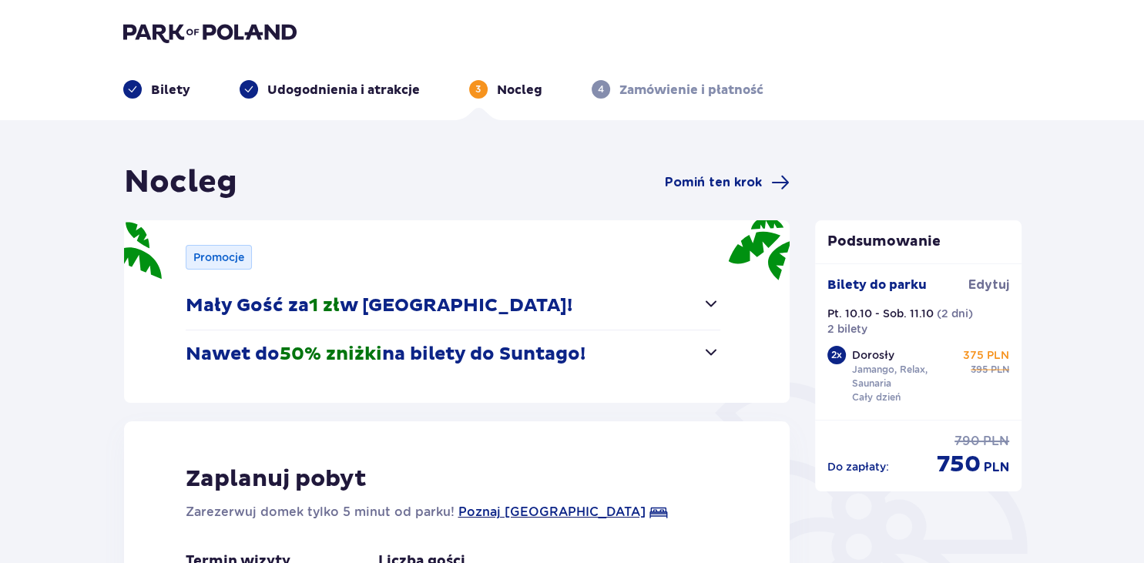
click at [717, 305] on span "button" at bounding box center [711, 303] width 18 height 18
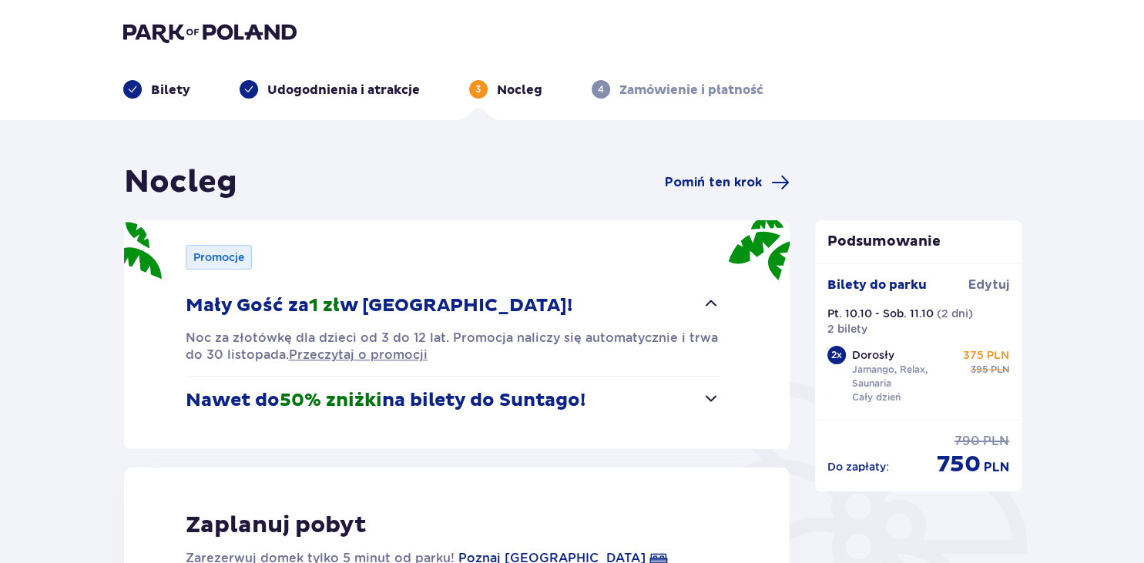
click at [707, 405] on span "button" at bounding box center [711, 398] width 18 height 18
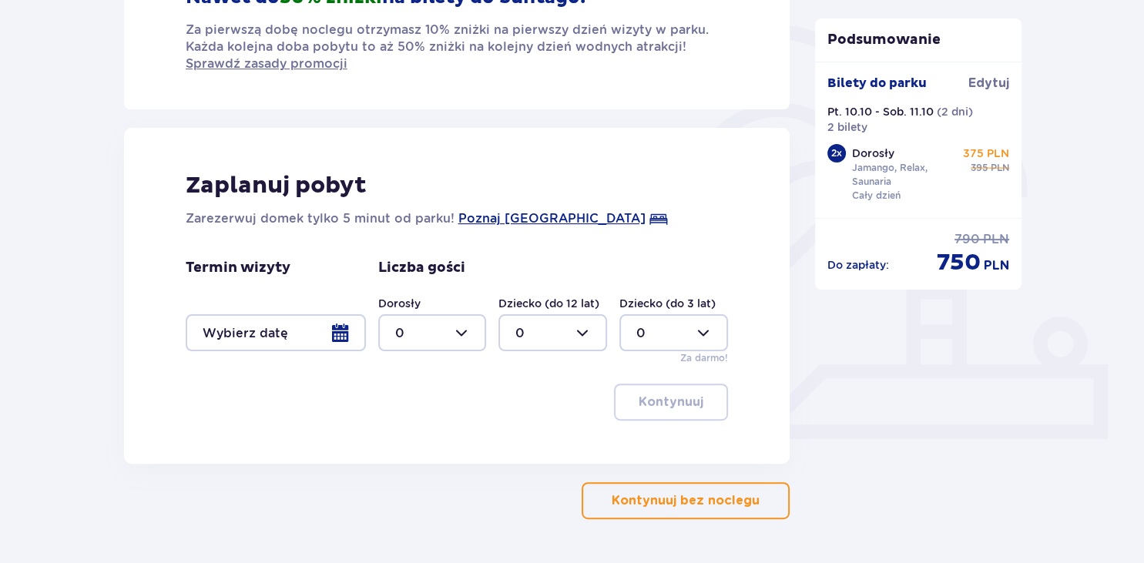
scroll to position [360, 0]
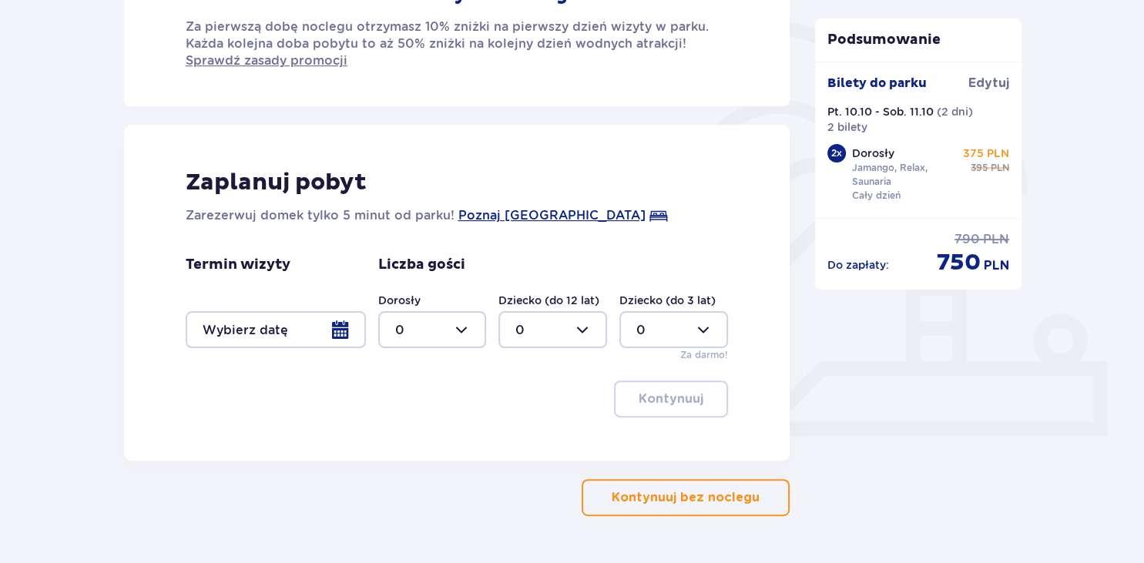
click at [334, 325] on div at bounding box center [276, 329] width 180 height 37
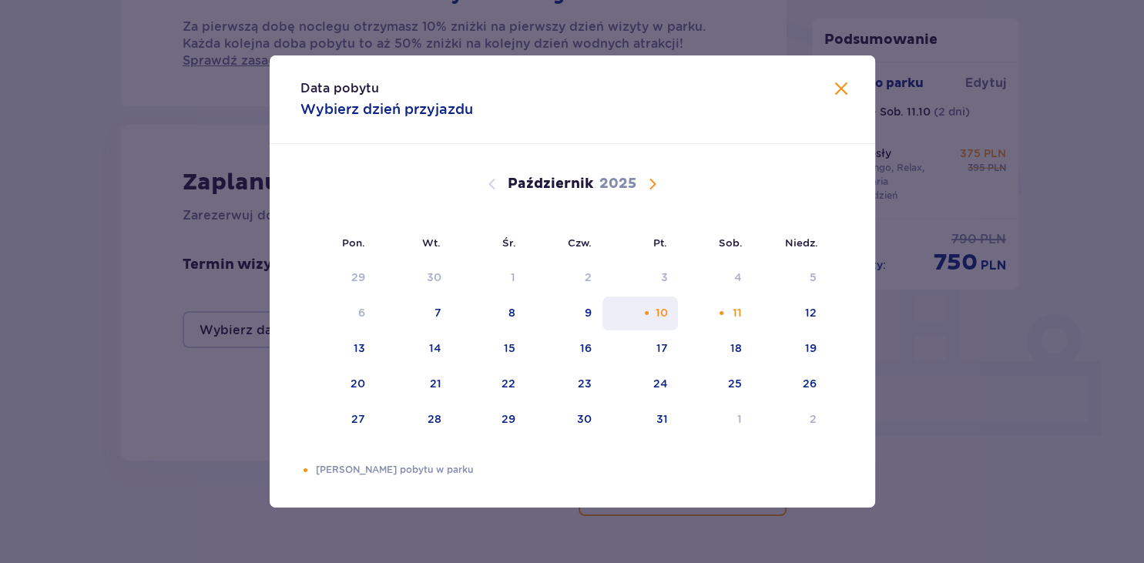
click at [660, 317] on div "10" at bounding box center [661, 312] width 12 height 15
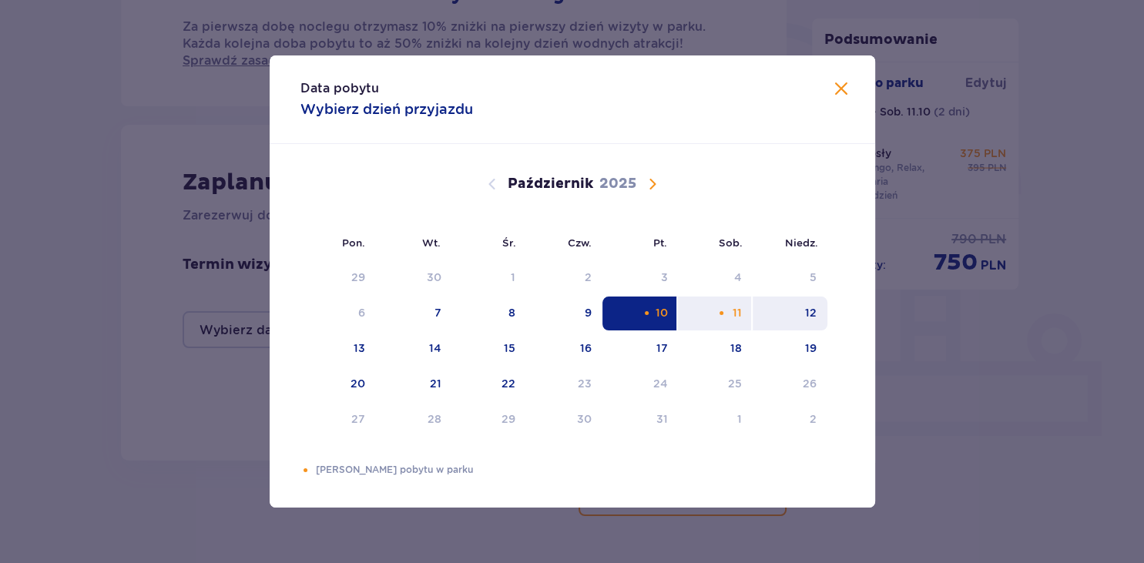
click at [812, 314] on div "12" at bounding box center [811, 312] width 12 height 15
type input "10.10.25 - 12.10.25"
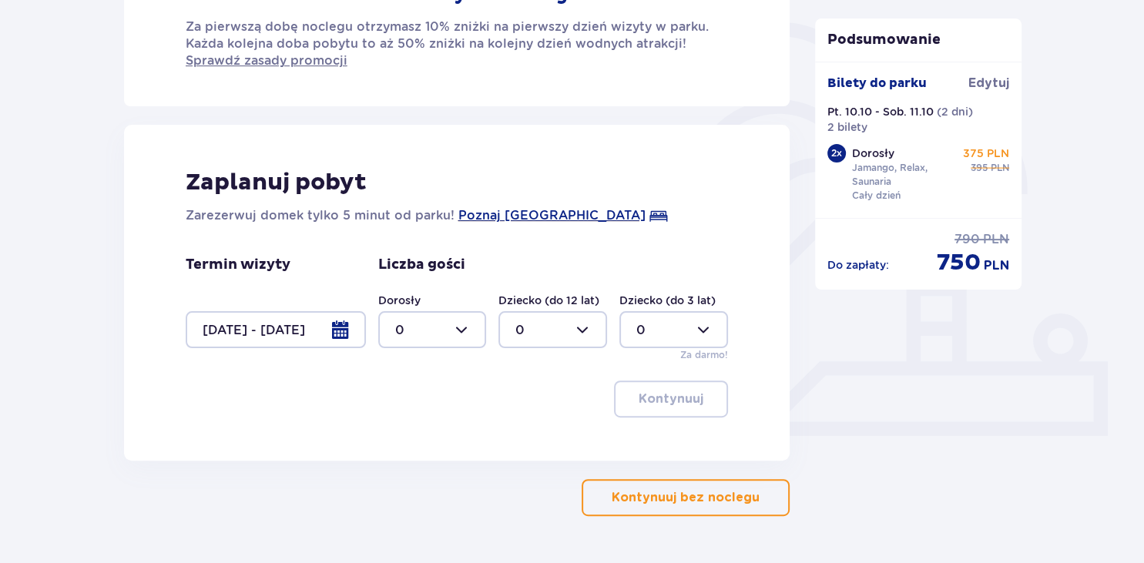
click at [462, 331] on div at bounding box center [432, 329] width 109 height 37
click at [408, 442] on div "2" at bounding box center [432, 440] width 75 height 17
type input "2"
click at [630, 408] on button "Kontynuuj" at bounding box center [671, 399] width 114 height 37
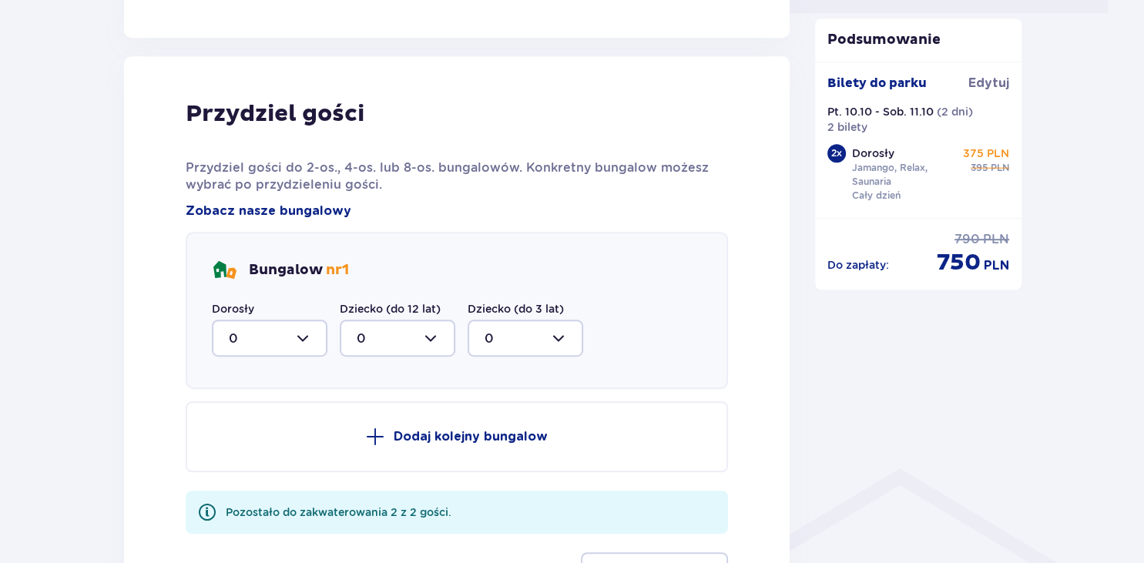
scroll to position [820, 0]
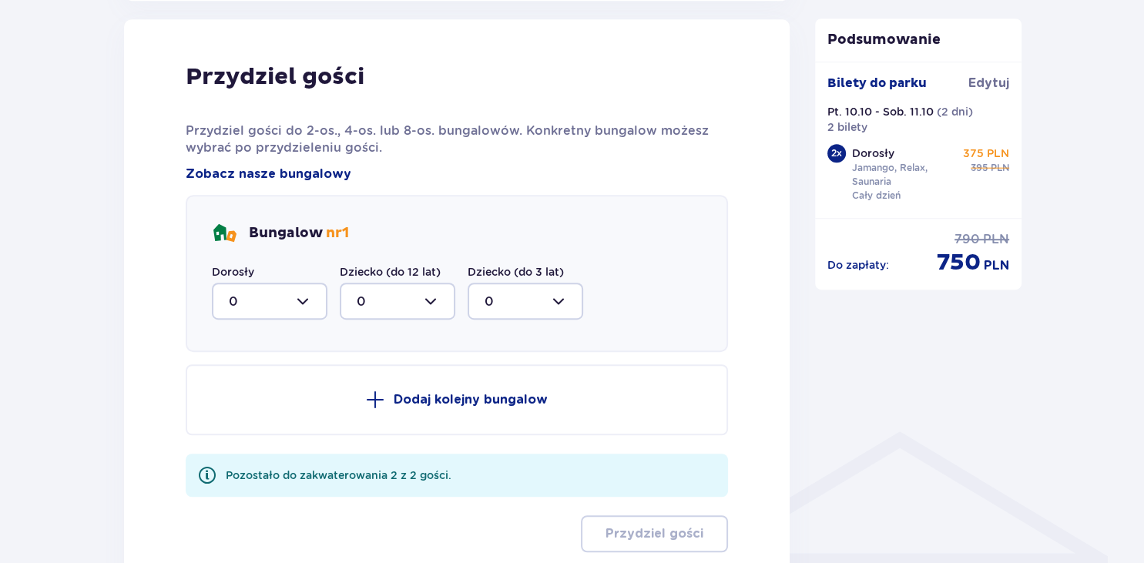
click at [308, 301] on div at bounding box center [270, 301] width 116 height 37
click at [242, 410] on div "2" at bounding box center [270, 413] width 82 height 17
type input "2"
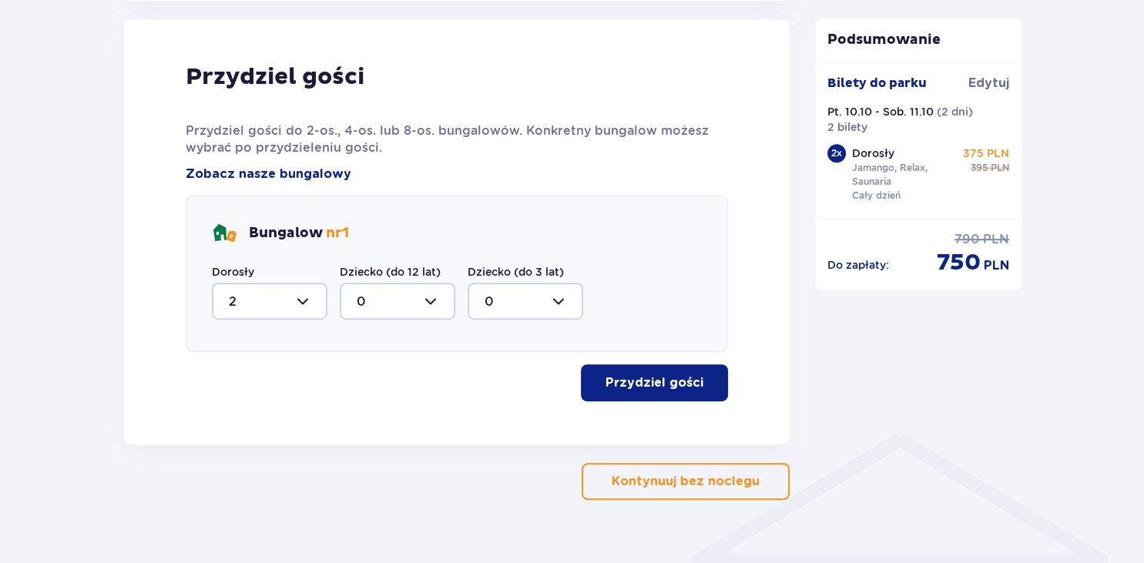
click at [616, 379] on p "Przydziel gości" at bounding box center [655, 382] width 98 height 17
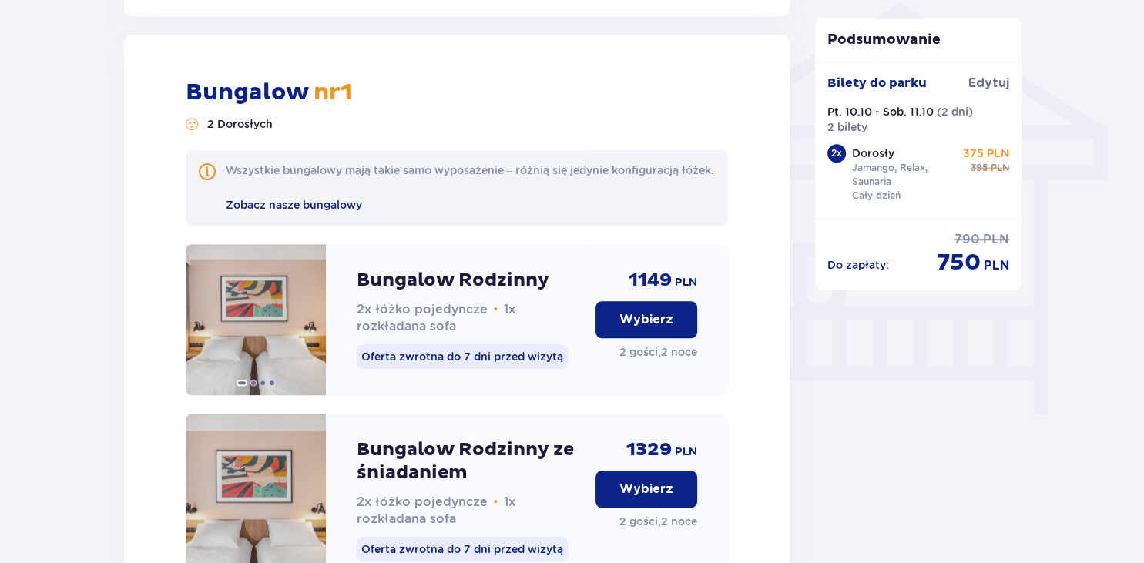
scroll to position [1241, 0]
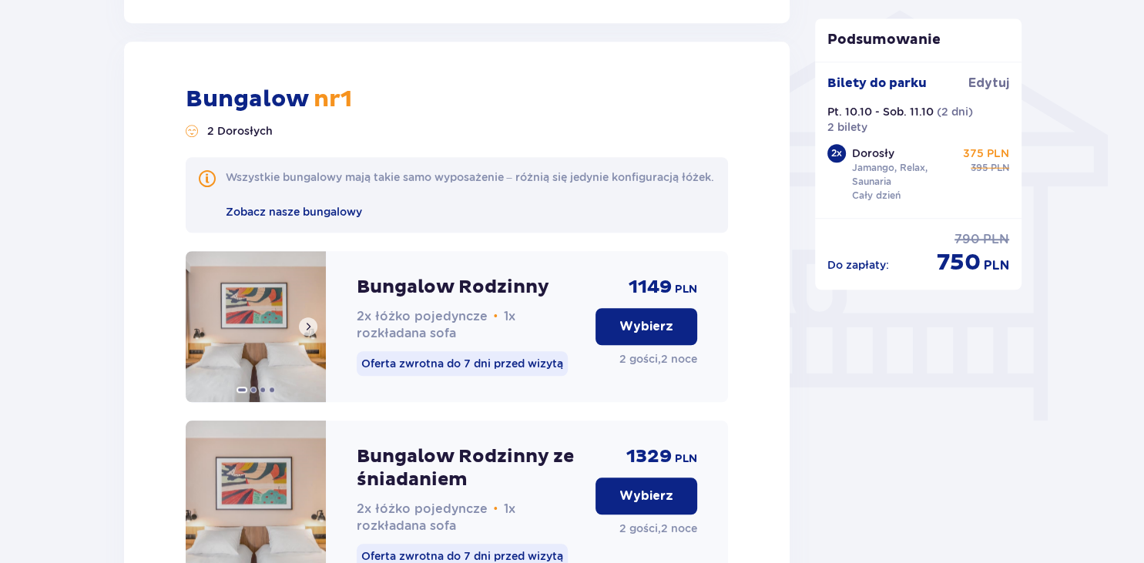
click at [306, 333] on span at bounding box center [308, 327] width 12 height 12
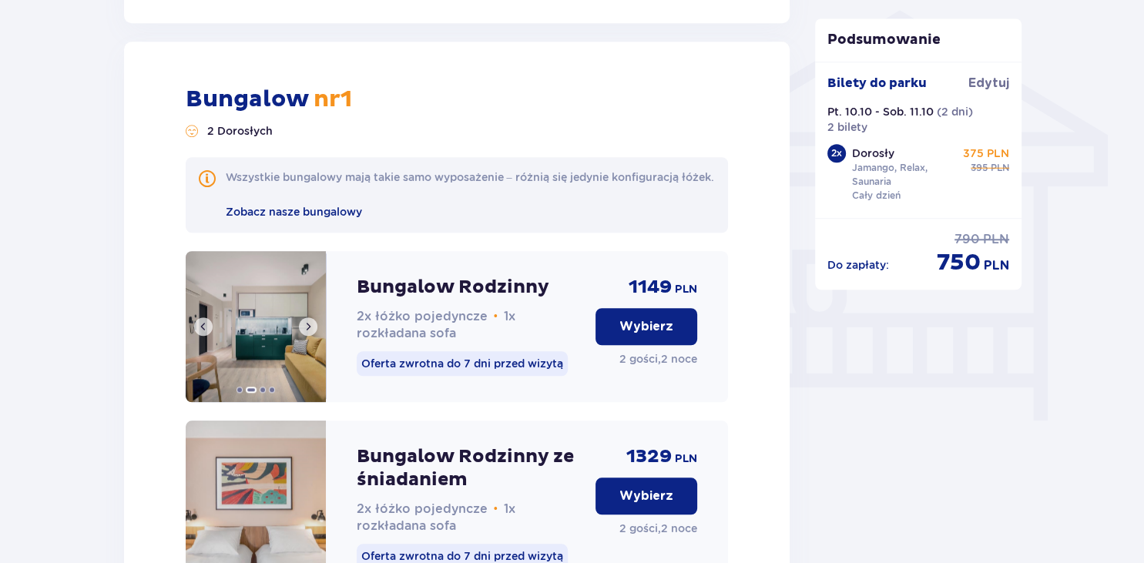
click at [306, 333] on span at bounding box center [308, 327] width 12 height 12
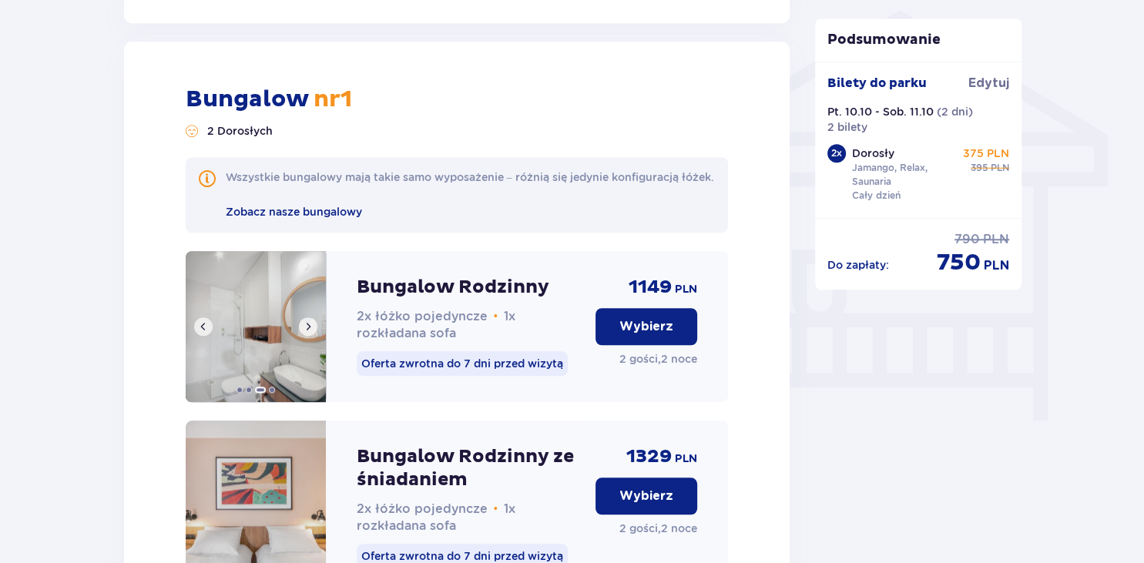
click at [306, 333] on span at bounding box center [308, 327] width 12 height 12
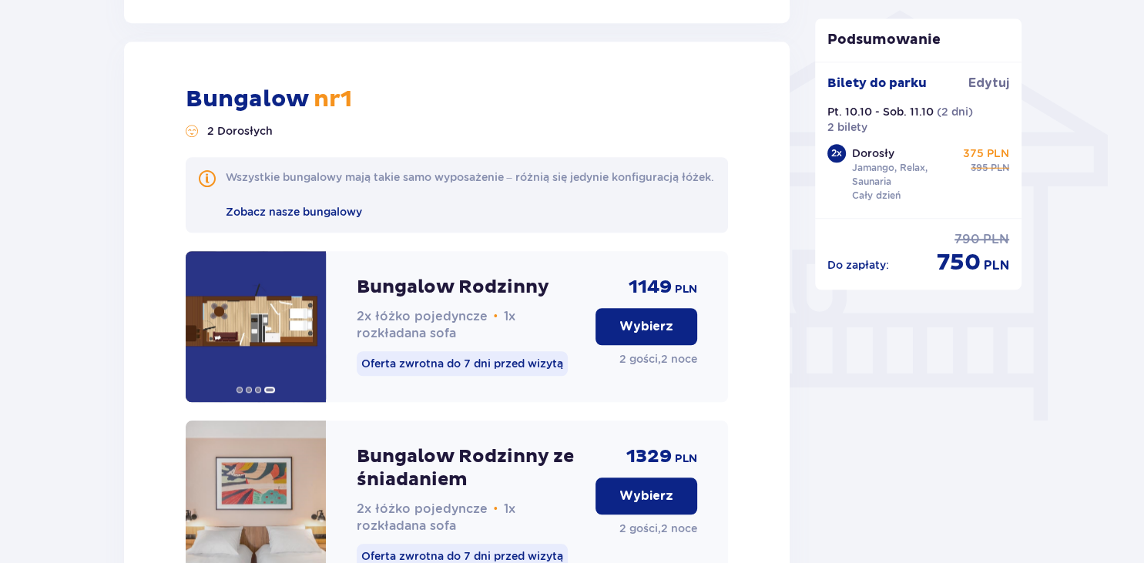
click at [648, 335] on p "Wybierz" at bounding box center [647, 326] width 54 height 17
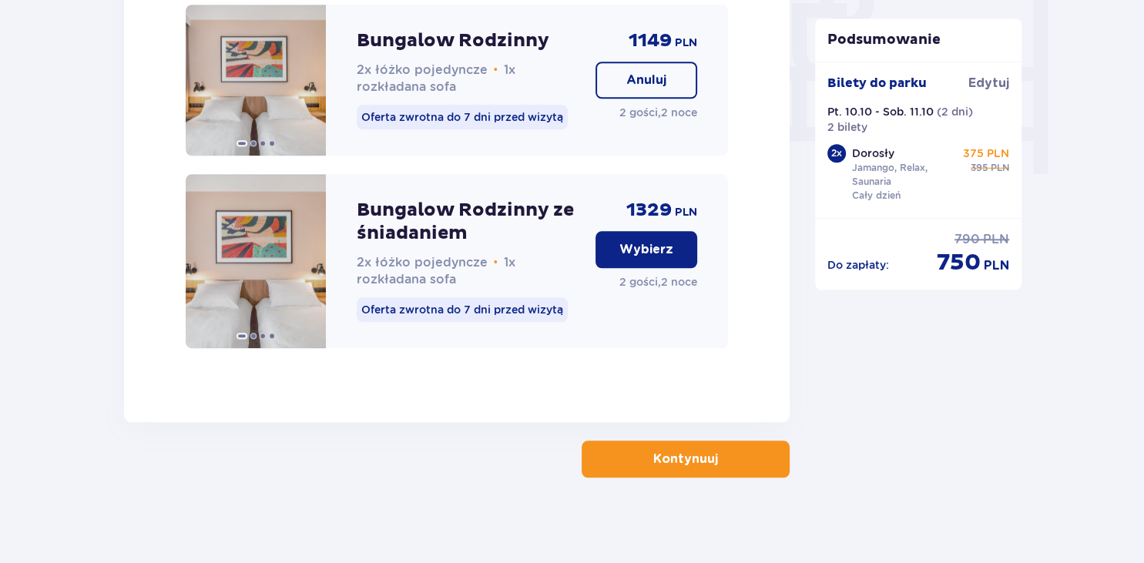
scroll to position [1510, 0]
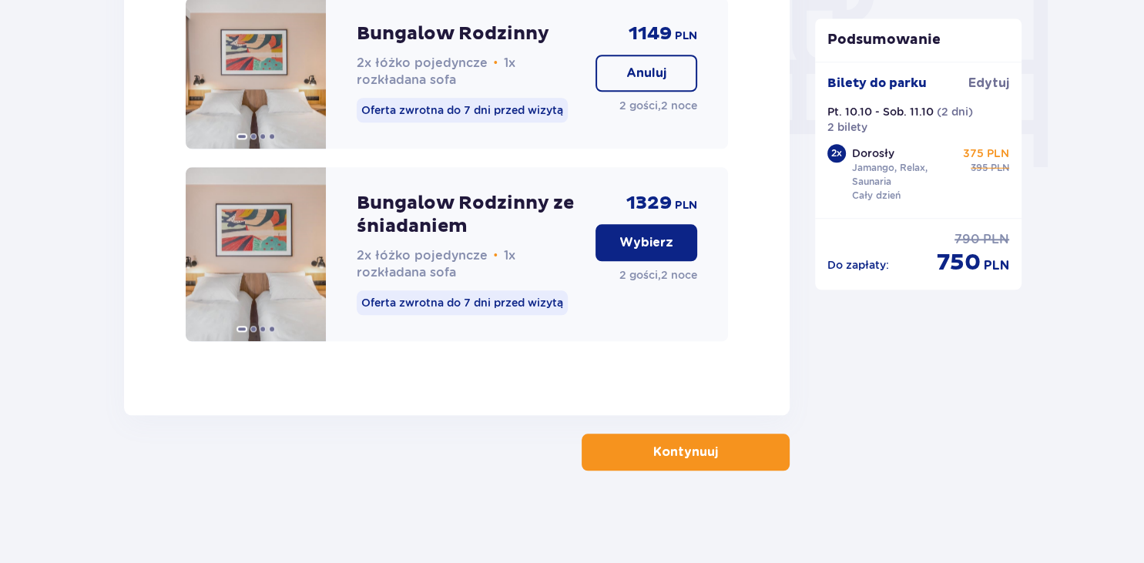
click at [673, 448] on p "Kontynuuj" at bounding box center [685, 452] width 65 height 17
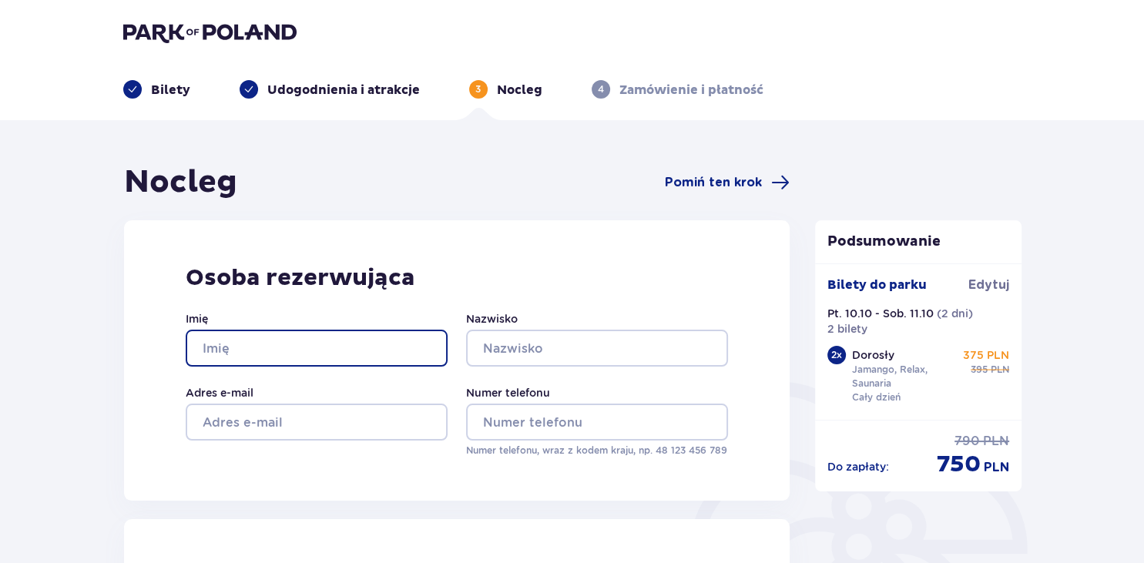
click at [405, 344] on input "Imię" at bounding box center [317, 348] width 262 height 37
type input "PAWEŁ"
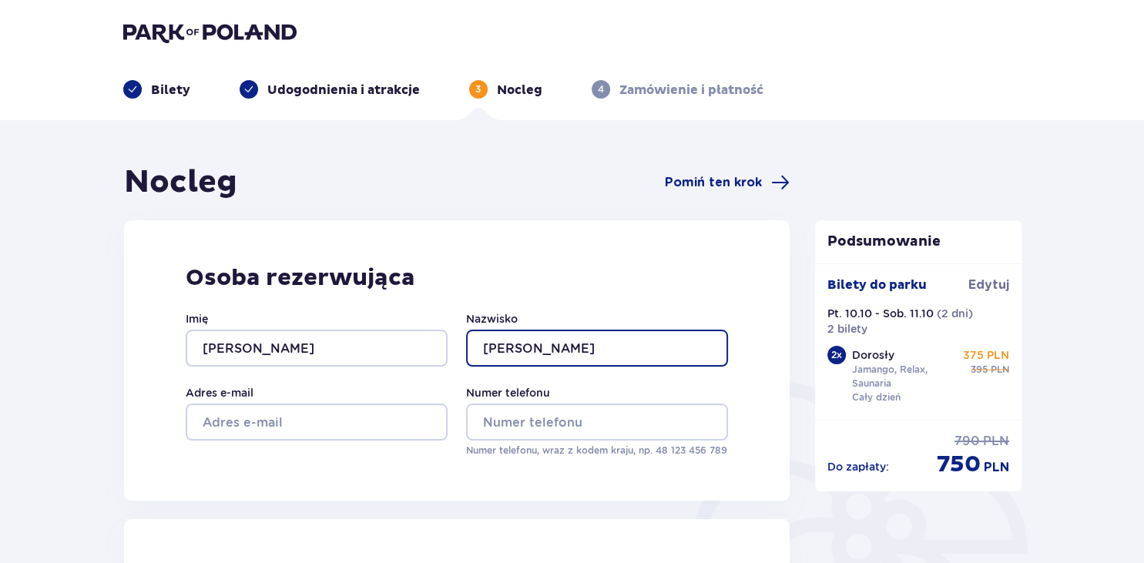
type input "GAJEWSKI"
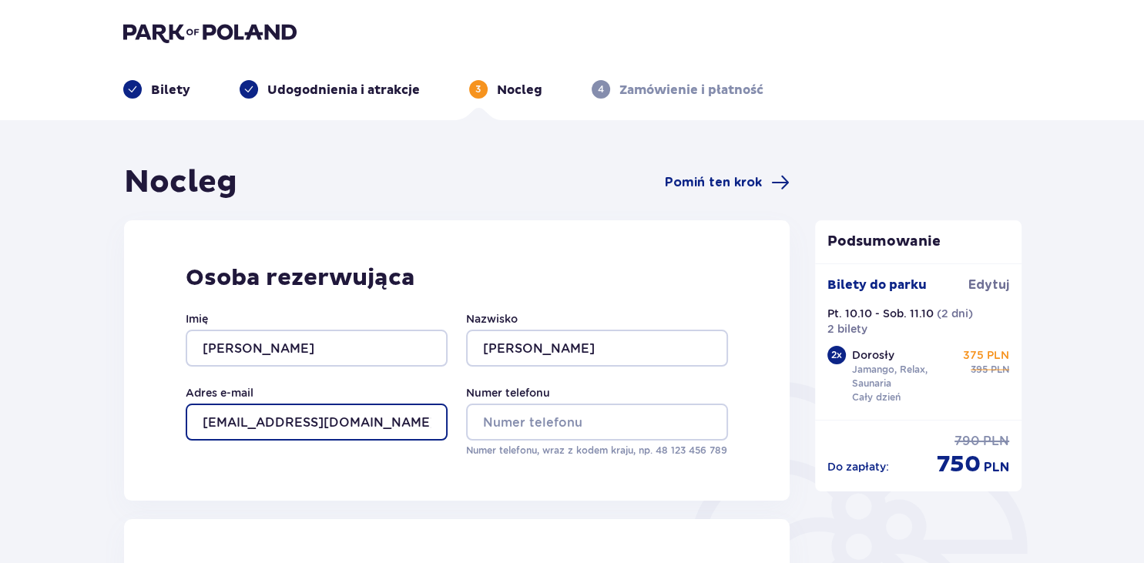
type input "[EMAIL_ADDRESS][DOMAIN_NAME]"
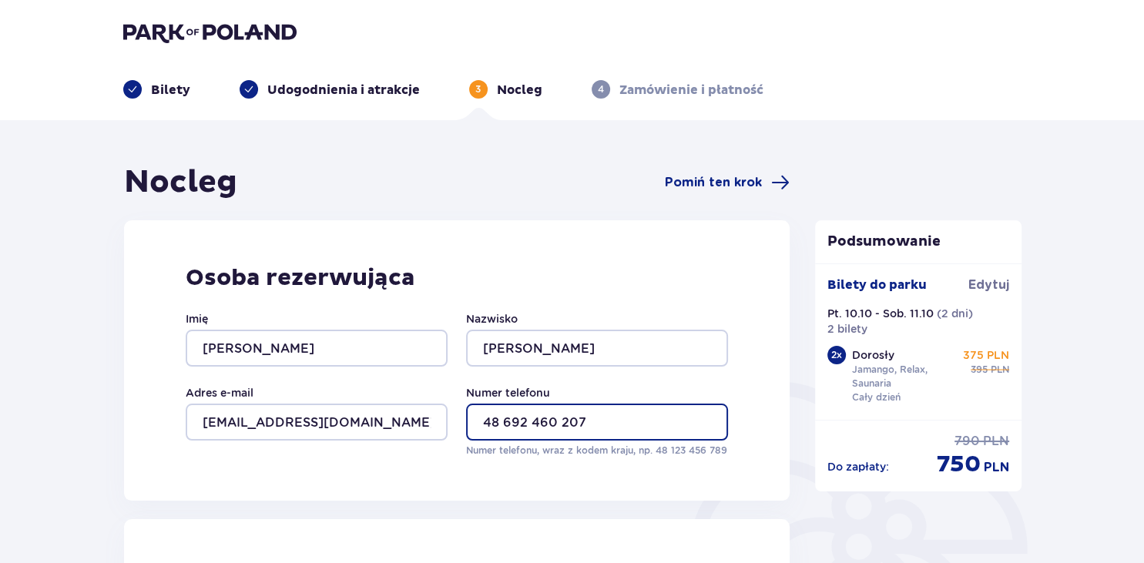
type input "48 692 460 207"
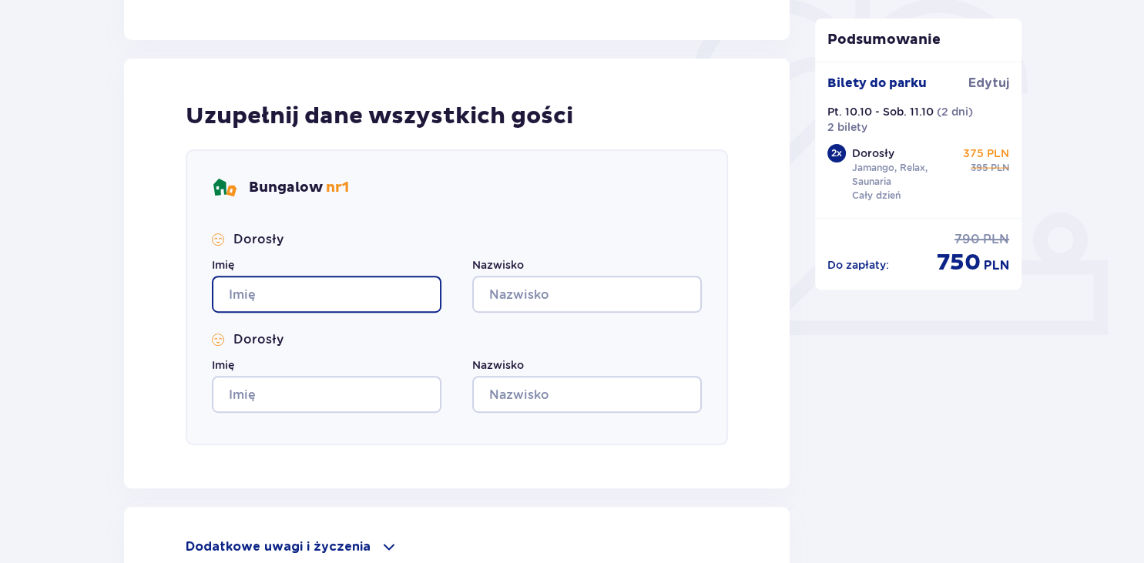
click at [358, 302] on input "Imię" at bounding box center [327, 294] width 230 height 37
type input "PAWEŁ"
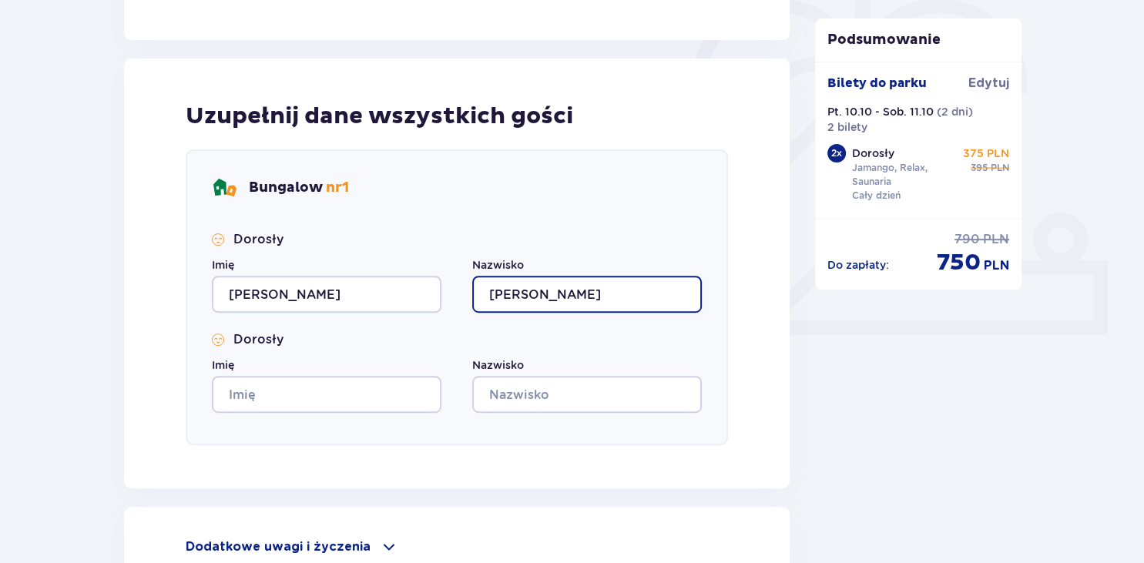
type input "GAJEWSKI"
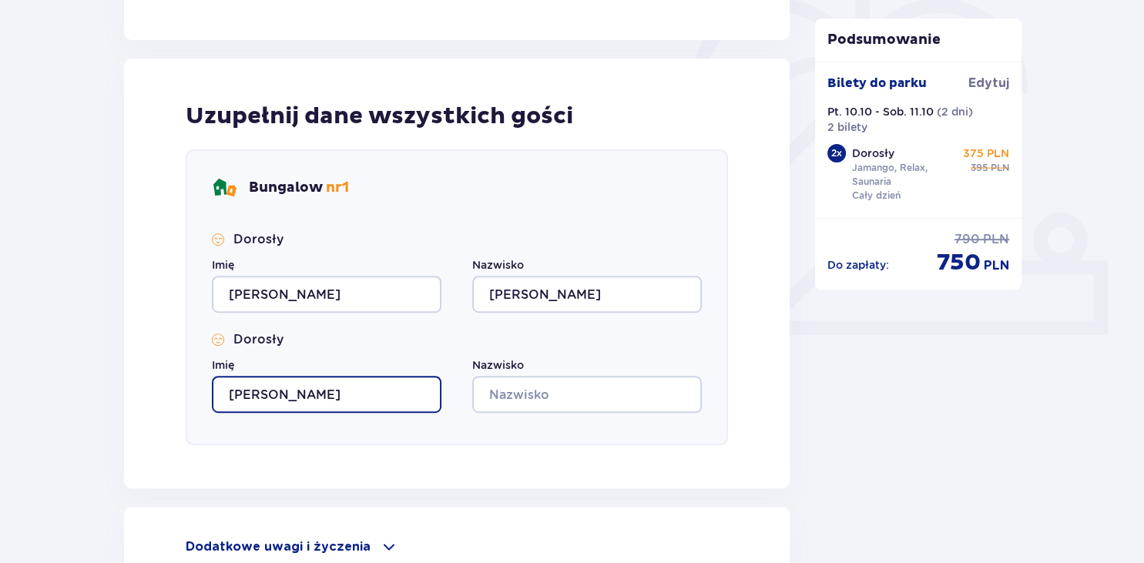
type input "KATARZYNA"
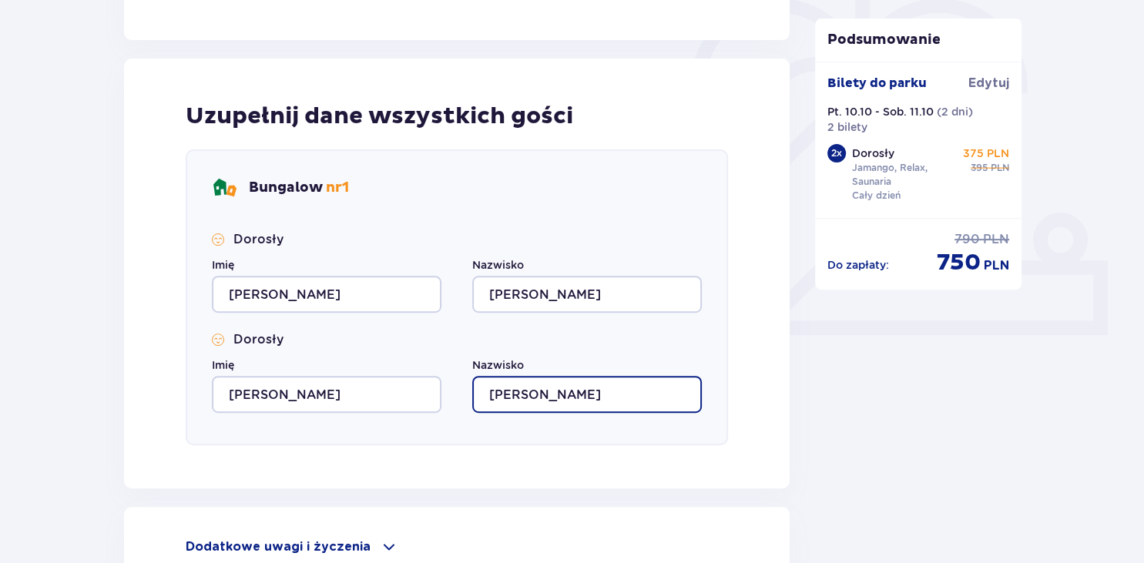
scroll to position [632, 0]
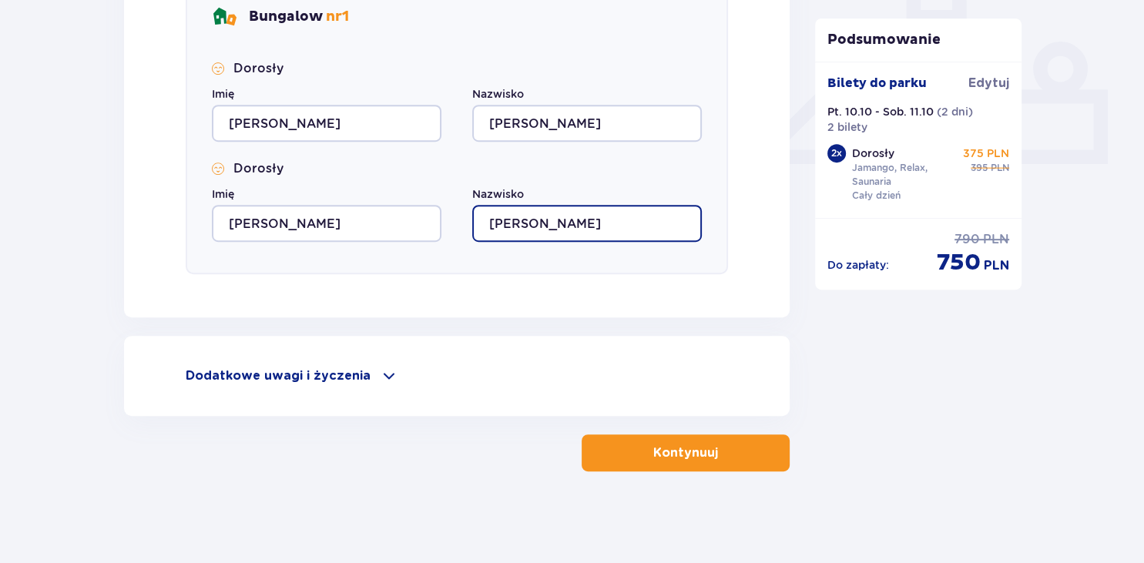
type input "GAJEWSKA"
click at [384, 377] on span at bounding box center [389, 376] width 18 height 18
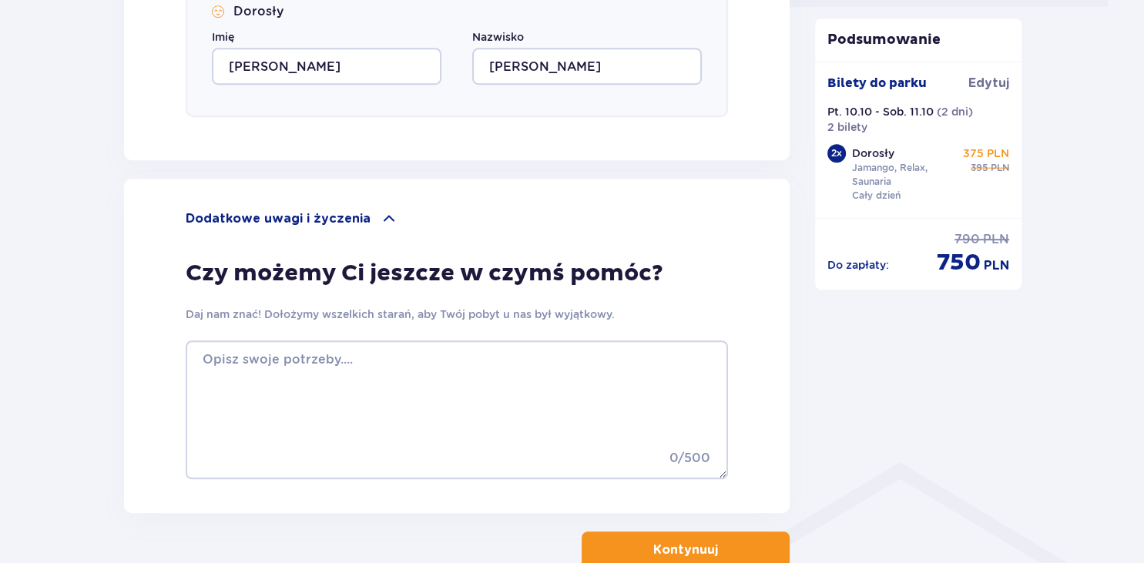
scroll to position [807, 0]
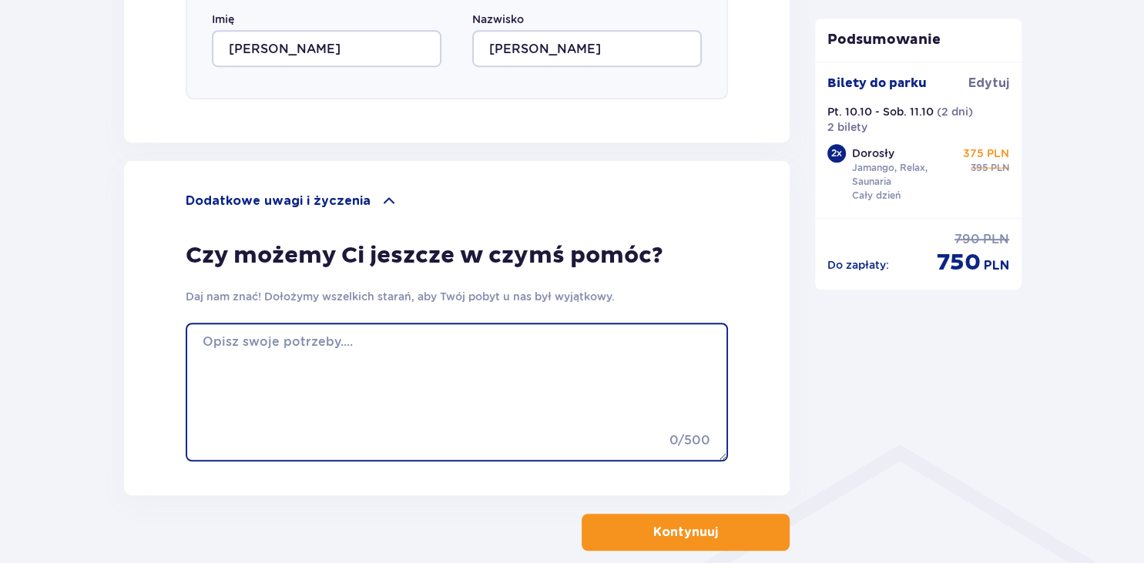
click at [632, 332] on textarea at bounding box center [457, 392] width 543 height 139
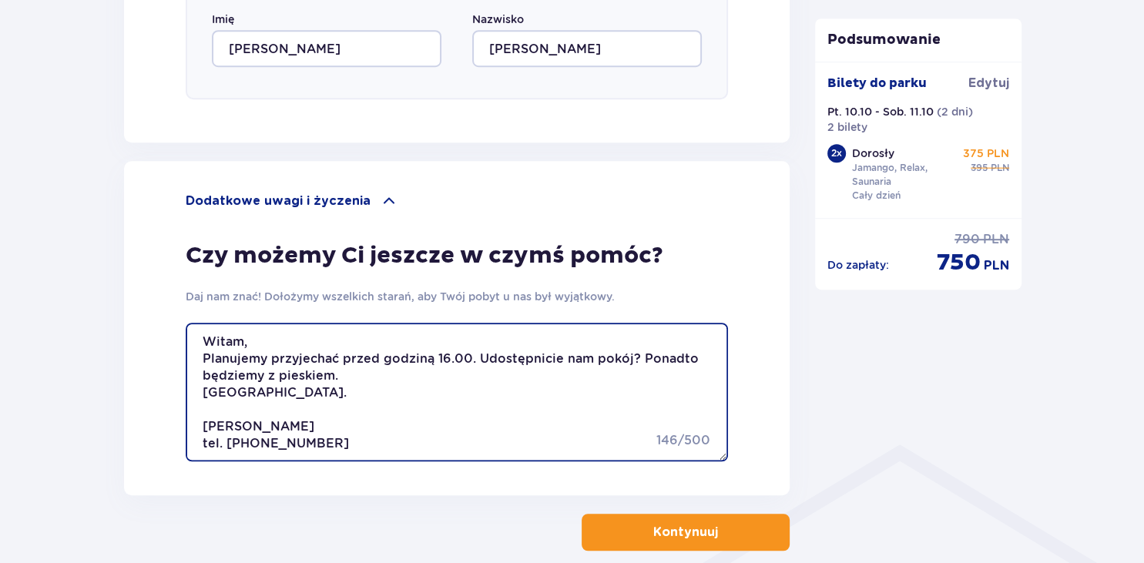
type textarea "Witam, Planujemy przyjechać przed godziną 16.00. Udostępnicie nam pokój? Ponadt…"
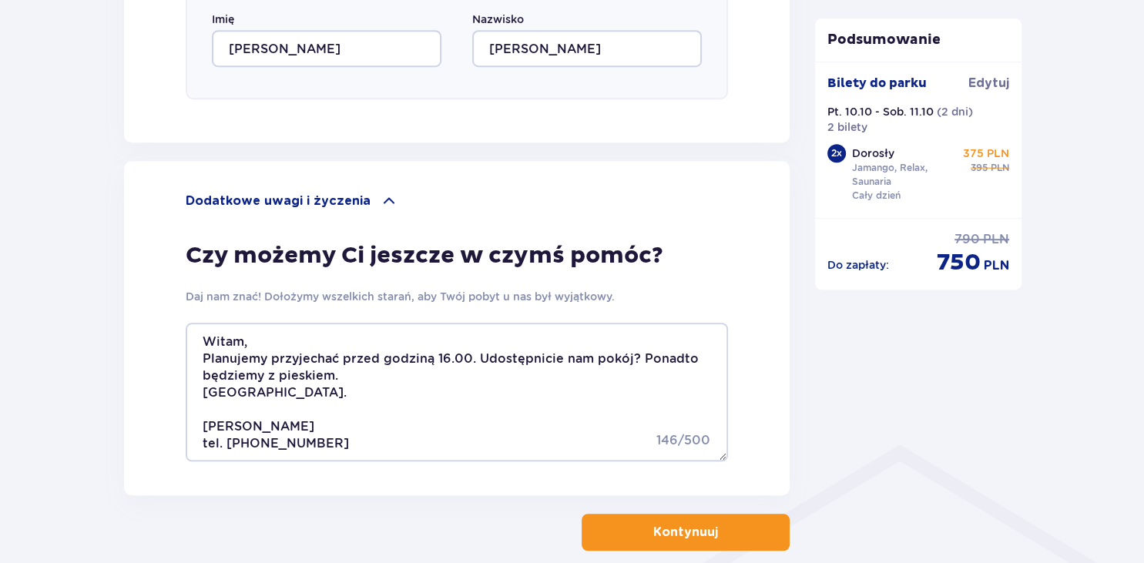
click at [687, 532] on p "Kontynuuj" at bounding box center [685, 532] width 65 height 17
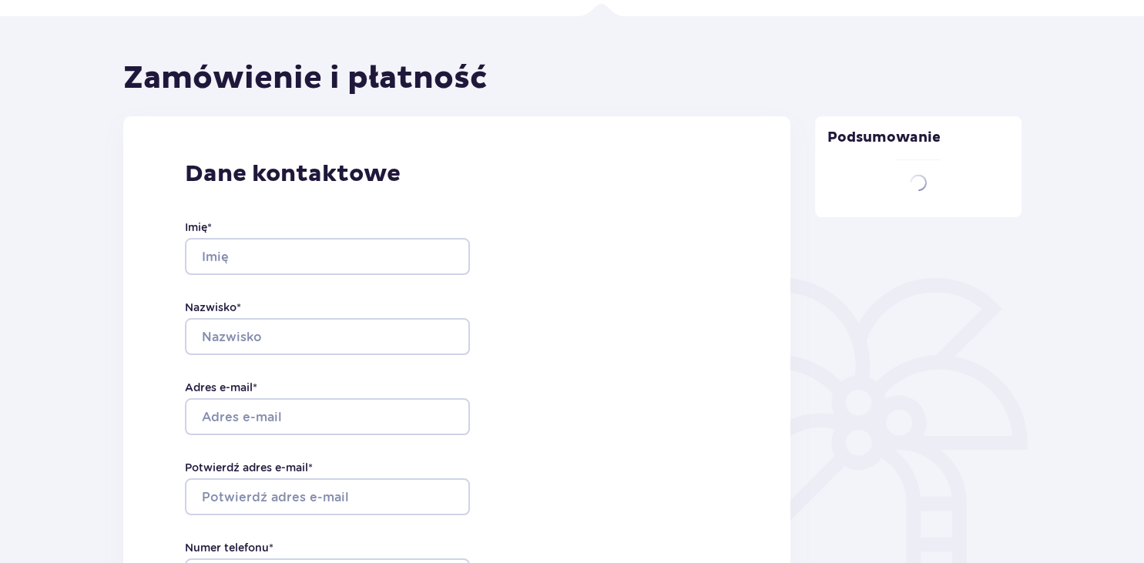
scroll to position [33, 0]
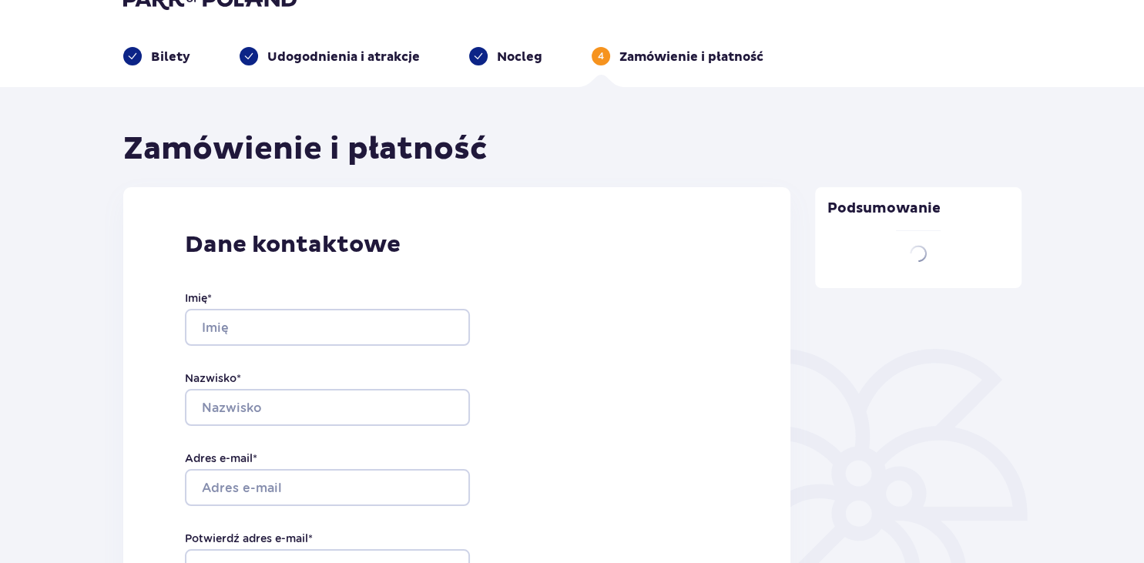
type input "KATARZYNA"
type input "GAJEWSKA"
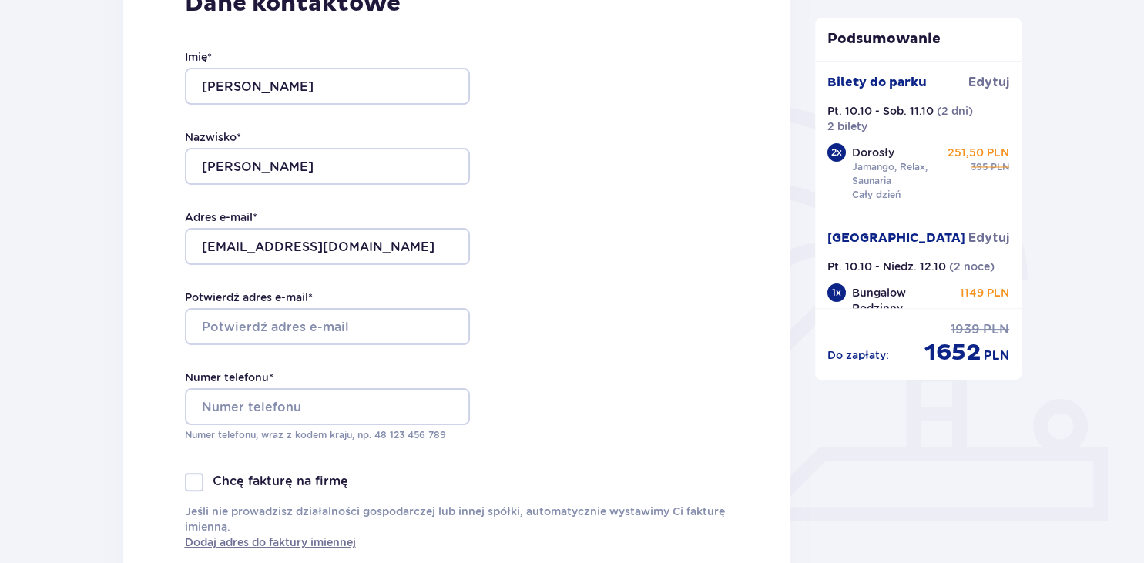
scroll to position [285, 0]
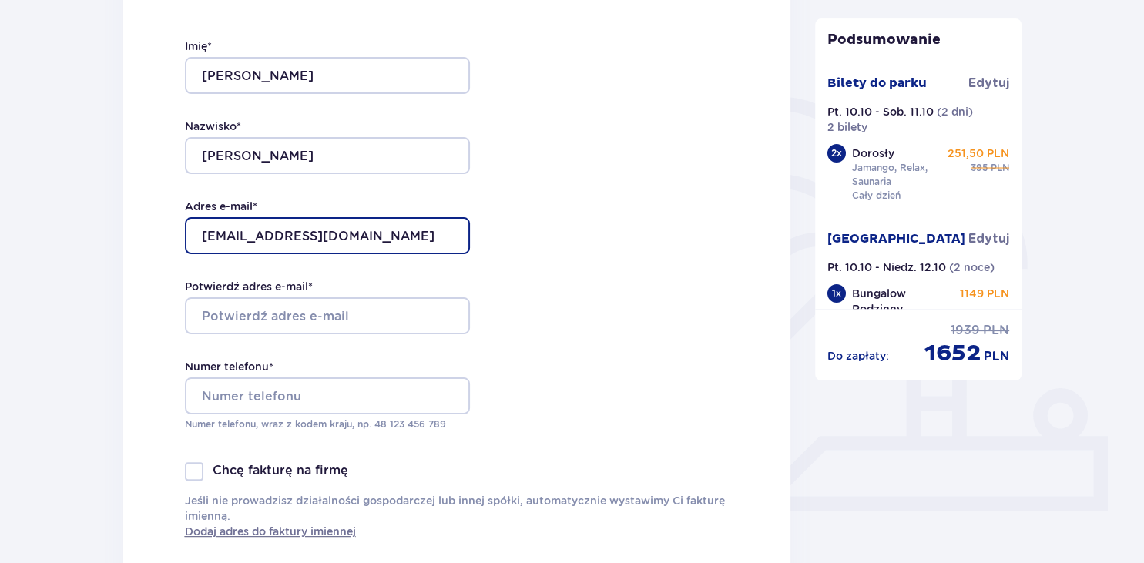
click at [374, 231] on input "kgajewska72@gmail.com" at bounding box center [327, 235] width 285 height 37
type input "k"
type input "[EMAIL_ADDRESS][DOMAIN_NAME]"
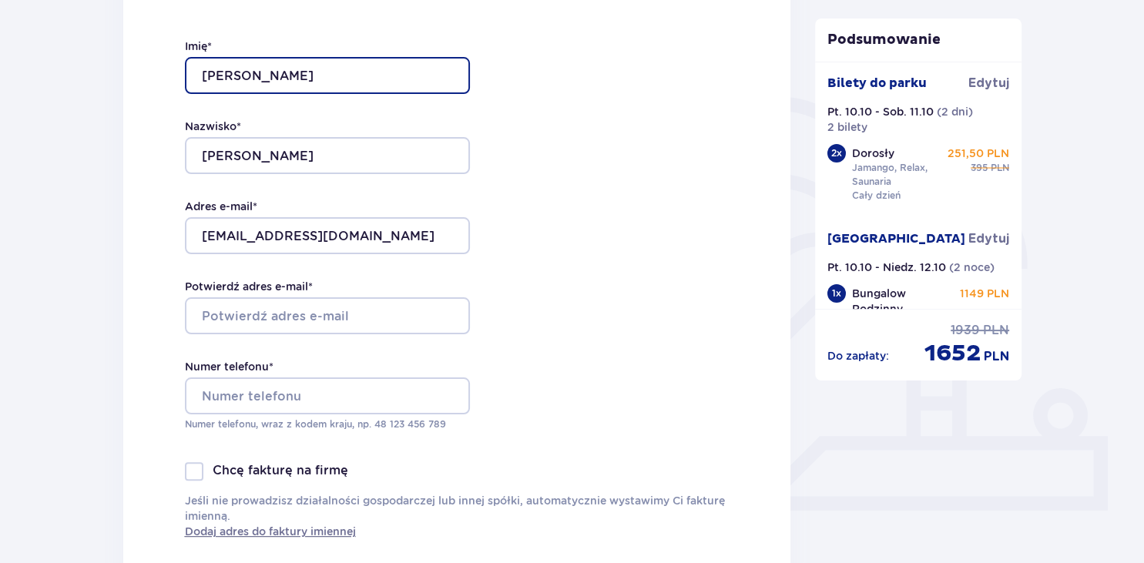
click at [301, 81] on input "KATARZYNA" at bounding box center [327, 75] width 285 height 37
type input "K"
type input "PAWEŁ"
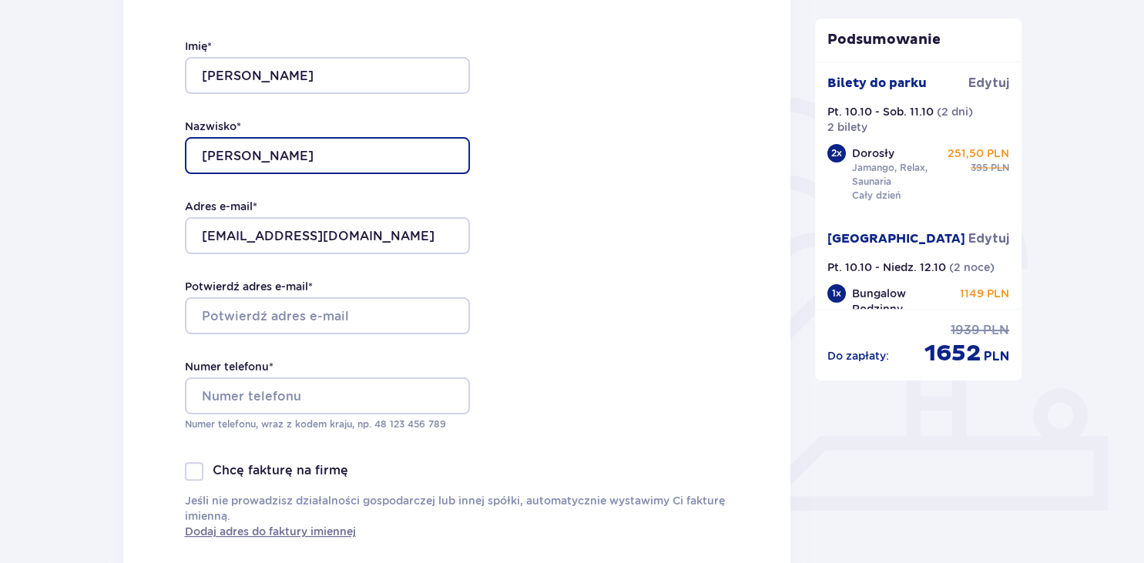
click at [297, 159] on input "GAJEWSKA" at bounding box center [327, 155] width 285 height 37
type input "GAJEWSKI"
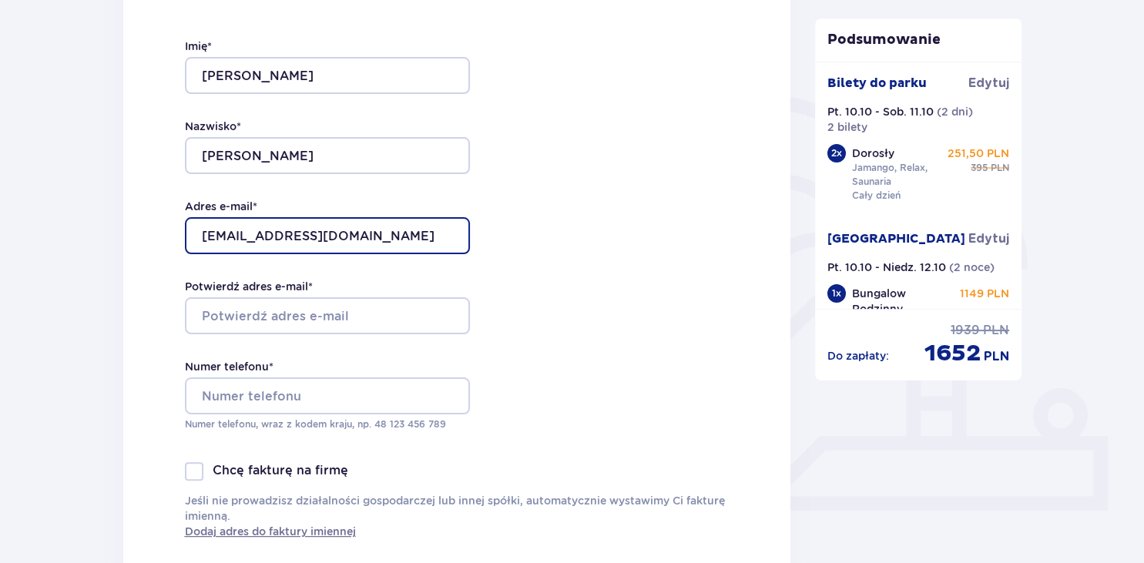
drag, startPoint x: 386, startPoint y: 237, endPoint x: 210, endPoint y: 230, distance: 176.6
click at [210, 230] on input "[EMAIL_ADDRESS][DOMAIN_NAME]" at bounding box center [327, 235] width 285 height 37
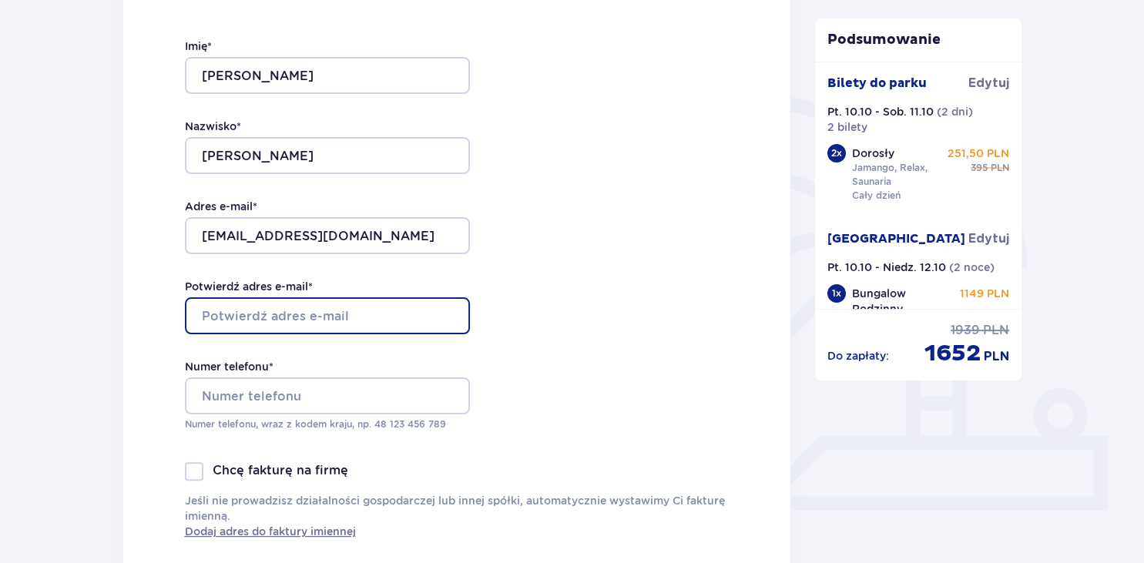
click at [230, 311] on input "Potwierdź adres e-mail *" at bounding box center [327, 315] width 285 height 37
type input "[EMAIL_ADDRESS][DOMAIN_NAME]"
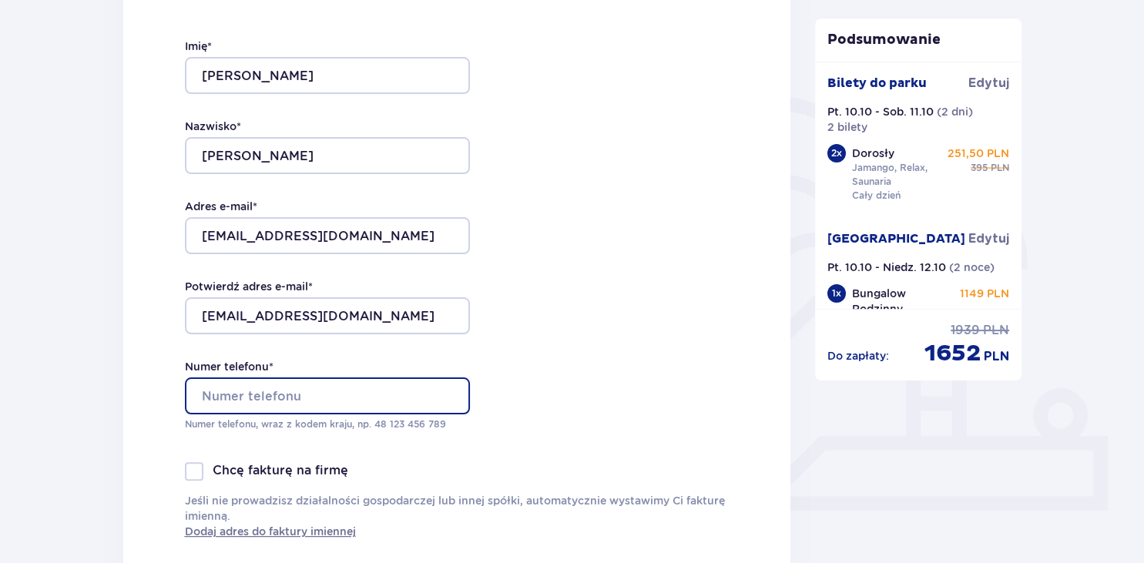
click at [222, 393] on input "Numer telefonu *" at bounding box center [327, 396] width 285 height 37
type input "48 692 460 207"
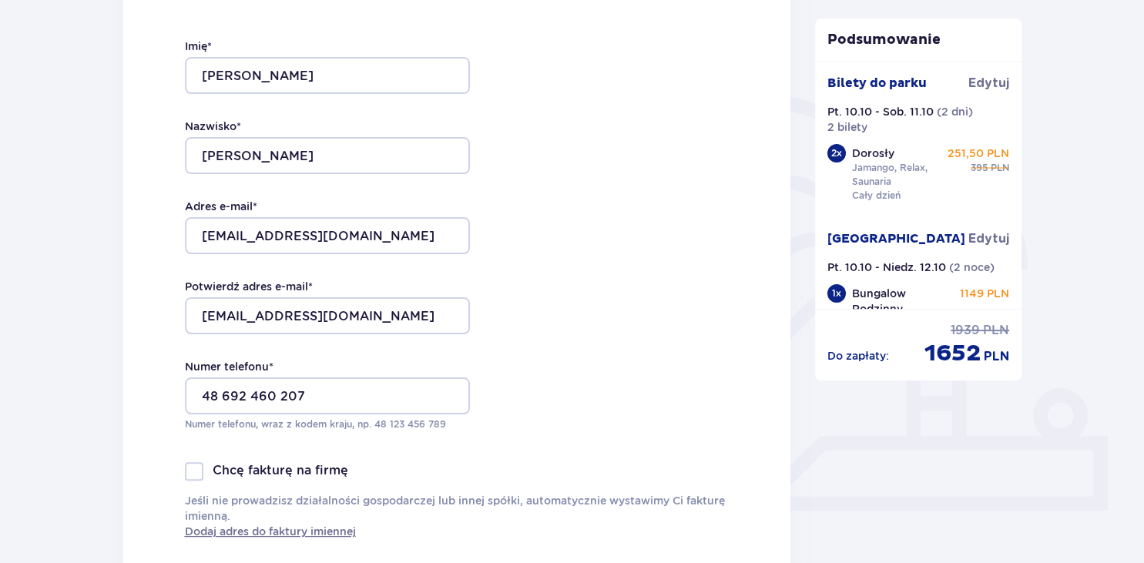
click at [633, 331] on div "Dane kontaktowe Imię * PAWEŁ Nazwisko * GAJEWSKI Adres e-mail * misjonarz1@pocz…" at bounding box center [457, 258] width 668 height 647
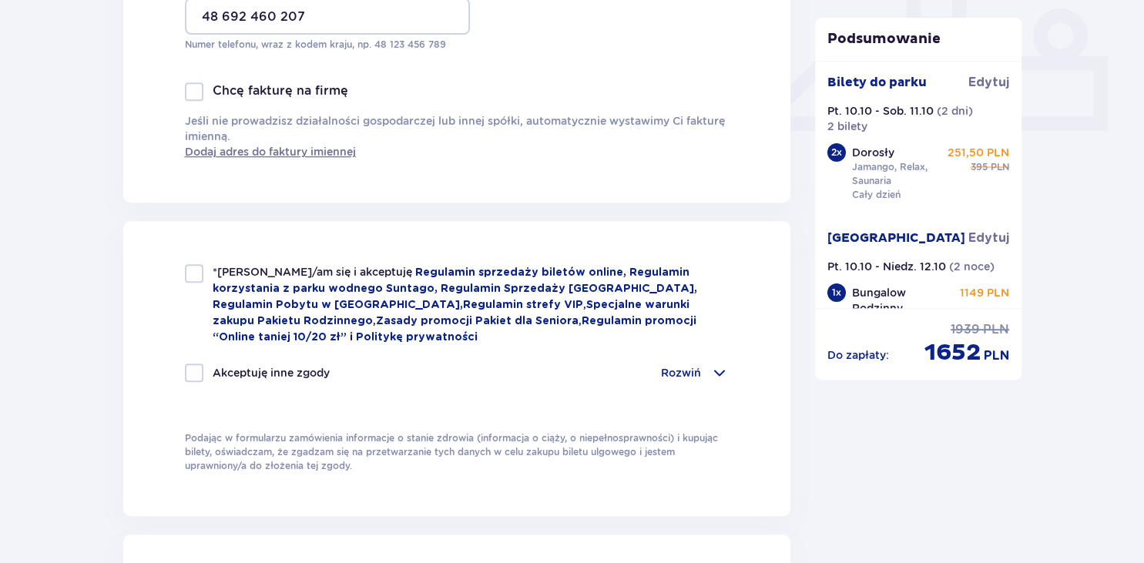
scroll to position [667, 0]
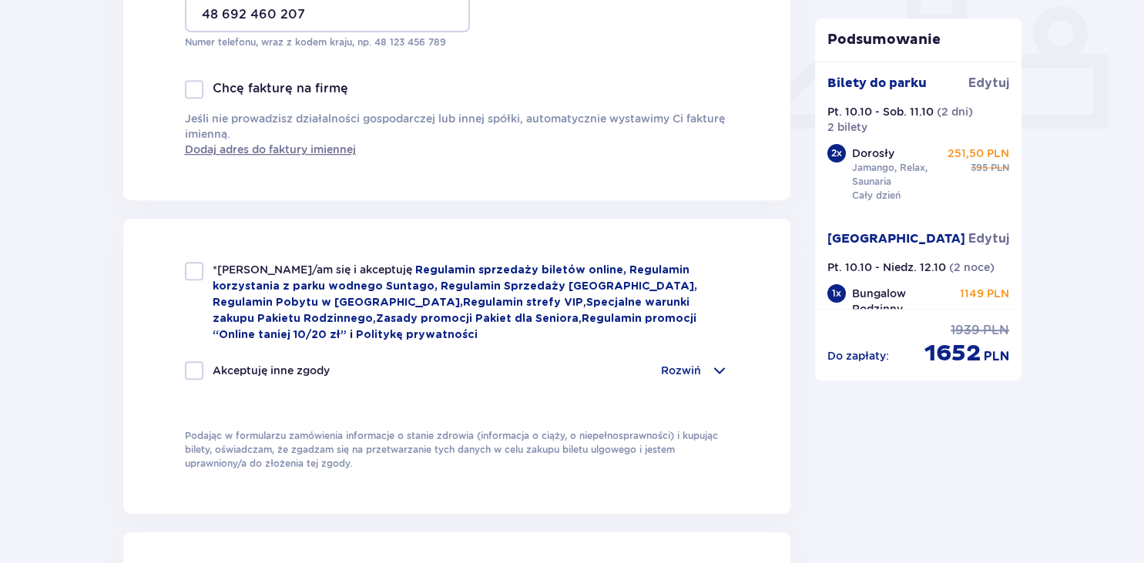
click at [203, 270] on div at bounding box center [194, 271] width 18 height 18
checkbox input "true"
click at [690, 374] on p "Rozwiń" at bounding box center [681, 370] width 40 height 15
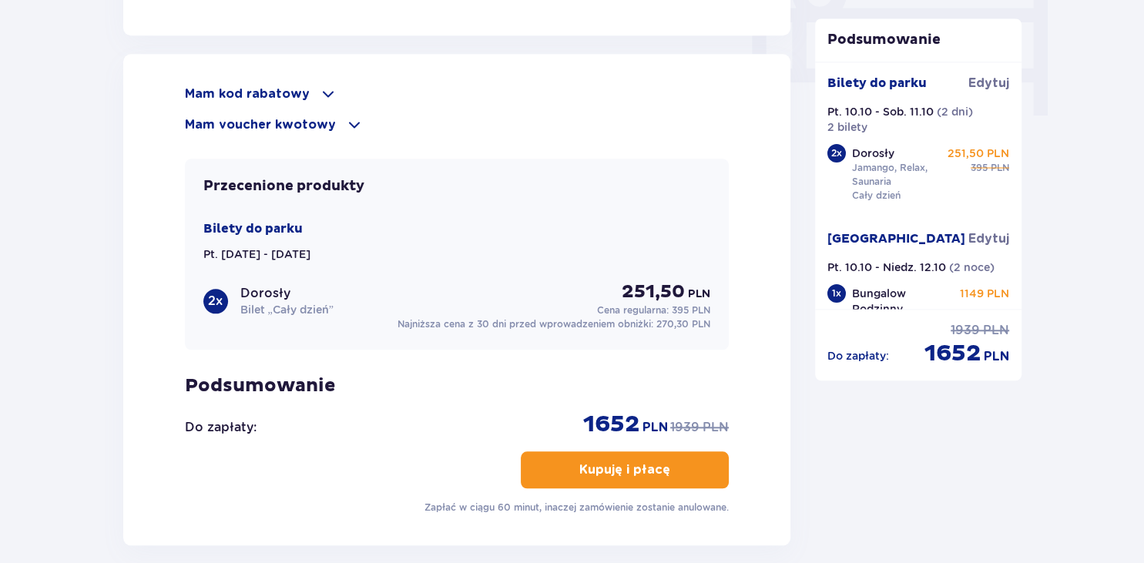
scroll to position [1576, 0]
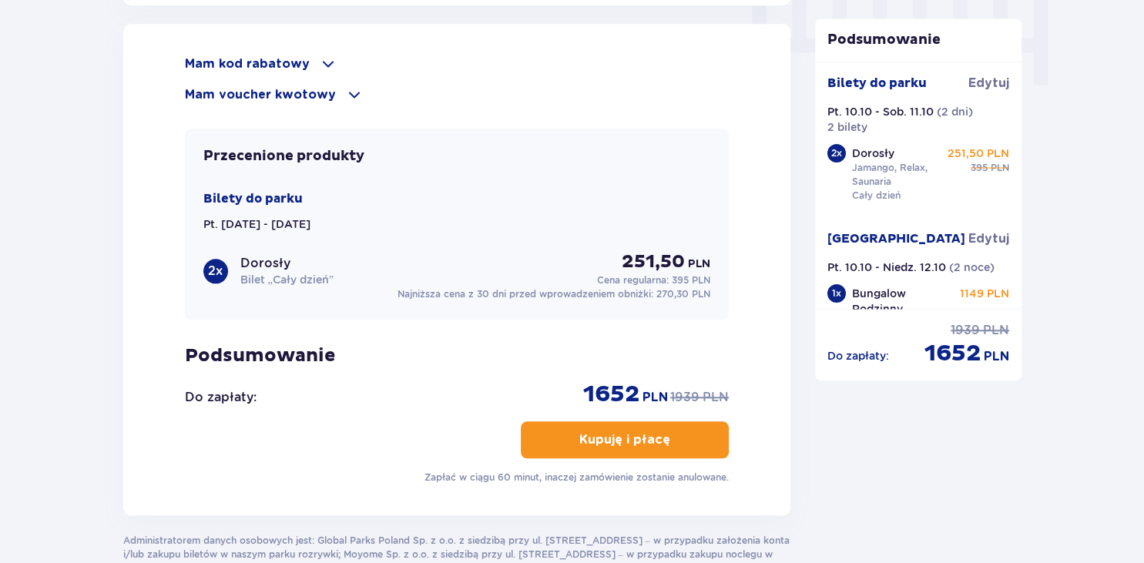
click at [603, 440] on p "Kupuję i płacę" at bounding box center [624, 439] width 91 height 17
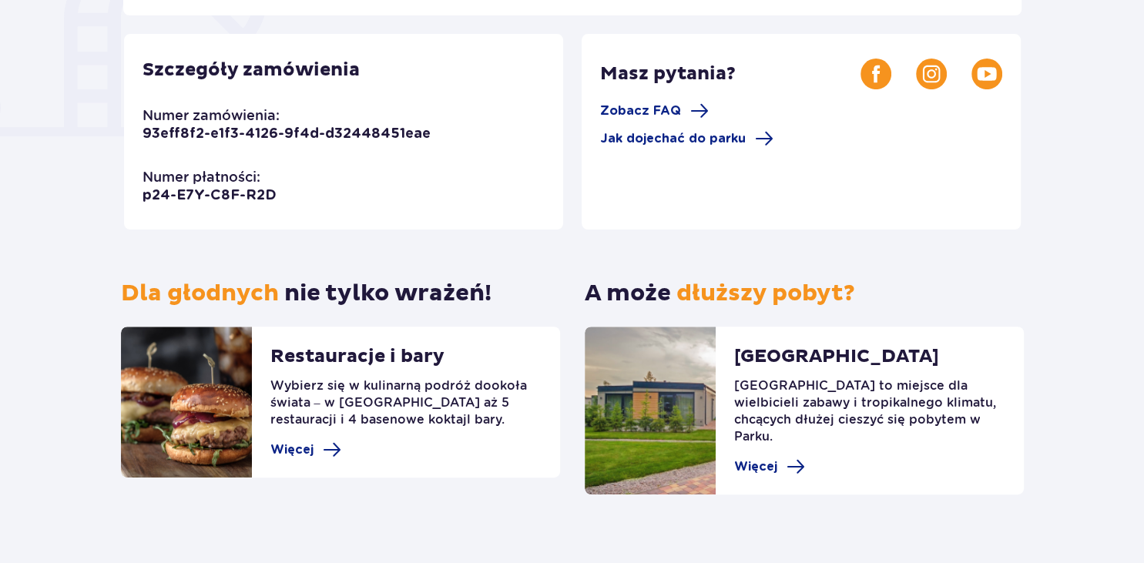
scroll to position [434, 0]
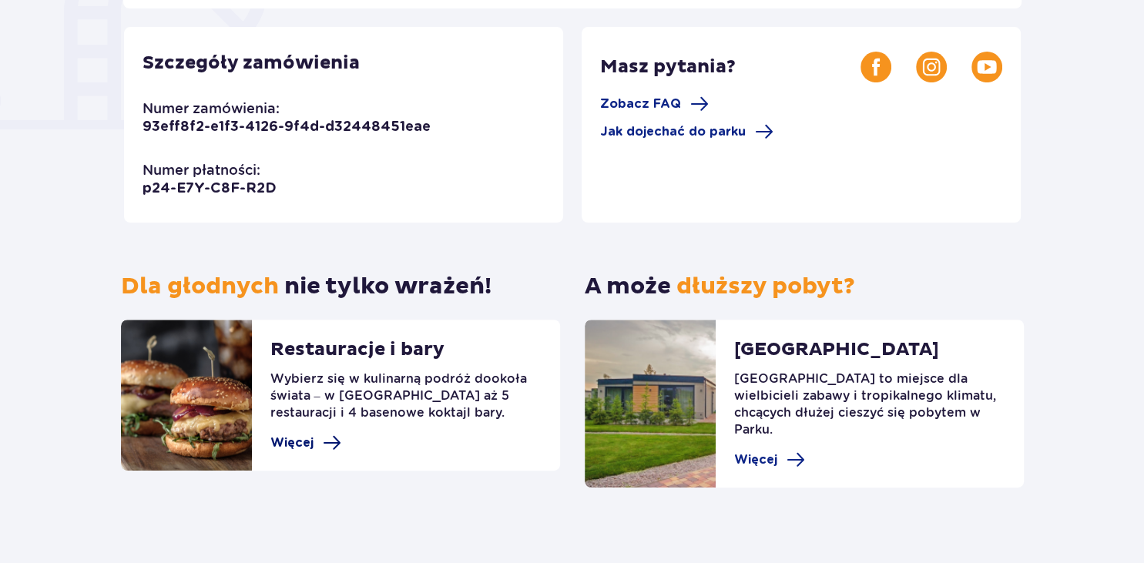
click at [304, 443] on span "Więcej" at bounding box center [291, 443] width 43 height 17
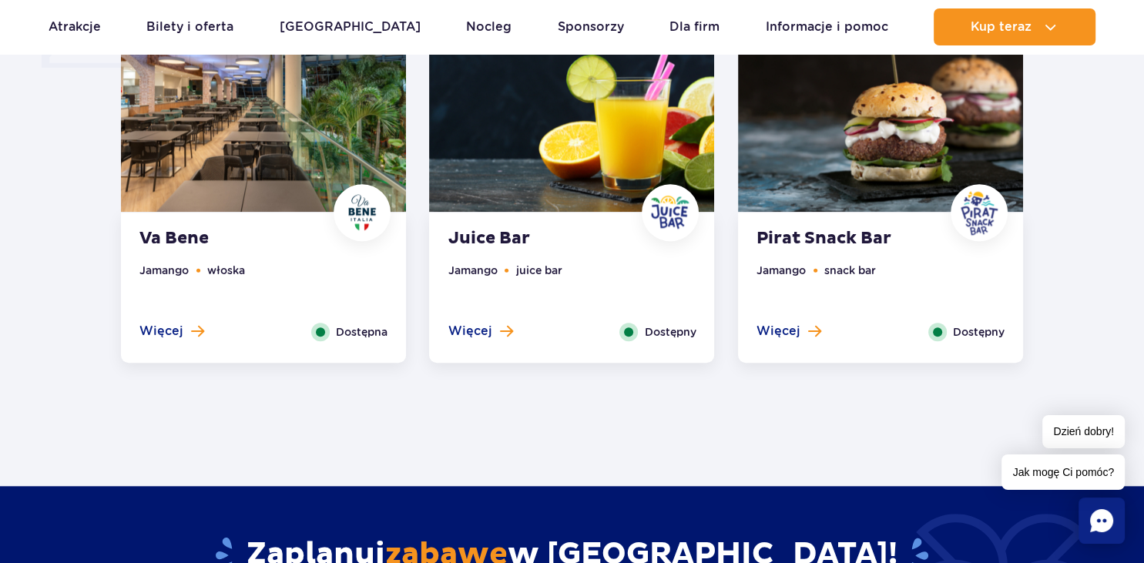
scroll to position [1261, 0]
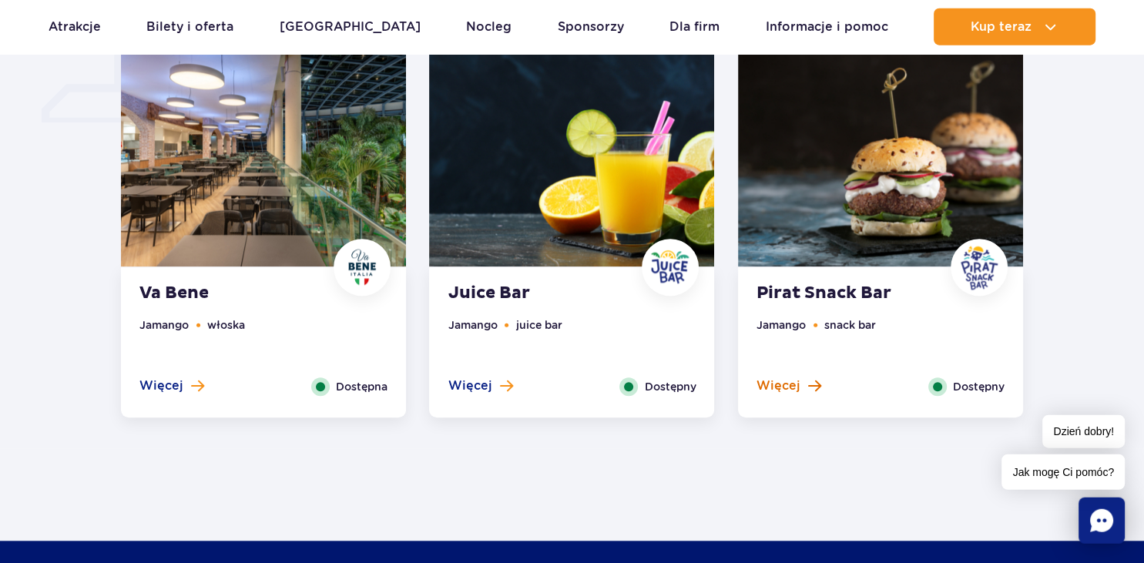
click at [787, 389] on span "Więcej" at bounding box center [779, 386] width 44 height 17
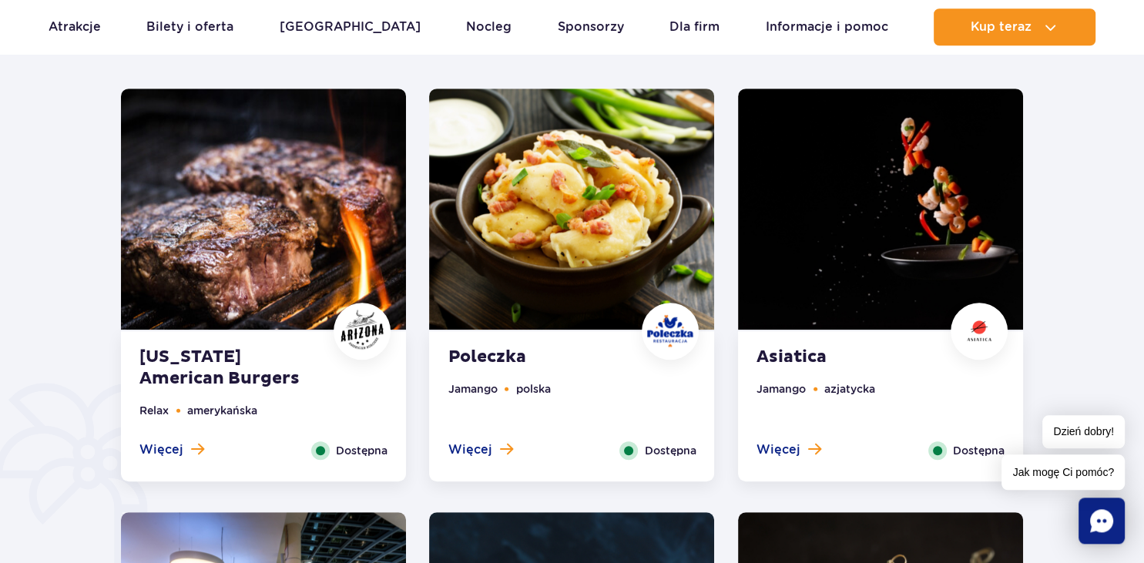
scroll to position [738, 0]
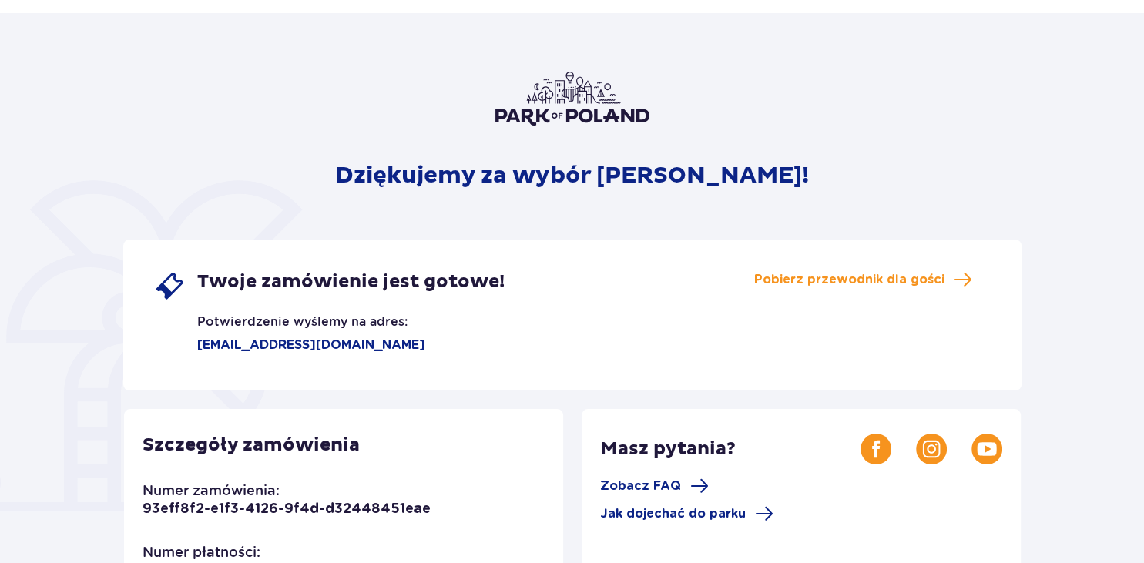
scroll to position [49, 0]
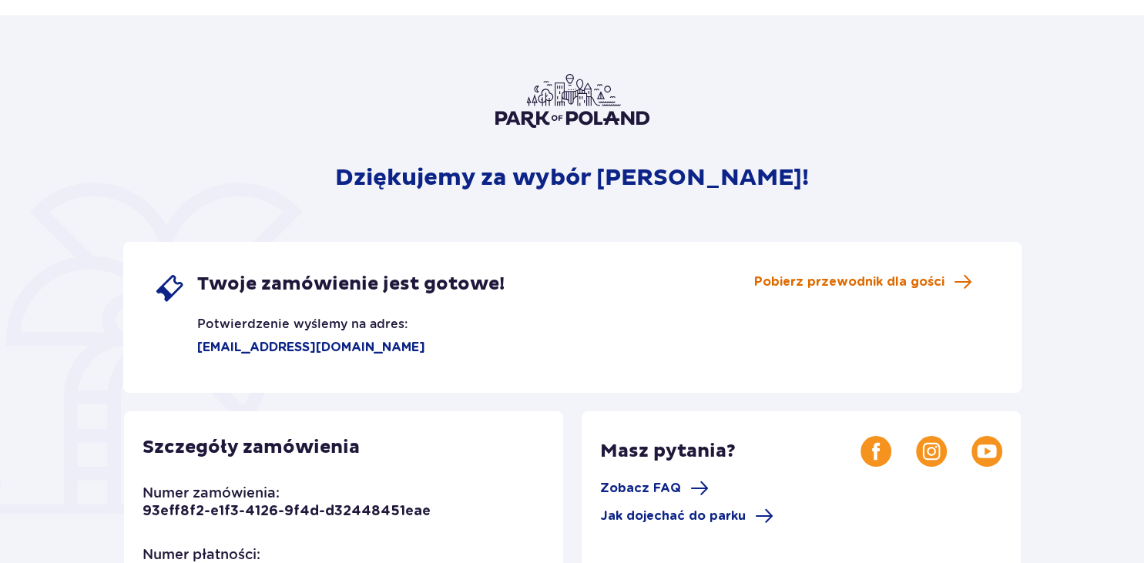
click at [905, 280] on span "Pobierz przewodnik dla gości" at bounding box center [849, 282] width 190 height 17
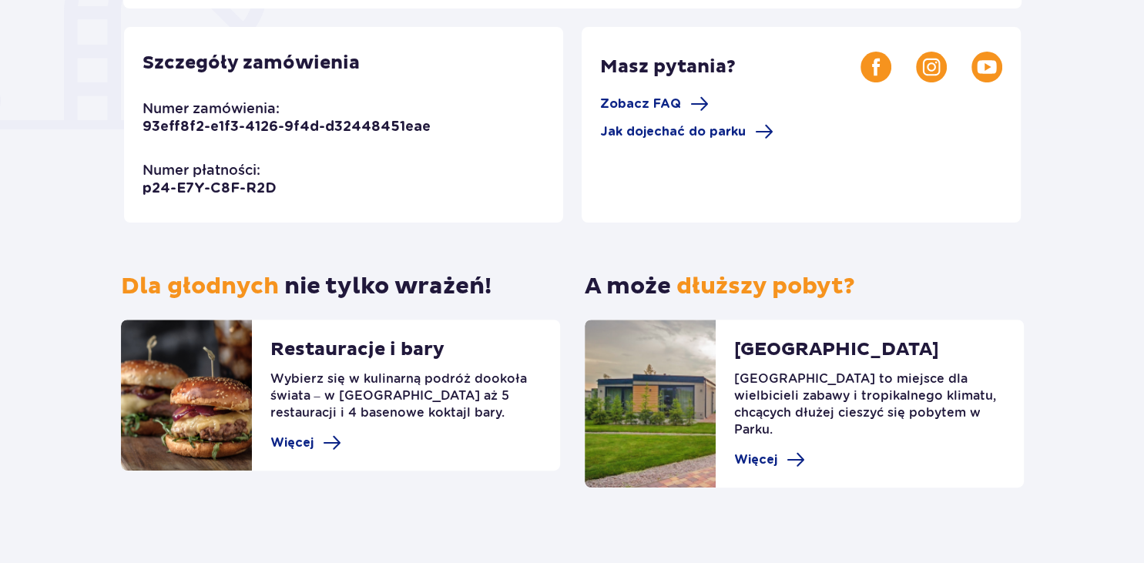
scroll to position [0, 0]
